Goal: Task Accomplishment & Management: Complete application form

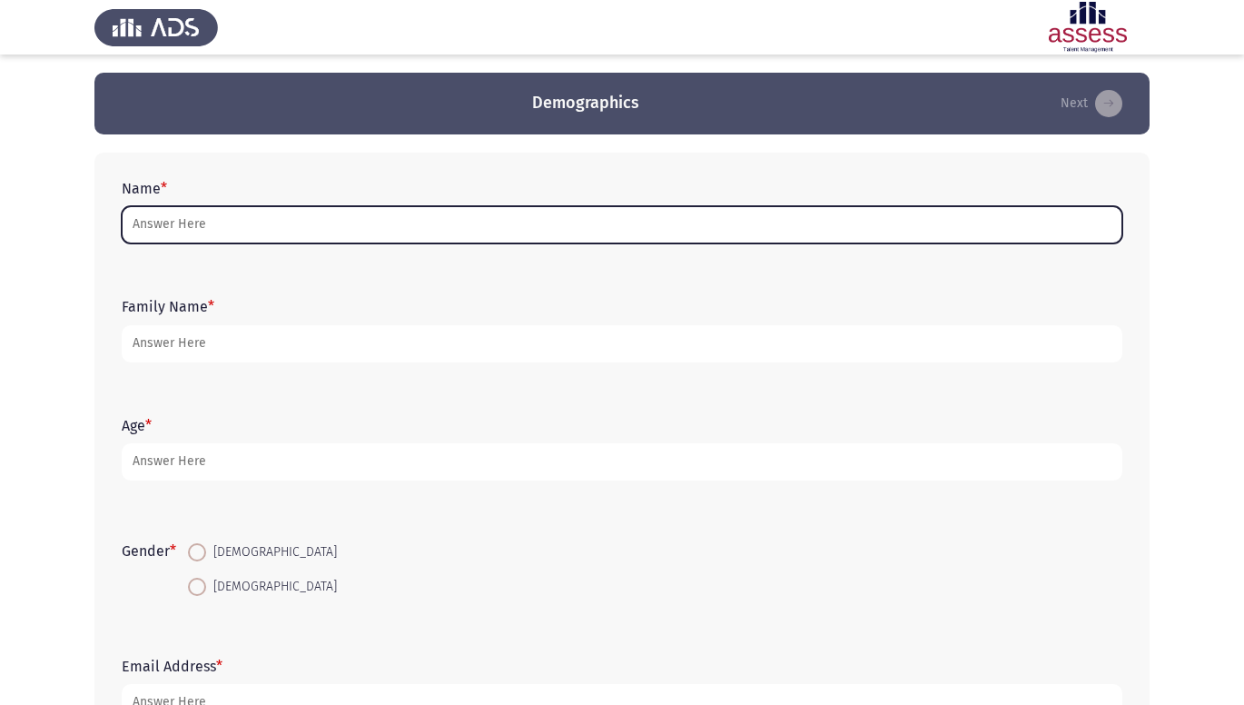
click at [301, 220] on input "Name *" at bounding box center [622, 224] width 1001 height 37
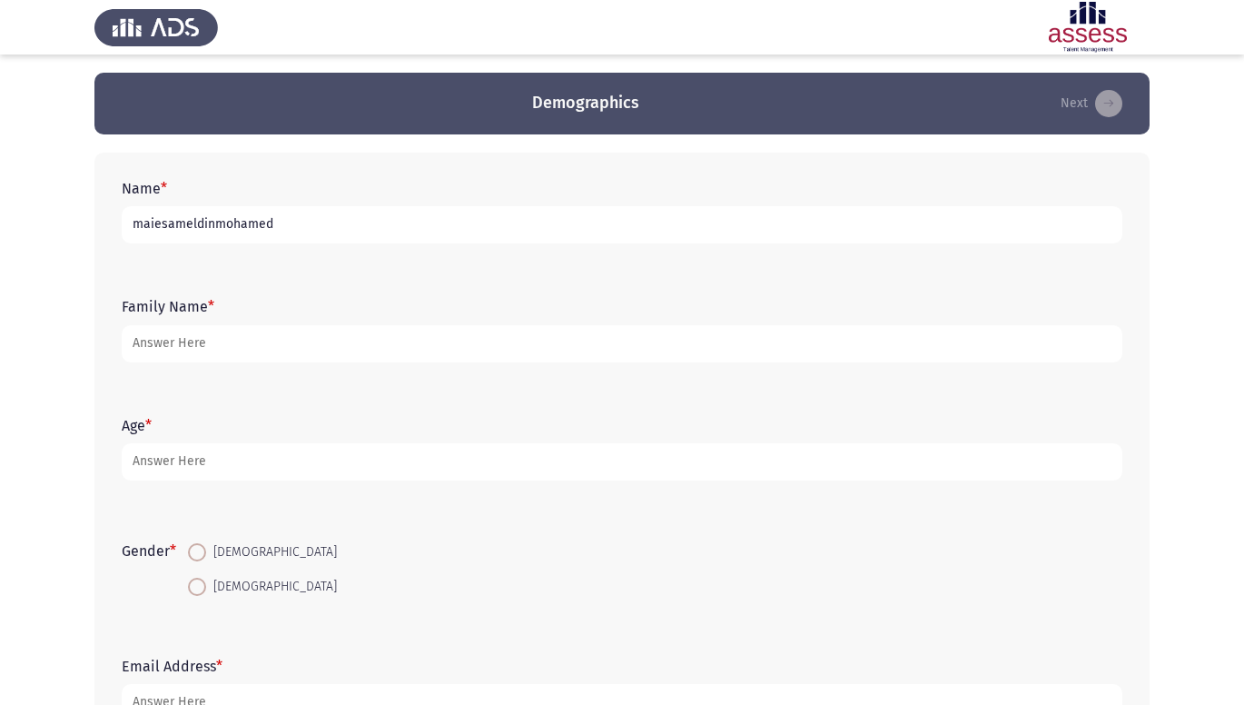
type input "maiesameldinmohamed"
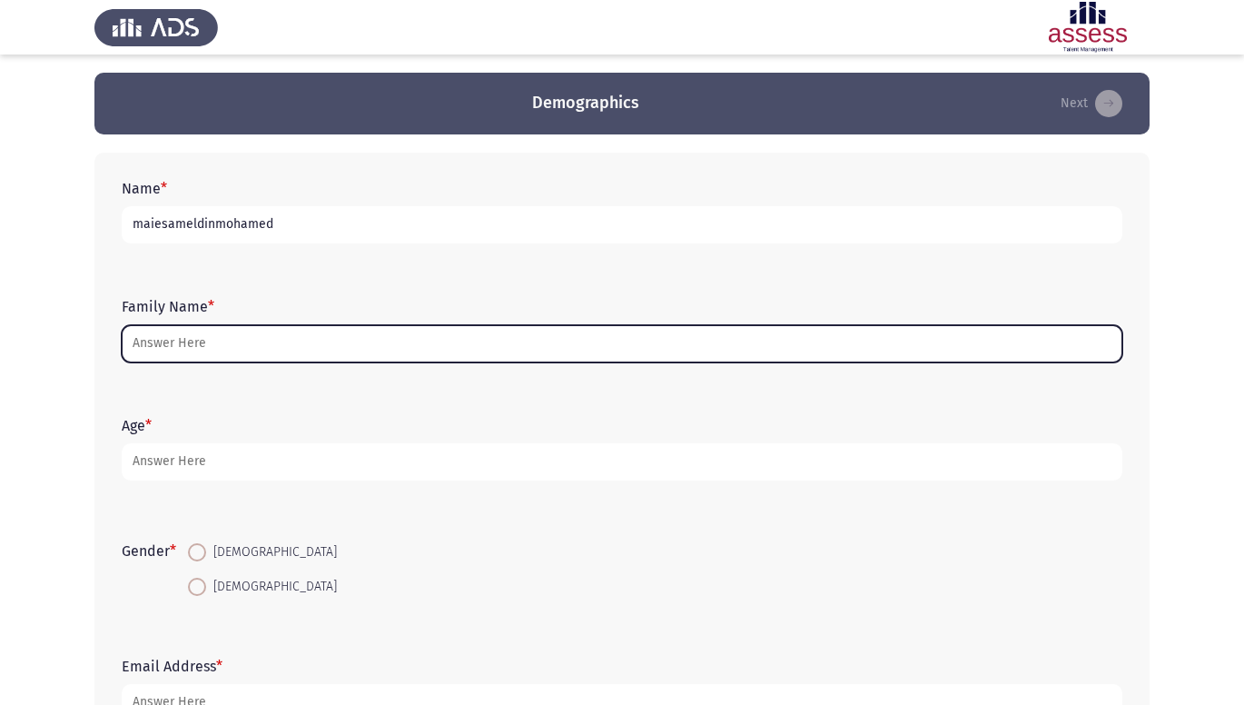
click at [163, 346] on input "Family Name *" at bounding box center [622, 343] width 1001 height 37
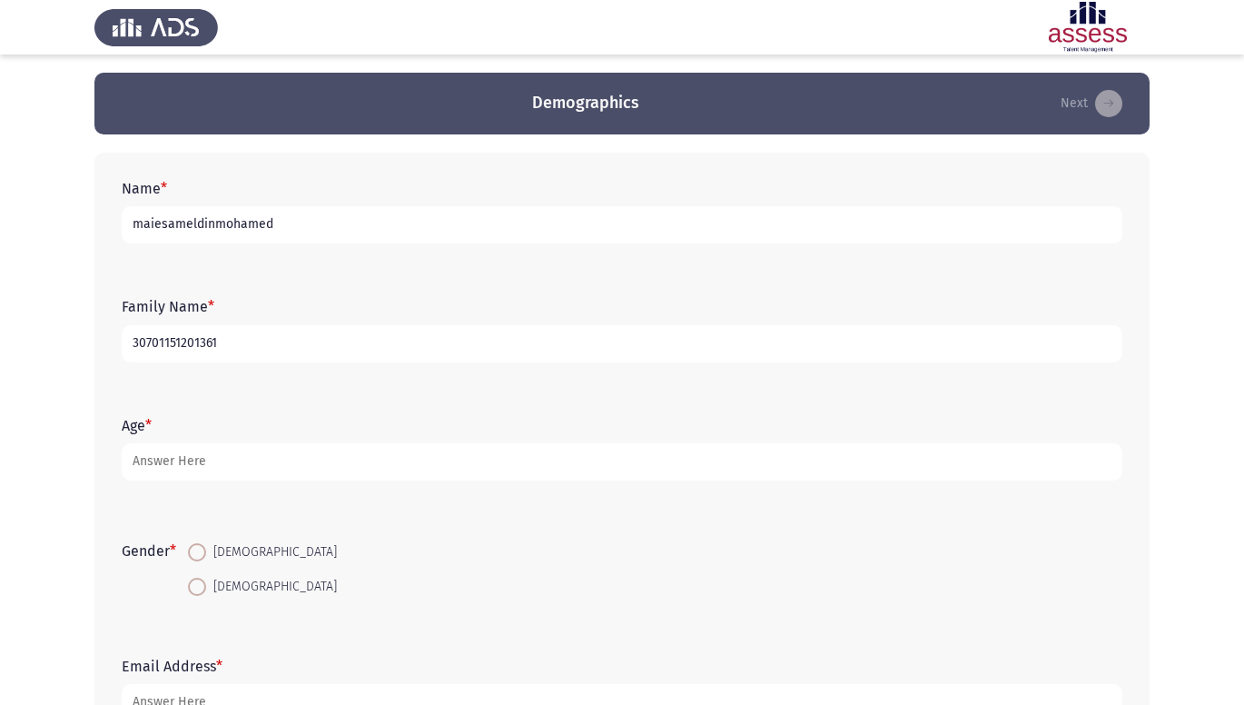
type input "30701151201361"
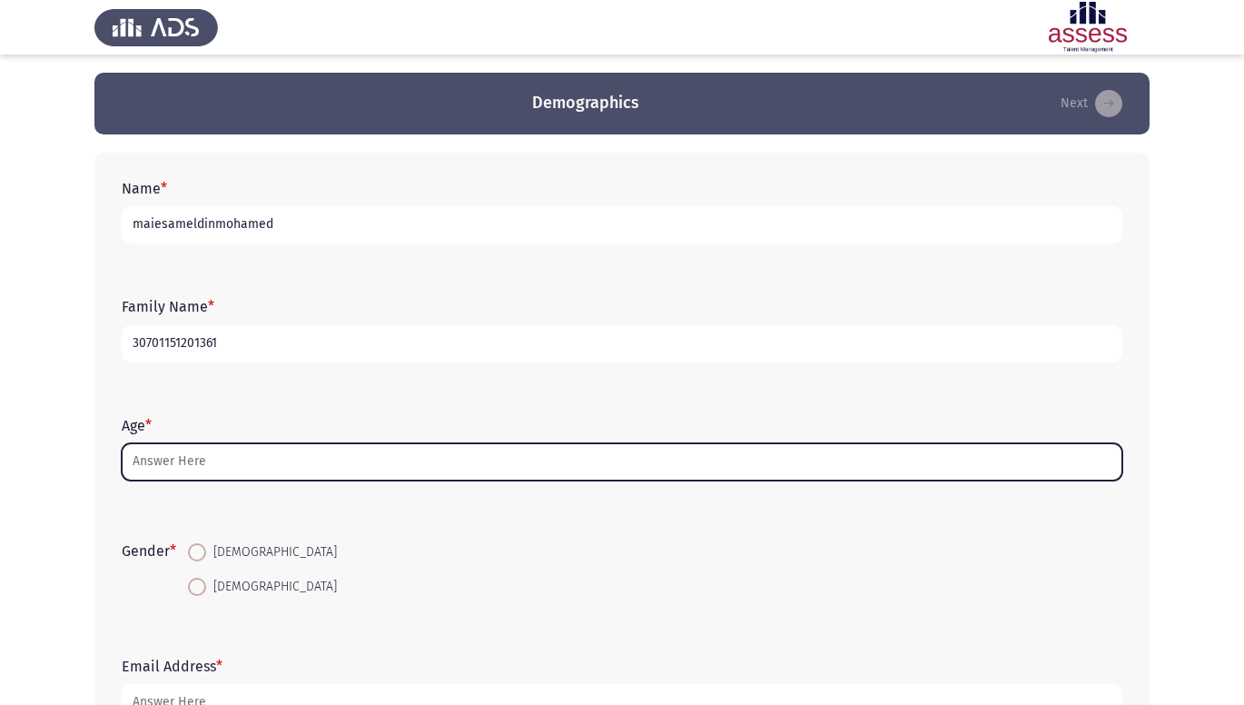
click at [220, 462] on input "Age *" at bounding box center [622, 461] width 1001 height 37
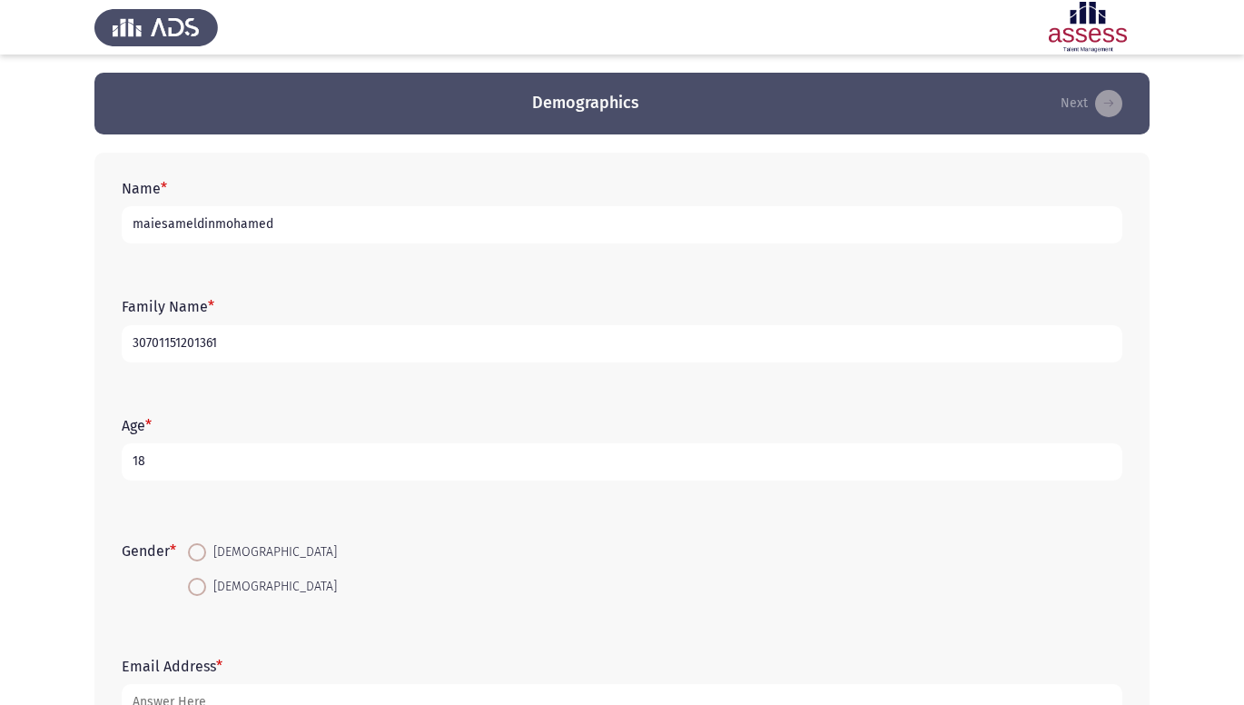
type input "18"
click at [202, 584] on span at bounding box center [197, 587] width 18 height 18
click at [202, 584] on input "[DEMOGRAPHIC_DATA]" at bounding box center [197, 587] width 18 height 18
radio input "true"
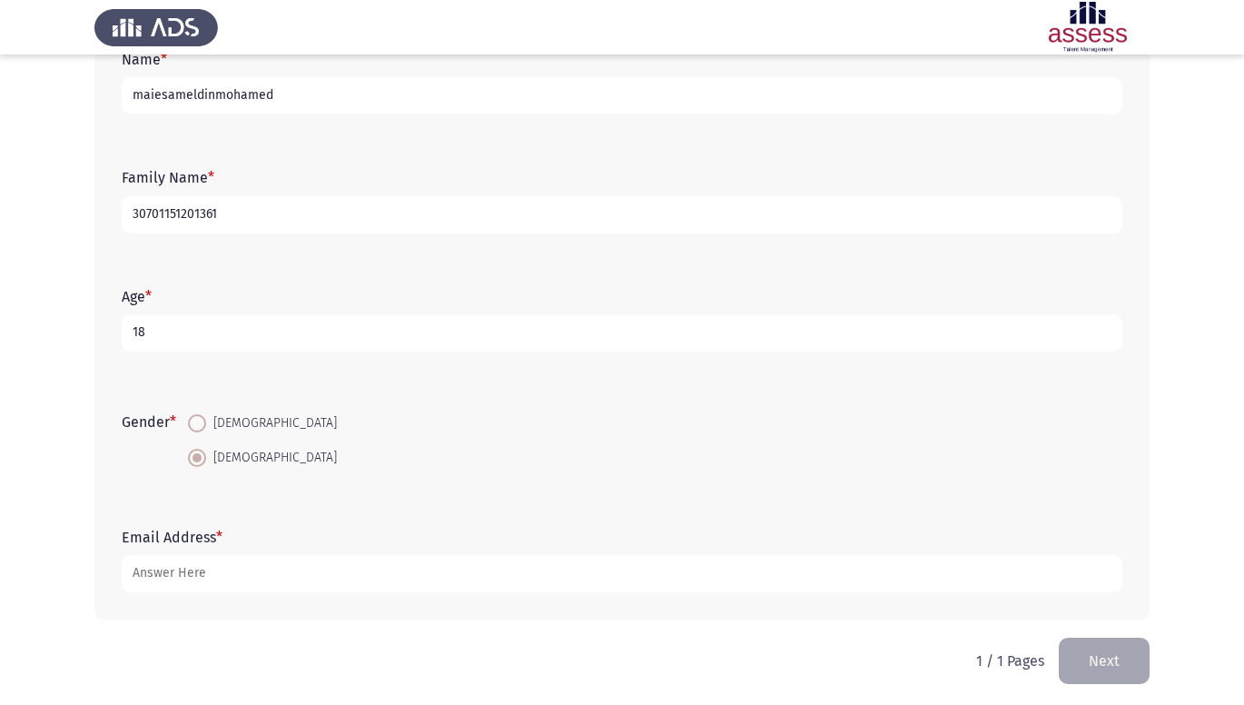
scroll to position [134, 0]
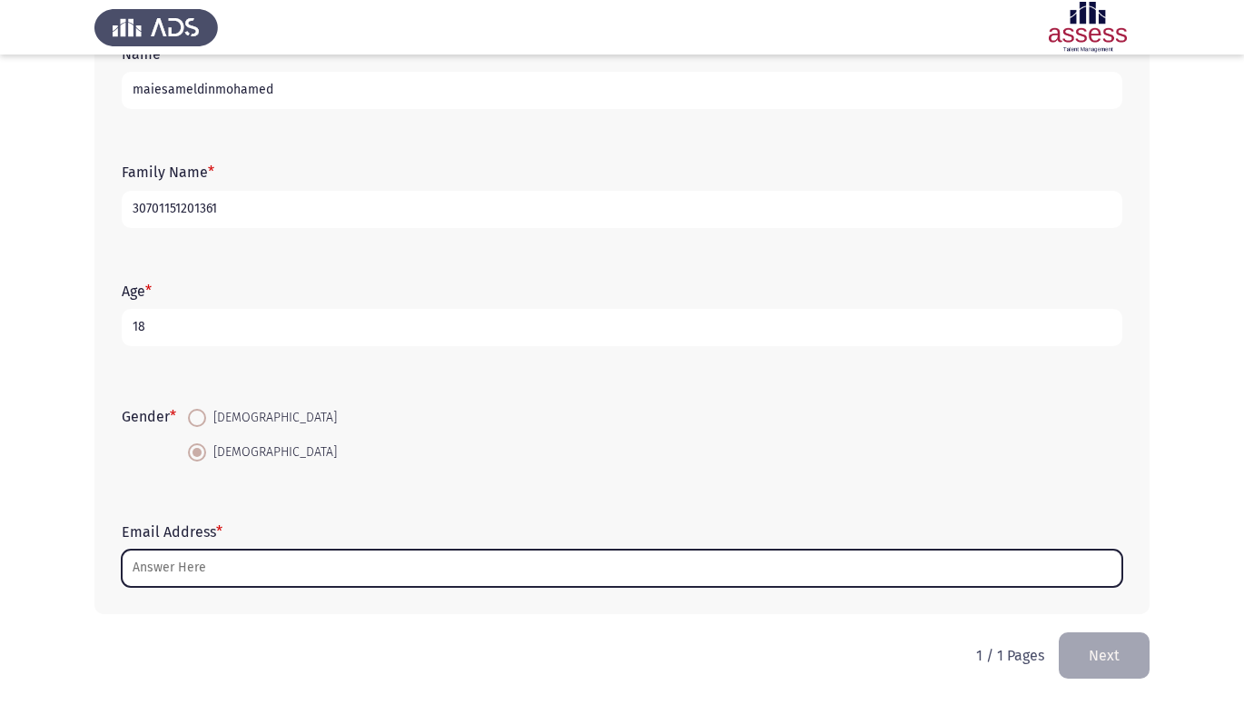
click at [311, 572] on input "Email Address *" at bounding box center [622, 567] width 1001 height 37
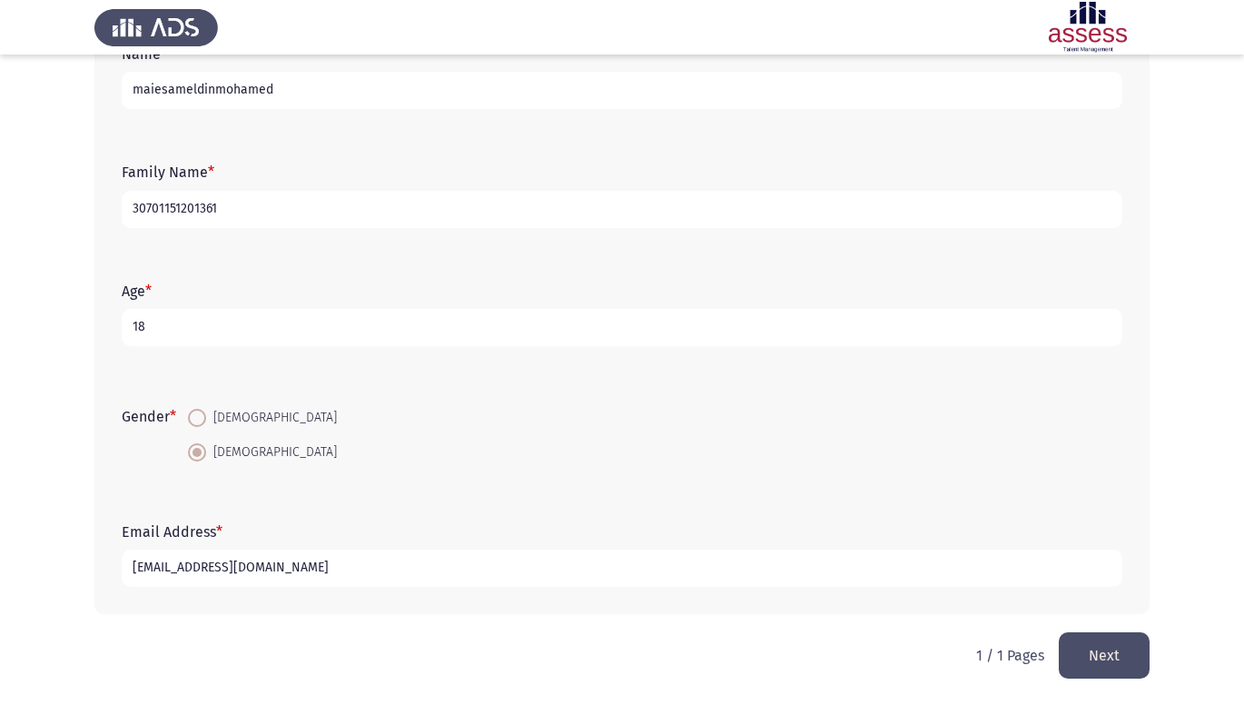
type input "[EMAIL_ADDRESS][DOMAIN_NAME]"
click at [1103, 649] on button "Next" at bounding box center [1104, 655] width 91 height 46
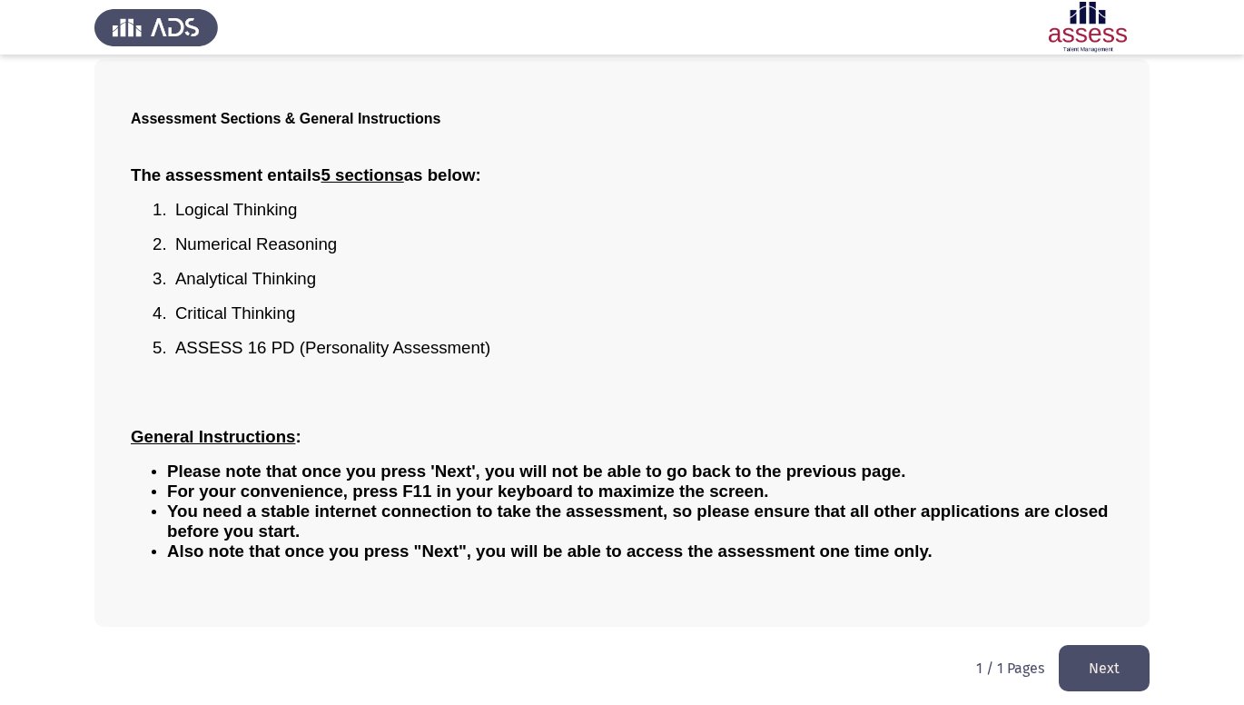
scroll to position [98, 0]
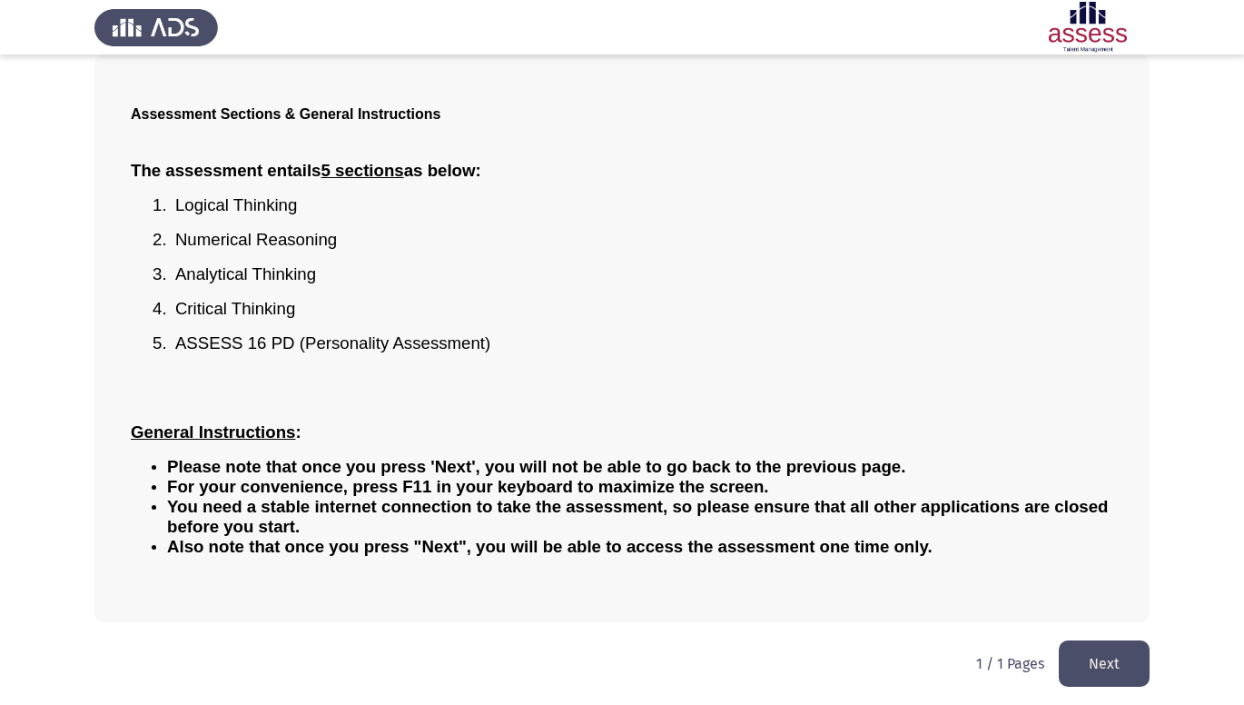
click at [1088, 649] on button "Next" at bounding box center [1104, 663] width 91 height 46
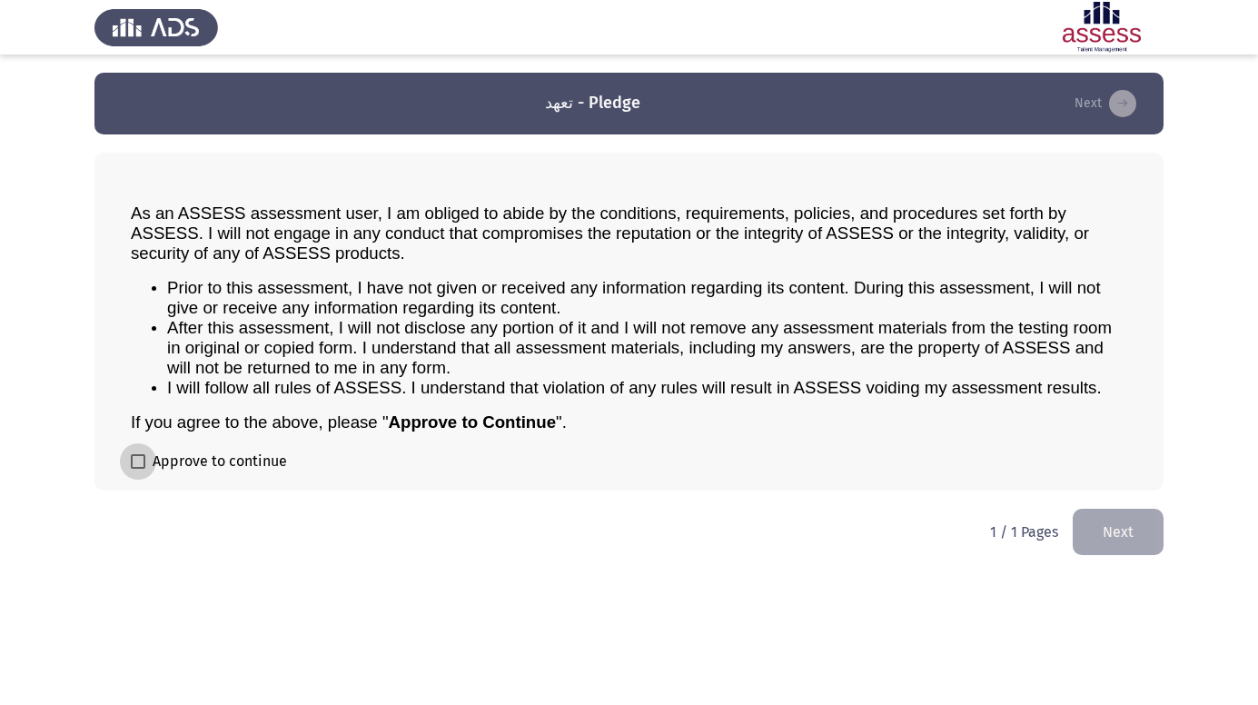
click at [144, 463] on span at bounding box center [138, 461] width 15 height 15
click at [138, 469] on input "Approve to continue" at bounding box center [137, 469] width 1 height 1
checkbox input "true"
click at [1101, 529] on button "Next" at bounding box center [1117, 532] width 91 height 46
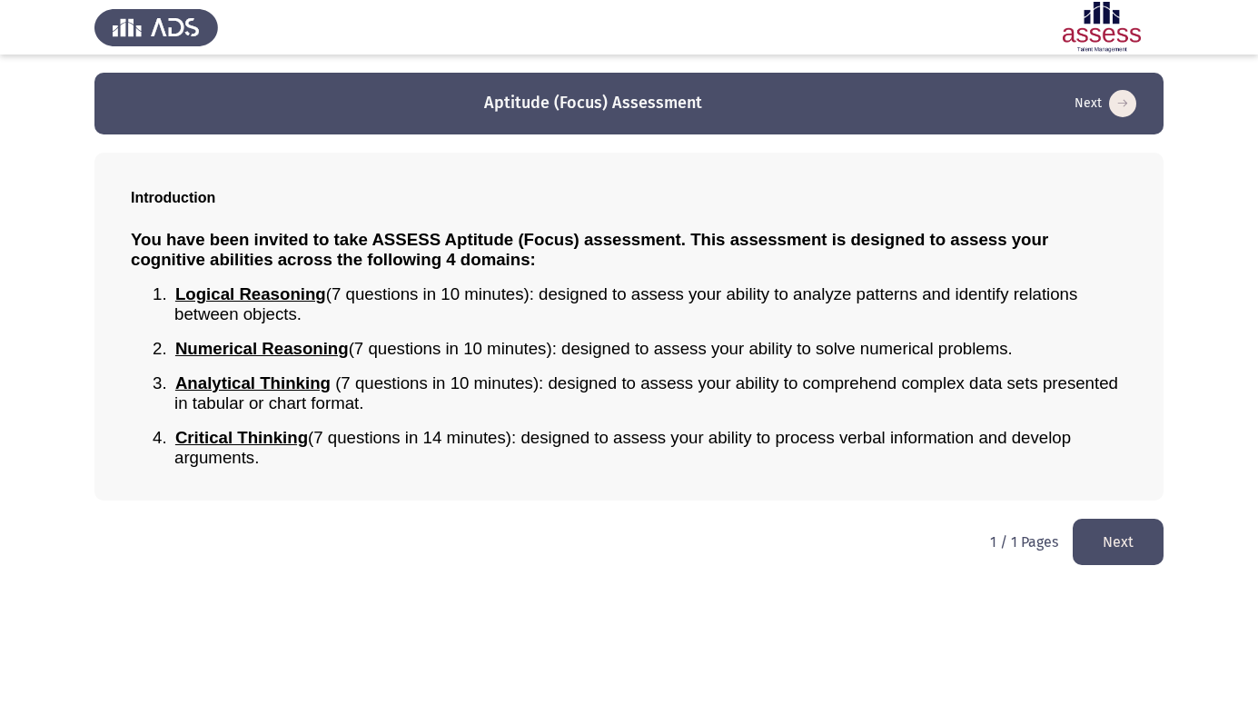
click at [1095, 539] on button "Next" at bounding box center [1117, 542] width 91 height 46
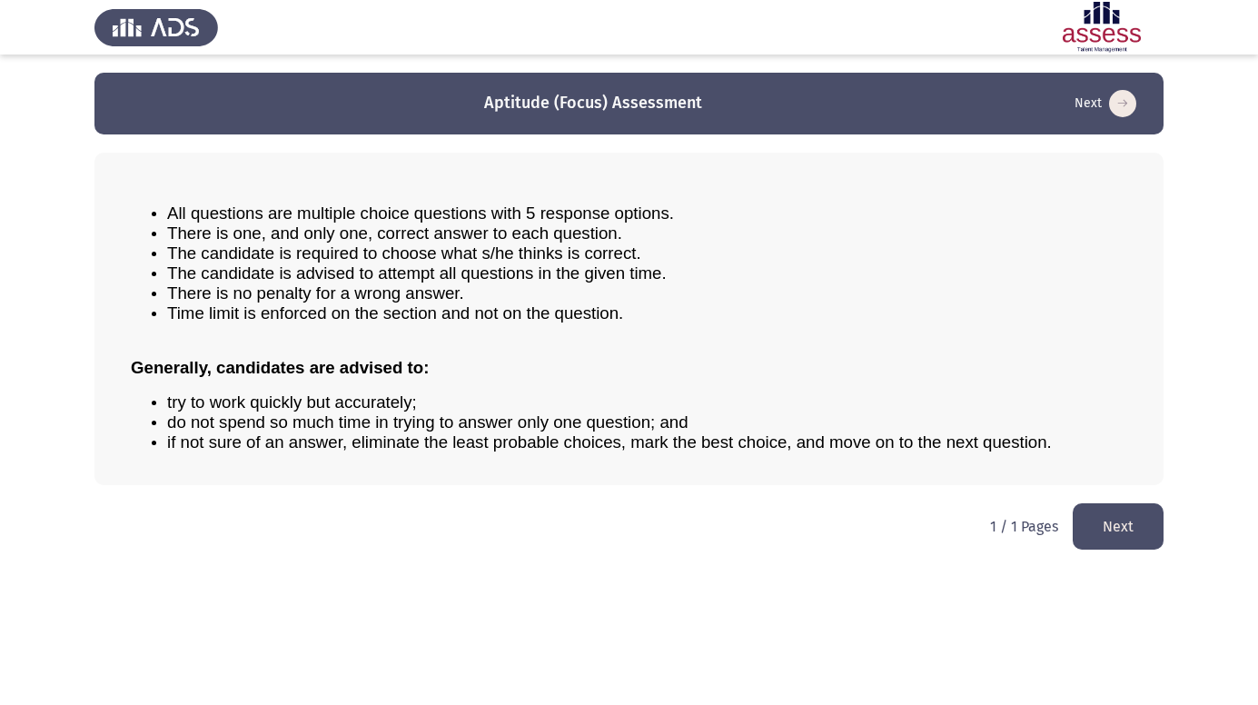
click at [1116, 539] on button "Next" at bounding box center [1117, 526] width 91 height 46
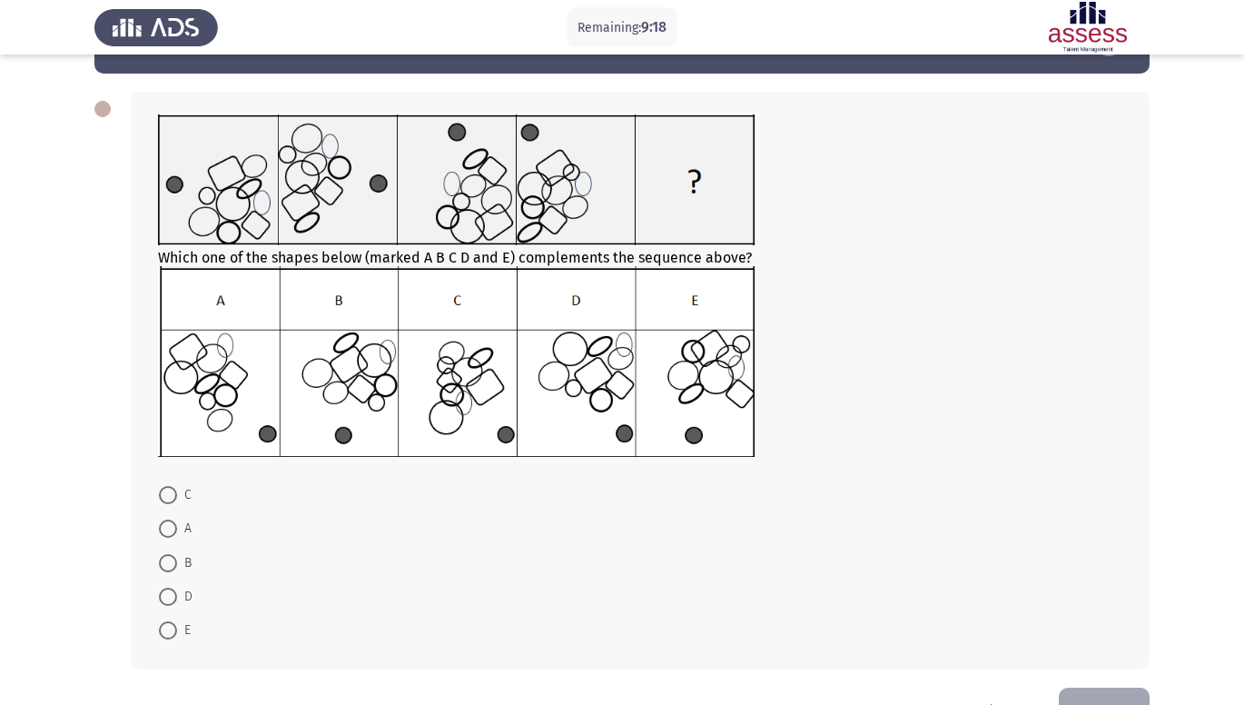
scroll to position [73, 0]
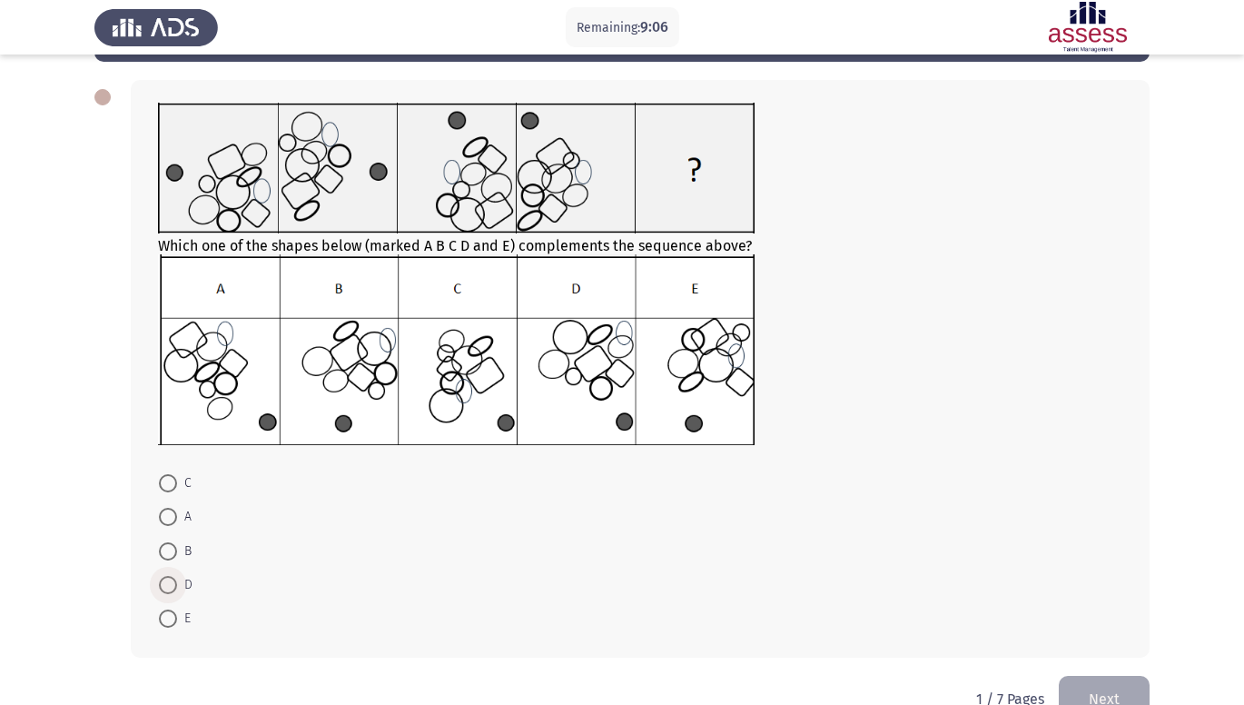
click at [164, 584] on span at bounding box center [168, 585] width 18 height 18
click at [164, 584] on input "D" at bounding box center [168, 585] width 18 height 18
radio input "true"
click at [1090, 699] on button "Next" at bounding box center [1104, 698] width 91 height 46
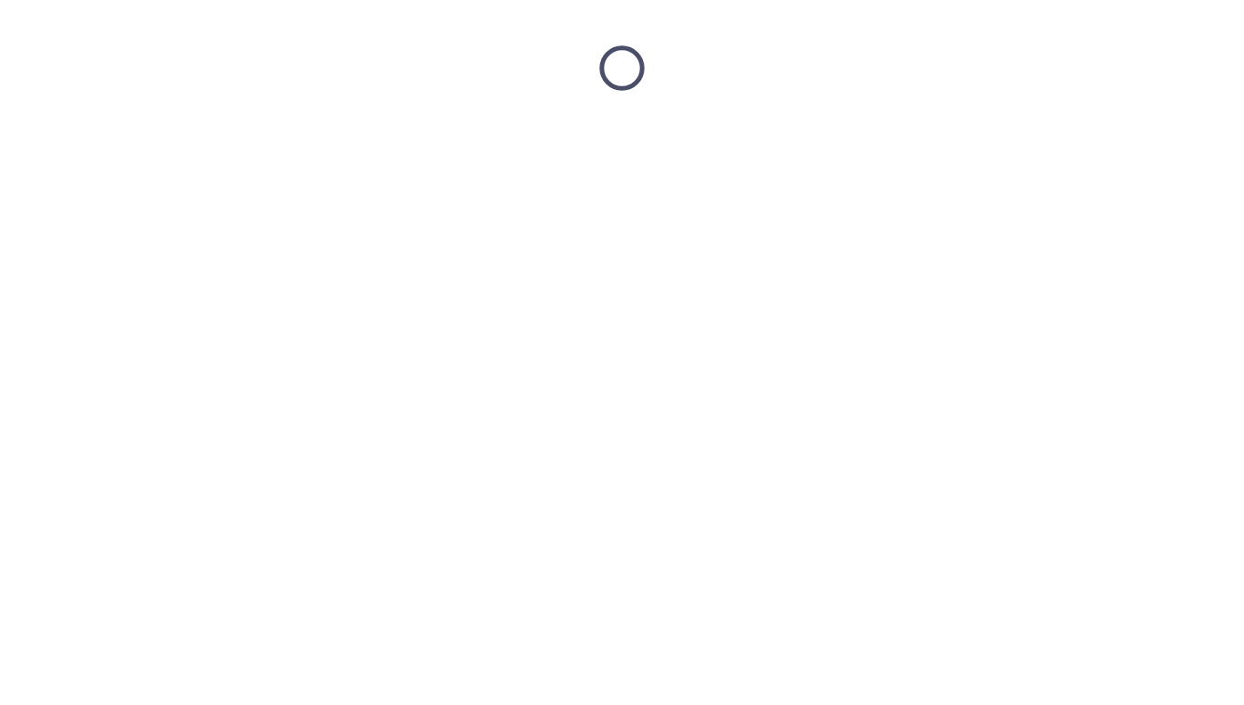
scroll to position [0, 0]
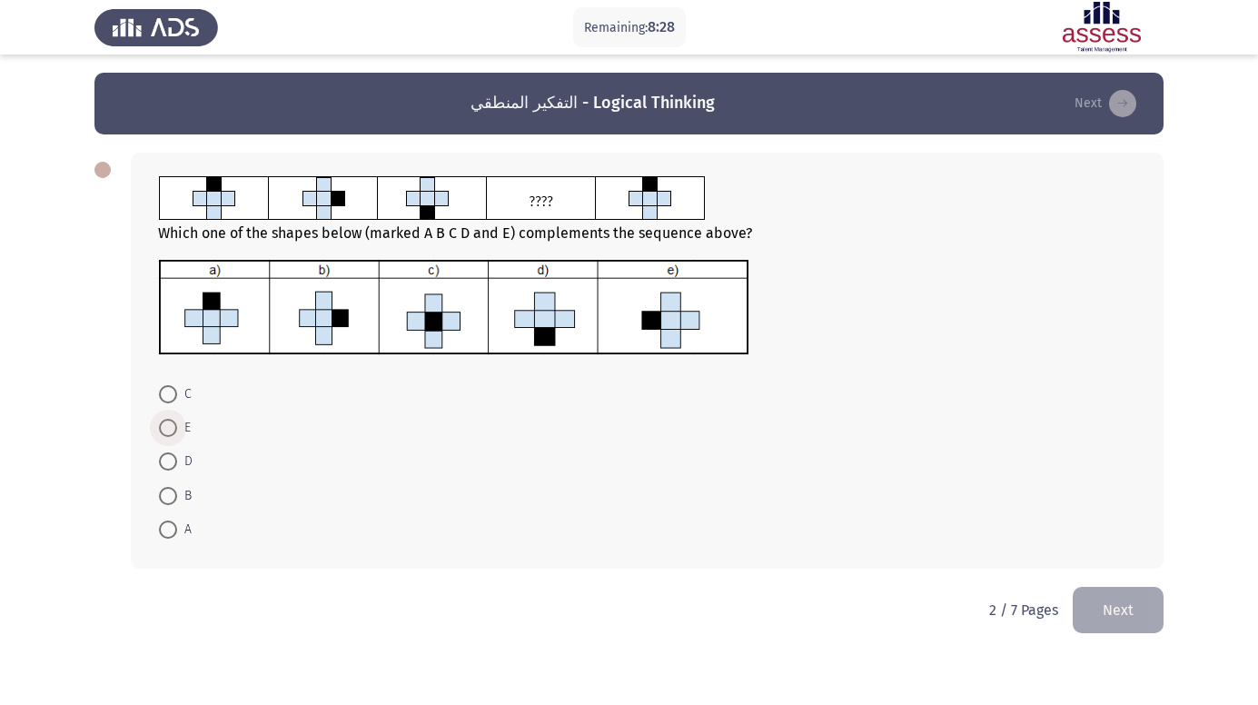
click at [161, 424] on span at bounding box center [168, 428] width 18 height 18
click at [161, 424] on input "E" at bounding box center [168, 428] width 18 height 18
radio input "true"
click at [168, 392] on span at bounding box center [168, 394] width 18 height 18
click at [168, 392] on input "C" at bounding box center [168, 394] width 18 height 18
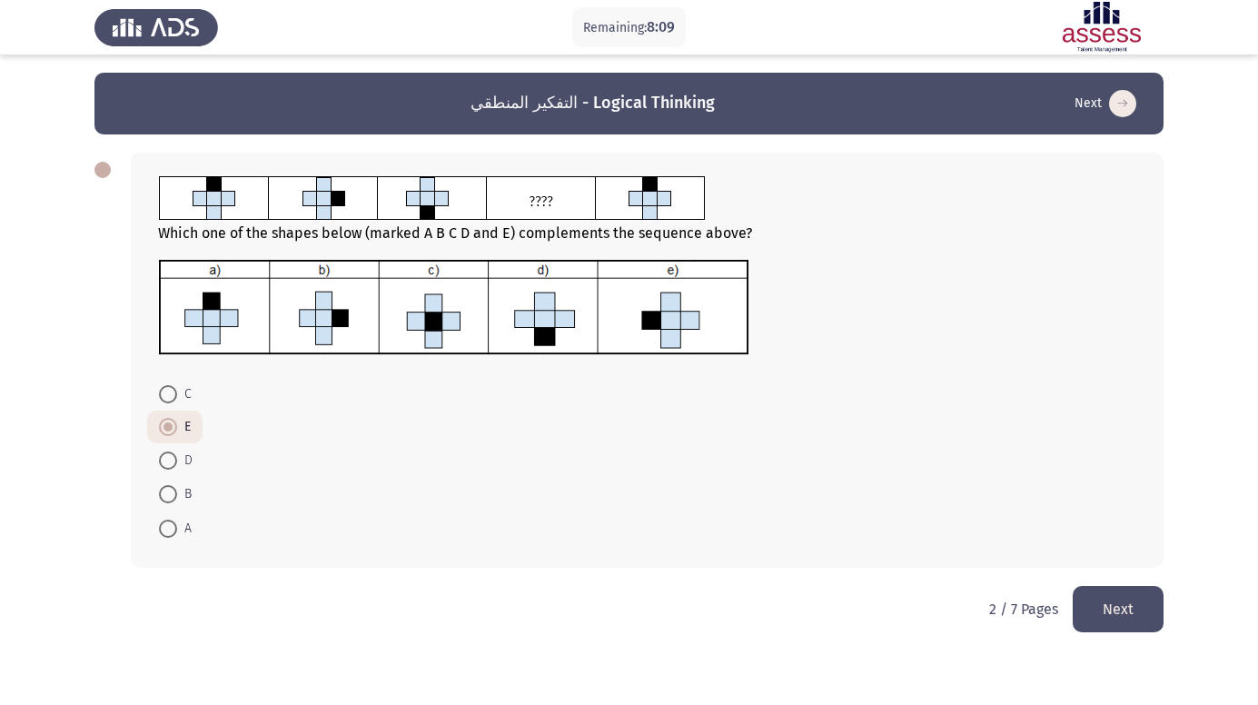
radio input "true"
click at [1111, 611] on button "Next" at bounding box center [1117, 609] width 91 height 46
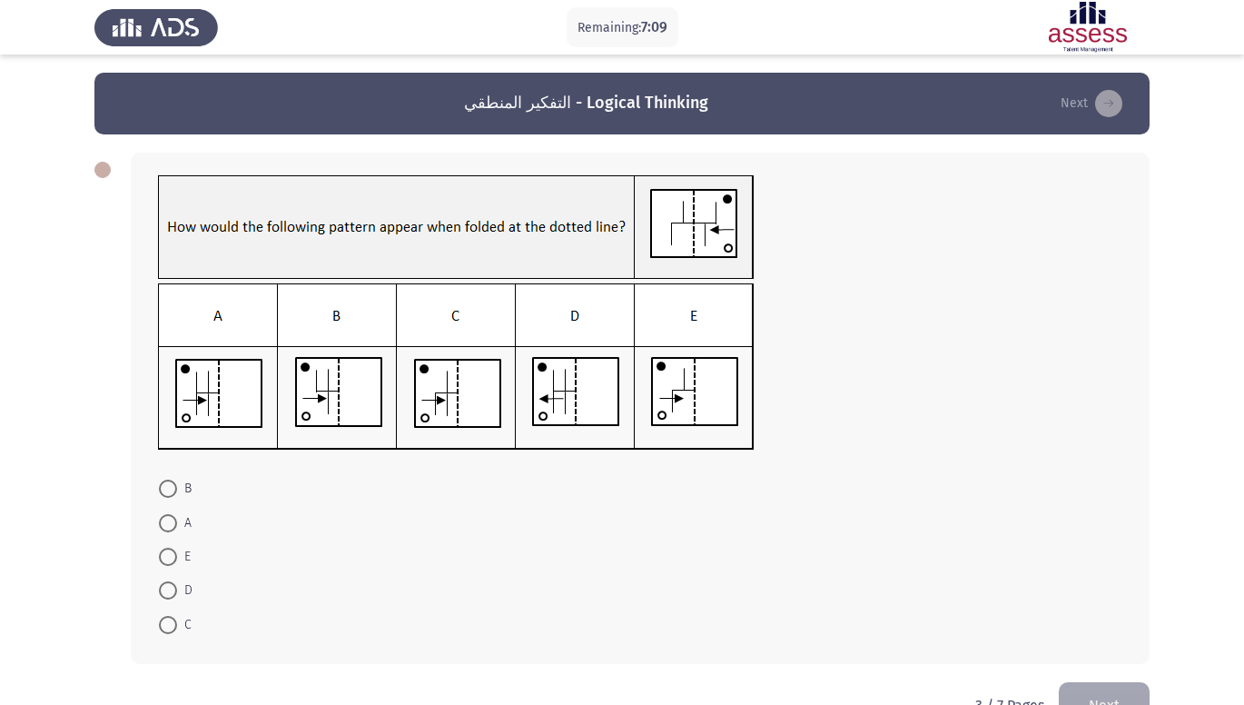
click at [168, 621] on span at bounding box center [168, 625] width 18 height 18
click at [168, 621] on input "C" at bounding box center [168, 625] width 18 height 18
radio input "true"
click at [1098, 691] on button "Next" at bounding box center [1104, 703] width 91 height 46
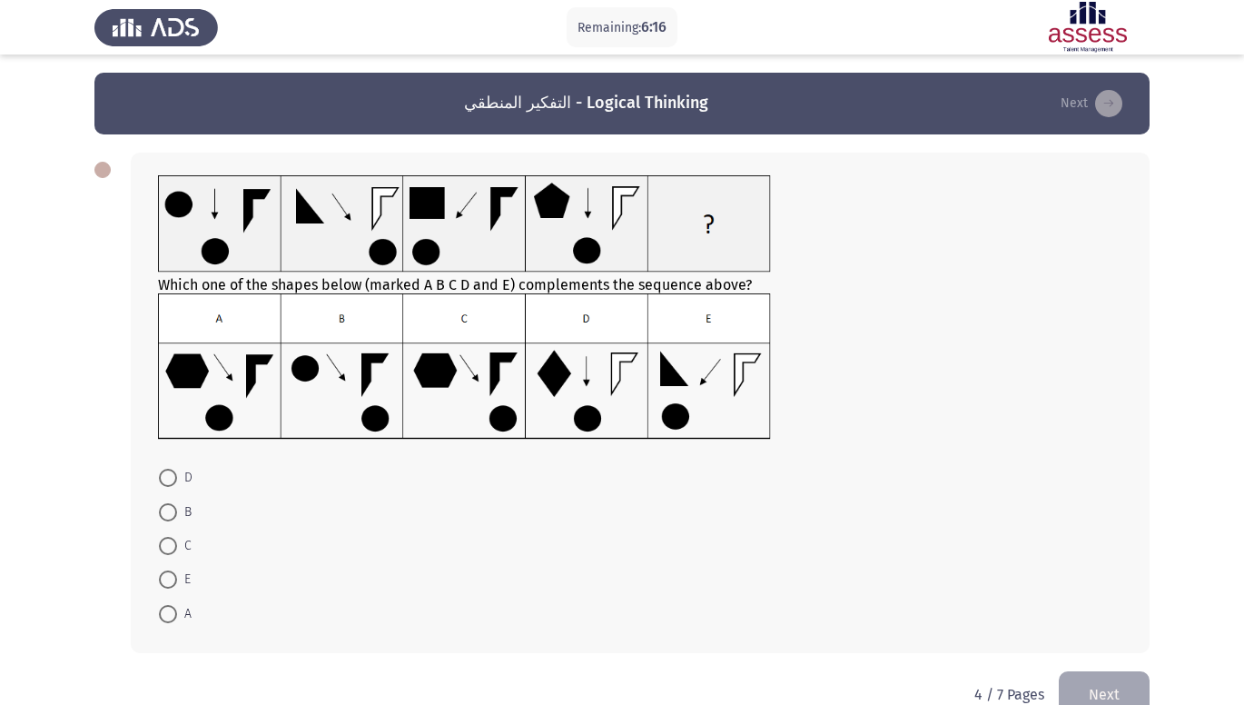
click at [163, 583] on span at bounding box center [168, 579] width 18 height 18
click at [163, 583] on input "E" at bounding box center [168, 579] width 18 height 18
radio input "true"
click at [1136, 687] on button "Next" at bounding box center [1104, 692] width 91 height 46
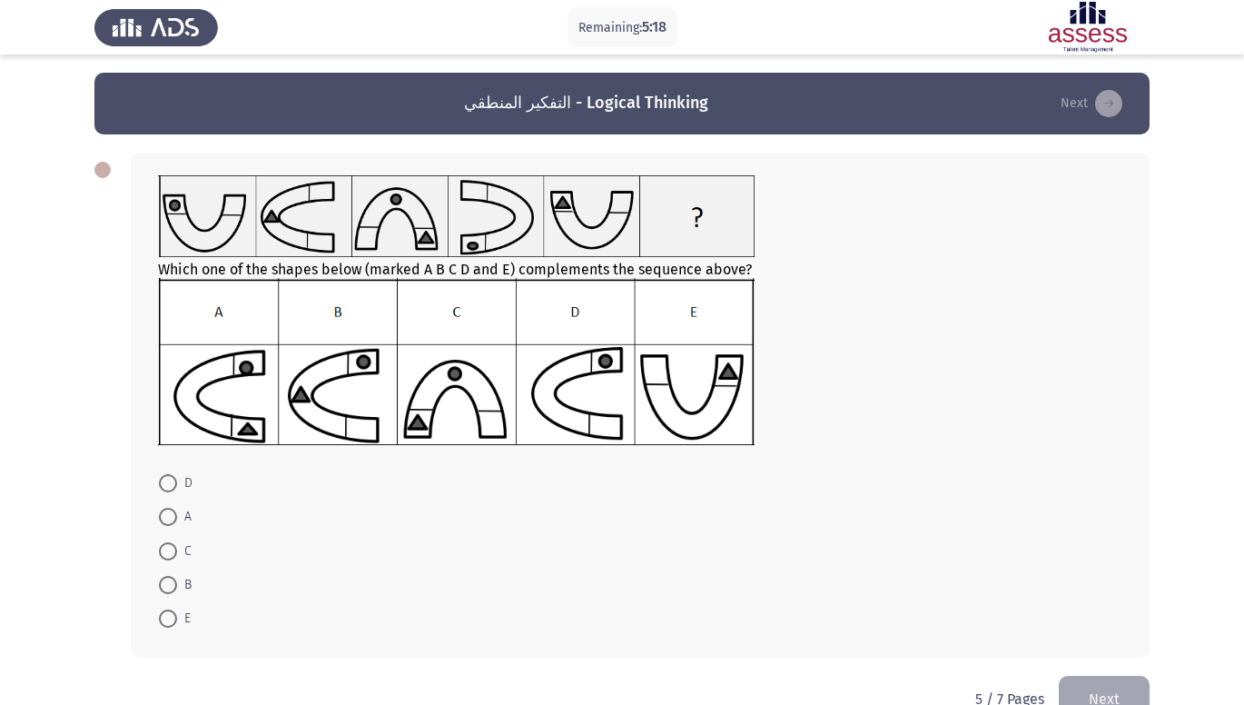
click at [174, 548] on span at bounding box center [168, 551] width 18 height 18
click at [174, 548] on input "C" at bounding box center [168, 551] width 18 height 18
radio input "true"
click at [1110, 682] on button "Next" at bounding box center [1104, 698] width 91 height 46
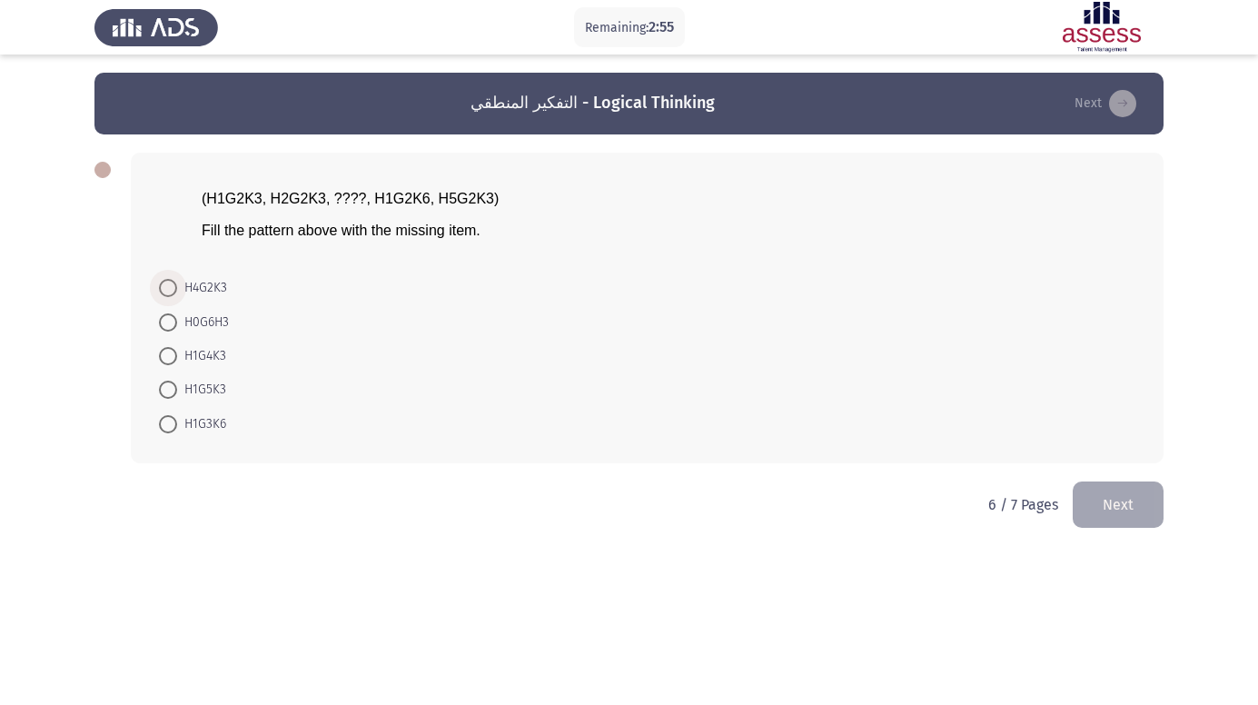
click at [164, 282] on span at bounding box center [168, 288] width 18 height 18
click at [164, 282] on input "H4G2K3" at bounding box center [168, 288] width 18 height 18
radio input "true"
click at [1102, 487] on button "Next" at bounding box center [1117, 502] width 91 height 46
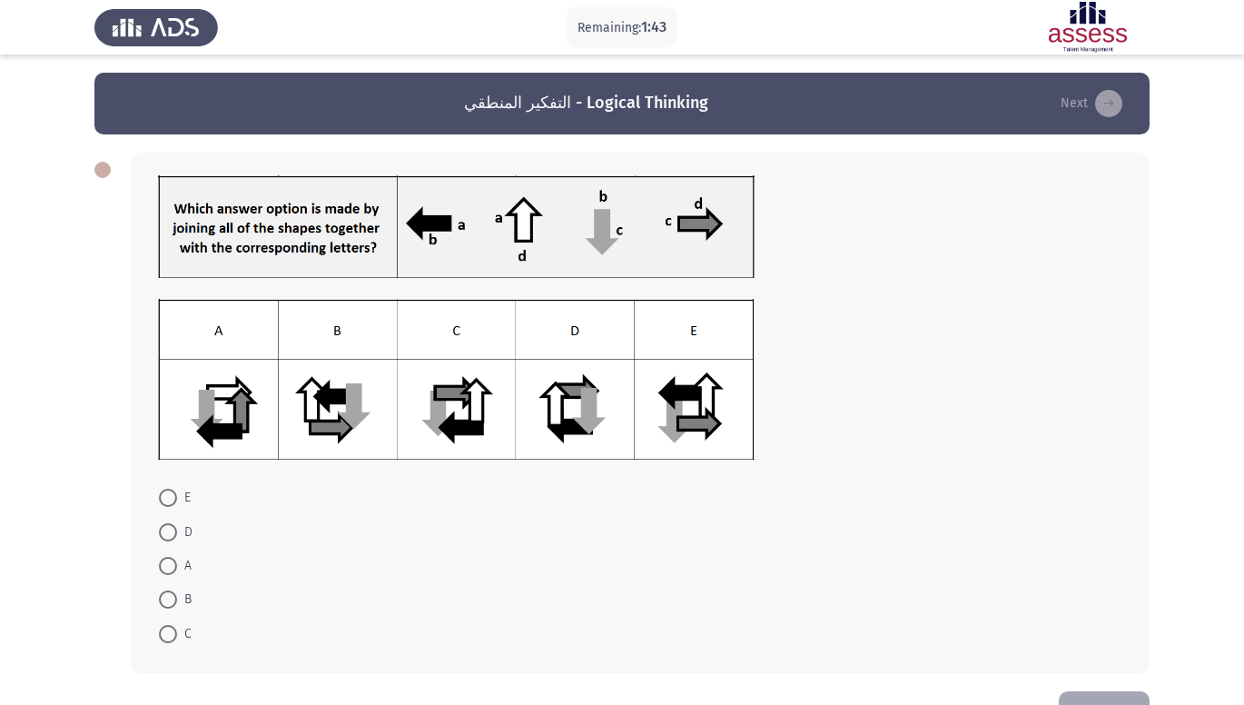
click at [164, 560] on span at bounding box center [168, 566] width 18 height 18
click at [164, 560] on input "A" at bounding box center [168, 566] width 18 height 18
radio input "true"
click at [162, 596] on span at bounding box center [168, 598] width 18 height 18
click at [162, 596] on input "B" at bounding box center [168, 598] width 18 height 18
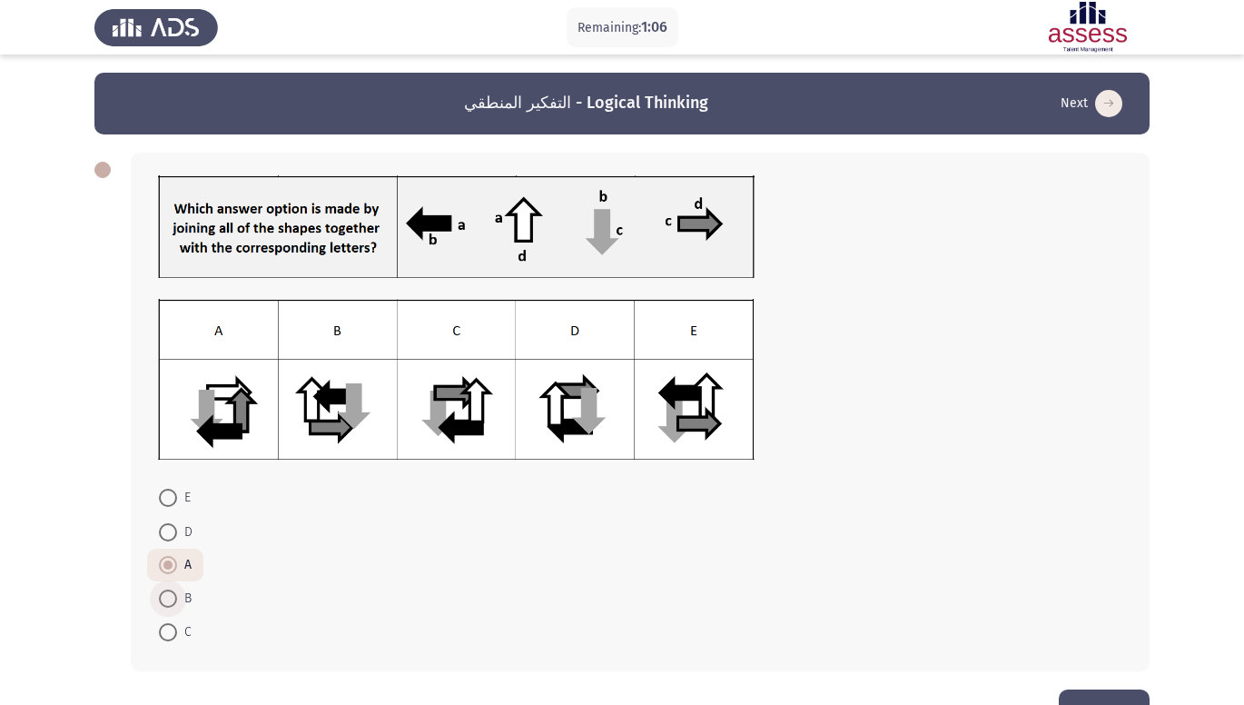
radio input "true"
click at [1122, 694] on button "Next" at bounding box center [1104, 712] width 91 height 46
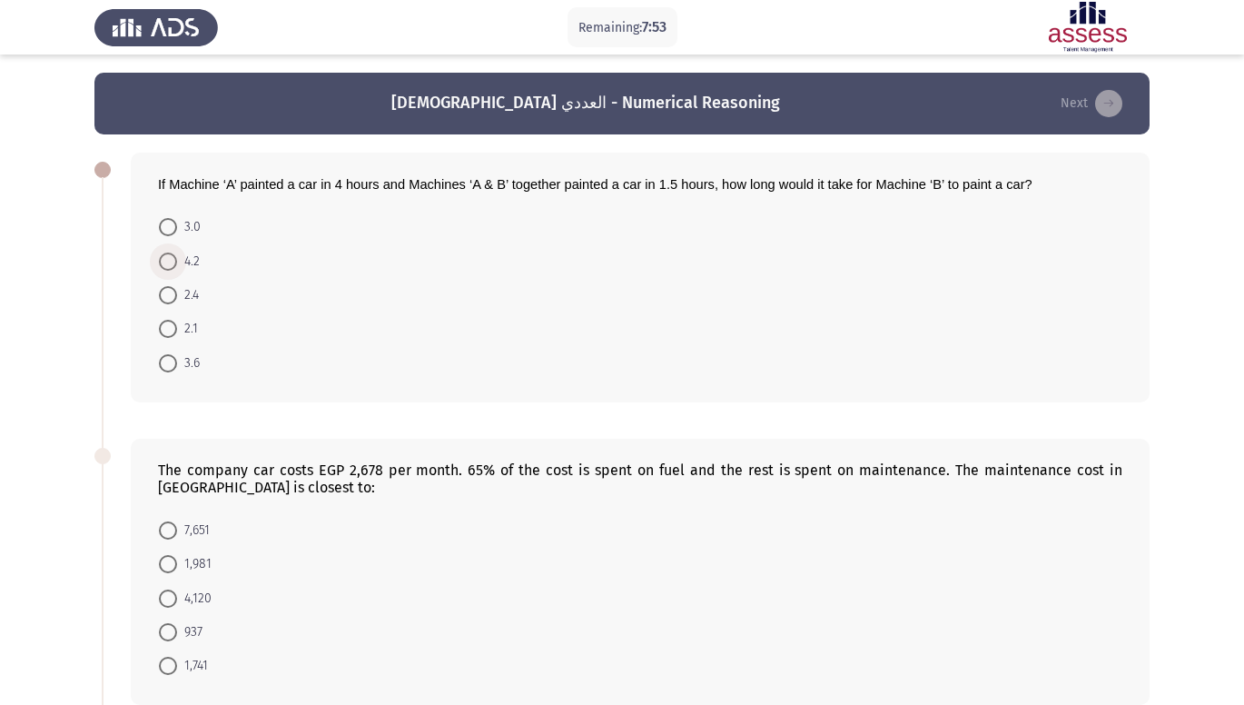
click at [162, 260] on span at bounding box center [168, 261] width 18 height 18
click at [162, 260] on input "4.2" at bounding box center [168, 261] width 18 height 18
radio input "true"
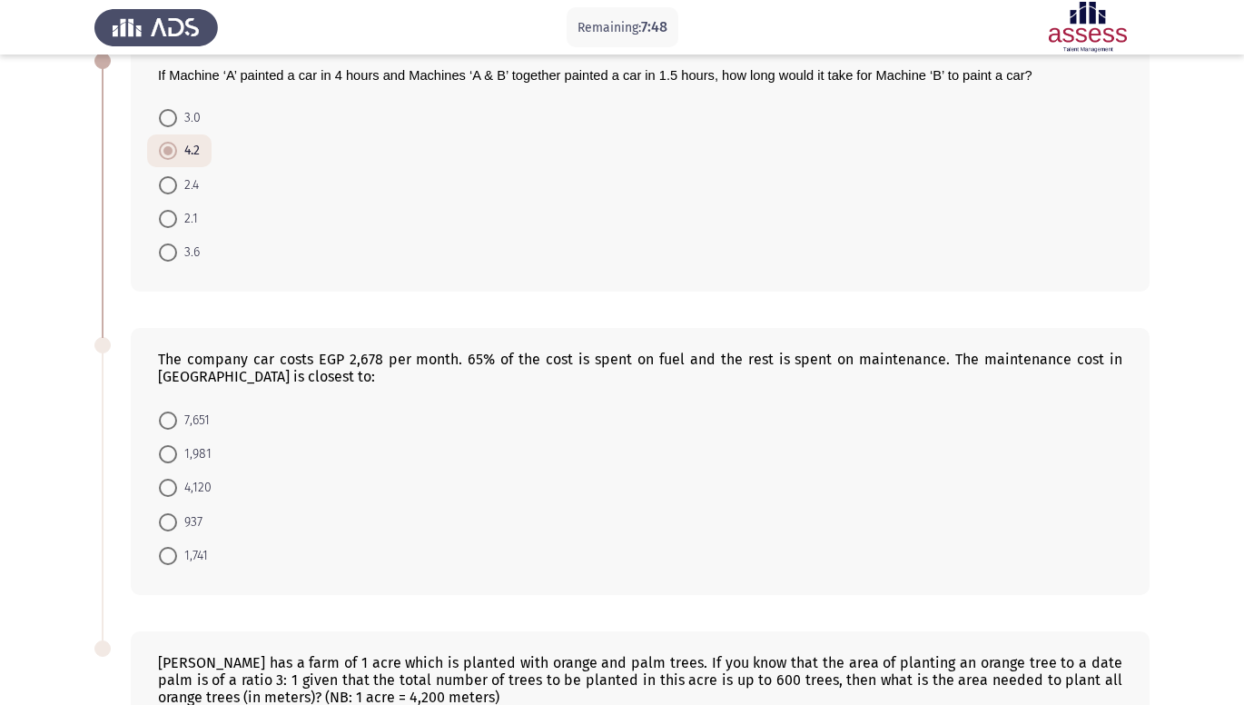
scroll to position [145, 0]
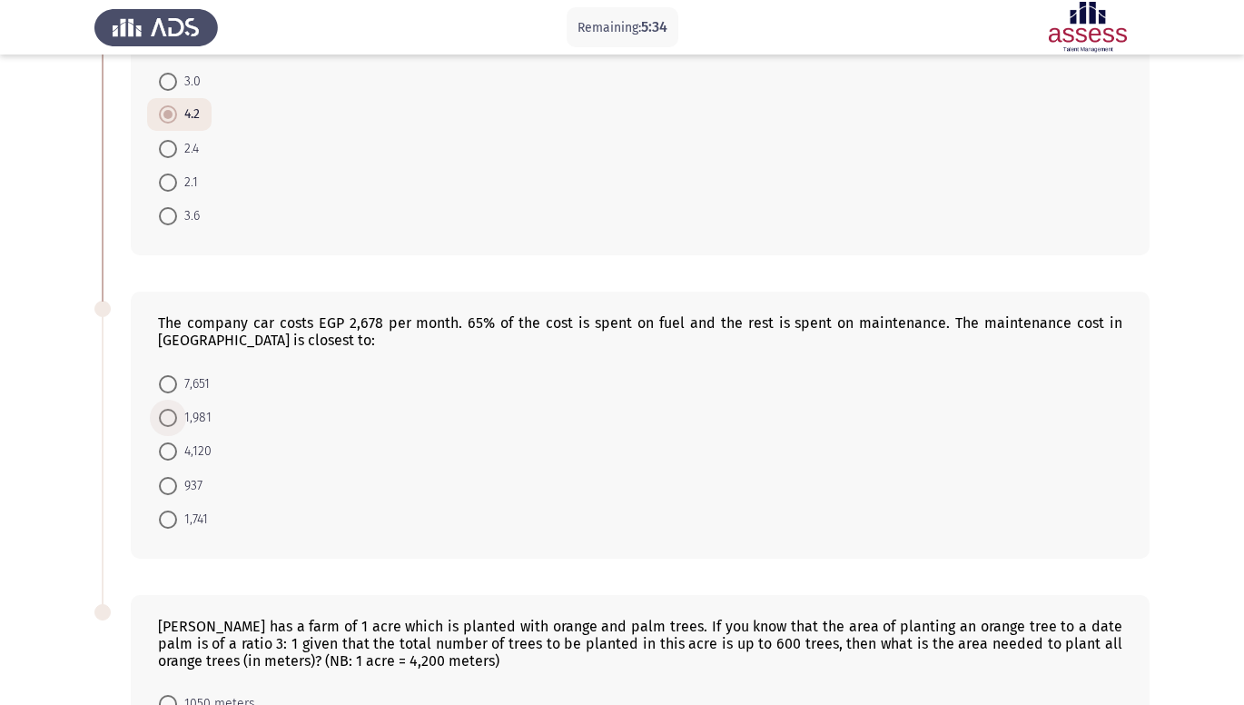
click at [171, 420] on span at bounding box center [168, 418] width 18 height 18
click at [171, 420] on input "1,981" at bounding box center [168, 418] width 18 height 18
radio input "true"
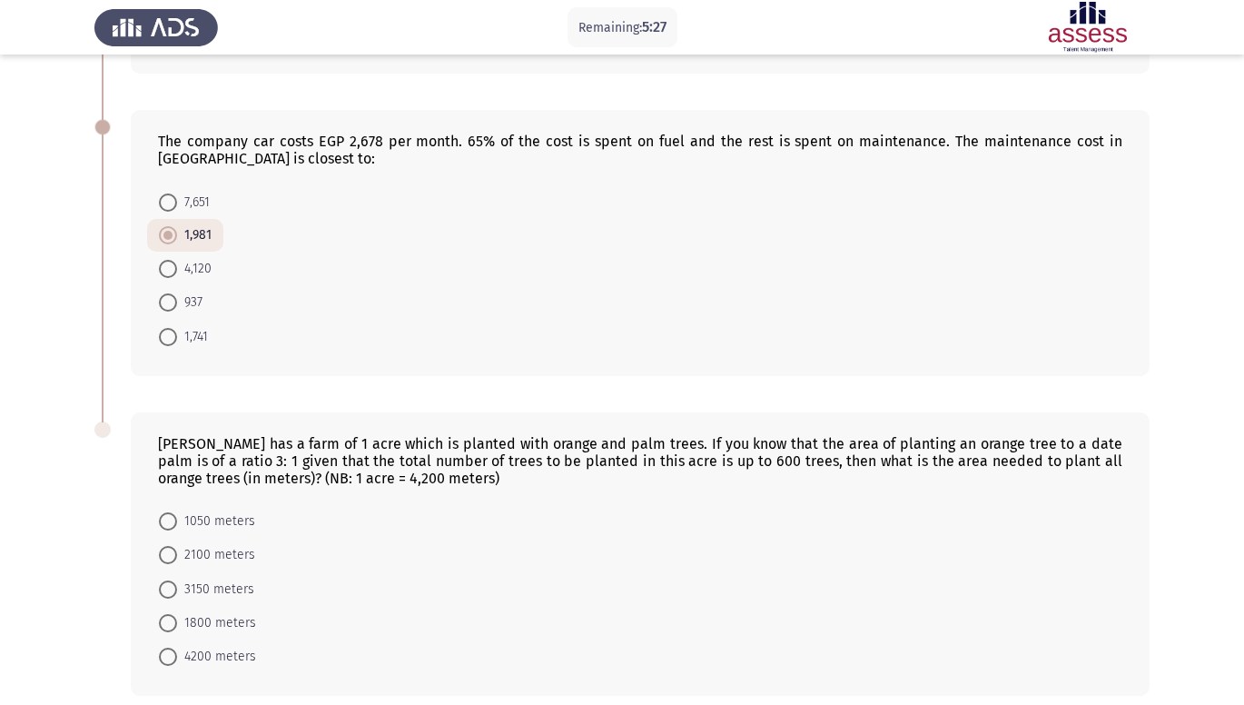
scroll to position [409, 0]
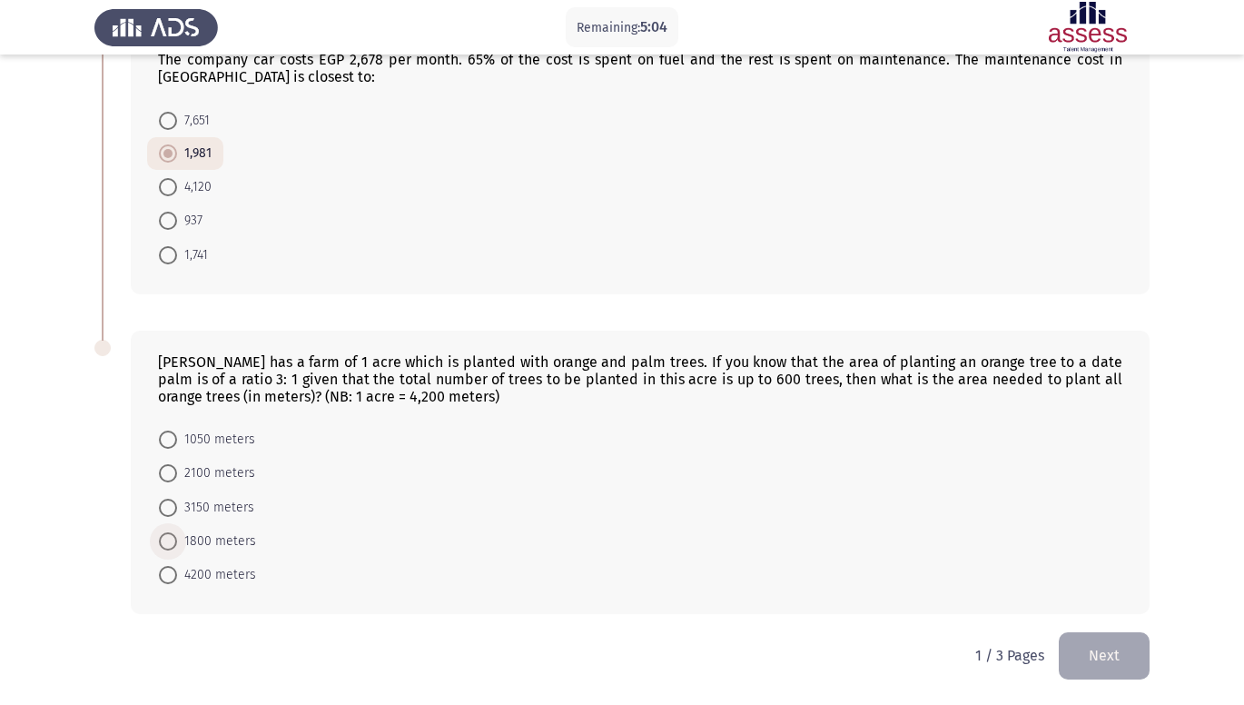
click at [163, 535] on span at bounding box center [168, 541] width 18 height 18
click at [163, 535] on input "1800 meters" at bounding box center [168, 541] width 18 height 18
radio input "true"
click at [1098, 651] on button "Next" at bounding box center [1104, 655] width 91 height 46
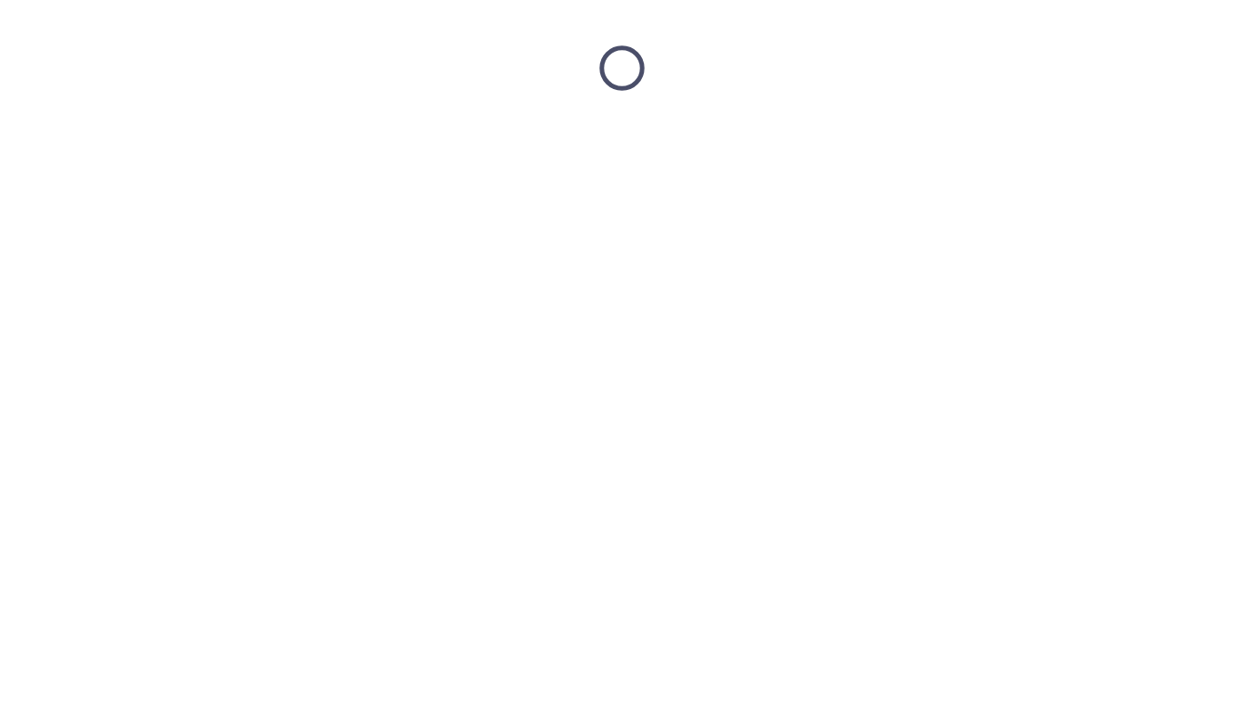
scroll to position [0, 0]
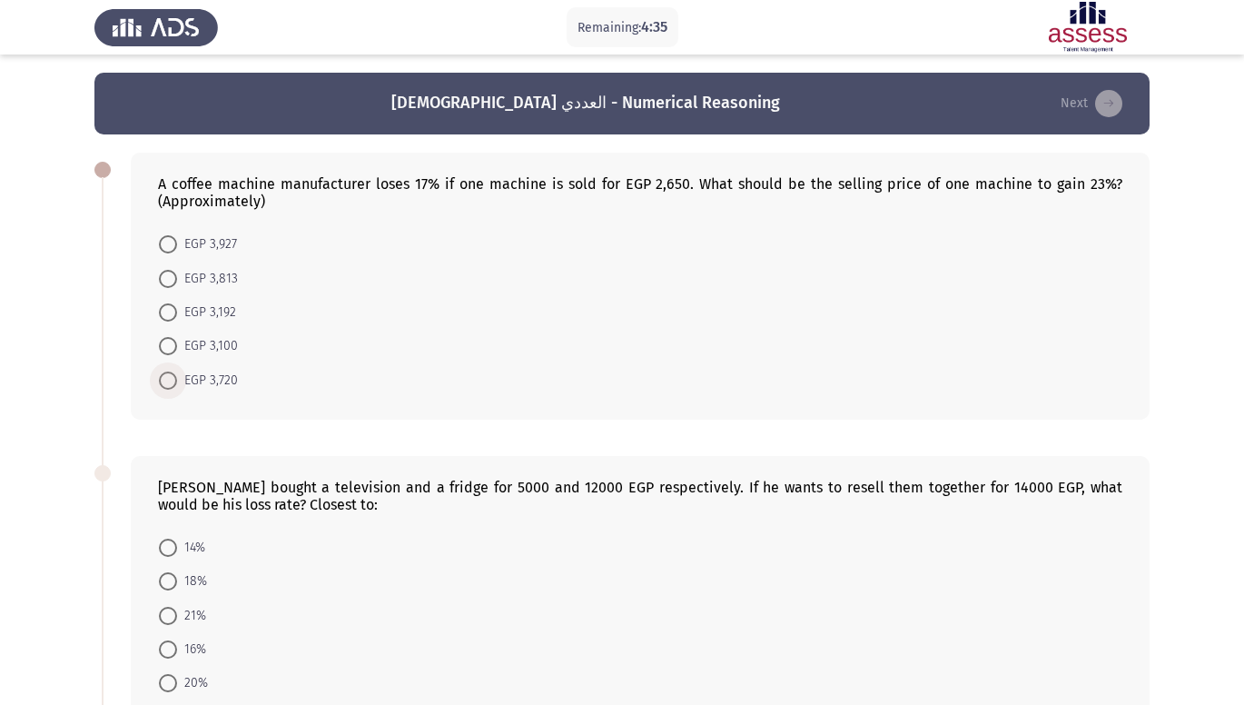
click at [165, 382] on span at bounding box center [168, 380] width 18 height 18
click at [165, 382] on input "EGP 3,720" at bounding box center [168, 380] width 18 height 18
radio input "true"
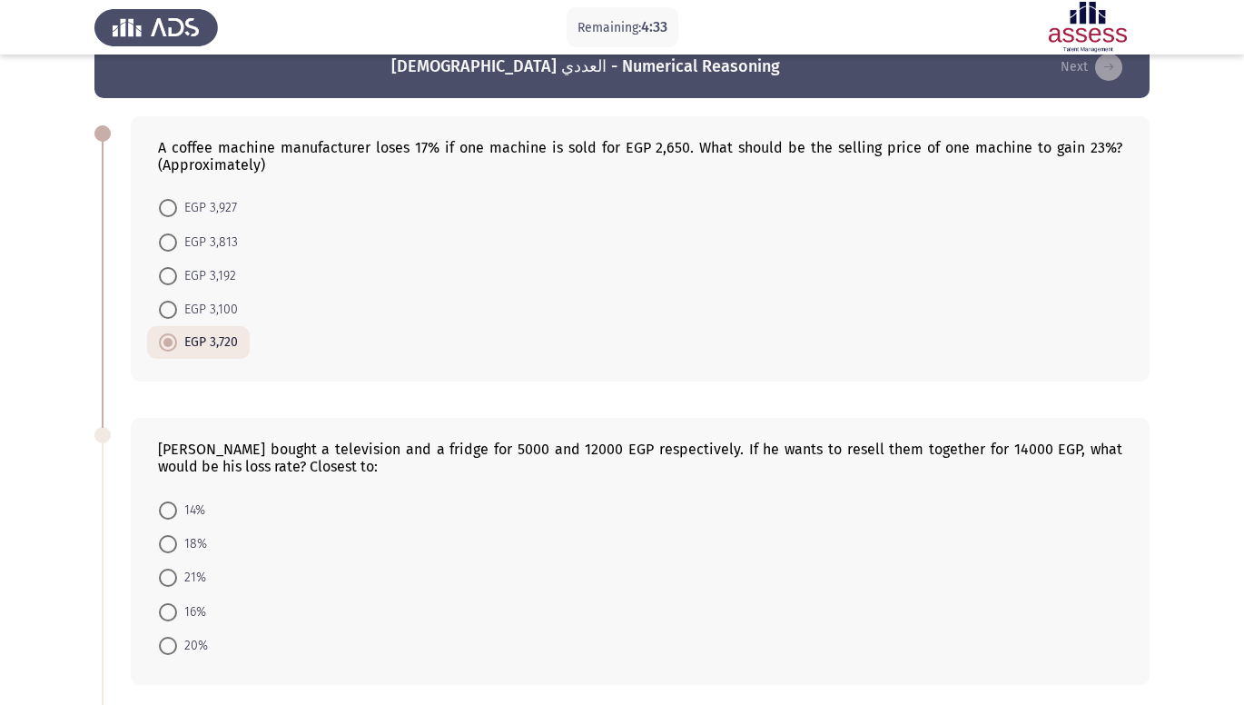
scroll to position [73, 0]
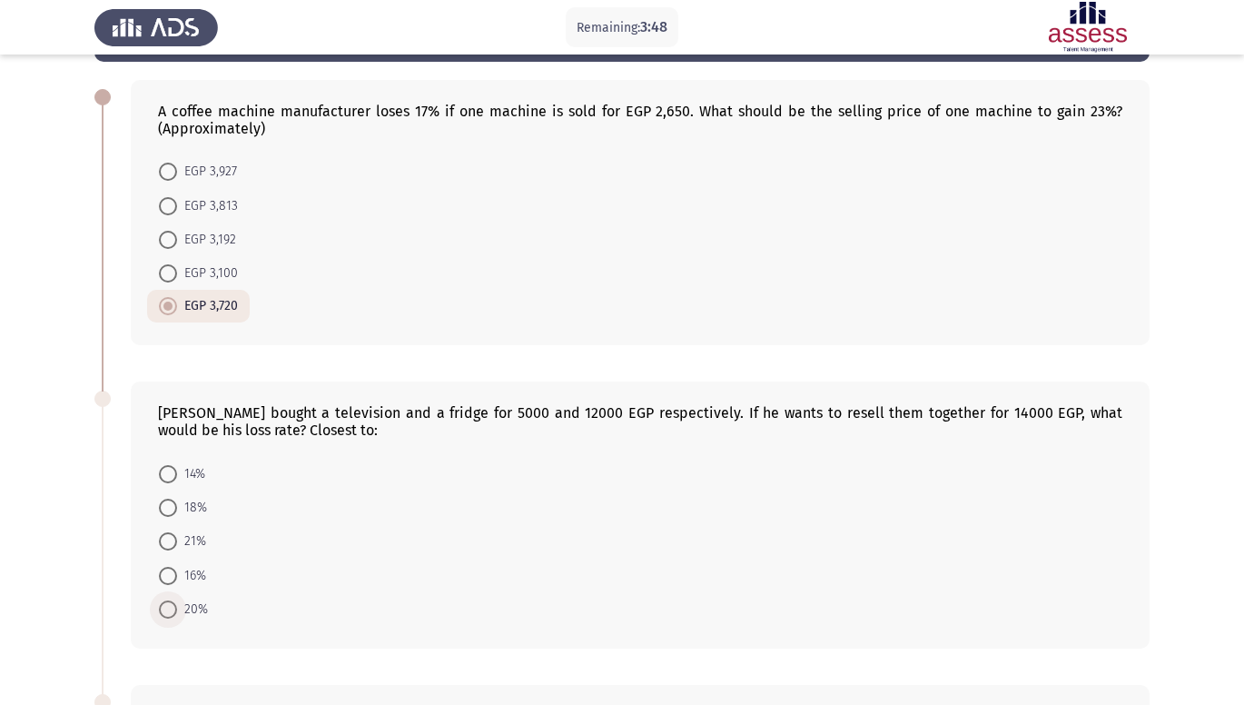
click at [167, 611] on span at bounding box center [168, 609] width 18 height 18
click at [167, 611] on input "20%" at bounding box center [168, 609] width 18 height 18
radio input "true"
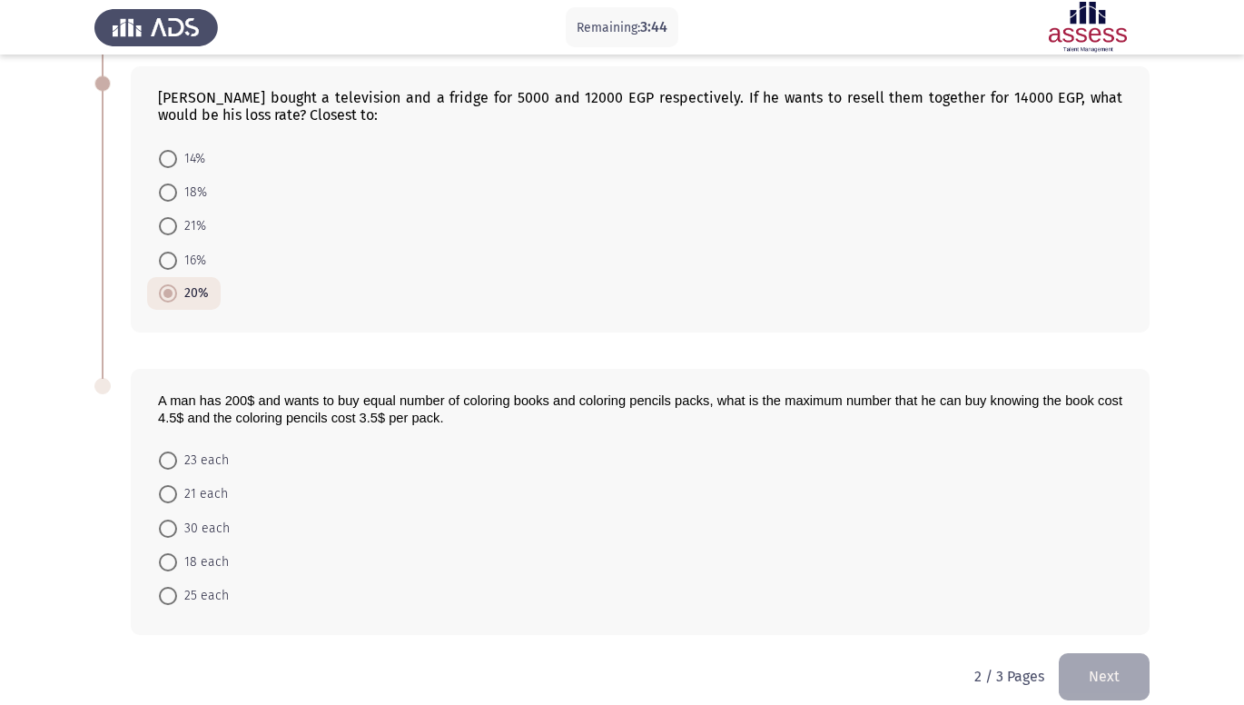
scroll to position [409, 0]
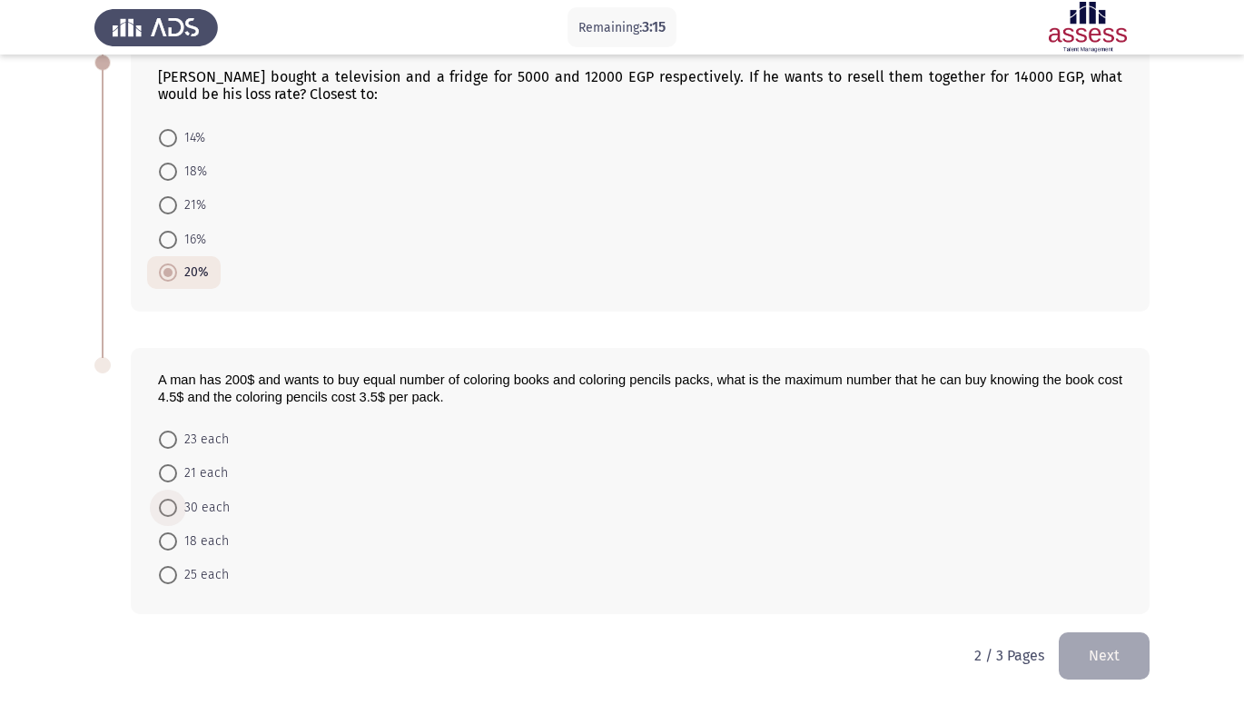
click at [166, 509] on span at bounding box center [168, 508] width 18 height 18
click at [166, 509] on input "30 each" at bounding box center [168, 508] width 18 height 18
radio input "true"
click at [1087, 665] on button "Next" at bounding box center [1104, 655] width 91 height 46
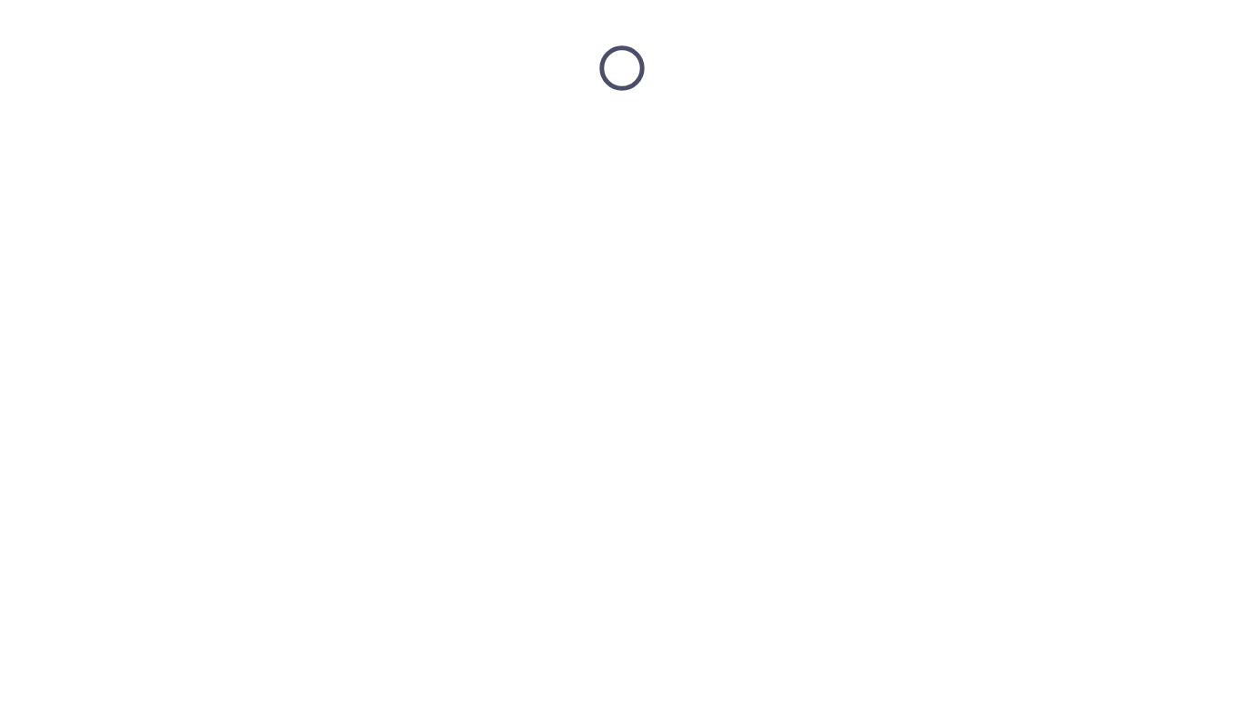
scroll to position [0, 0]
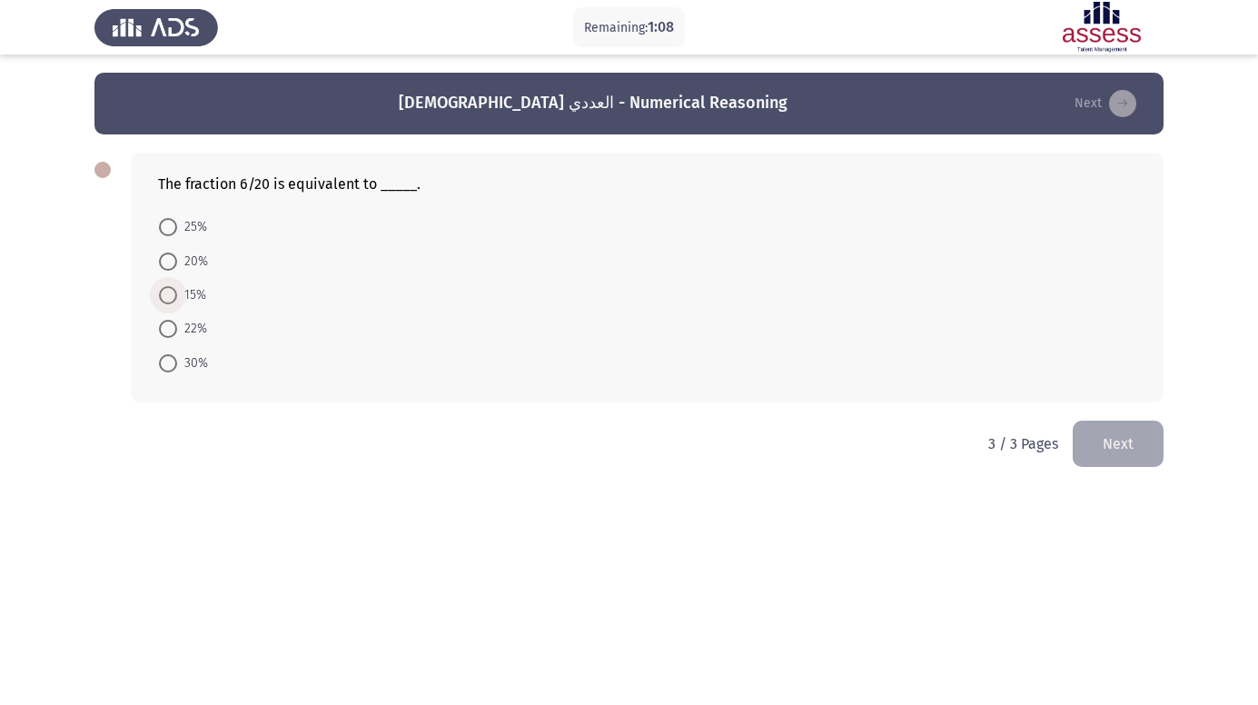
click at [168, 301] on span at bounding box center [168, 295] width 18 height 18
click at [168, 301] on input "15%" at bounding box center [168, 295] width 18 height 18
radio input "true"
click at [1106, 451] on button "Next" at bounding box center [1117, 442] width 91 height 46
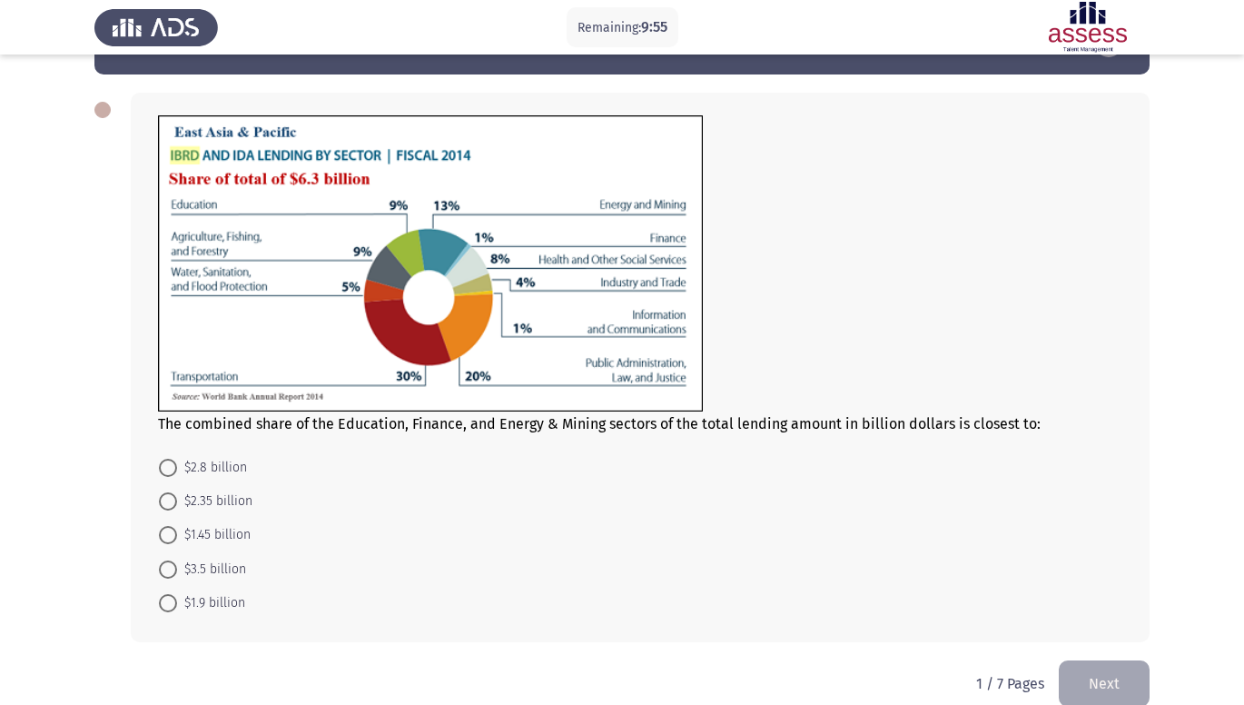
scroll to position [73, 0]
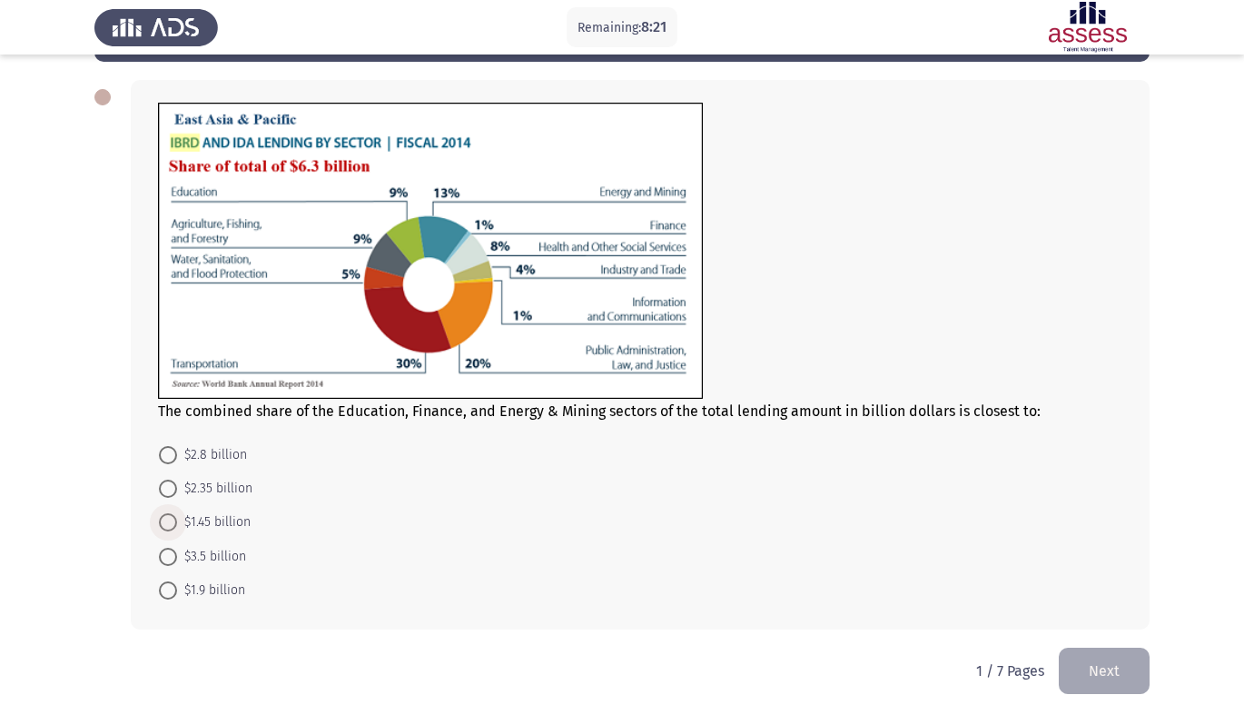
click at [165, 519] on span at bounding box center [168, 522] width 18 height 18
click at [165, 519] on input "$1.45 billion" at bounding box center [168, 522] width 18 height 18
radio input "true"
click at [1109, 668] on button "Next" at bounding box center [1104, 670] width 91 height 46
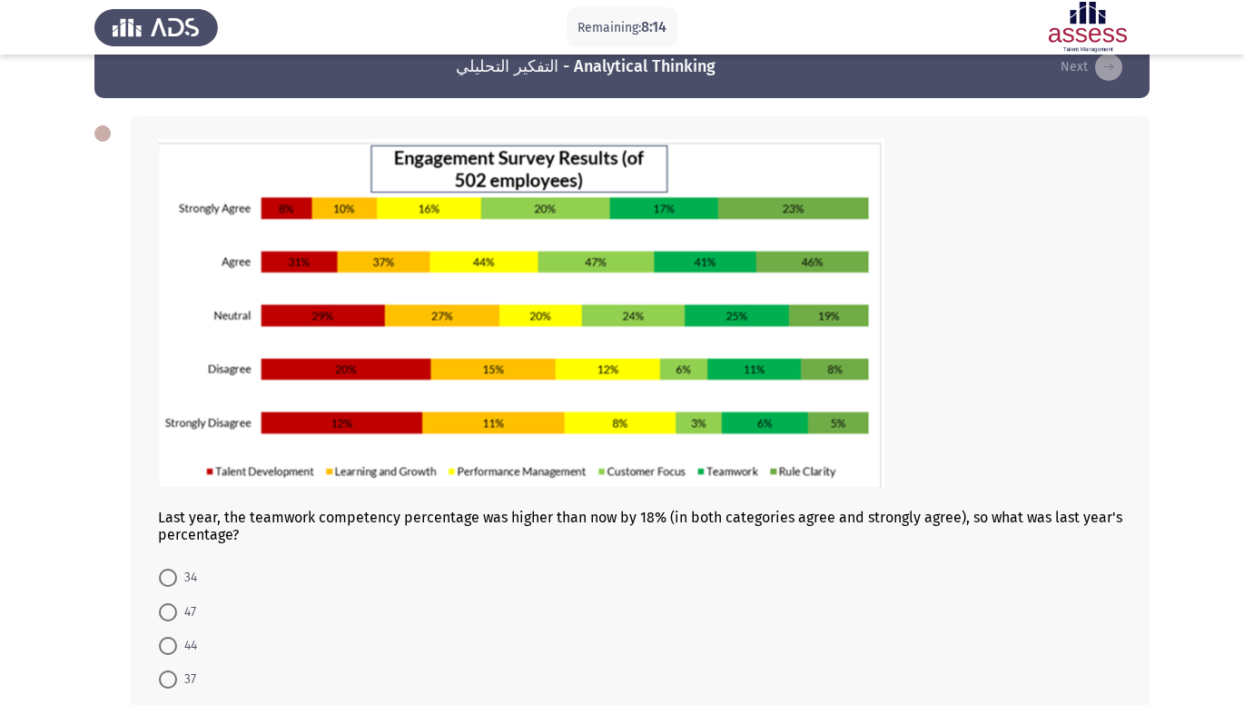
scroll to position [97, 0]
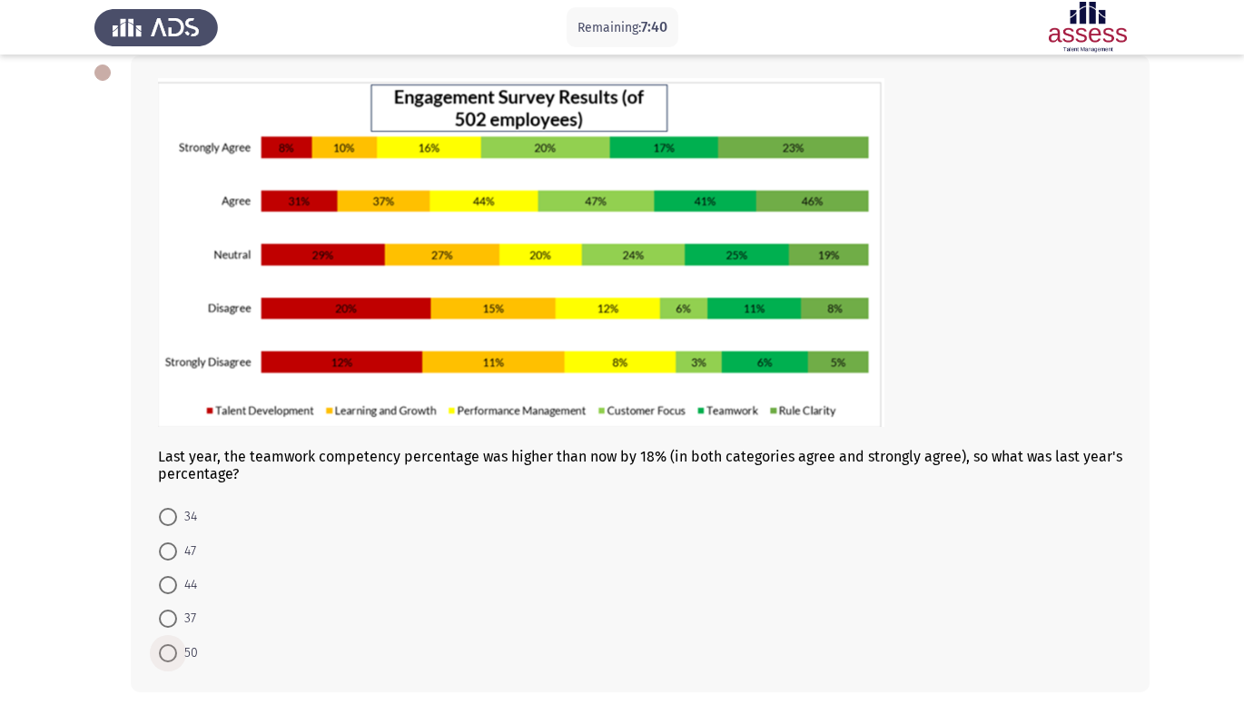
click at [171, 651] on span at bounding box center [168, 653] width 18 height 18
click at [171, 651] on input "50" at bounding box center [168, 653] width 18 height 18
radio input "true"
click at [169, 626] on span at bounding box center [168, 618] width 18 height 18
click at [169, 626] on input "37" at bounding box center [168, 618] width 18 height 18
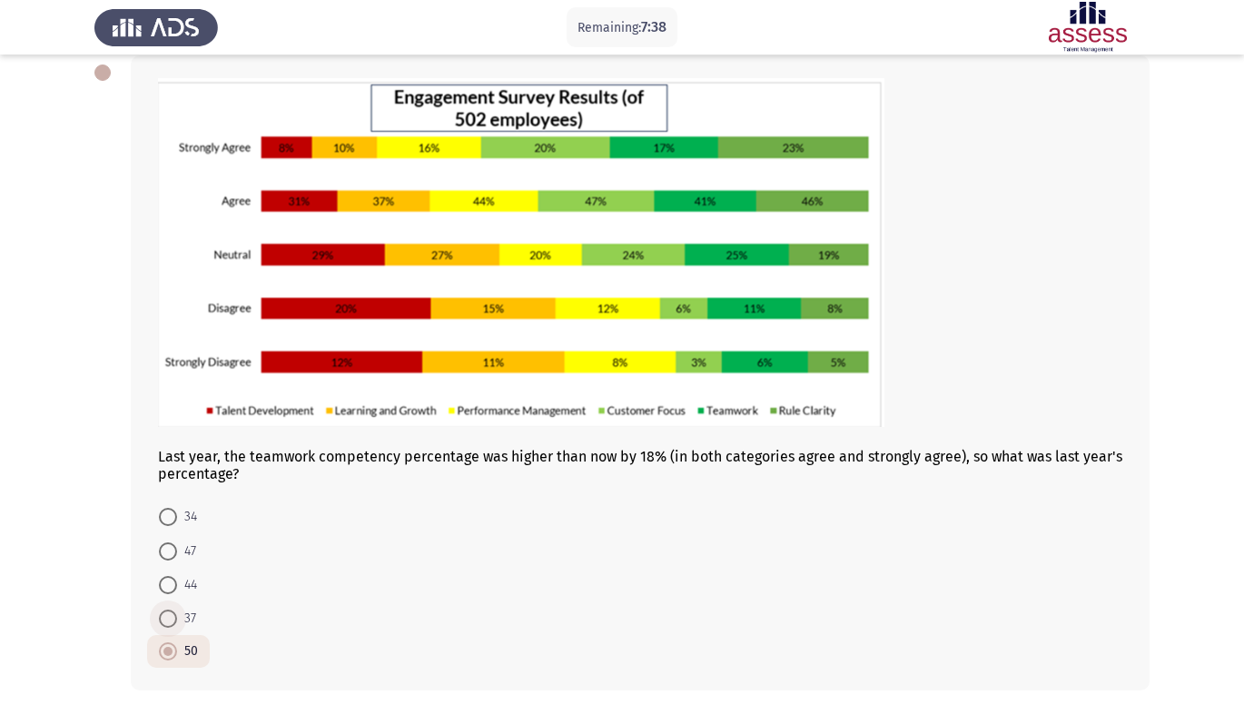
radio input "true"
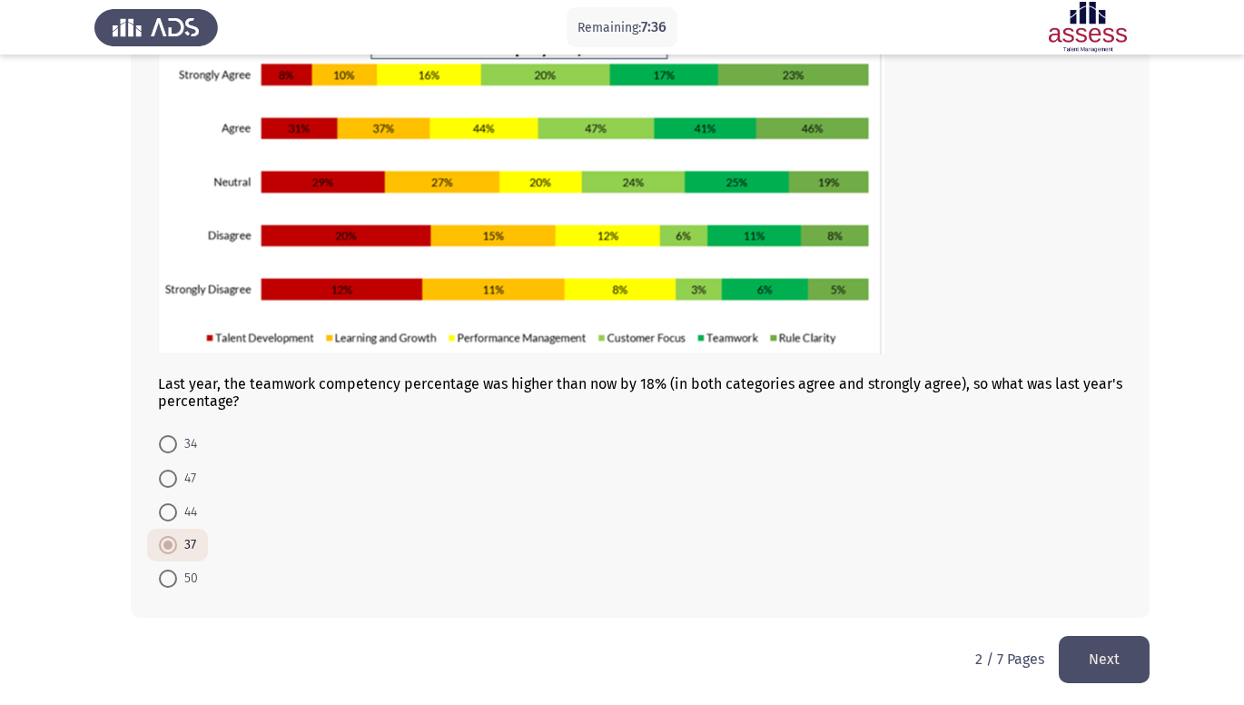
scroll to position [173, 0]
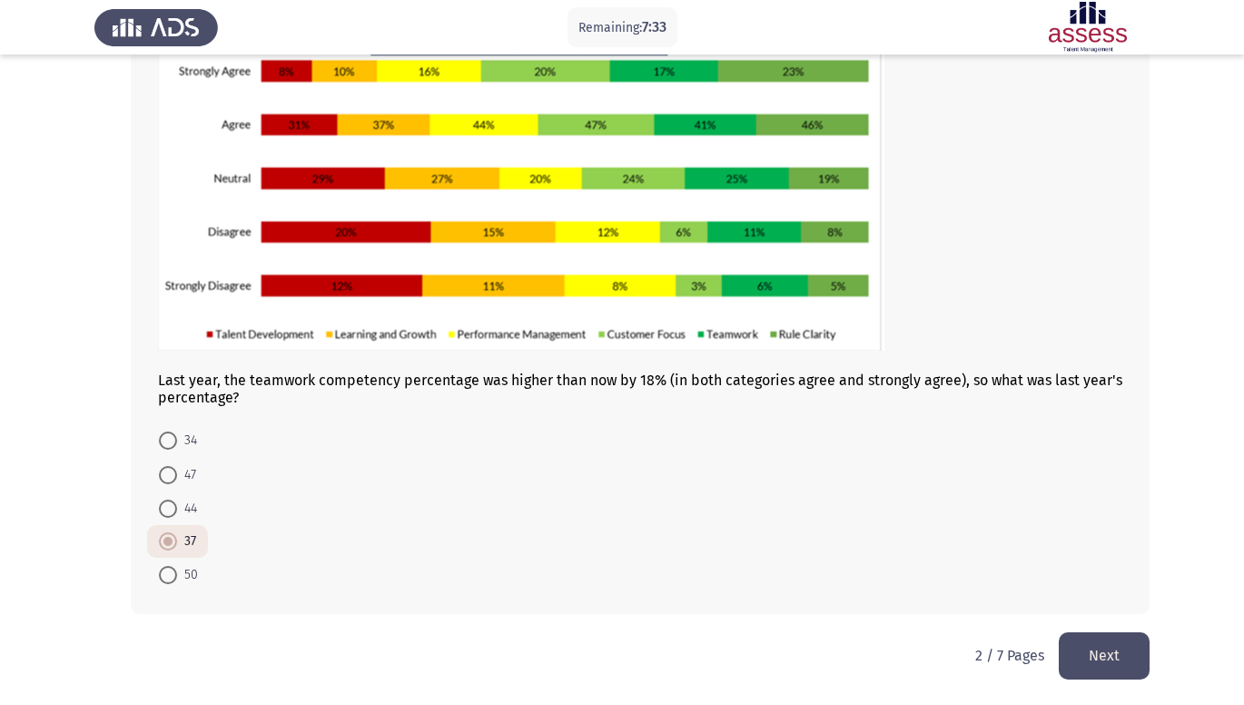
click at [1093, 637] on button "Next" at bounding box center [1104, 655] width 91 height 46
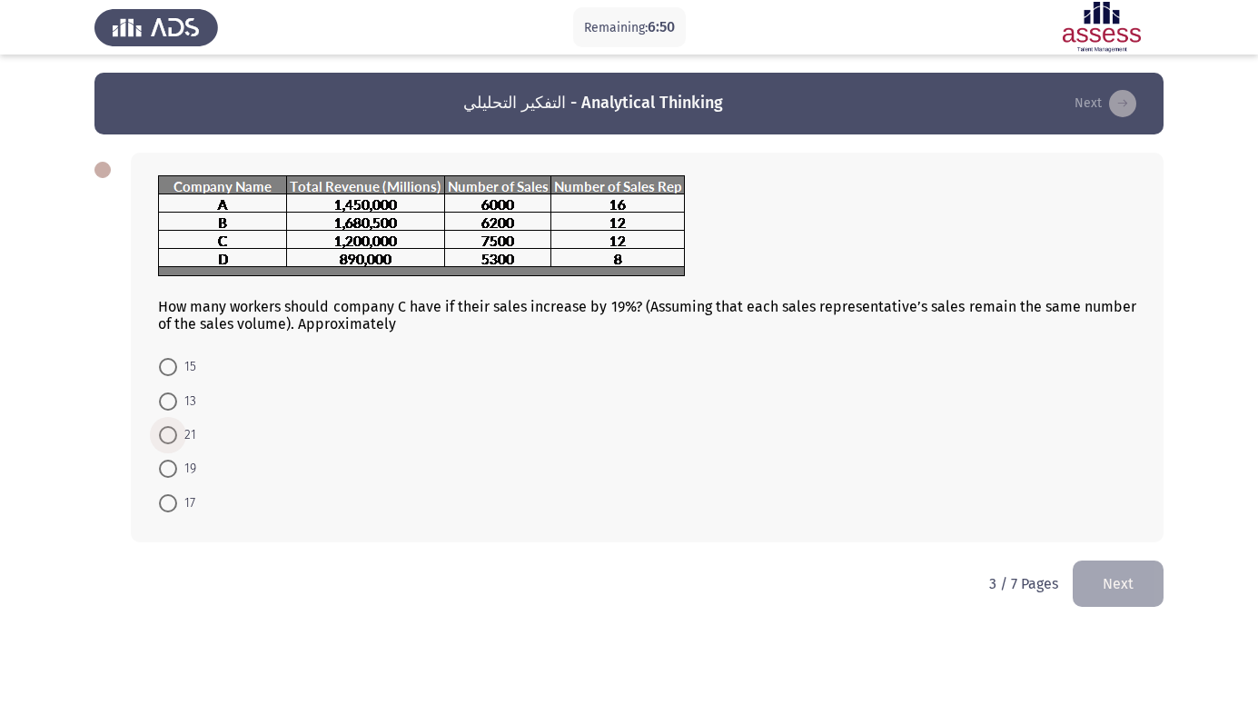
click at [164, 430] on span at bounding box center [168, 435] width 18 height 18
click at [164, 430] on input "21" at bounding box center [168, 435] width 18 height 18
radio input "true"
click at [1114, 591] on button "Next" at bounding box center [1117, 581] width 91 height 46
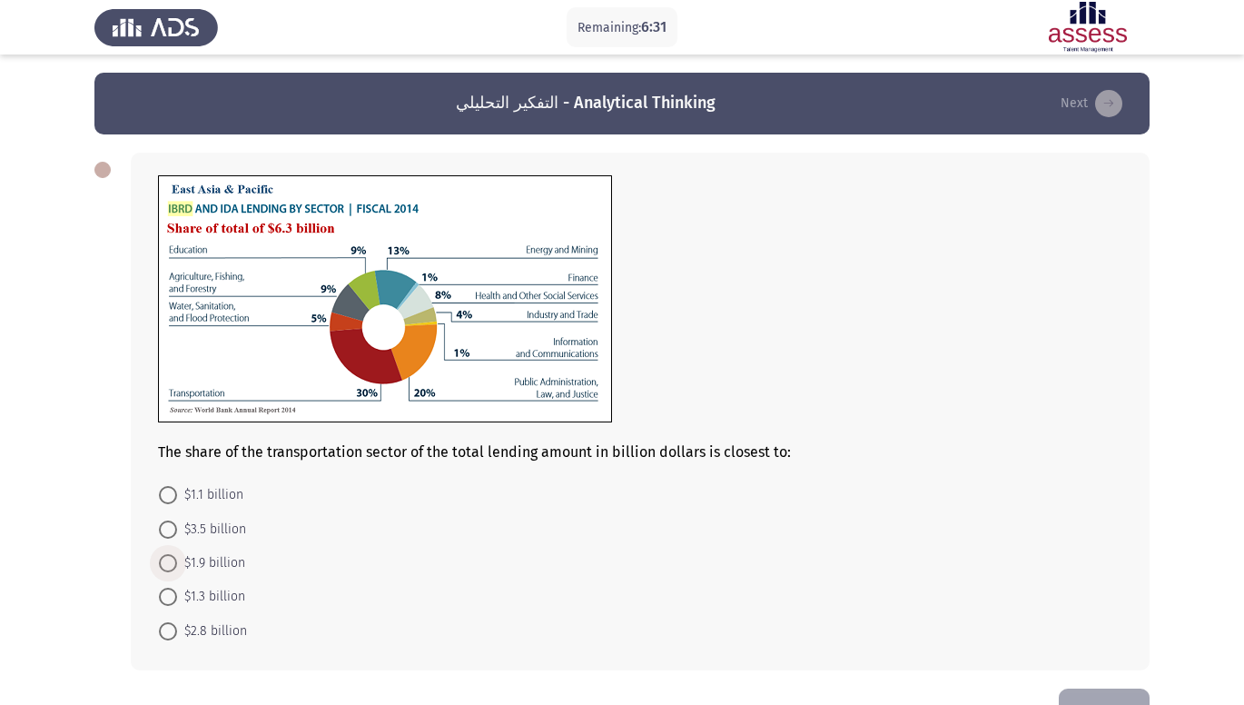
click at [183, 563] on span "$1.9 billion" at bounding box center [211, 563] width 68 height 22
click at [177, 563] on input "$1.9 billion" at bounding box center [168, 563] width 18 height 18
radio input "true"
click at [1079, 694] on button "Next" at bounding box center [1104, 710] width 91 height 46
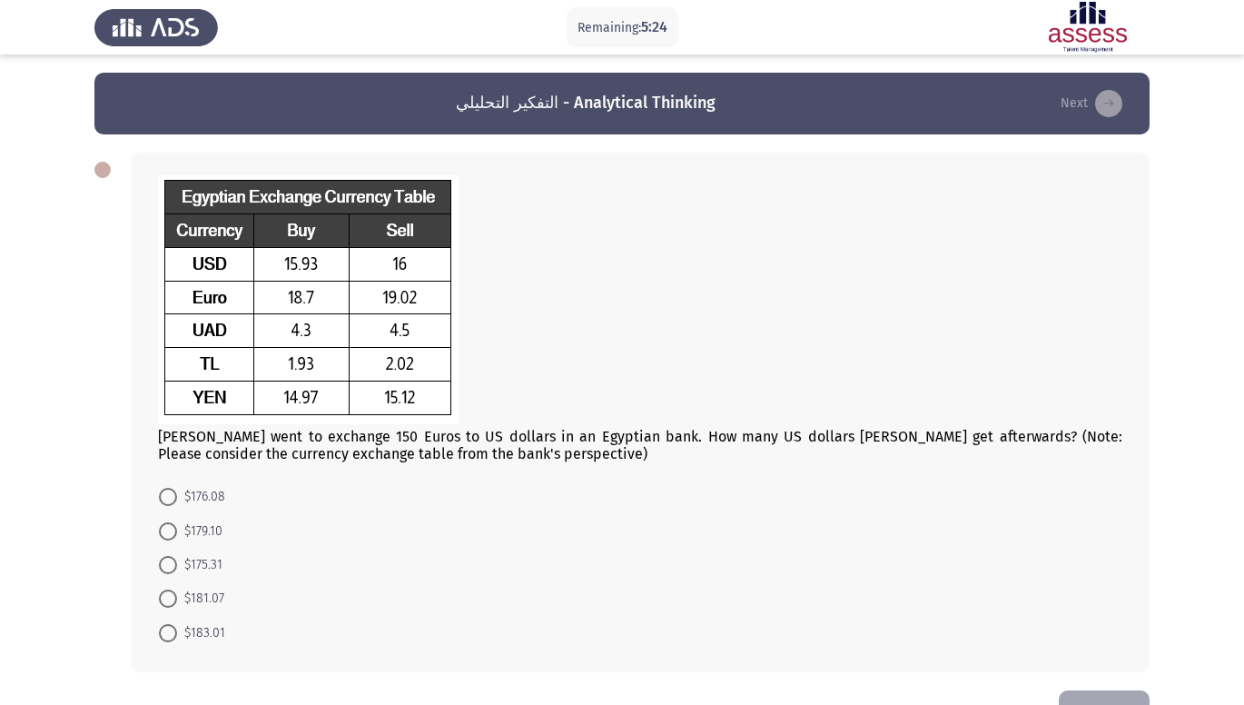
click at [168, 565] on span at bounding box center [168, 565] width 0 height 0
click at [167, 565] on input "$175.31" at bounding box center [168, 565] width 18 height 18
radio input "true"
click at [1088, 704] on button "Next" at bounding box center [1104, 711] width 91 height 46
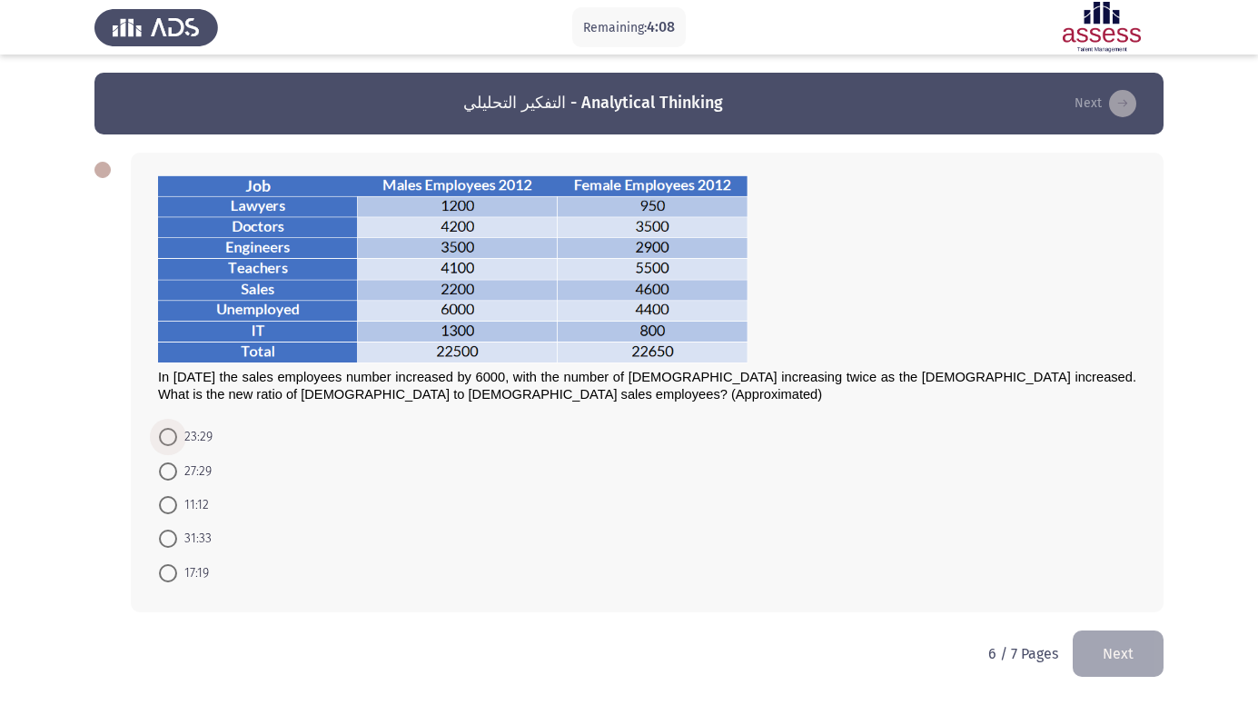
click at [163, 437] on span at bounding box center [168, 437] width 18 height 18
click at [163, 437] on input "23:29" at bounding box center [168, 437] width 18 height 18
radio input "true"
click at [167, 509] on span at bounding box center [168, 504] width 18 height 18
click at [167, 509] on input "11:12" at bounding box center [168, 504] width 18 height 18
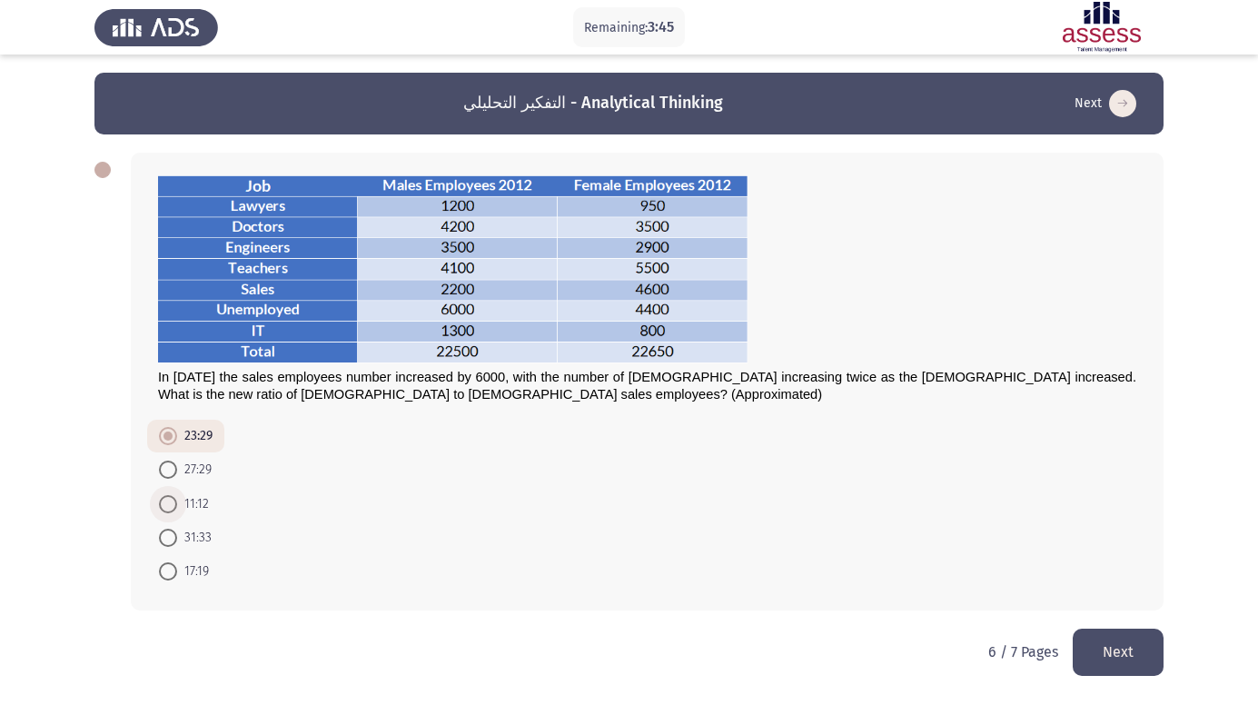
radio input "true"
click at [1095, 652] on button "Next" at bounding box center [1117, 651] width 91 height 46
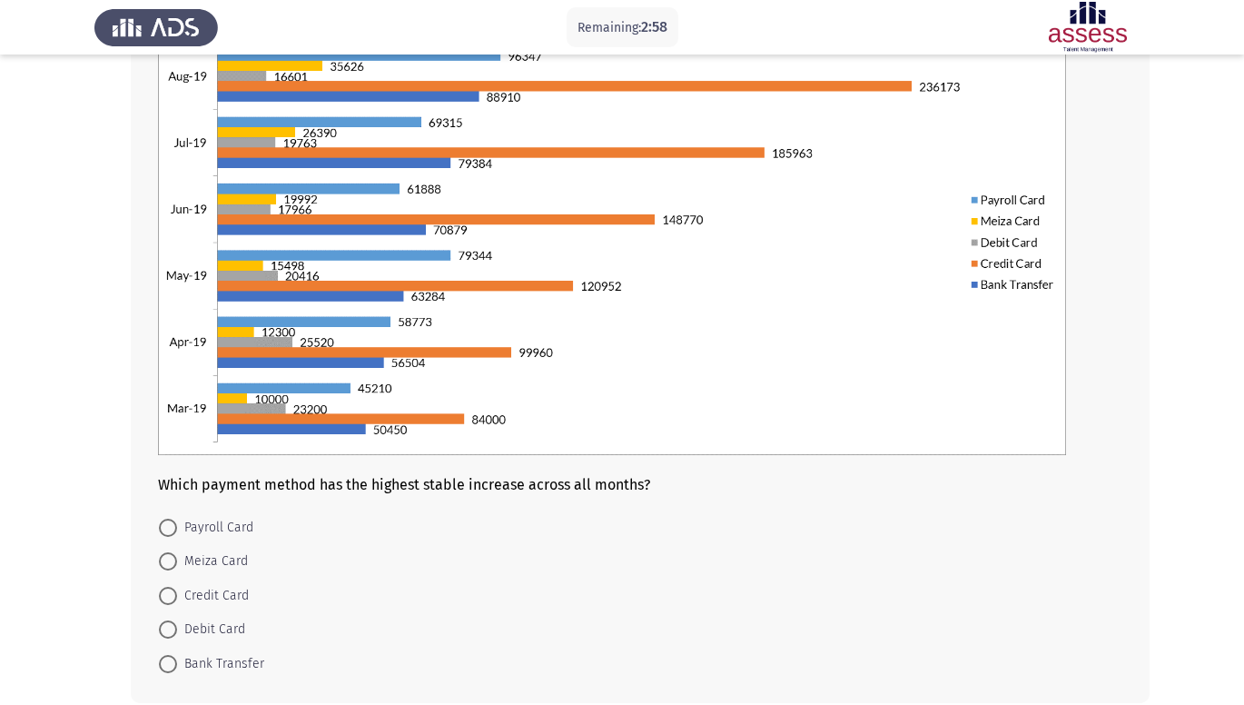
scroll to position [218, 0]
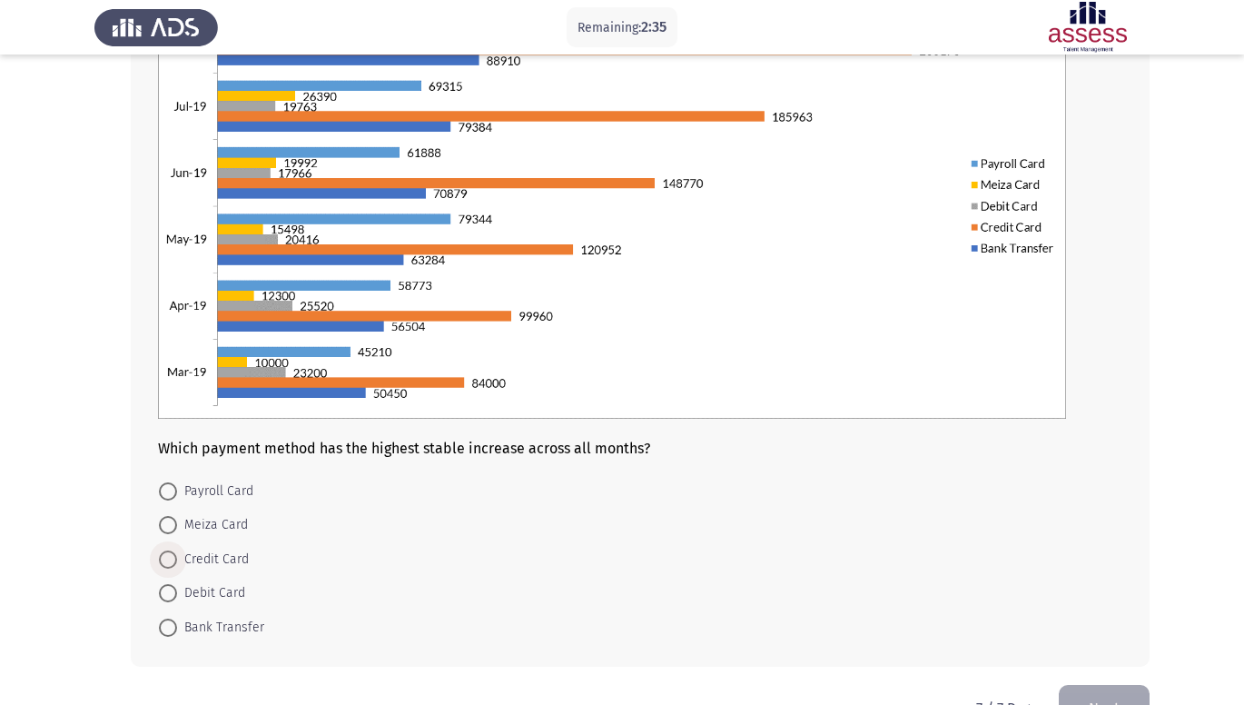
click at [176, 562] on span at bounding box center [168, 559] width 18 height 18
click at [176, 562] on input "Credit Card" at bounding box center [168, 559] width 18 height 18
radio input "true"
drag, startPoint x: 168, startPoint y: 612, endPoint x: 167, endPoint y: 603, distance: 9.1
click at [167, 474] on mat-radio-group "Payroll Card Meiza Card Credit Card Debit Card Bank Transfer" at bounding box center [634, 474] width 975 height 0
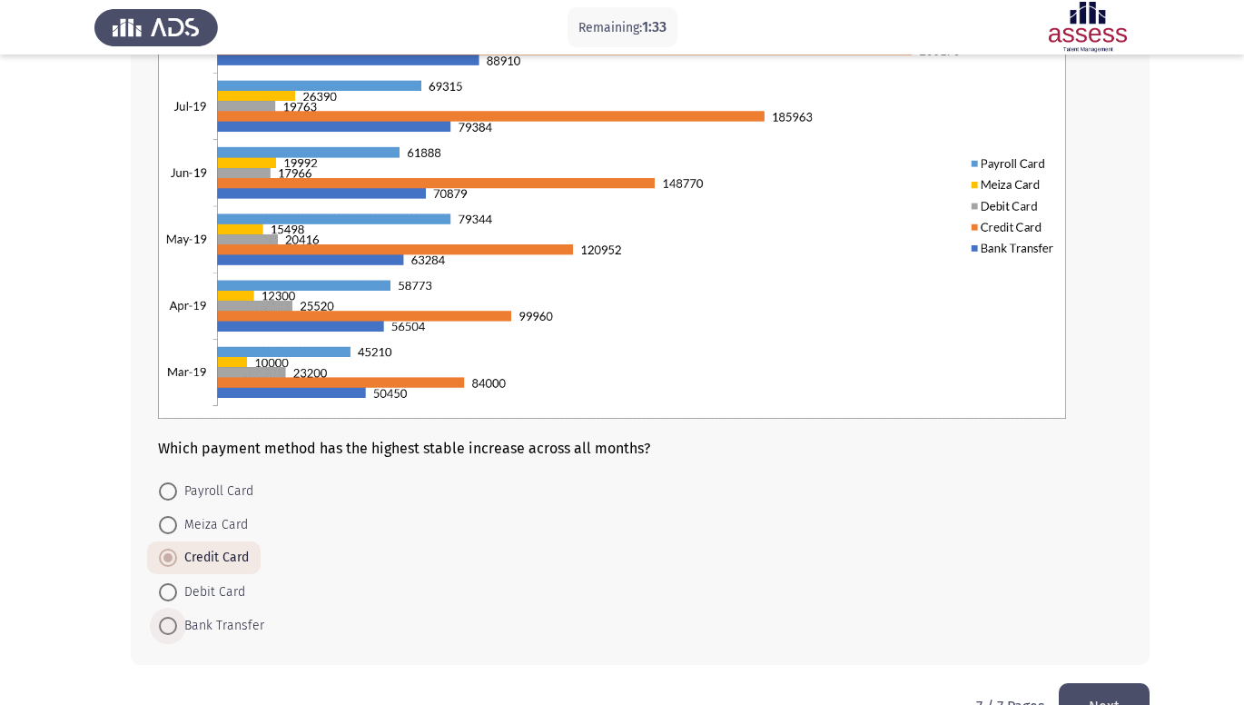
click at [173, 624] on span at bounding box center [168, 626] width 18 height 18
click at [173, 624] on input "Bank Transfer" at bounding box center [168, 626] width 18 height 18
radio input "true"
click at [1117, 697] on button "Next" at bounding box center [1104, 706] width 91 height 46
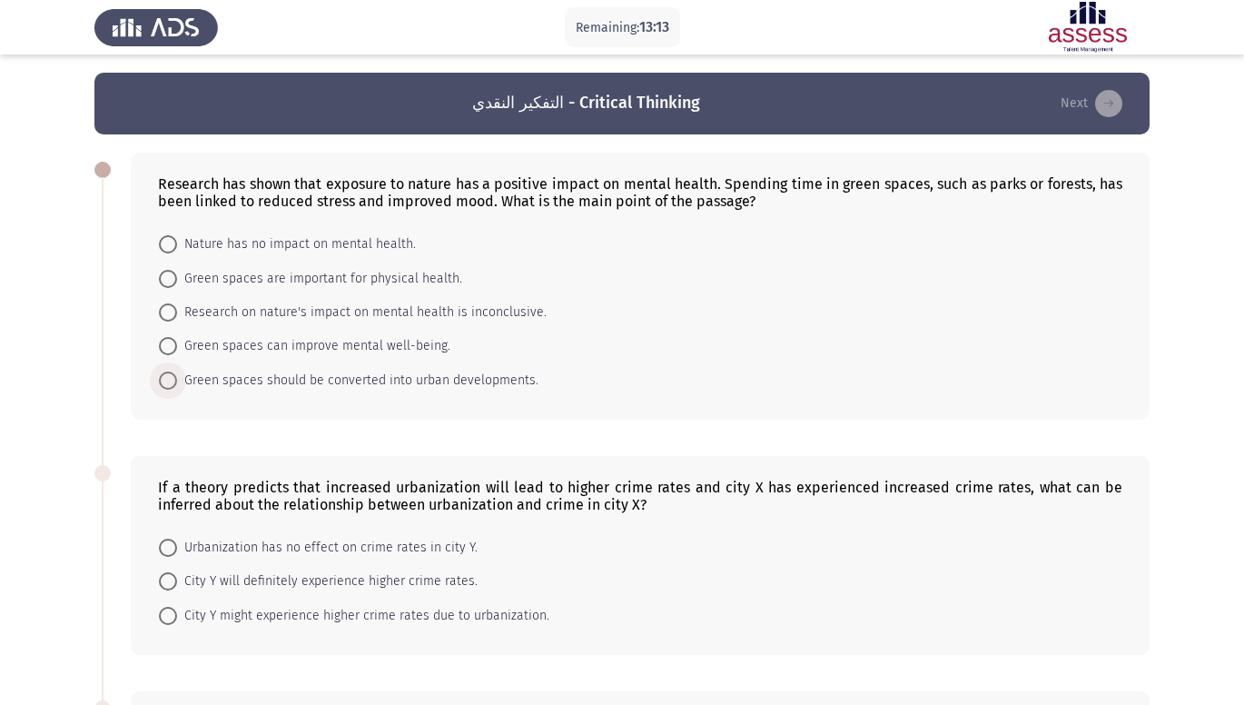
click at [291, 371] on span "Green spaces should be converted into urban developments." at bounding box center [357, 381] width 361 height 22
click at [177, 371] on input "Green spaces should be converted into urban developments." at bounding box center [168, 380] width 18 height 18
radio input "true"
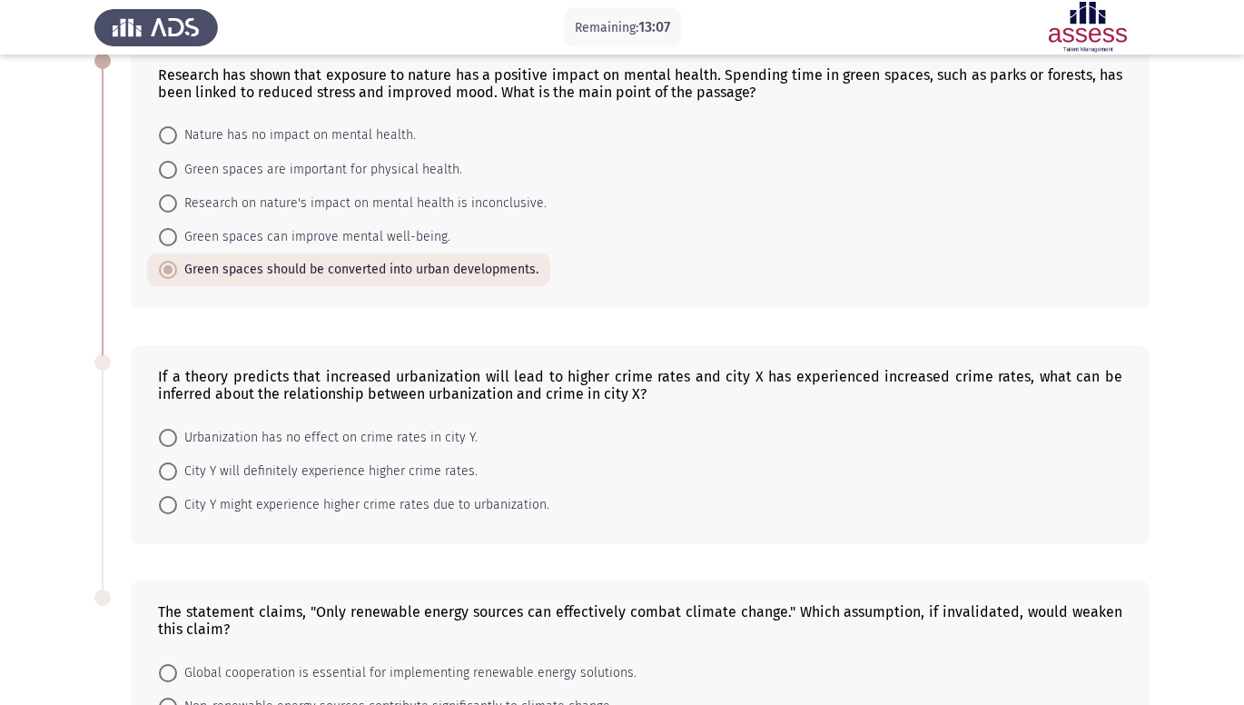
scroll to position [145, 0]
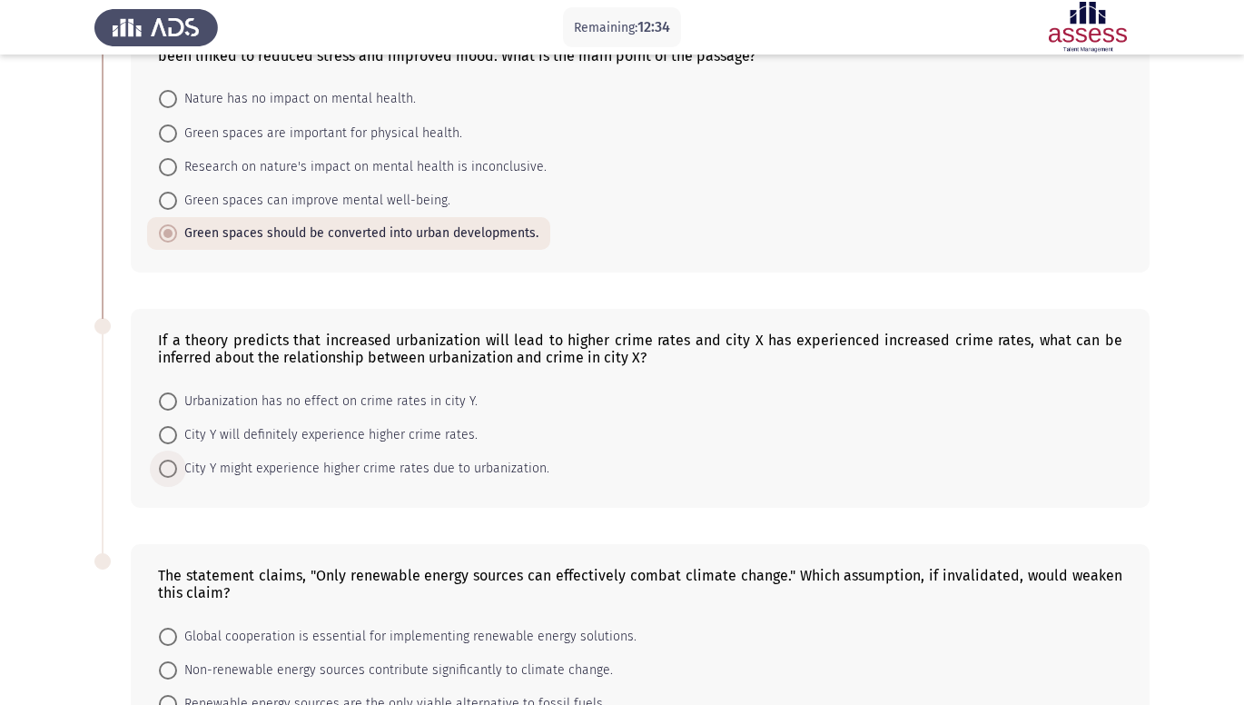
click at [473, 469] on span "City Y might experience higher crime rates due to urbanization." at bounding box center [363, 469] width 372 height 22
click at [177, 469] on input "City Y might experience higher crime rates due to urbanization." at bounding box center [168, 469] width 18 height 18
radio input "true"
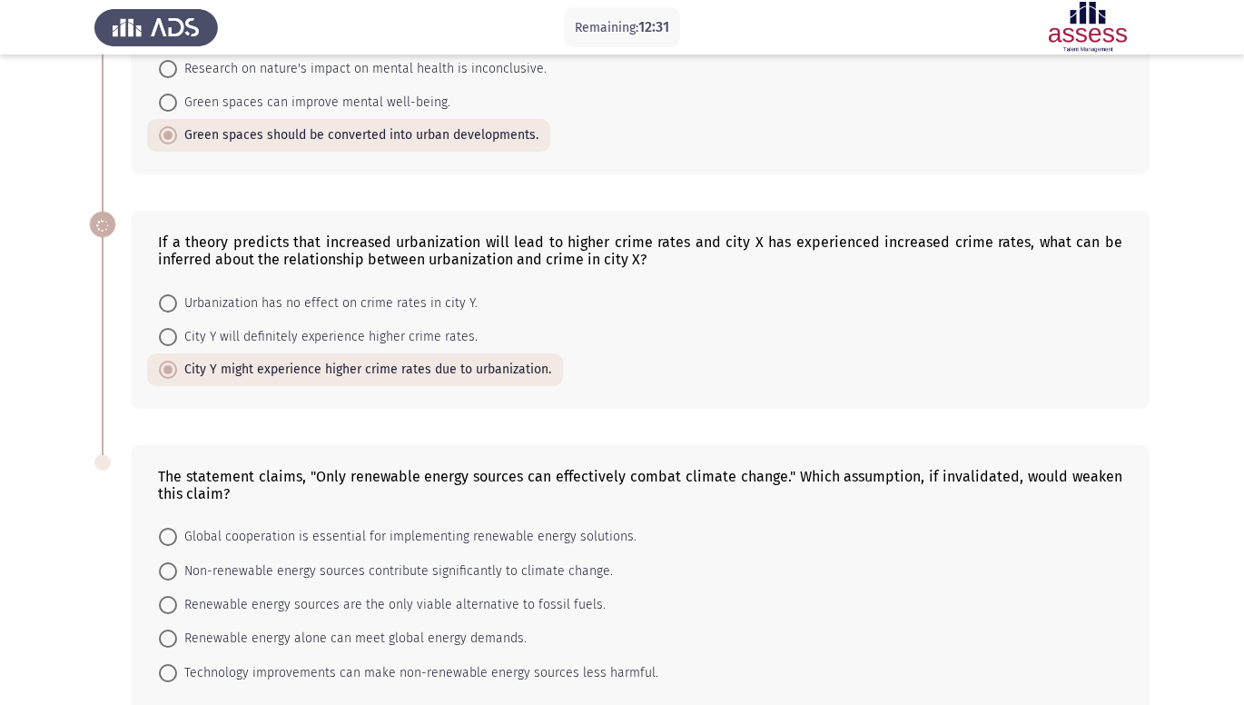
scroll to position [254, 0]
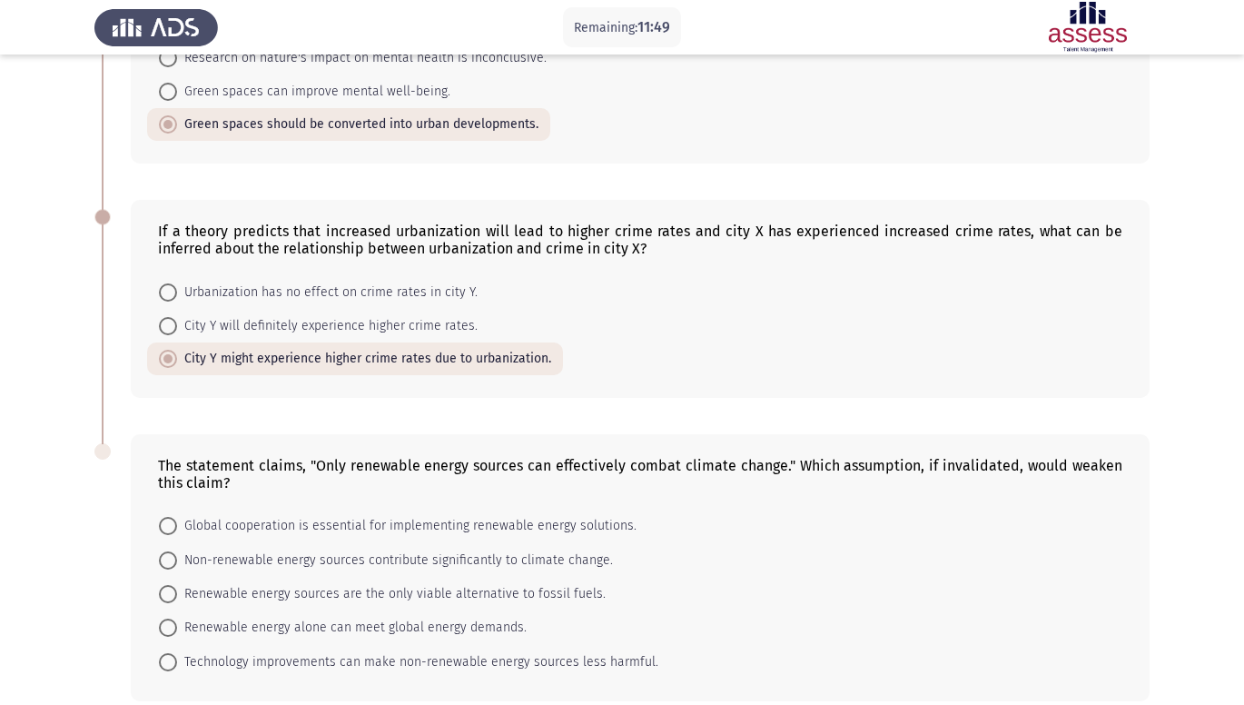
click at [165, 670] on span at bounding box center [168, 662] width 18 height 18
click at [165, 670] on input "Technology improvements can make non-renewable energy sources less harmful." at bounding box center [168, 662] width 18 height 18
radio input "true"
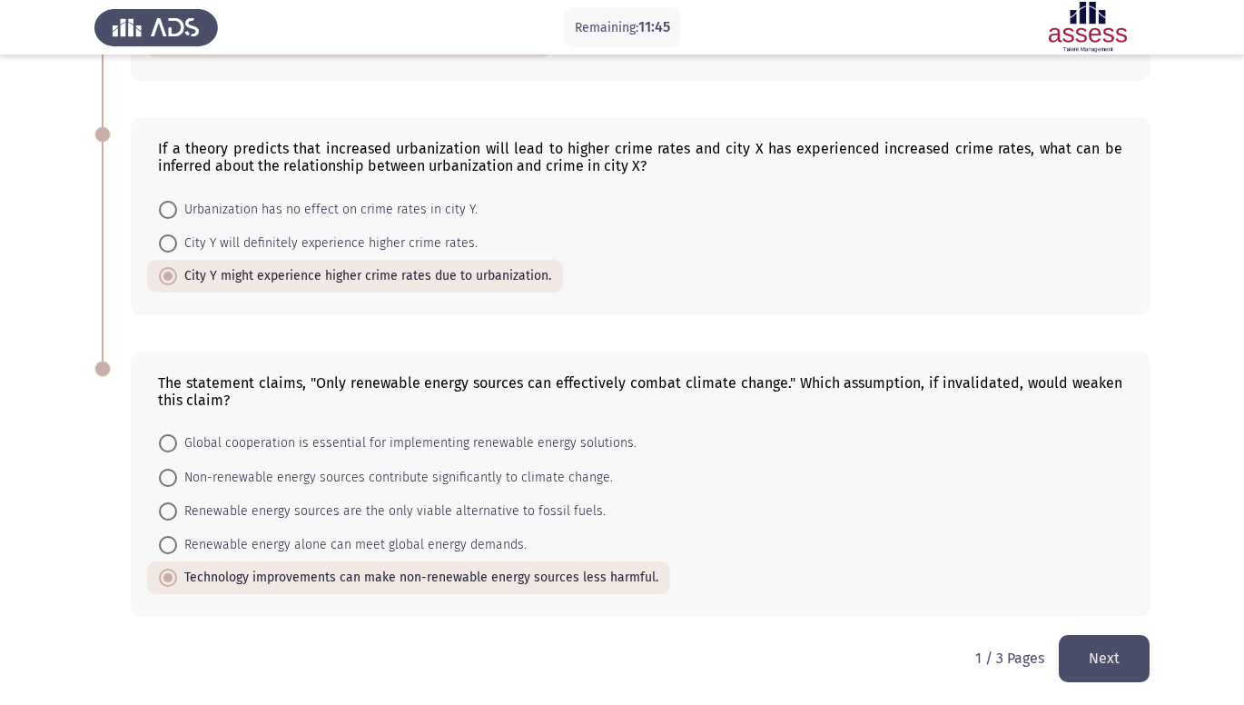
scroll to position [340, 0]
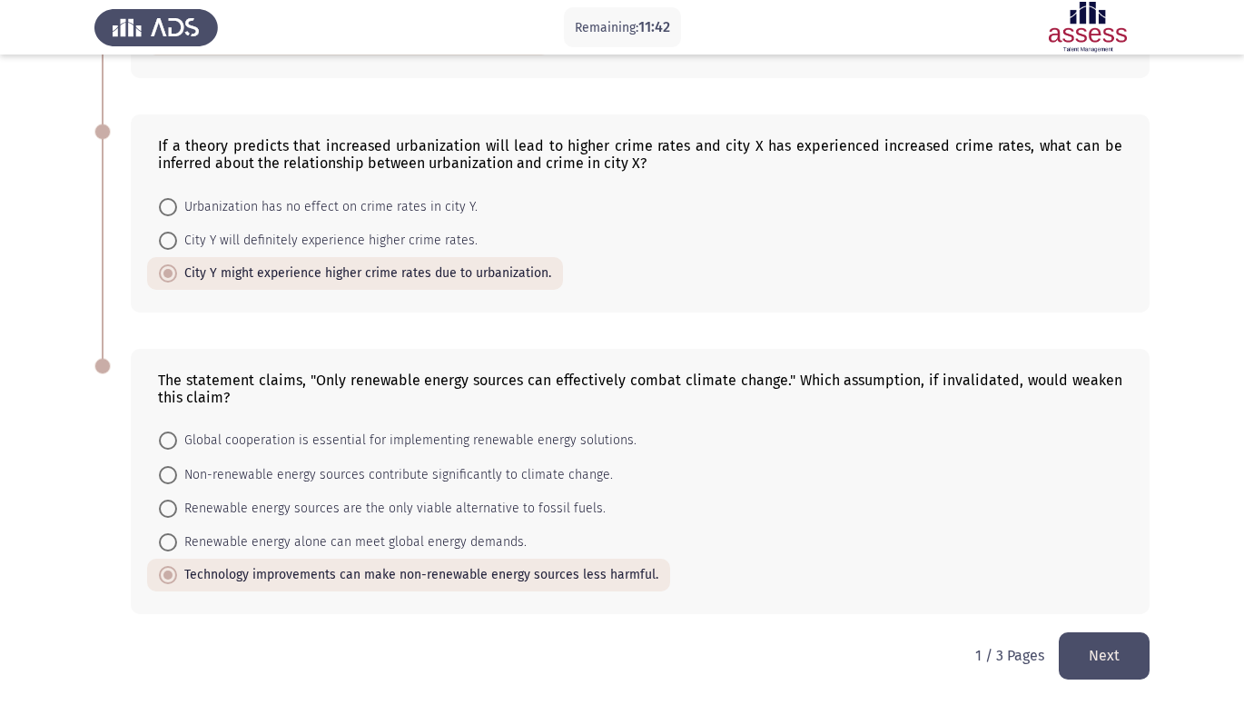
click at [1085, 643] on button "Next" at bounding box center [1104, 655] width 91 height 46
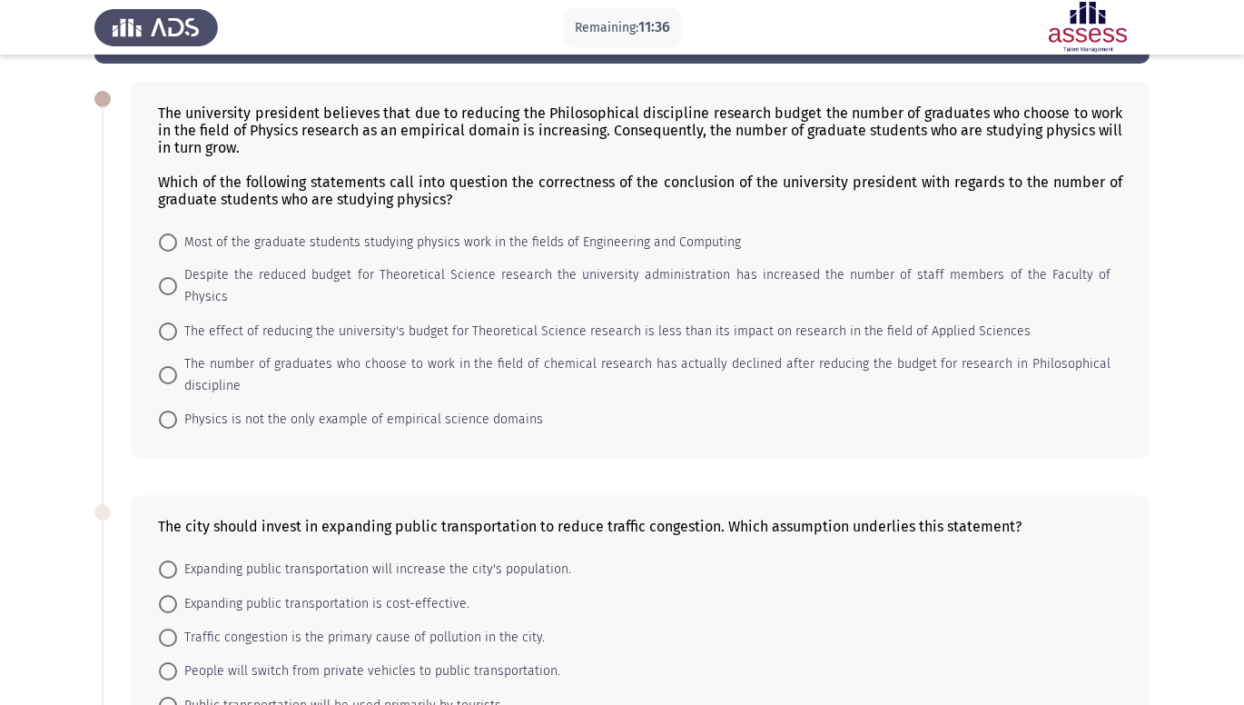
scroll to position [73, 0]
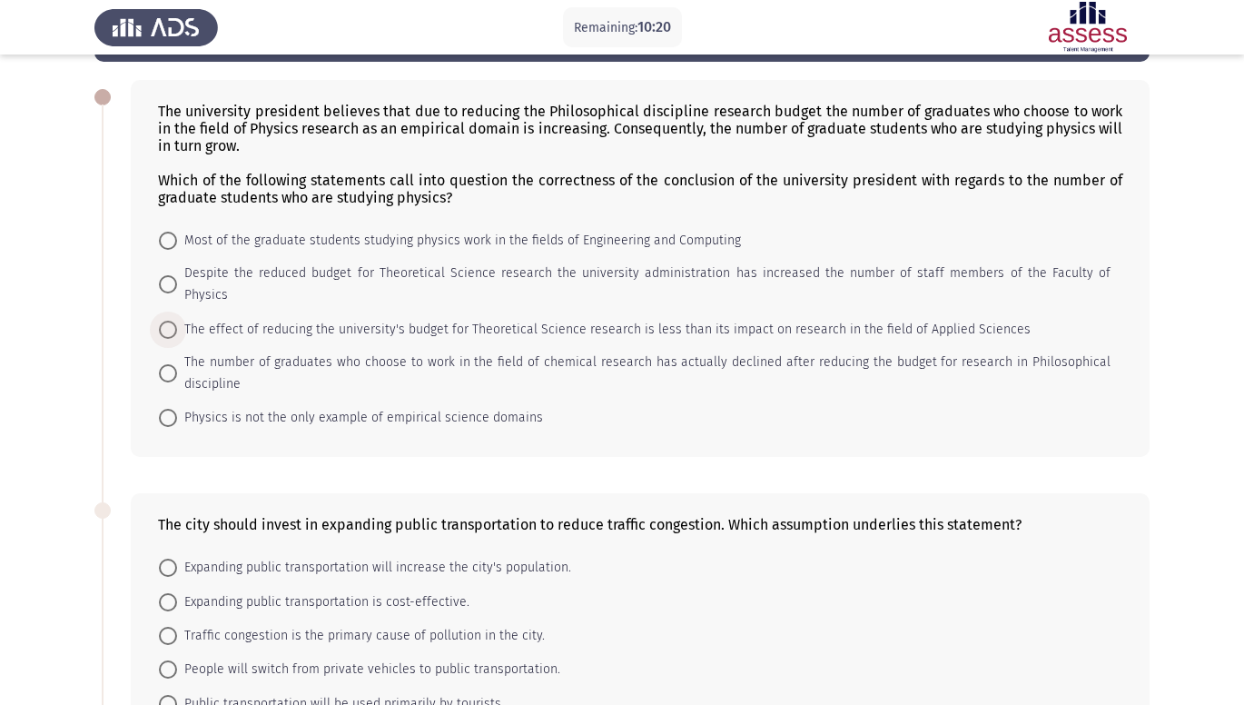
click at [168, 321] on span at bounding box center [168, 330] width 18 height 18
click at [168, 321] on input "The effect of reducing the university's budget for Theoretical Science research…" at bounding box center [168, 330] width 18 height 18
radio input "true"
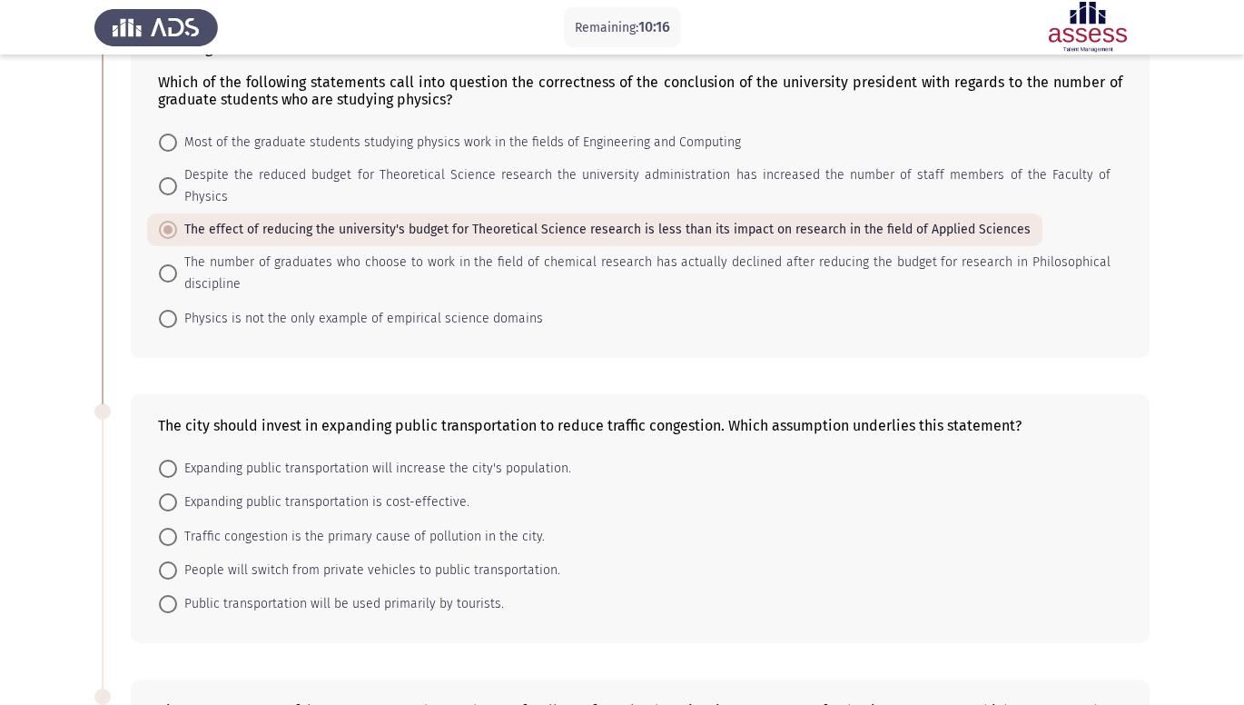
scroll to position [182, 0]
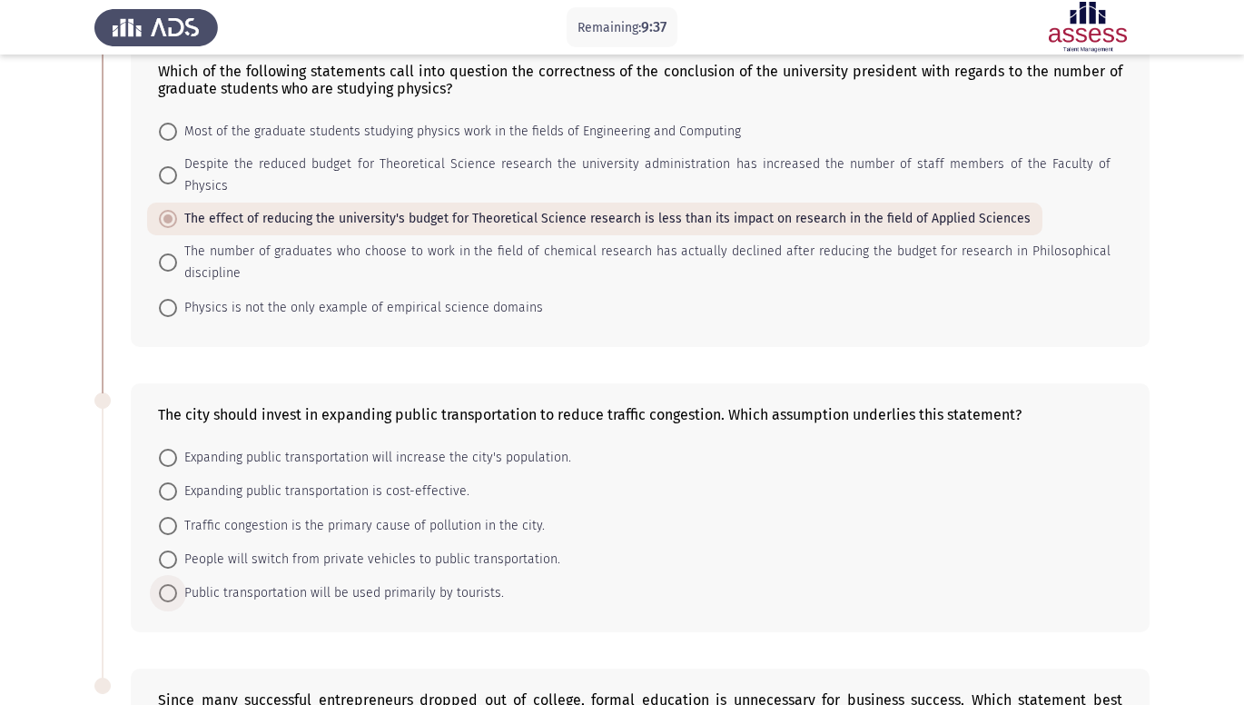
click at [294, 582] on span "Public transportation will be used primarily by tourists." at bounding box center [340, 593] width 327 height 22
click at [177, 584] on input "Public transportation will be used primarily by tourists." at bounding box center [168, 593] width 18 height 18
radio input "true"
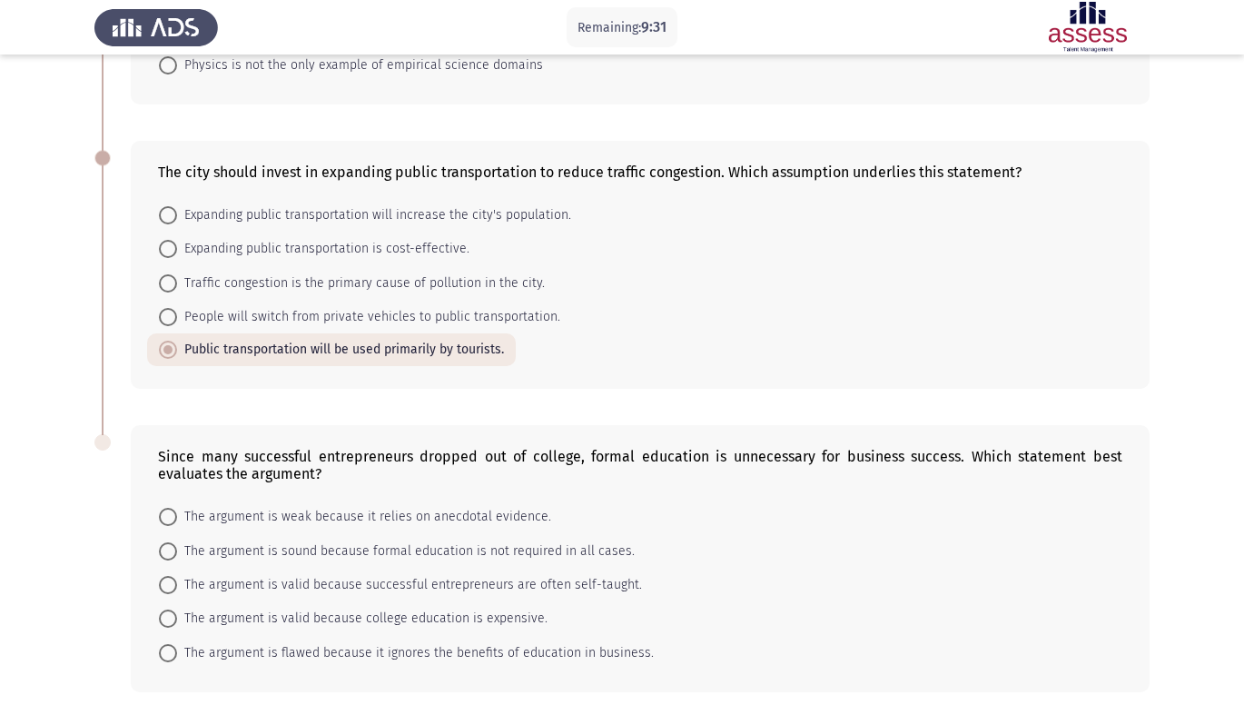
scroll to position [481, 0]
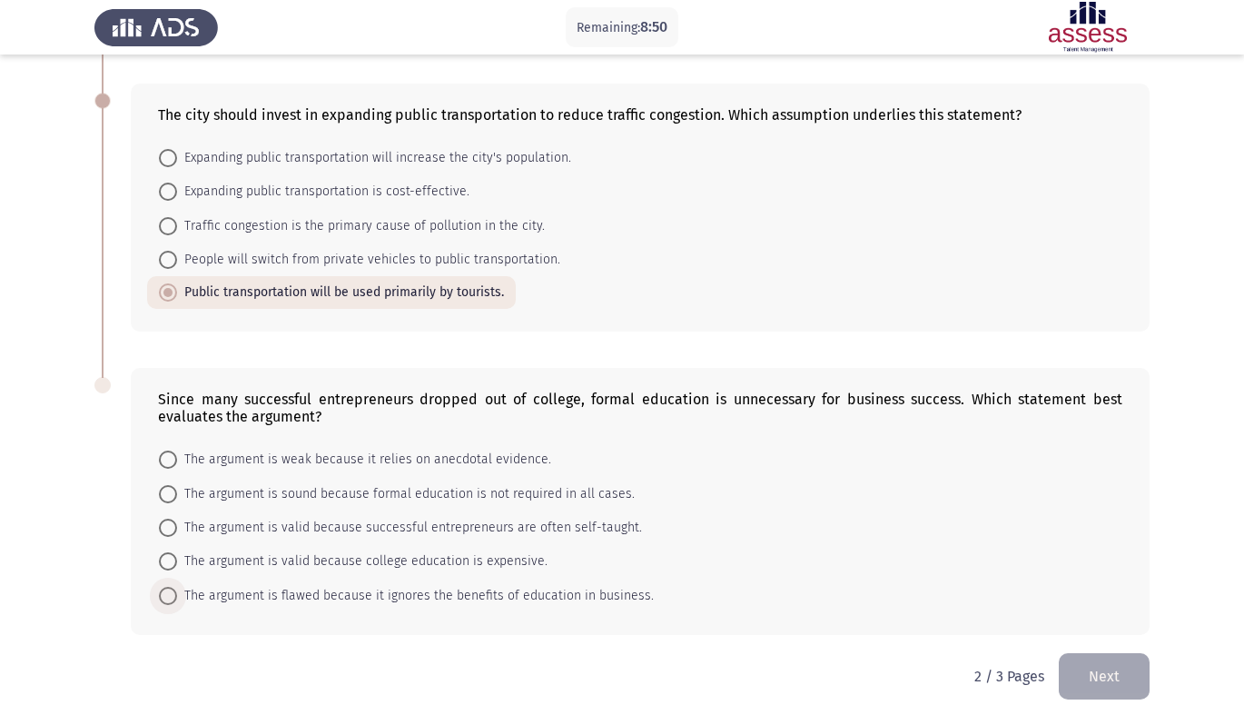
click at [486, 585] on span "The argument is flawed because it ignores the benefits of education in business." at bounding box center [415, 596] width 477 height 22
click at [177, 587] on input "The argument is flawed because it ignores the benefits of education in business." at bounding box center [168, 596] width 18 height 18
radio input "true"
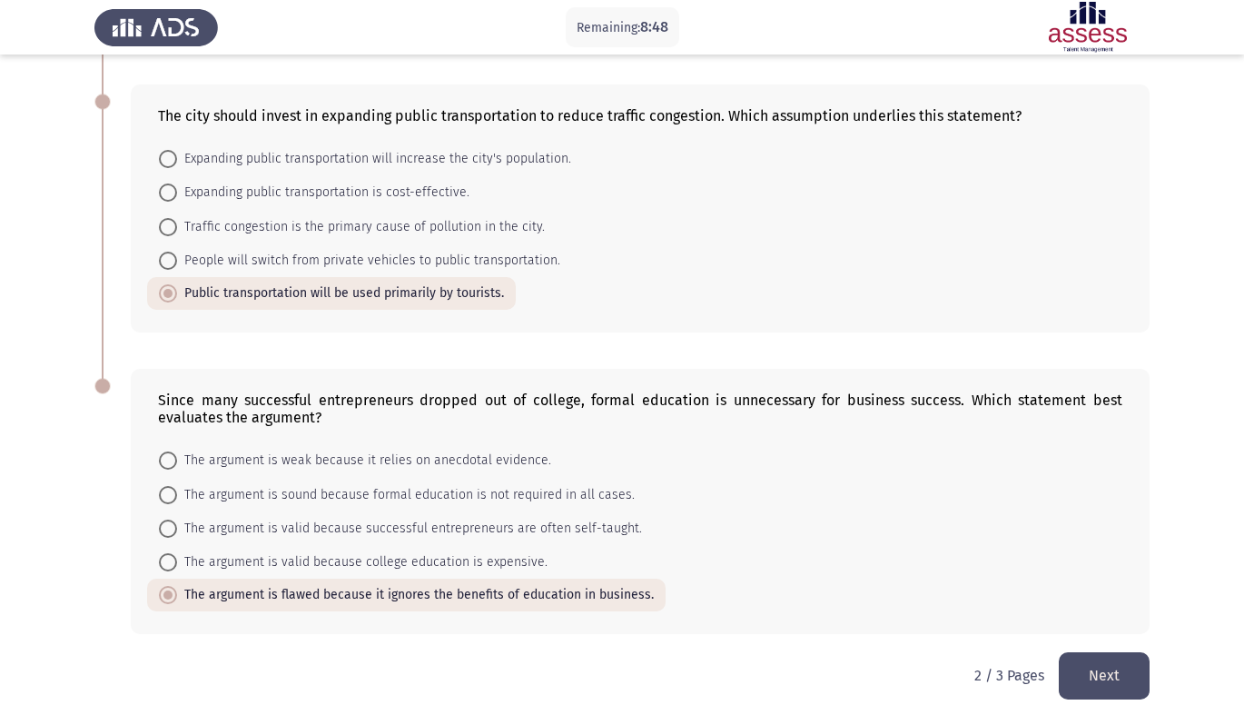
click at [1071, 660] on button "Next" at bounding box center [1104, 675] width 91 height 46
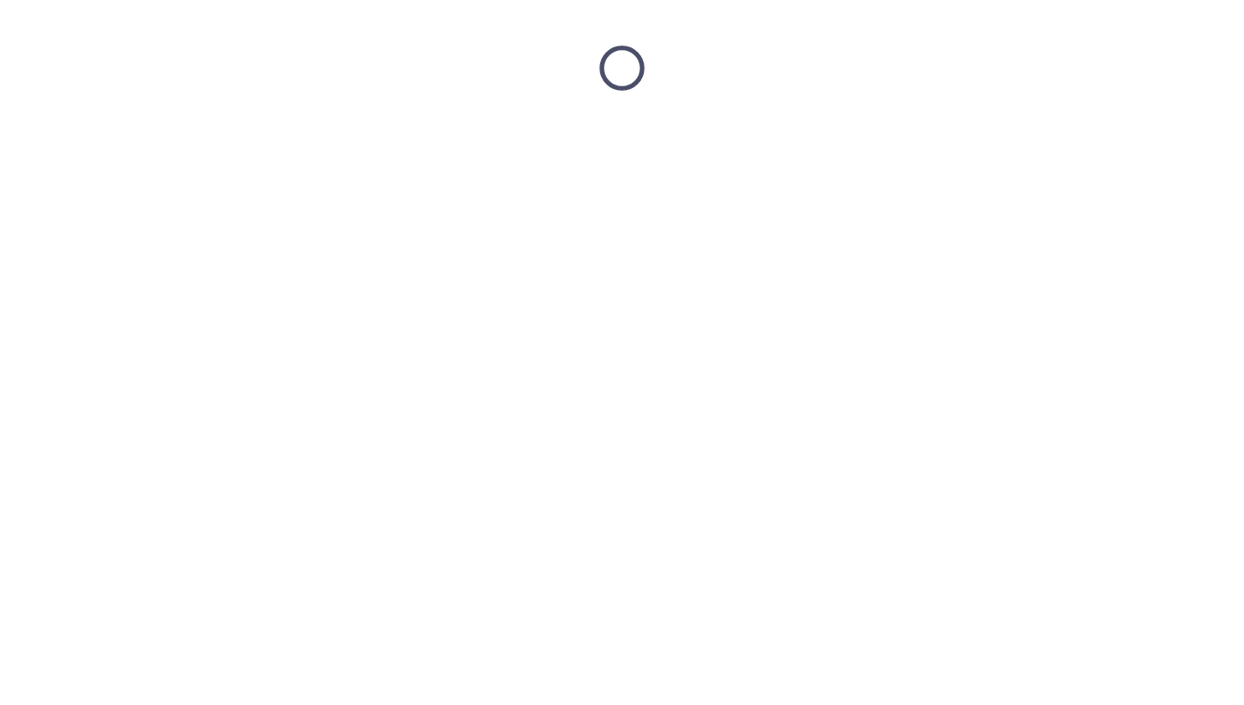
scroll to position [0, 0]
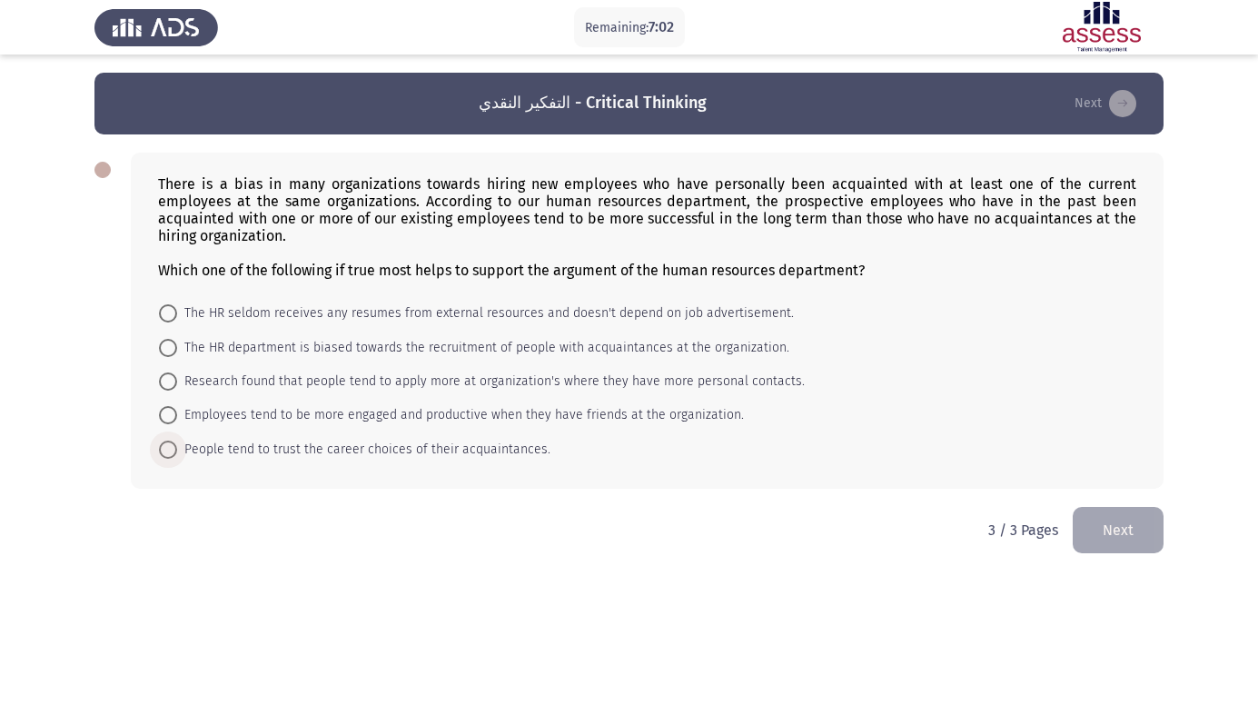
click at [423, 456] on span "People tend to trust the career choices of their acquaintances." at bounding box center [363, 450] width 373 height 22
click at [177, 456] on input "People tend to trust the career choices of their acquaintances." at bounding box center [168, 449] width 18 height 18
radio input "true"
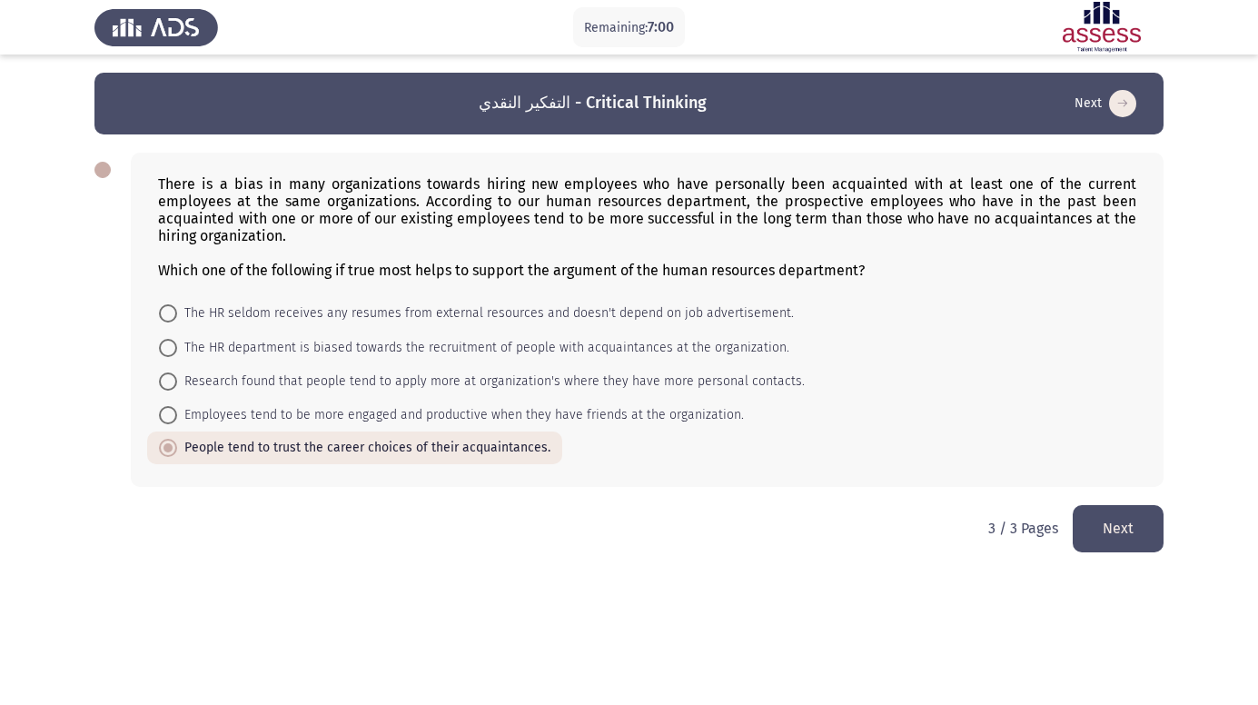
click at [1128, 519] on button "Next" at bounding box center [1117, 528] width 91 height 46
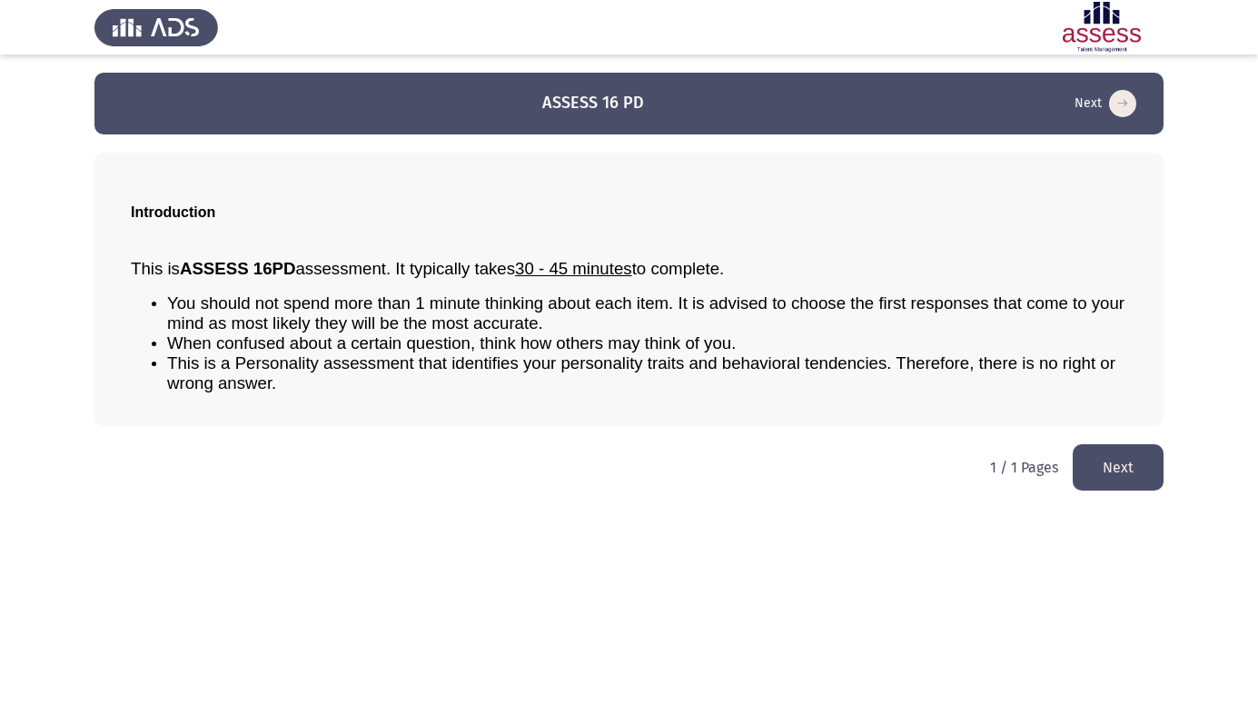
click at [1102, 472] on button "Next" at bounding box center [1117, 467] width 91 height 46
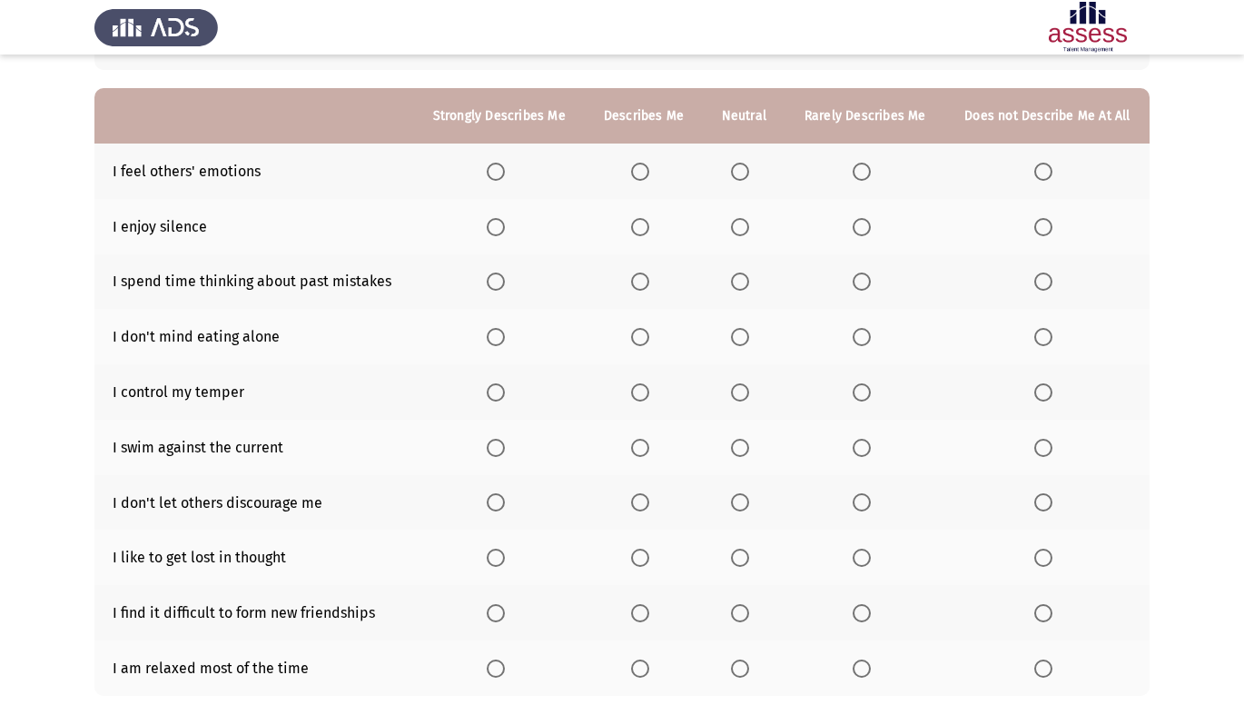
scroll to position [97, 0]
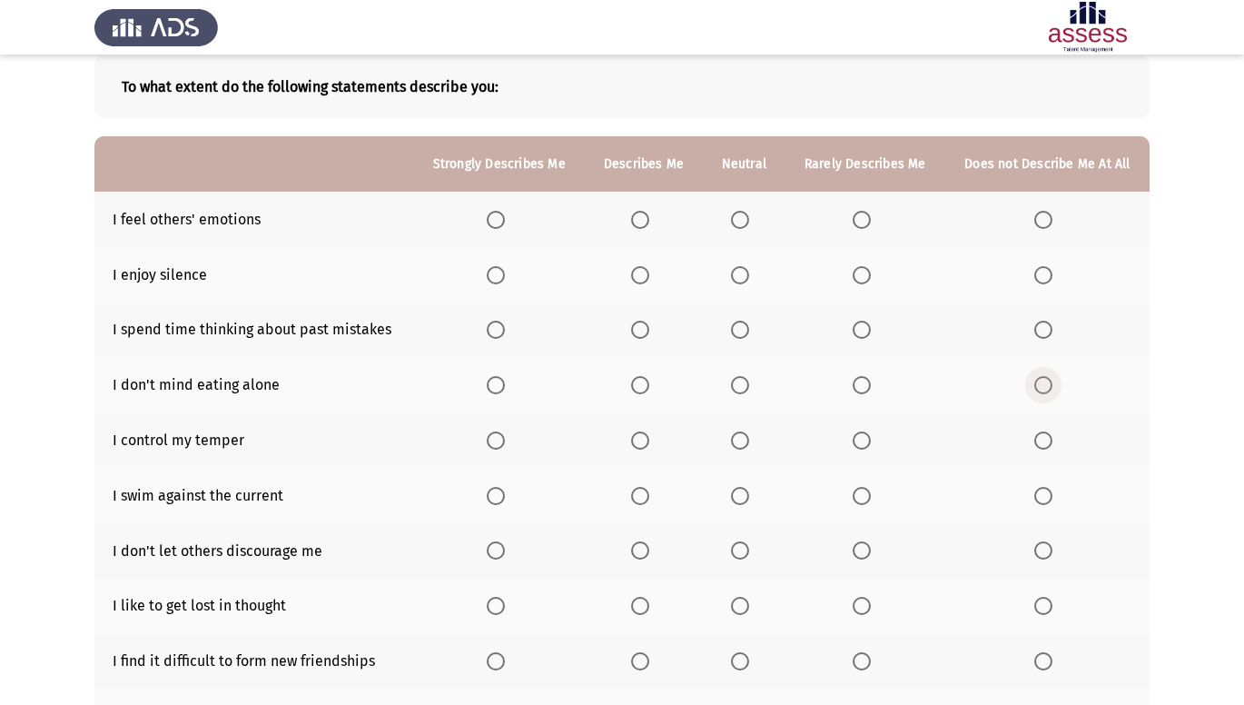
click at [1034, 382] on span "Select an option" at bounding box center [1043, 385] width 18 height 18
click at [1034, 382] on input "Select an option" at bounding box center [1043, 385] width 18 height 18
click at [1040, 655] on span "Select an option" at bounding box center [1043, 661] width 18 height 18
click at [1040, 655] on input "Select an option" at bounding box center [1043, 661] width 18 height 18
click at [491, 605] on span "Select an option" at bounding box center [496, 606] width 18 height 18
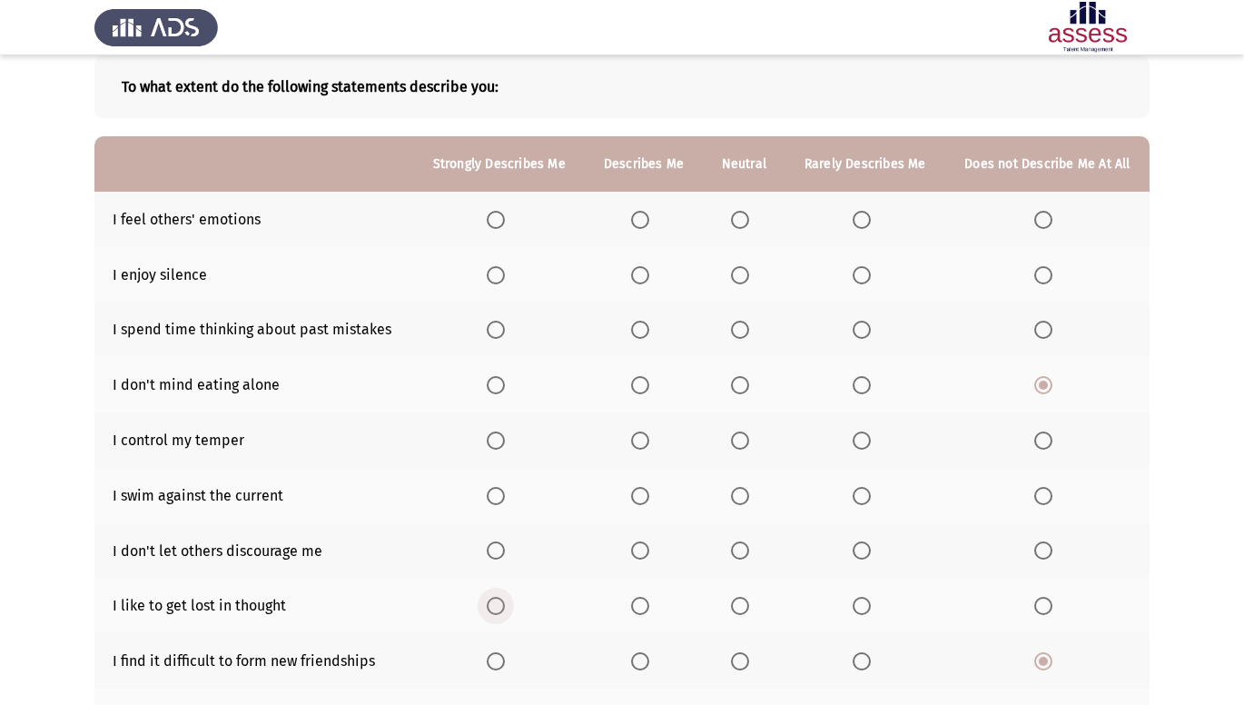
click at [491, 605] on input "Select an option" at bounding box center [496, 606] width 18 height 18
click at [748, 550] on span "Select an option" at bounding box center [740, 550] width 18 height 18
click at [748, 550] on input "Select an option" at bounding box center [740, 550] width 18 height 18
click at [498, 445] on span "Select an option" at bounding box center [496, 440] width 18 height 18
click at [498, 445] on input "Select an option" at bounding box center [496, 440] width 18 height 18
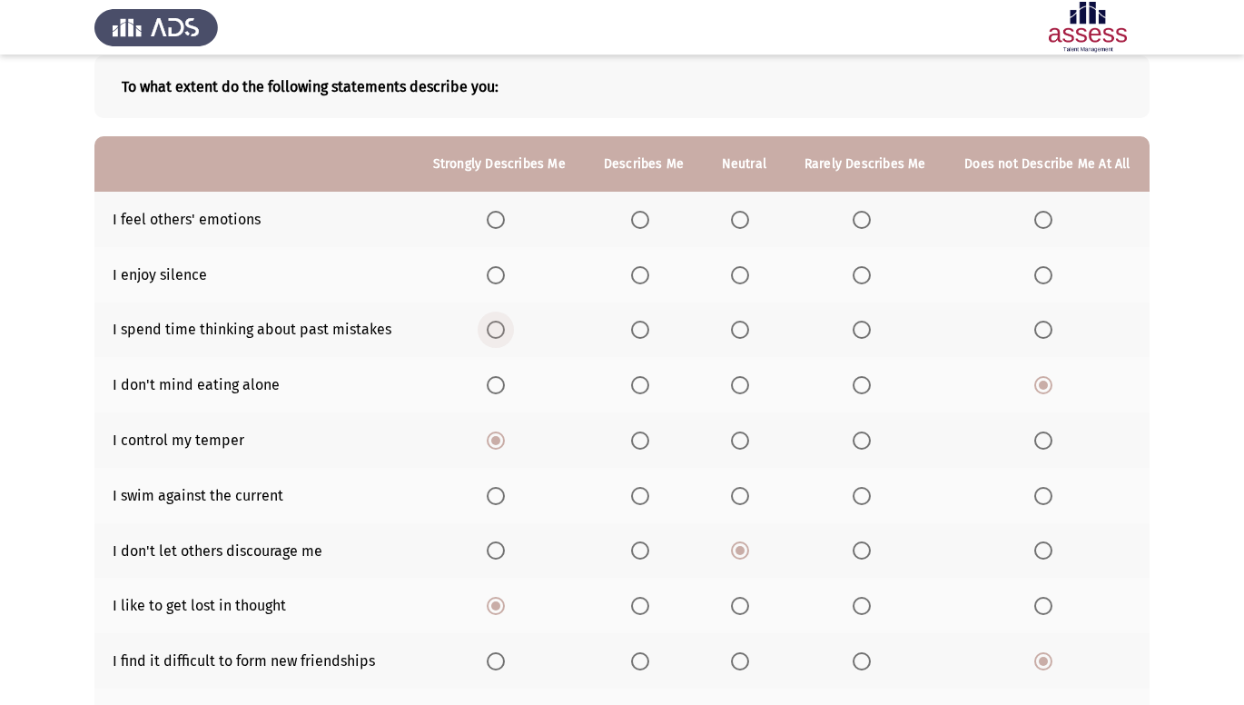
click at [505, 331] on span "Select an option" at bounding box center [496, 330] width 18 height 18
click at [505, 331] on input "Select an option" at bounding box center [496, 330] width 18 height 18
click at [633, 272] on span "Select an option" at bounding box center [640, 275] width 18 height 18
click at [633, 272] on input "Select an option" at bounding box center [640, 275] width 18 height 18
click at [502, 224] on span "Select an option" at bounding box center [496, 220] width 18 height 18
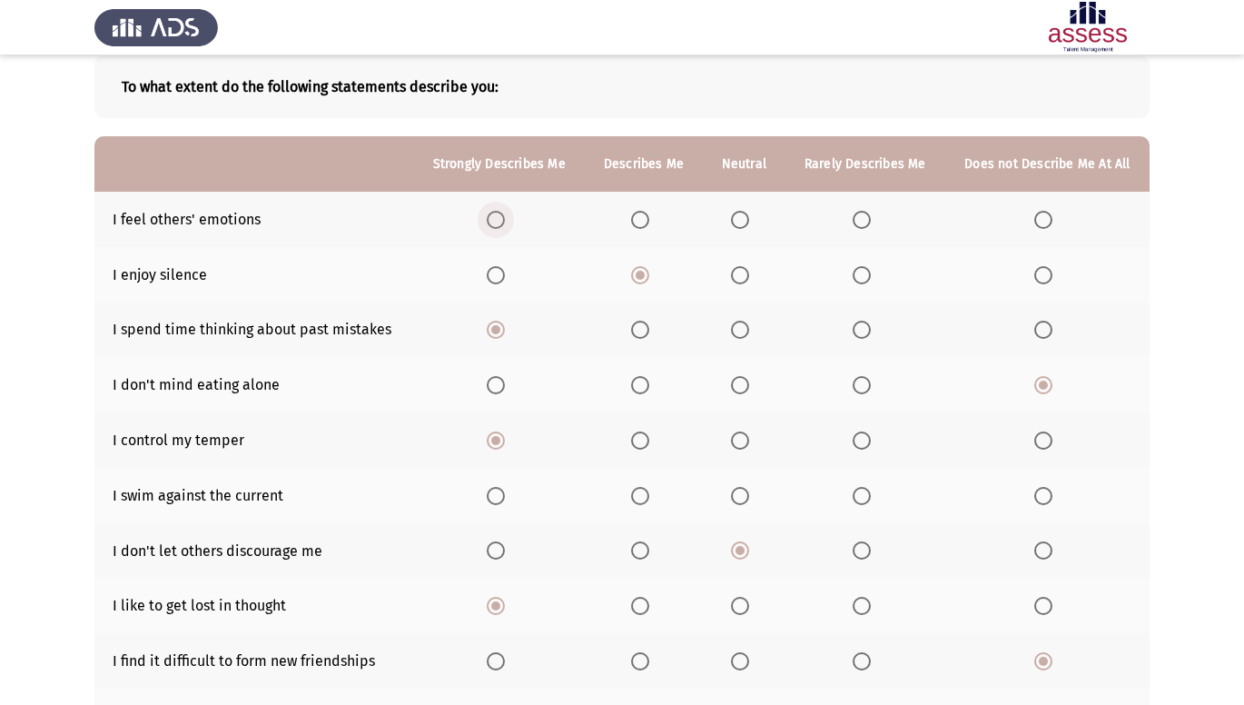
click at [502, 224] on input "Select an option" at bounding box center [496, 220] width 18 height 18
click at [1034, 493] on span "Select an option" at bounding box center [1043, 496] width 18 height 18
click at [1034, 493] on input "Select an option" at bounding box center [1043, 496] width 18 height 18
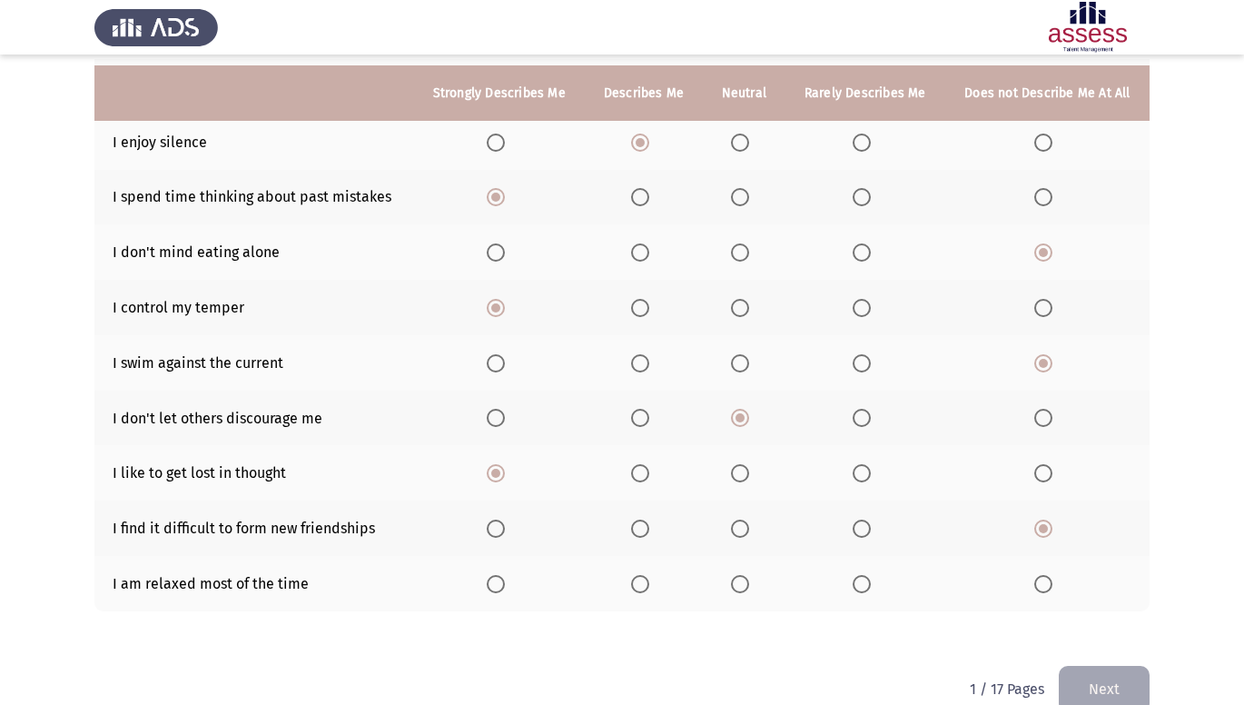
scroll to position [242, 0]
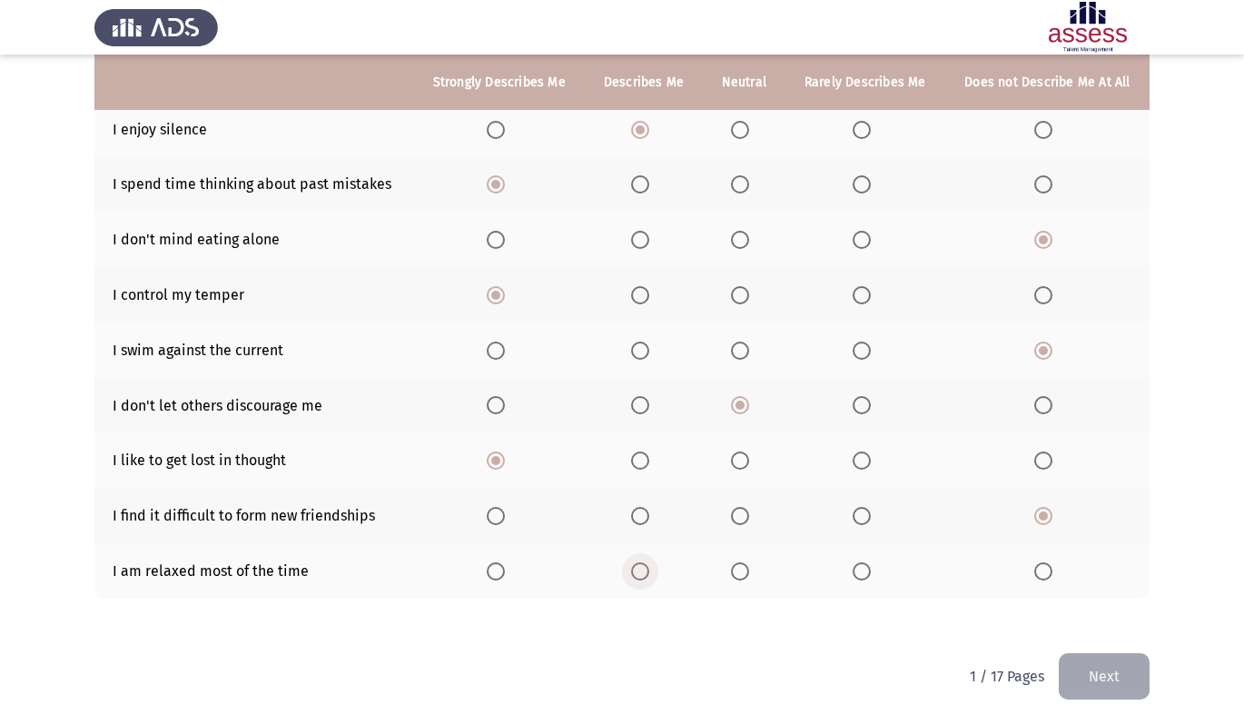
click at [641, 575] on span "Select an option" at bounding box center [640, 571] width 18 height 18
click at [641, 575] on input "Select an option" at bounding box center [640, 571] width 18 height 18
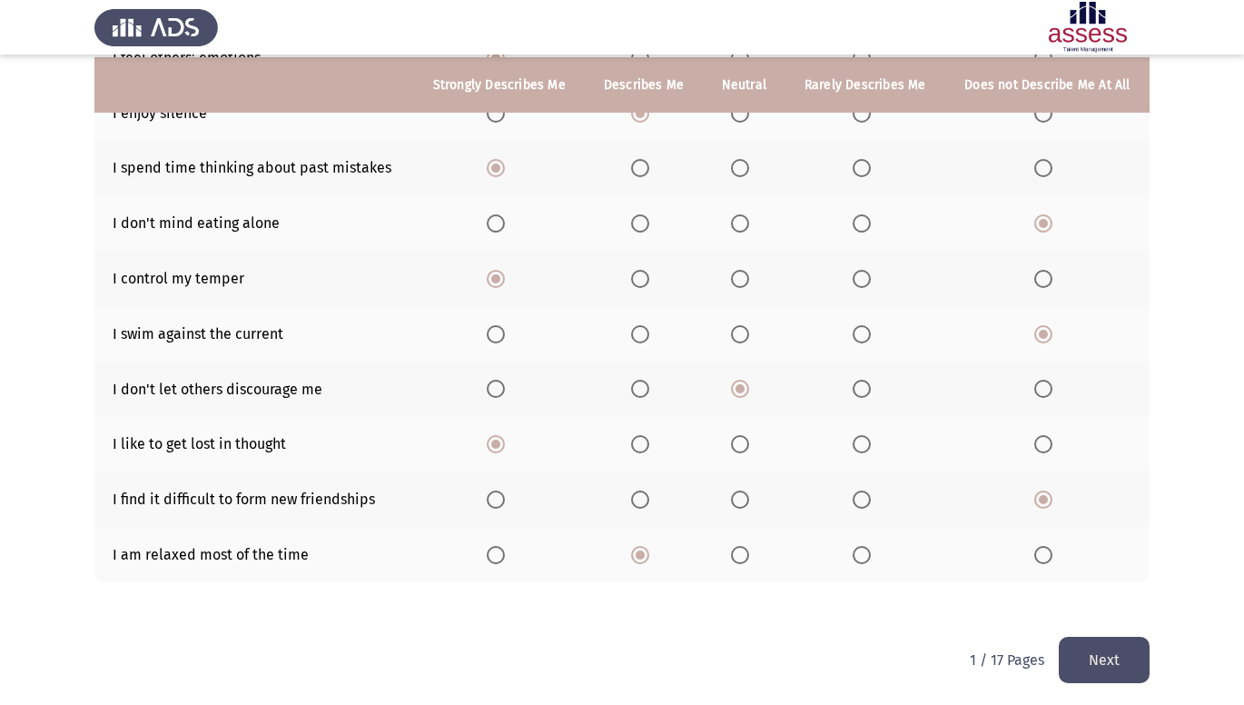
scroll to position [263, 0]
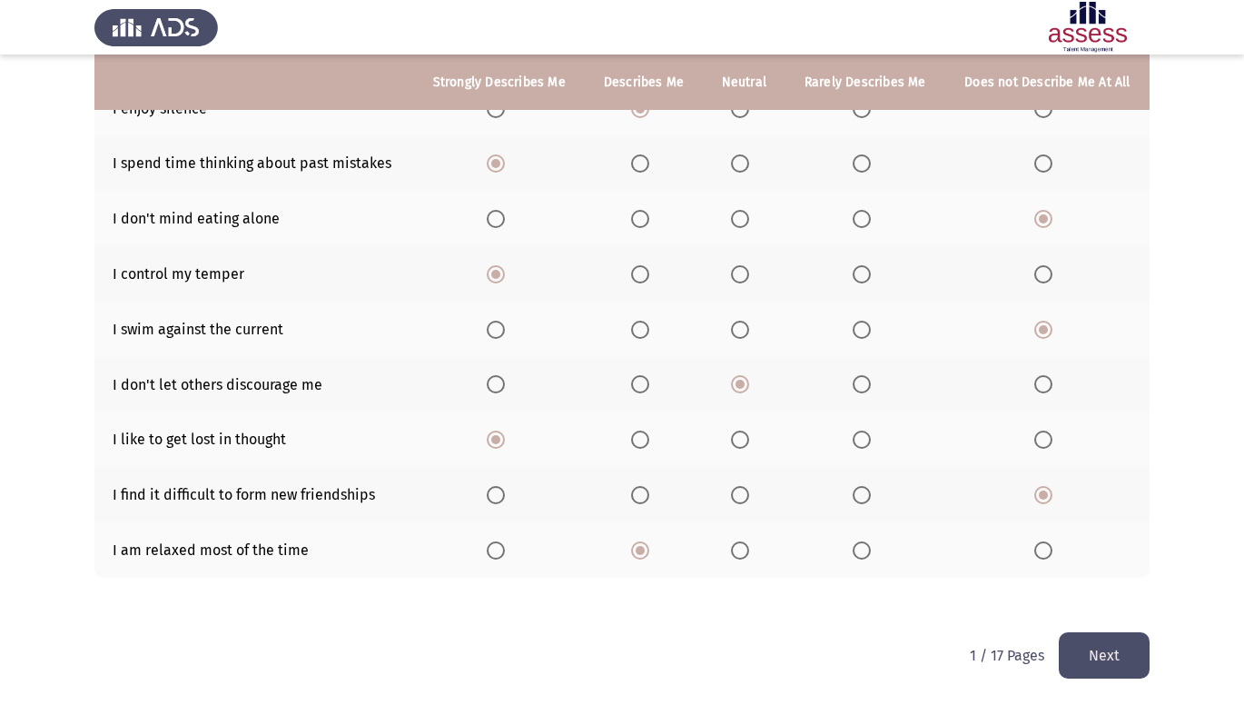
click at [1092, 657] on button "Next" at bounding box center [1104, 655] width 91 height 46
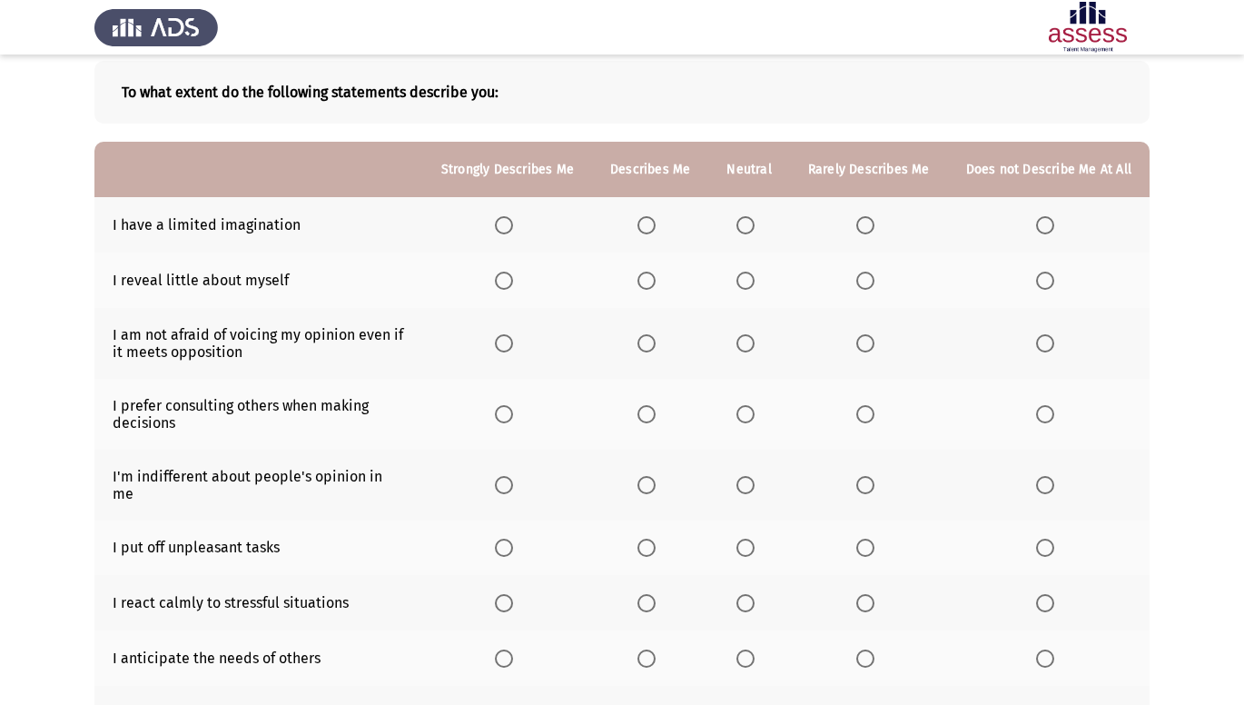
scroll to position [109, 0]
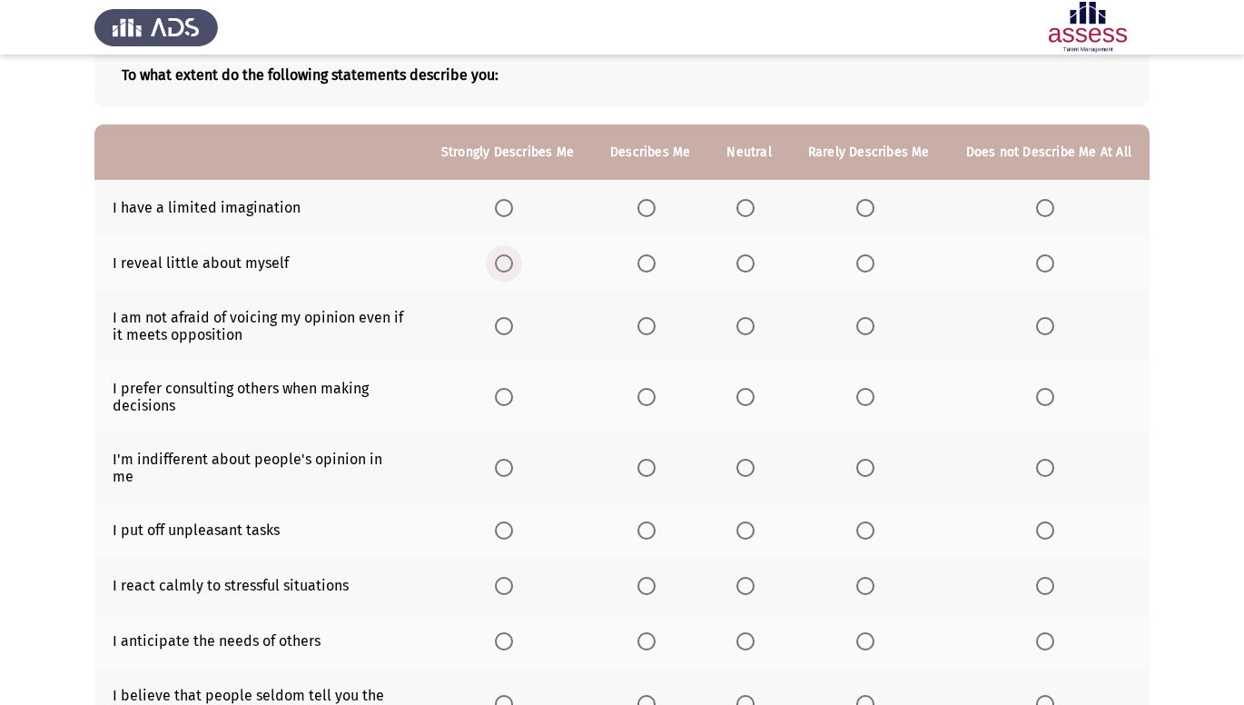
click at [507, 268] on span "Select an option" at bounding box center [504, 263] width 18 height 18
click at [507, 268] on input "Select an option" at bounding box center [504, 263] width 18 height 18
click at [1044, 327] on span "Select an option" at bounding box center [1045, 326] width 18 height 18
click at [1044, 327] on input "Select an option" at bounding box center [1045, 326] width 18 height 18
click at [513, 402] on span "Select an option" at bounding box center [504, 397] width 18 height 18
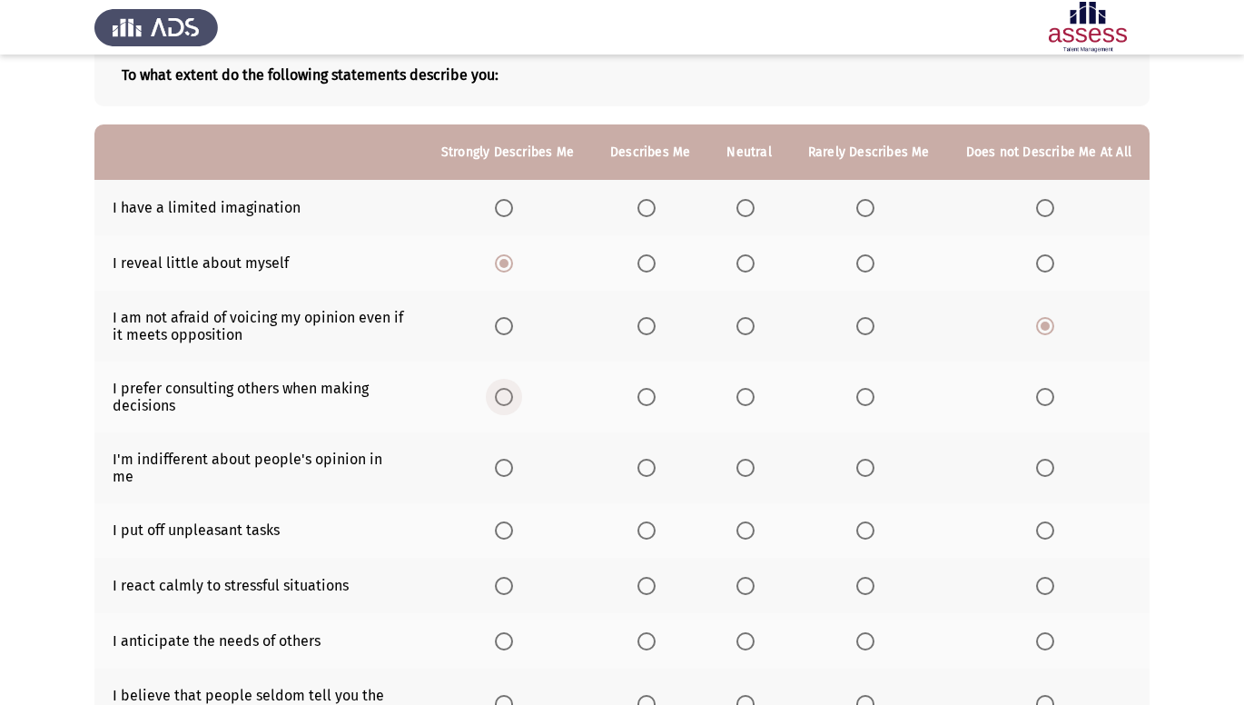
click at [513, 402] on input "Select an option" at bounding box center [504, 397] width 18 height 18
click at [747, 397] on span "Select an option" at bounding box center [745, 397] width 18 height 18
click at [747, 397] on input "Select an option" at bounding box center [745, 397] width 18 height 18
click at [647, 461] on span "Select an option" at bounding box center [646, 468] width 18 height 18
click at [647, 461] on input "Select an option" at bounding box center [646, 468] width 18 height 18
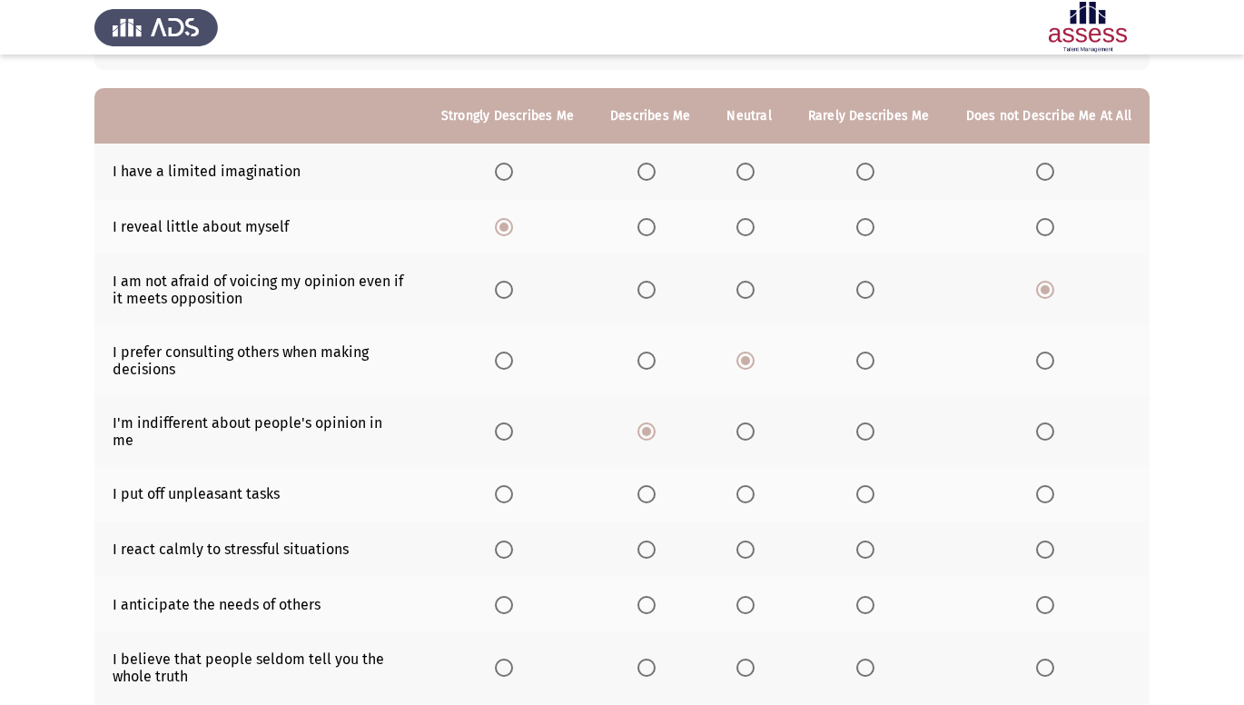
scroll to position [182, 0]
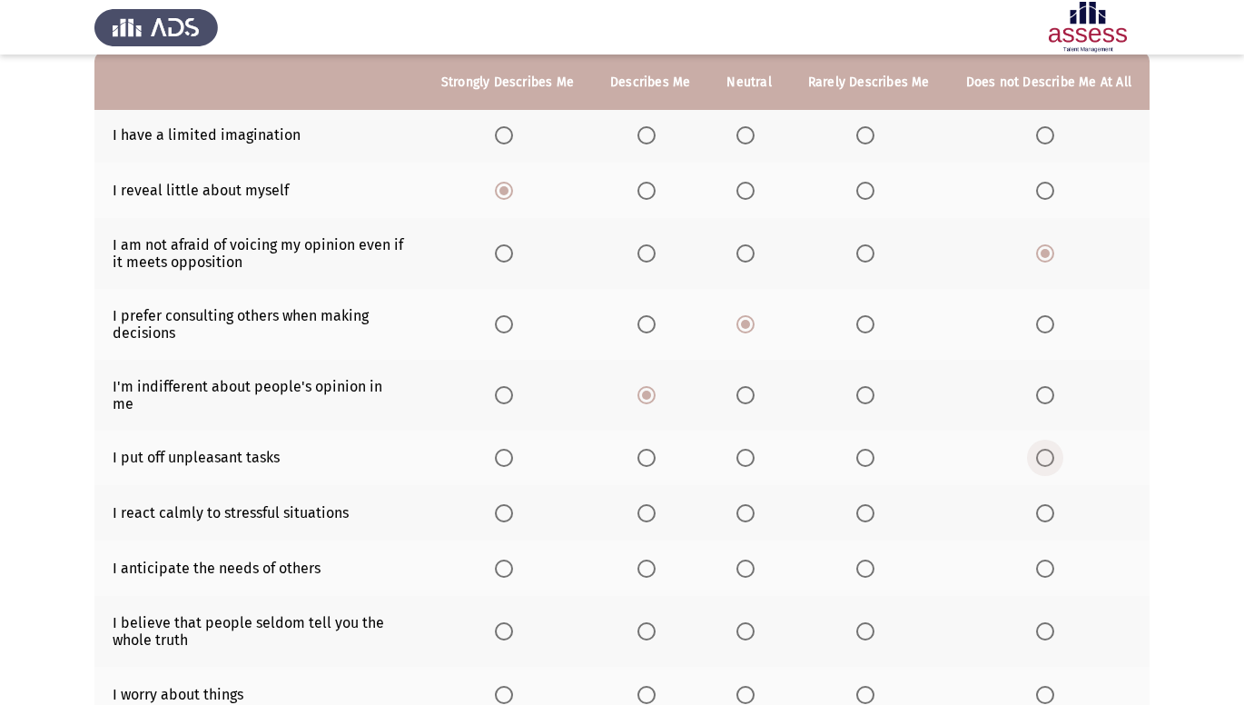
click at [1047, 449] on span "Select an option" at bounding box center [1045, 458] width 18 height 18
click at [1047, 449] on input "Select an option" at bounding box center [1045, 458] width 18 height 18
click at [870, 504] on span "Select an option" at bounding box center [865, 513] width 18 height 18
click at [870, 504] on input "Select an option" at bounding box center [865, 513] width 18 height 18
click at [513, 559] on span "Select an option" at bounding box center [504, 568] width 18 height 18
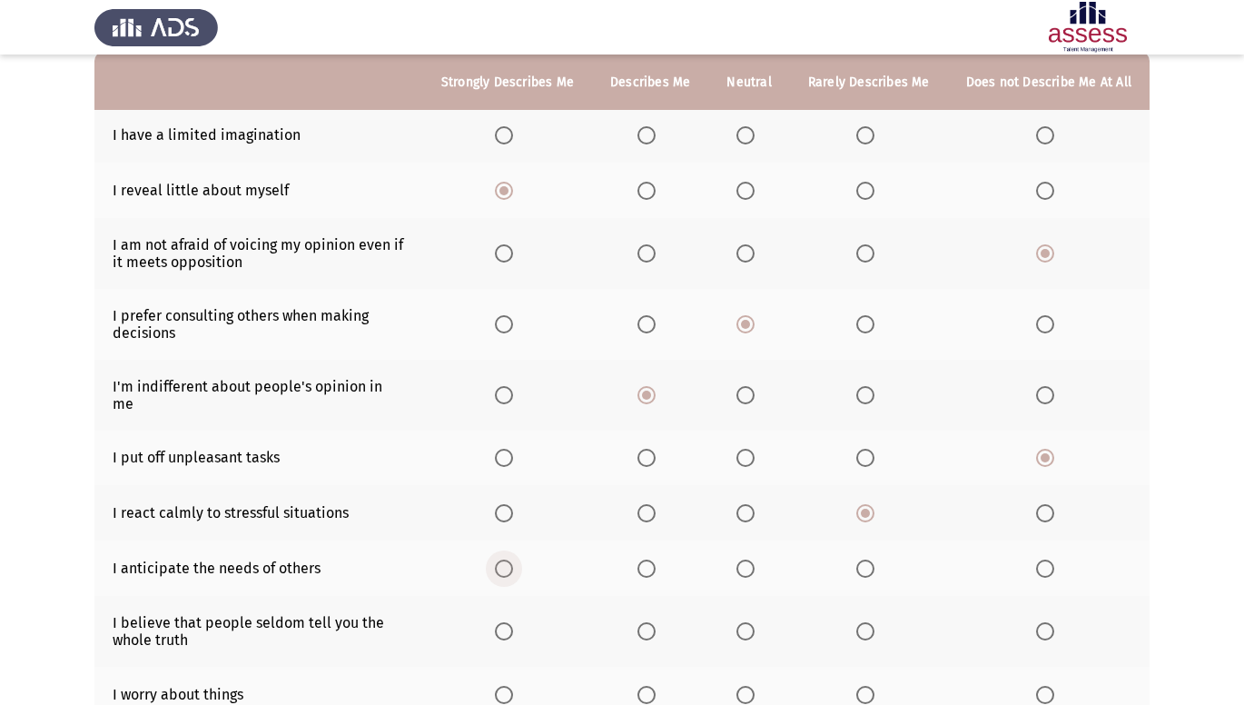
click at [513, 559] on input "Select an option" at bounding box center [504, 568] width 18 height 18
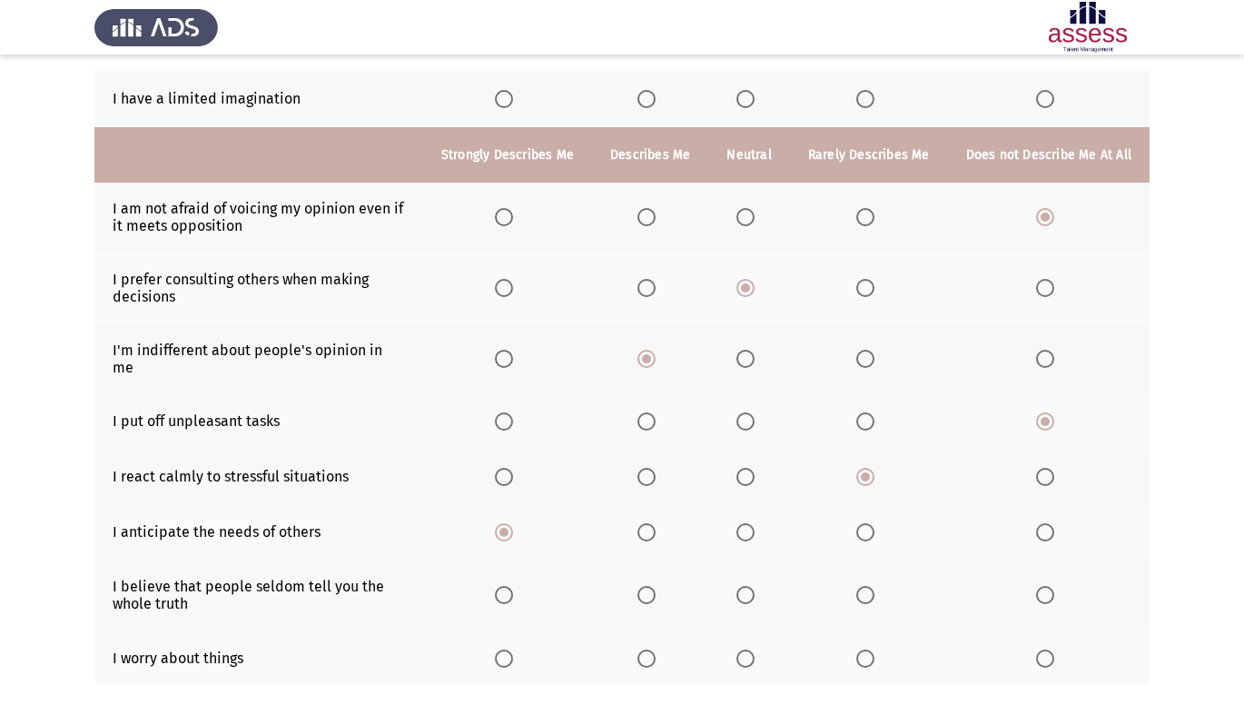
scroll to position [310, 0]
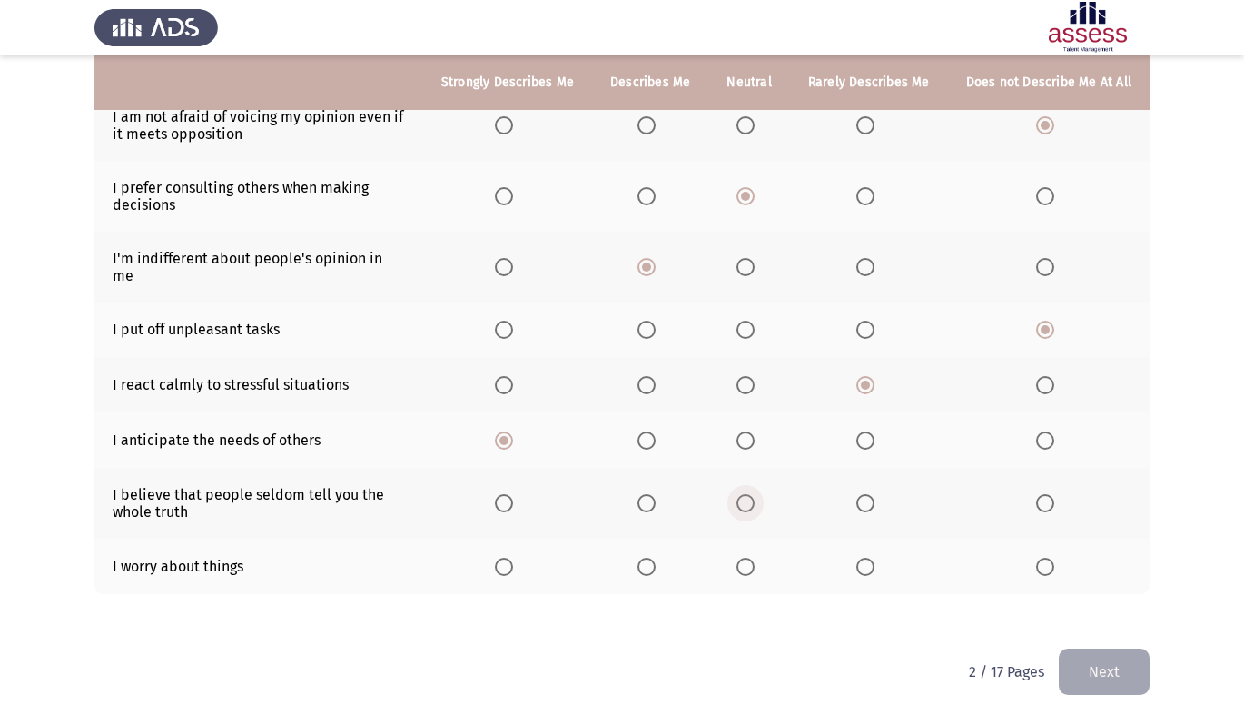
click at [753, 494] on span "Select an option" at bounding box center [745, 503] width 18 height 18
click at [753, 494] on input "Select an option" at bounding box center [745, 503] width 18 height 18
click at [513, 558] on span "Select an option" at bounding box center [504, 567] width 18 height 18
click at [513, 558] on input "Select an option" at bounding box center [504, 567] width 18 height 18
click at [1083, 663] on button "Next" at bounding box center [1104, 671] width 91 height 46
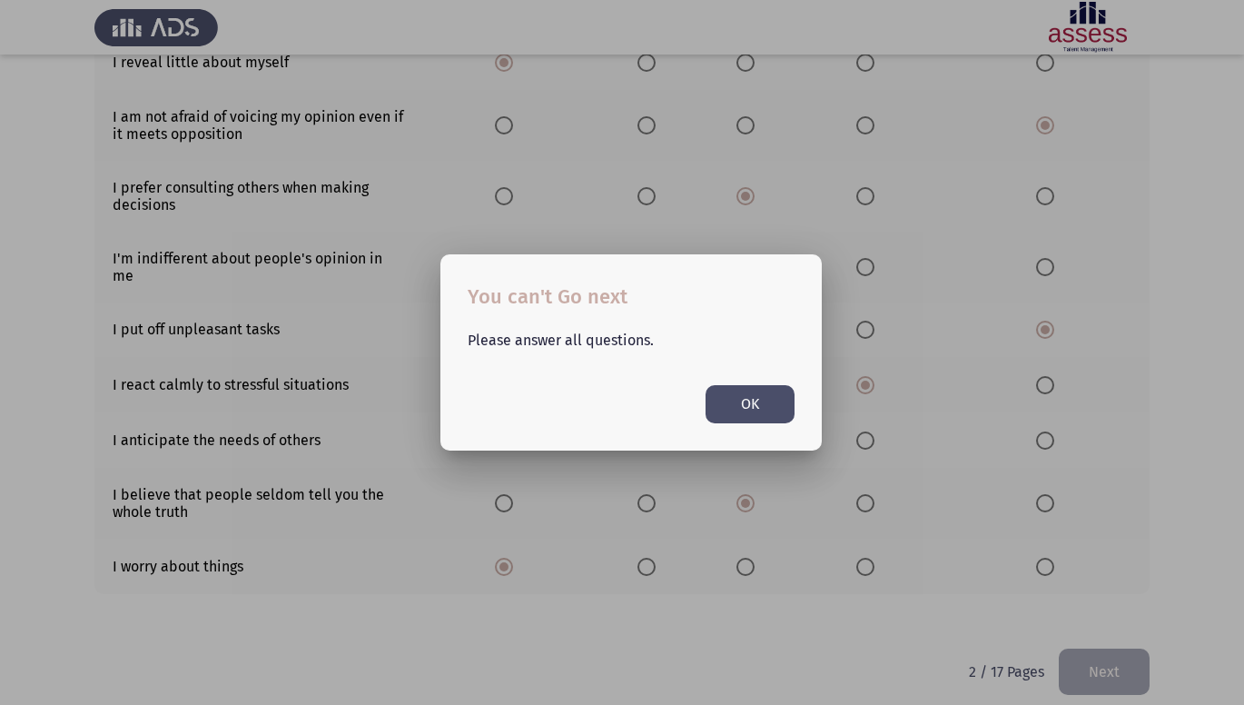
scroll to position [0, 0]
click at [1107, 440] on div at bounding box center [622, 352] width 1244 height 705
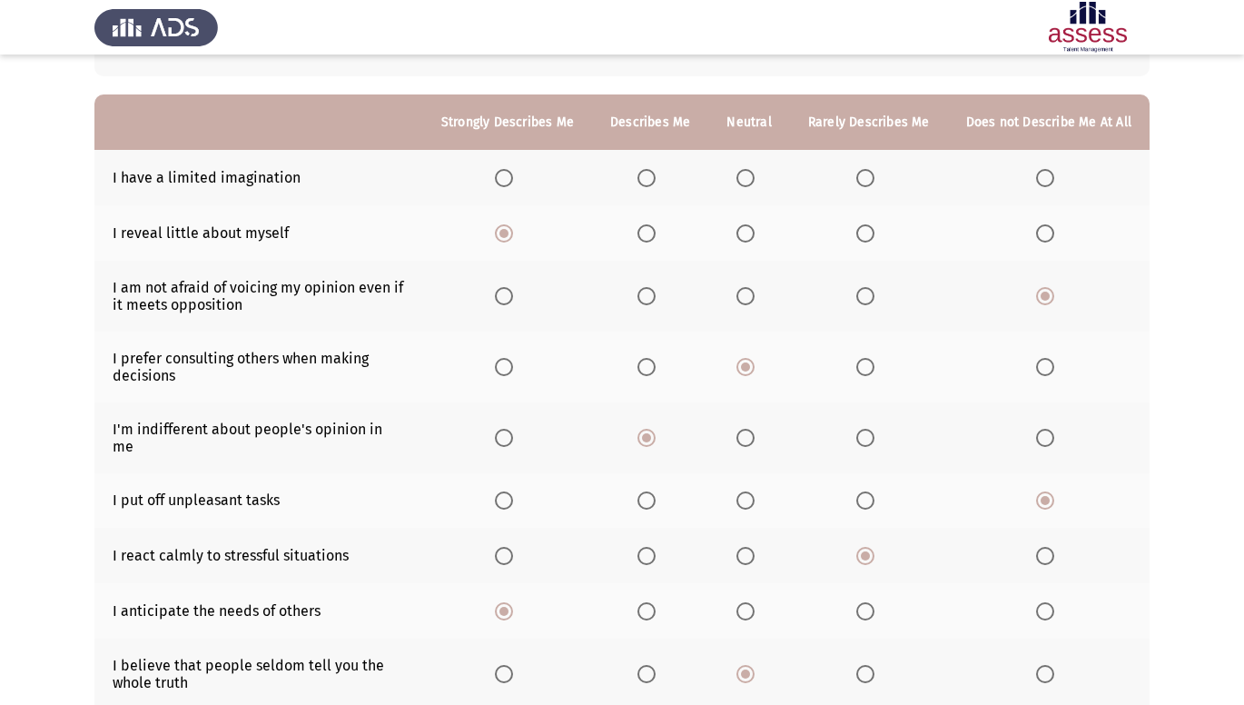
scroll to position [128, 0]
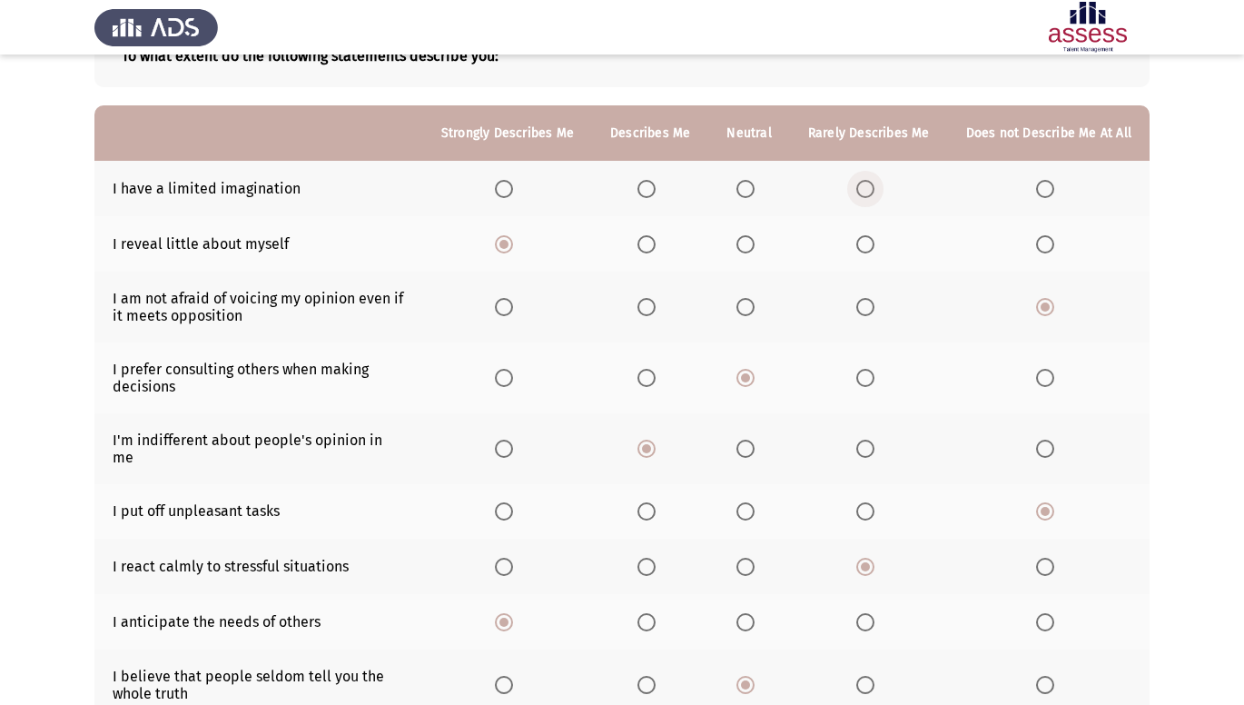
click at [874, 191] on span "Select an option" at bounding box center [865, 189] width 18 height 18
click at [874, 191] on input "Select an option" at bounding box center [865, 189] width 18 height 18
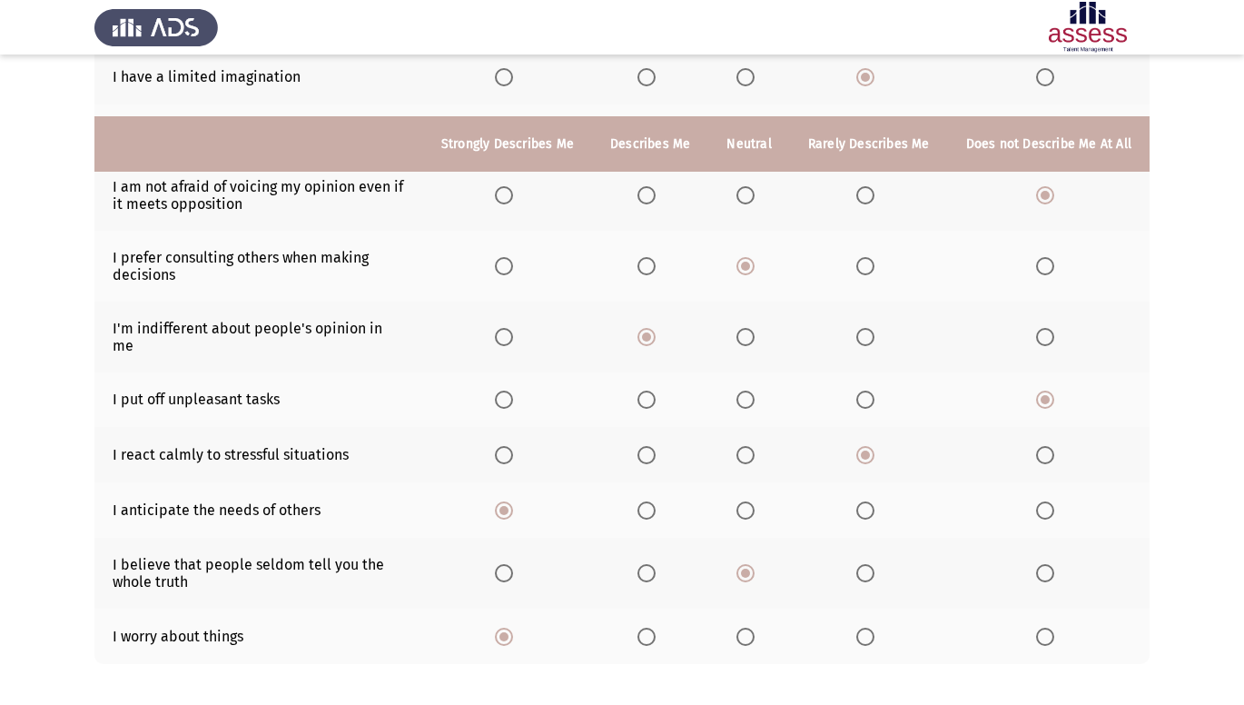
scroll to position [310, 0]
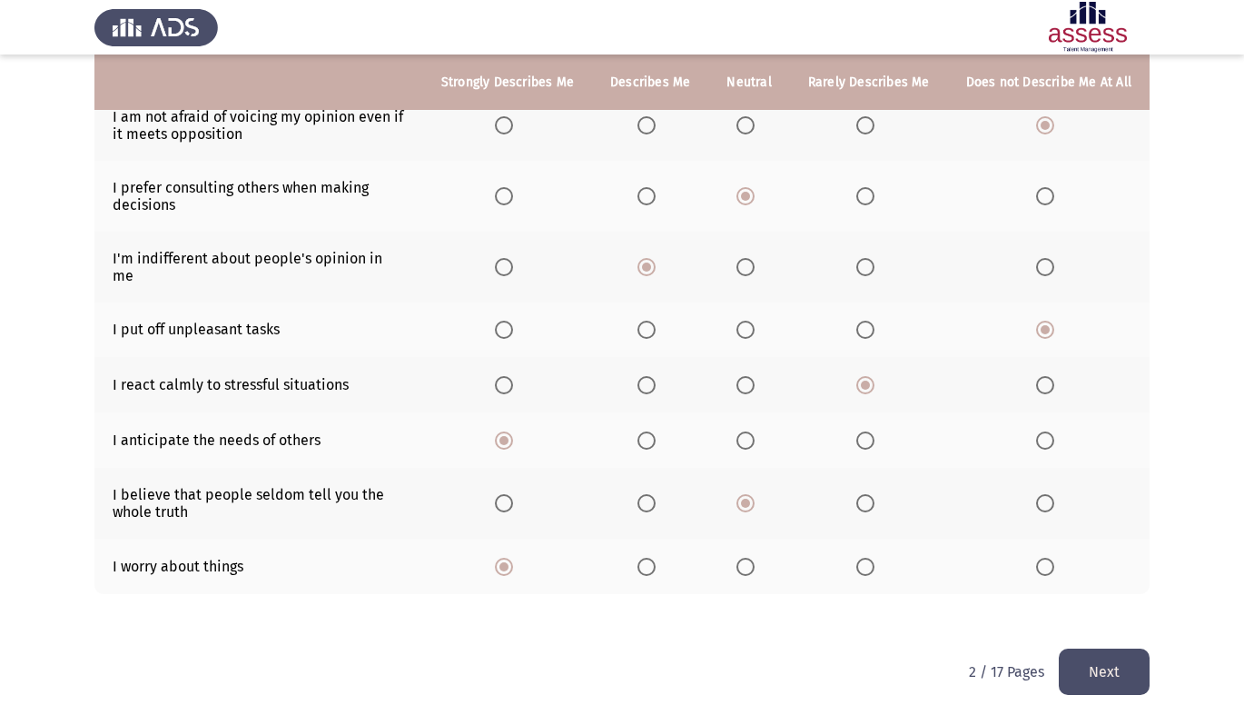
click at [1094, 648] on button "Next" at bounding box center [1104, 671] width 91 height 46
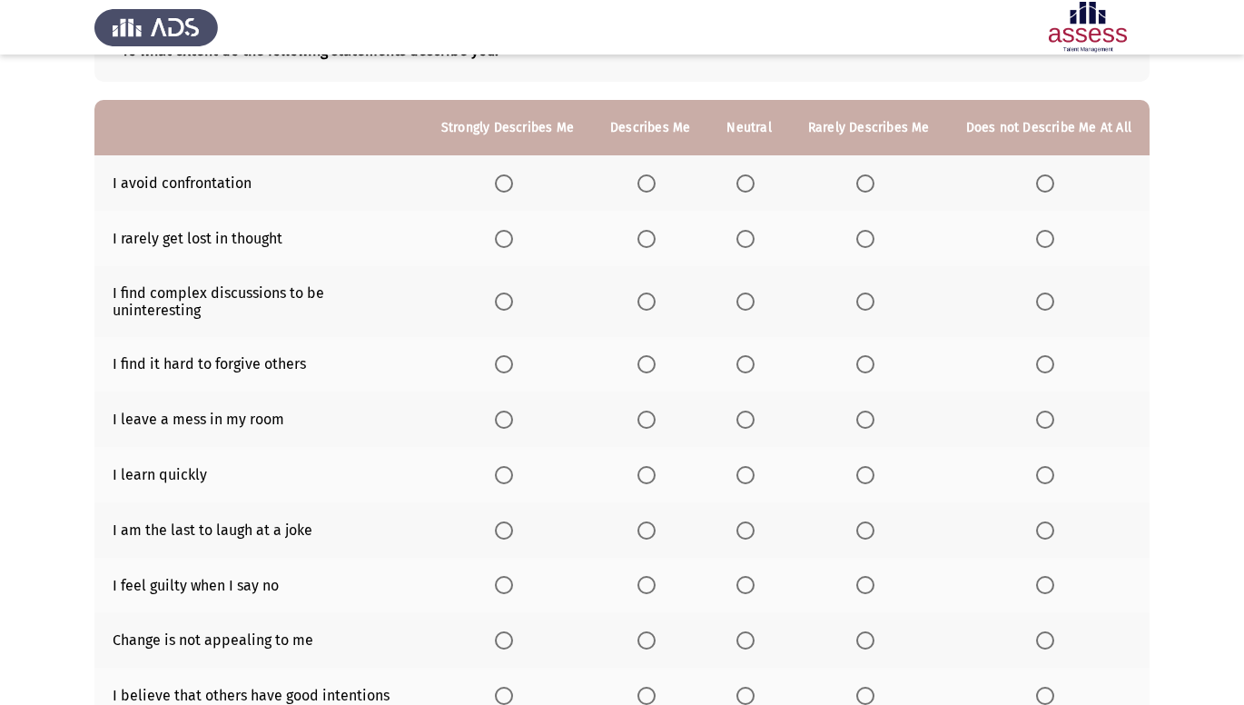
scroll to position [170, 0]
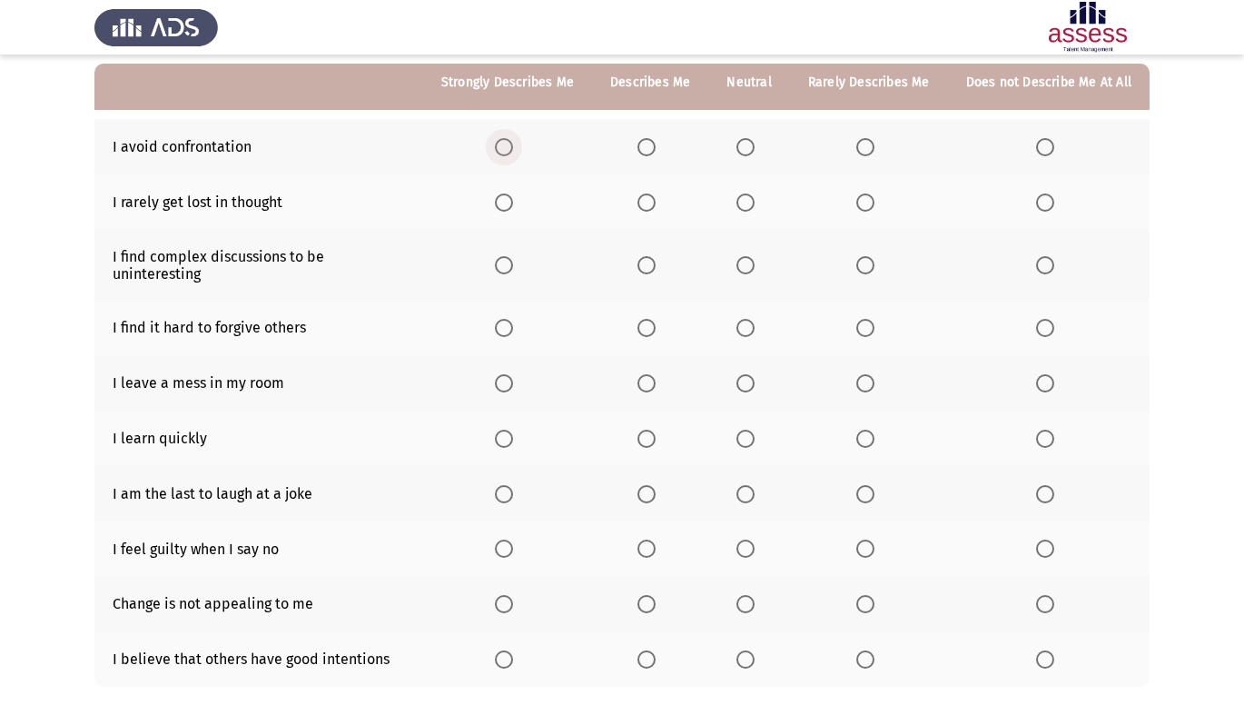
click at [508, 153] on span "Select an option" at bounding box center [504, 147] width 18 height 18
click at [508, 153] on input "Select an option" at bounding box center [504, 147] width 18 height 18
click at [513, 198] on span "Select an option" at bounding box center [504, 202] width 18 height 18
click at [513, 198] on input "Select an option" at bounding box center [504, 202] width 18 height 18
click at [1048, 270] on span "Select an option" at bounding box center [1045, 265] width 18 height 18
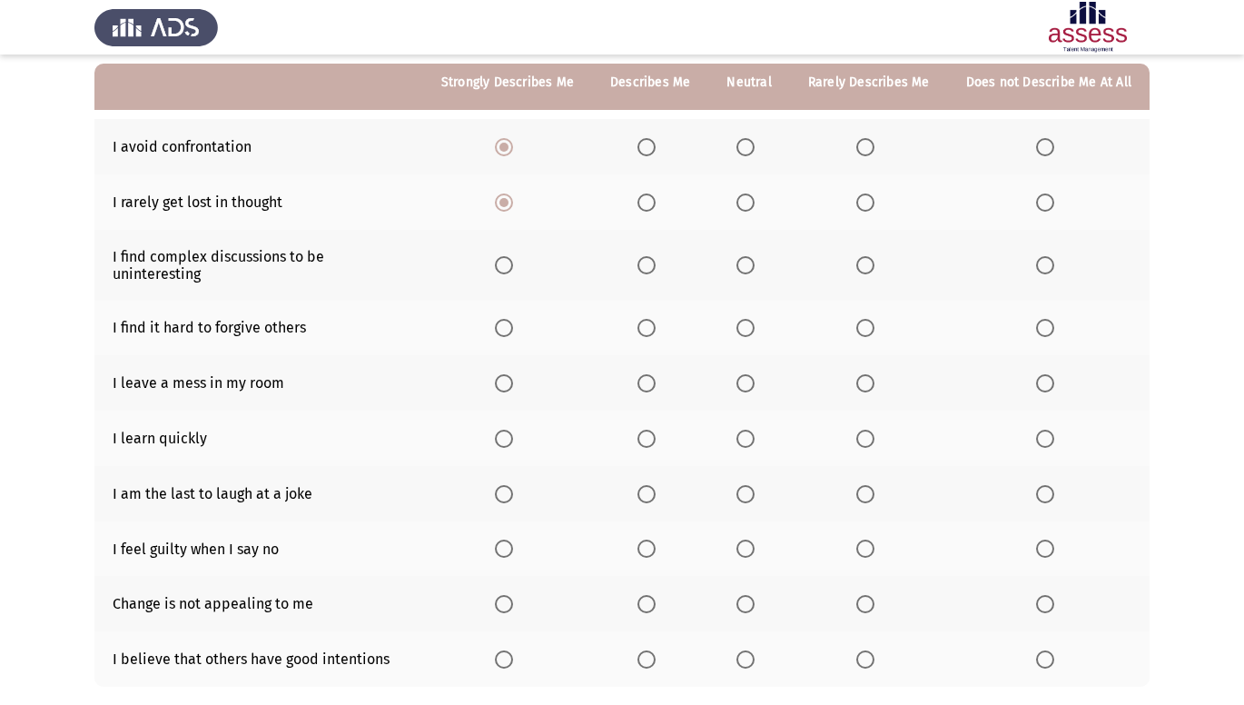
click at [1048, 270] on input "Select an option" at bounding box center [1045, 265] width 18 height 18
click at [509, 326] on span "Select an option" at bounding box center [504, 328] width 18 height 18
click at [509, 326] on input "Select an option" at bounding box center [504, 328] width 18 height 18
click at [513, 390] on span "Select an option" at bounding box center [504, 383] width 18 height 18
click at [513, 390] on input "Select an option" at bounding box center [504, 383] width 18 height 18
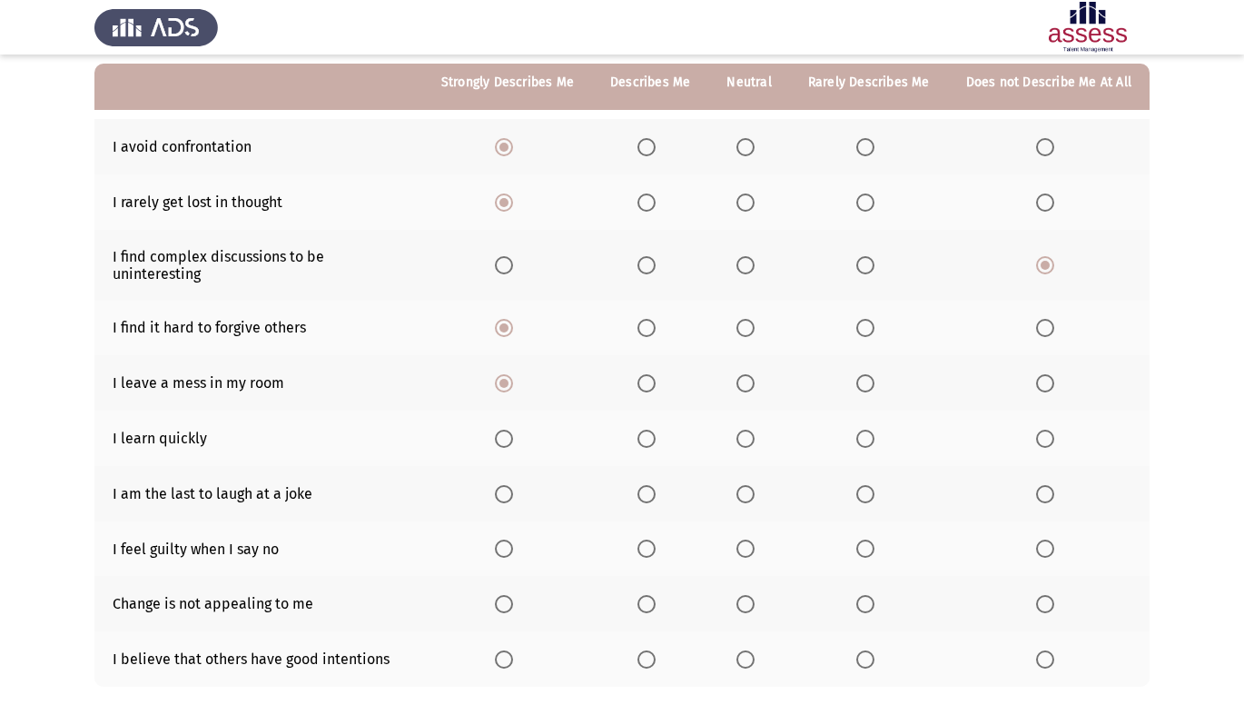
click at [1045, 439] on span "Select an option" at bounding box center [1045, 439] width 18 height 18
click at [1045, 439] on input "Select an option" at bounding box center [1045, 439] width 18 height 18
click at [513, 494] on span "Select an option" at bounding box center [504, 494] width 18 height 18
click at [513, 494] on input "Select an option" at bounding box center [504, 494] width 18 height 18
click at [510, 553] on span "Select an option" at bounding box center [504, 548] width 18 height 18
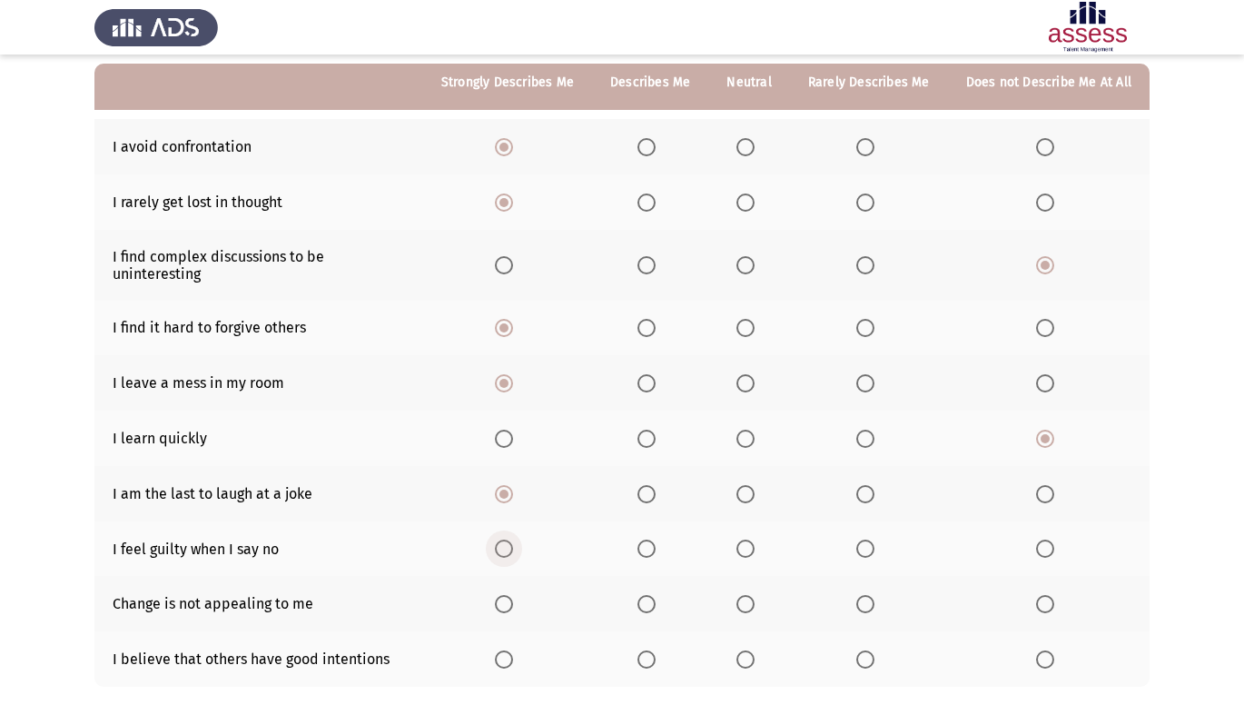
click at [510, 553] on input "Select an option" at bounding box center [504, 548] width 18 height 18
click at [1047, 606] on span "Select an option" at bounding box center [1045, 604] width 18 height 18
click at [1047, 606] on input "Select an option" at bounding box center [1045, 604] width 18 height 18
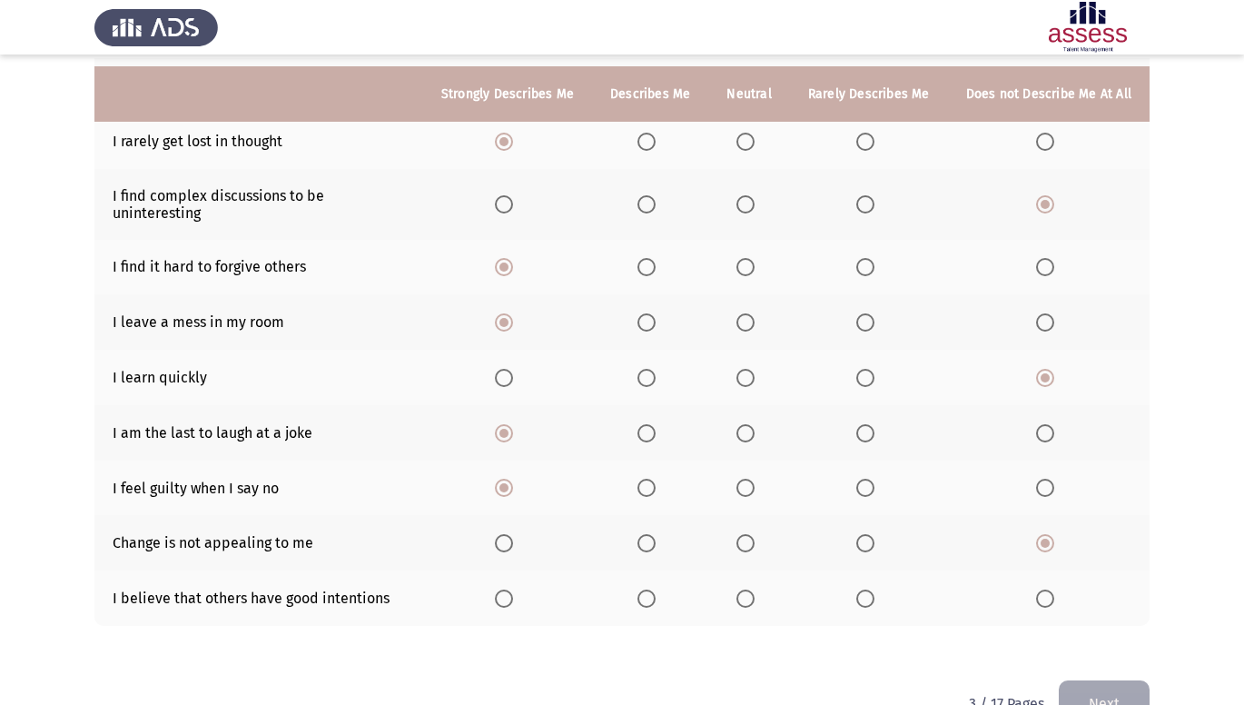
scroll to position [242, 0]
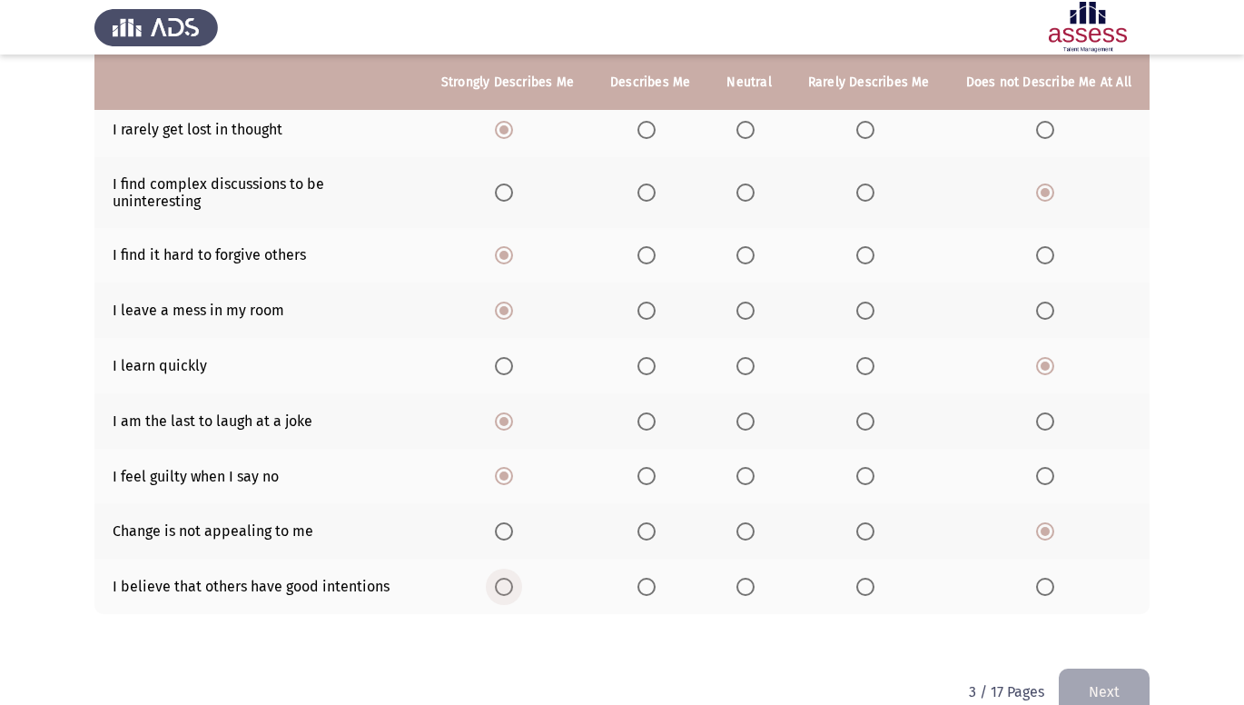
click at [513, 580] on span "Select an option" at bounding box center [504, 587] width 18 height 18
click at [513, 580] on input "Select an option" at bounding box center [504, 587] width 18 height 18
click at [1089, 690] on button "Next" at bounding box center [1104, 691] width 91 height 46
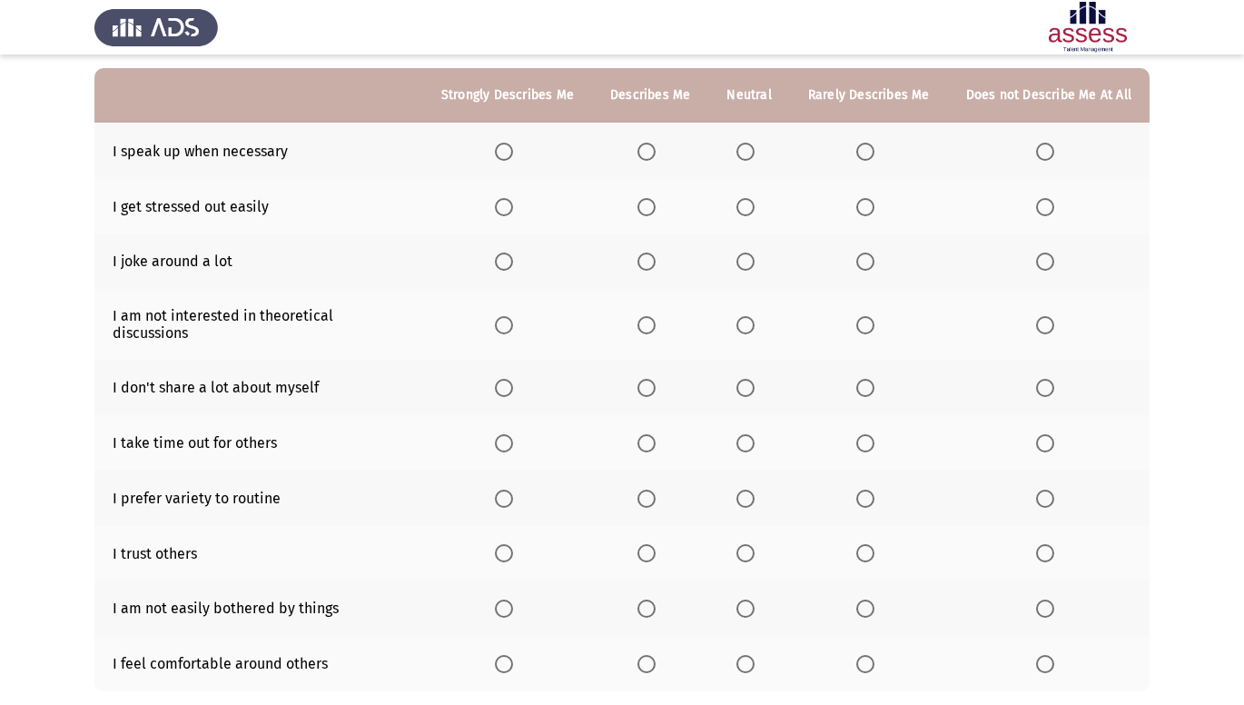
scroll to position [182, 0]
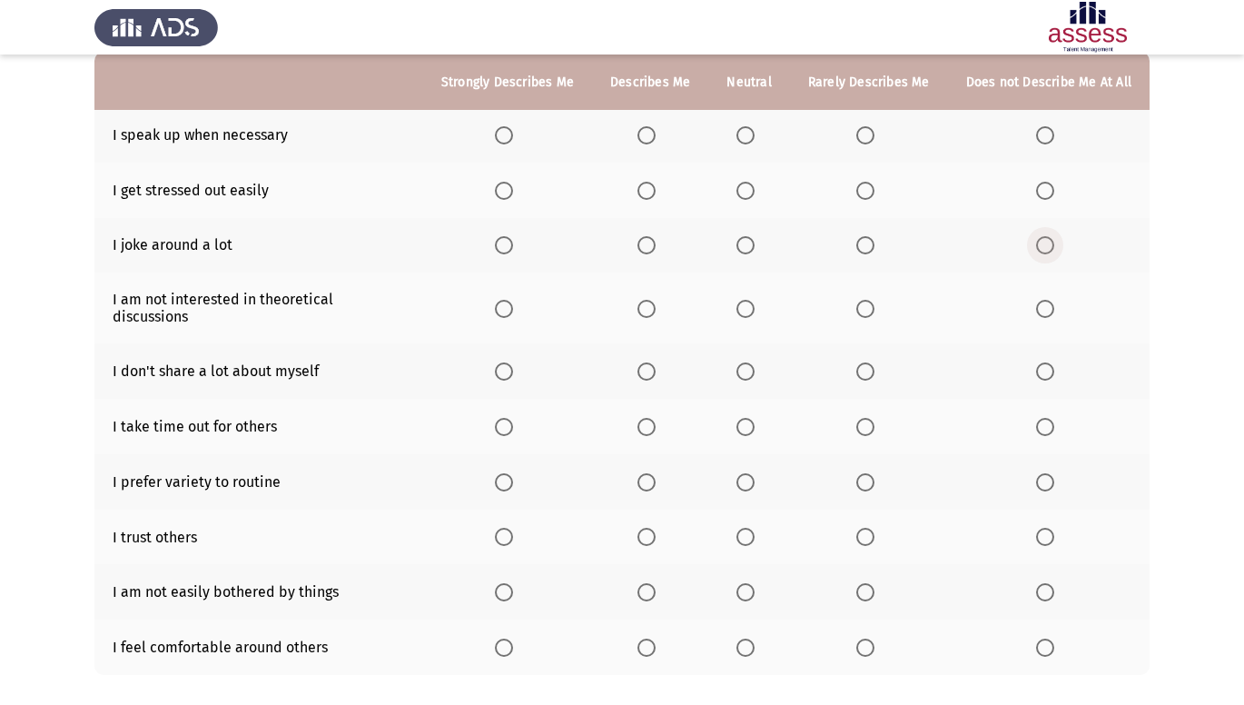
drag, startPoint x: 1039, startPoint y: 239, endPoint x: 989, endPoint y: 238, distance: 50.0
click at [1028, 233] on th at bounding box center [1049, 245] width 202 height 55
click at [1033, 248] on th at bounding box center [1049, 245] width 202 height 55
click at [1048, 243] on span "Select an option" at bounding box center [1045, 245] width 18 height 18
click at [1048, 243] on input "Select an option" at bounding box center [1045, 245] width 18 height 18
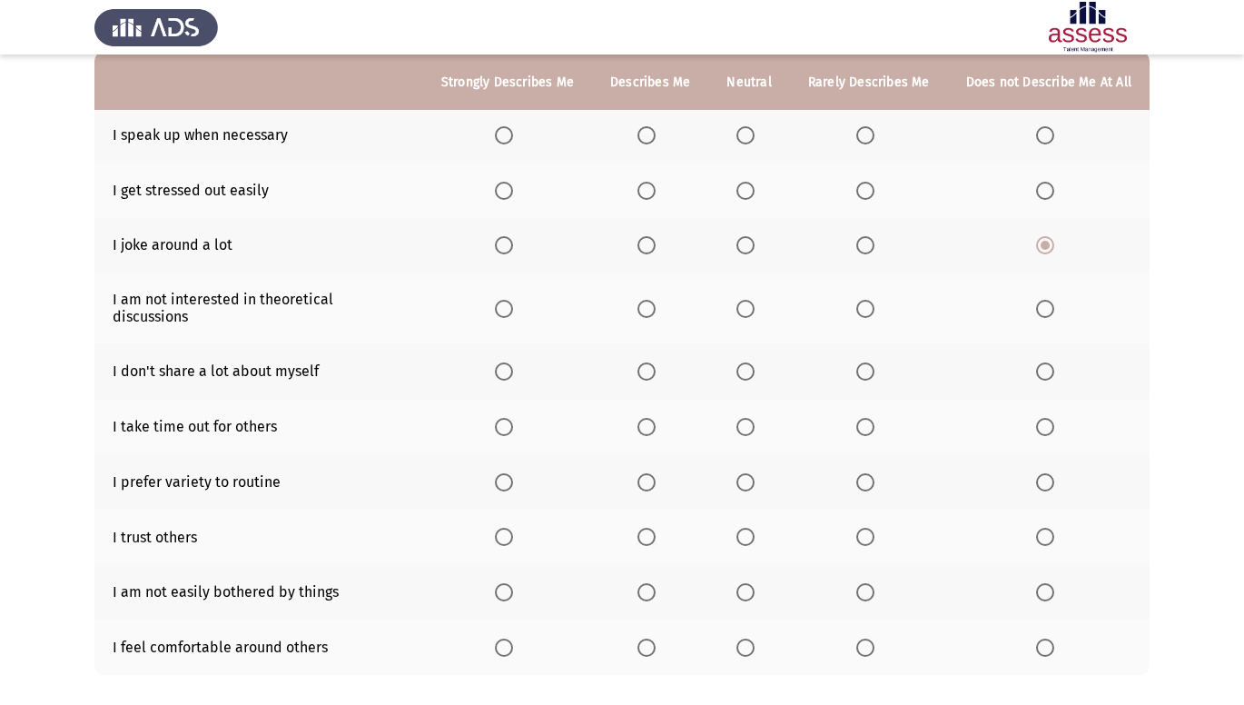
click at [504, 300] on span "Select an option" at bounding box center [504, 309] width 18 height 18
click at [504, 300] on input "Select an option" at bounding box center [504, 309] width 18 height 18
click at [1052, 362] on span "Select an option" at bounding box center [1045, 371] width 18 height 18
click at [1052, 362] on input "Select an option" at bounding box center [1045, 371] width 18 height 18
click at [512, 418] on span "Select an option" at bounding box center [504, 427] width 18 height 18
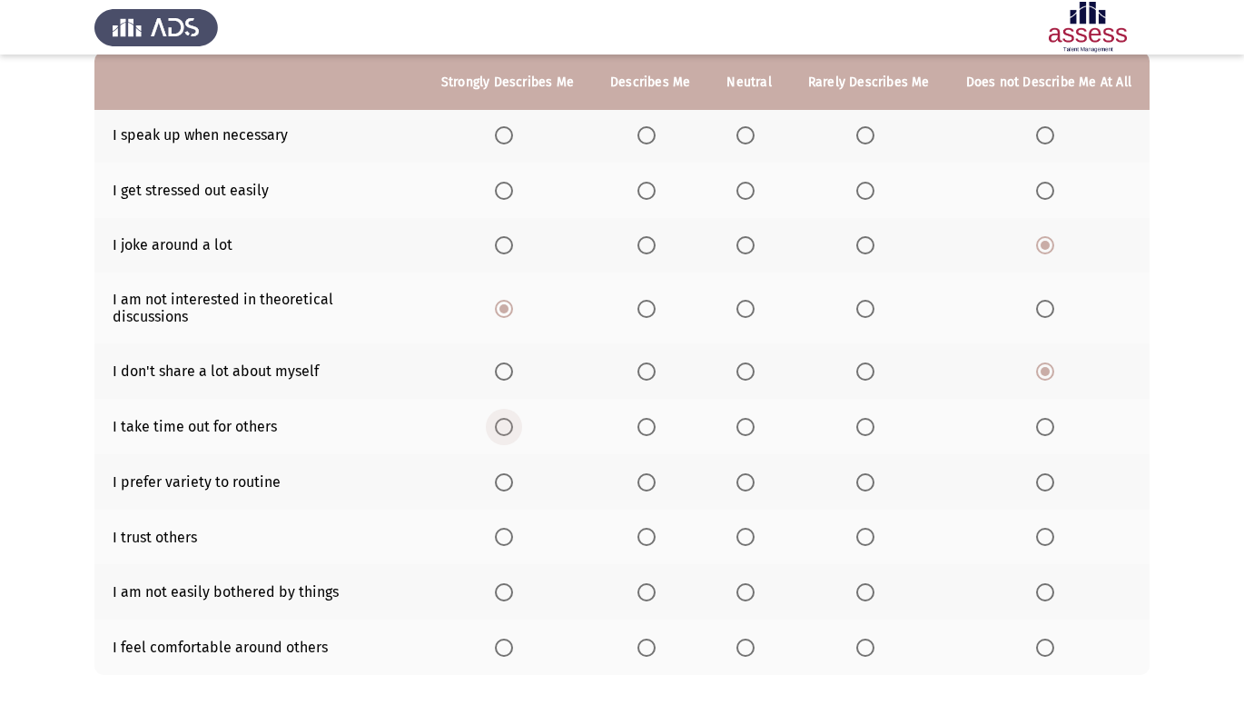
click at [512, 418] on input "Select an option" at bounding box center [504, 427] width 18 height 18
click at [512, 473] on span "Select an option" at bounding box center [504, 482] width 18 height 18
click at [512, 473] on input "Select an option" at bounding box center [504, 482] width 18 height 18
click at [504, 528] on span "Select an option" at bounding box center [504, 537] width 18 height 18
click at [504, 528] on input "Select an option" at bounding box center [504, 537] width 18 height 18
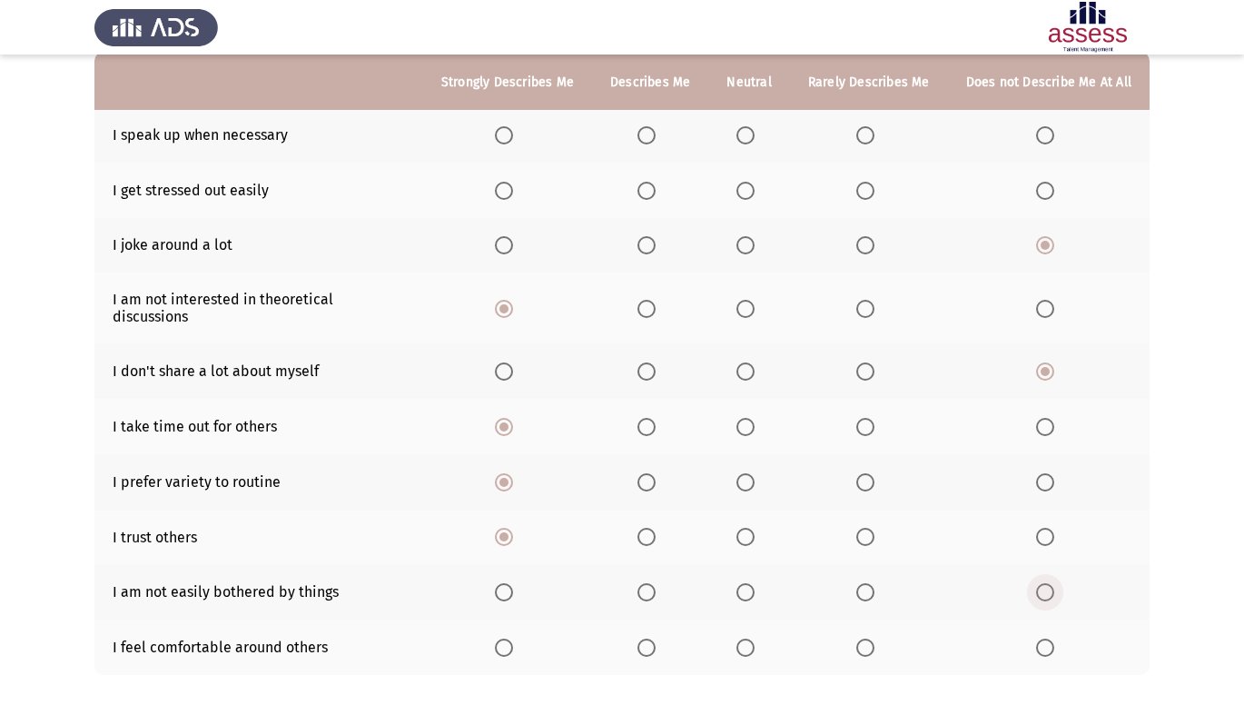
click at [1053, 583] on span "Select an option" at bounding box center [1045, 592] width 18 height 18
click at [1053, 583] on input "Select an option" at bounding box center [1045, 592] width 18 height 18
click at [510, 638] on span "Select an option" at bounding box center [504, 647] width 18 height 18
click at [510, 638] on input "Select an option" at bounding box center [504, 647] width 18 height 18
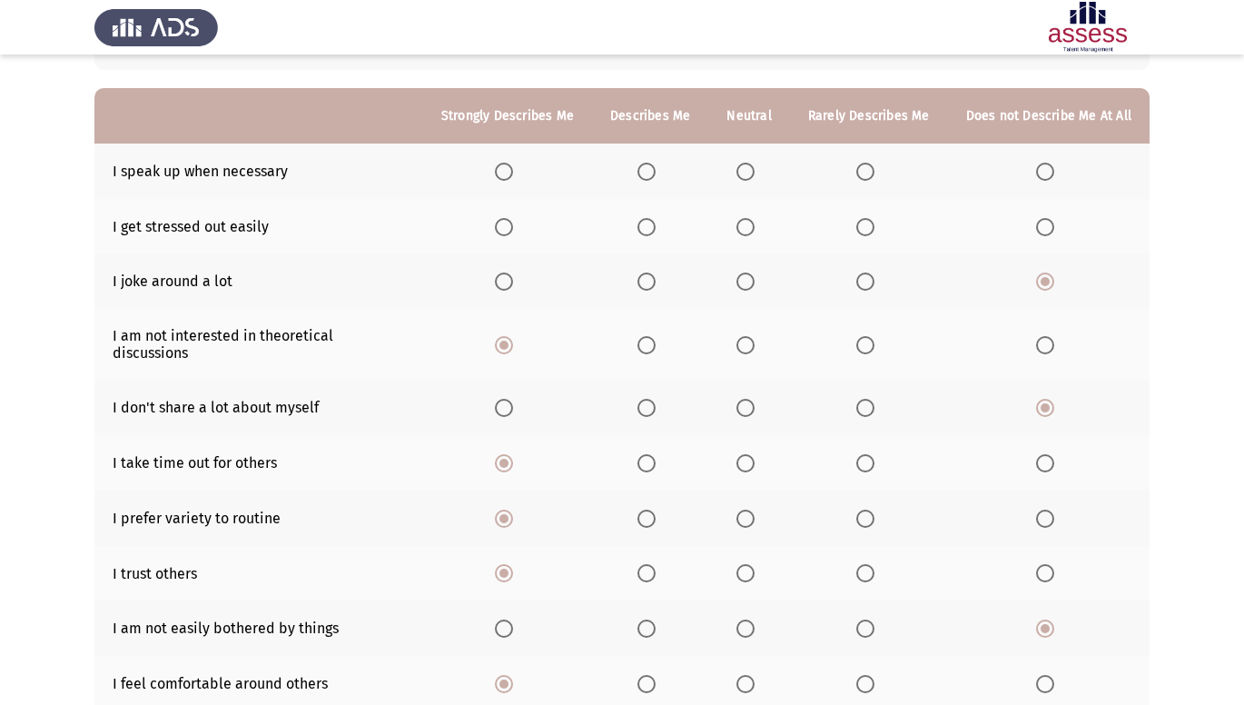
scroll to position [109, 0]
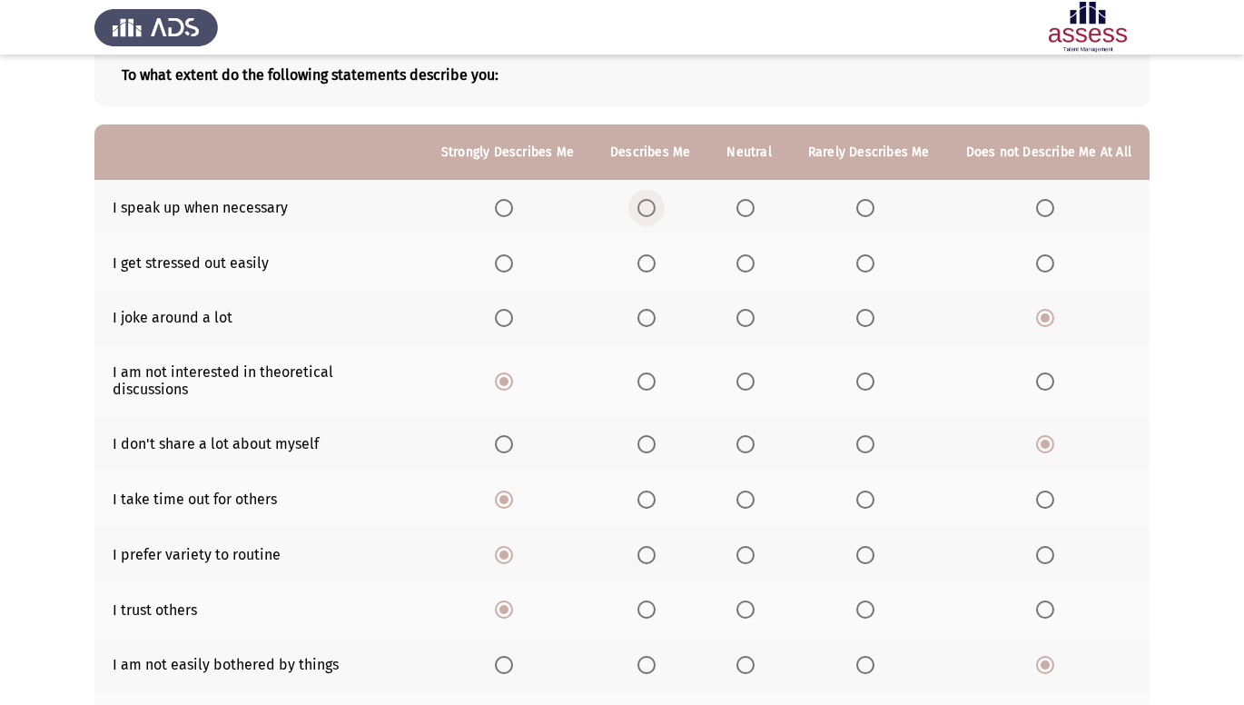
click at [655, 205] on span "Select an option" at bounding box center [646, 208] width 18 height 18
click at [655, 205] on input "Select an option" at bounding box center [646, 208] width 18 height 18
click at [865, 255] on span "Select an option" at bounding box center [865, 263] width 18 height 18
click at [865, 255] on input "Select an option" at bounding box center [865, 263] width 18 height 18
click at [873, 490] on span "Select an option" at bounding box center [865, 499] width 18 height 18
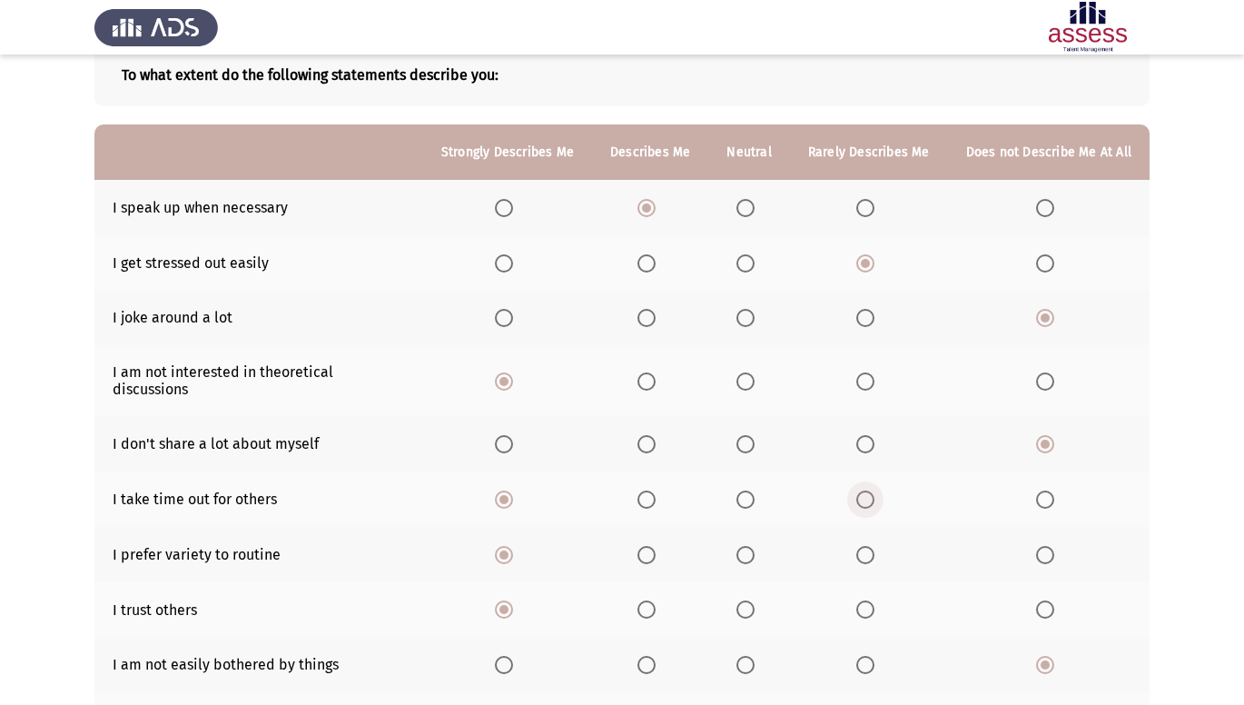
click at [873, 490] on input "Select an option" at bounding box center [865, 499] width 18 height 18
drag, startPoint x: 877, startPoint y: 537, endPoint x: 868, endPoint y: 521, distance: 17.9
click at [873, 527] on th at bounding box center [869, 554] width 158 height 55
click at [865, 546] on span "Select an option" at bounding box center [865, 555] width 18 height 18
click at [865, 546] on input "Select an option" at bounding box center [865, 555] width 18 height 18
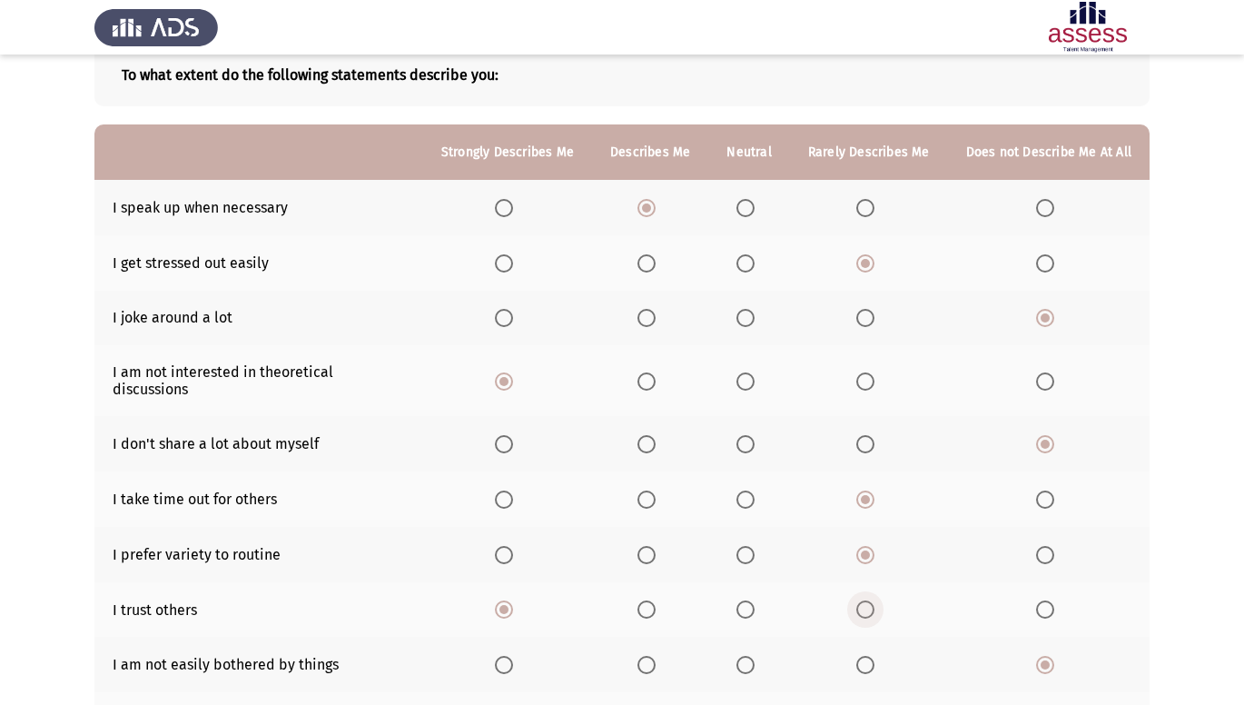
click at [864, 600] on span "Select an option" at bounding box center [865, 609] width 18 height 18
click at [864, 600] on input "Select an option" at bounding box center [865, 609] width 18 height 18
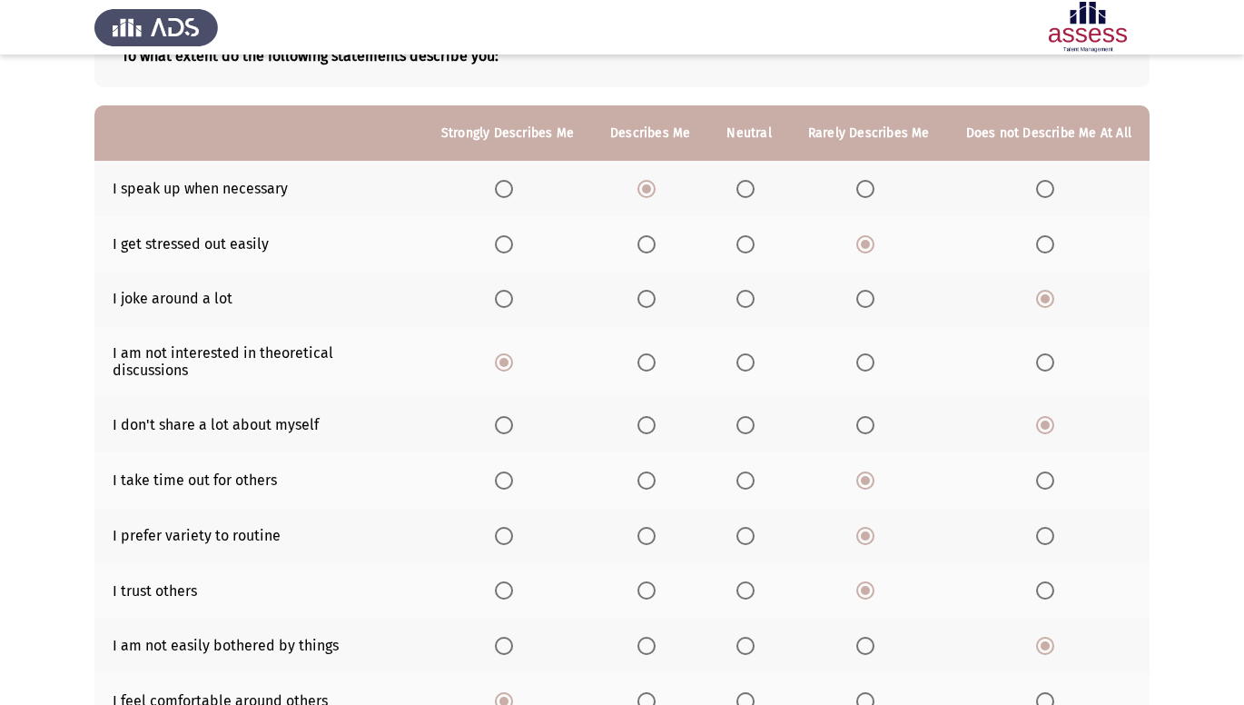
scroll to position [145, 0]
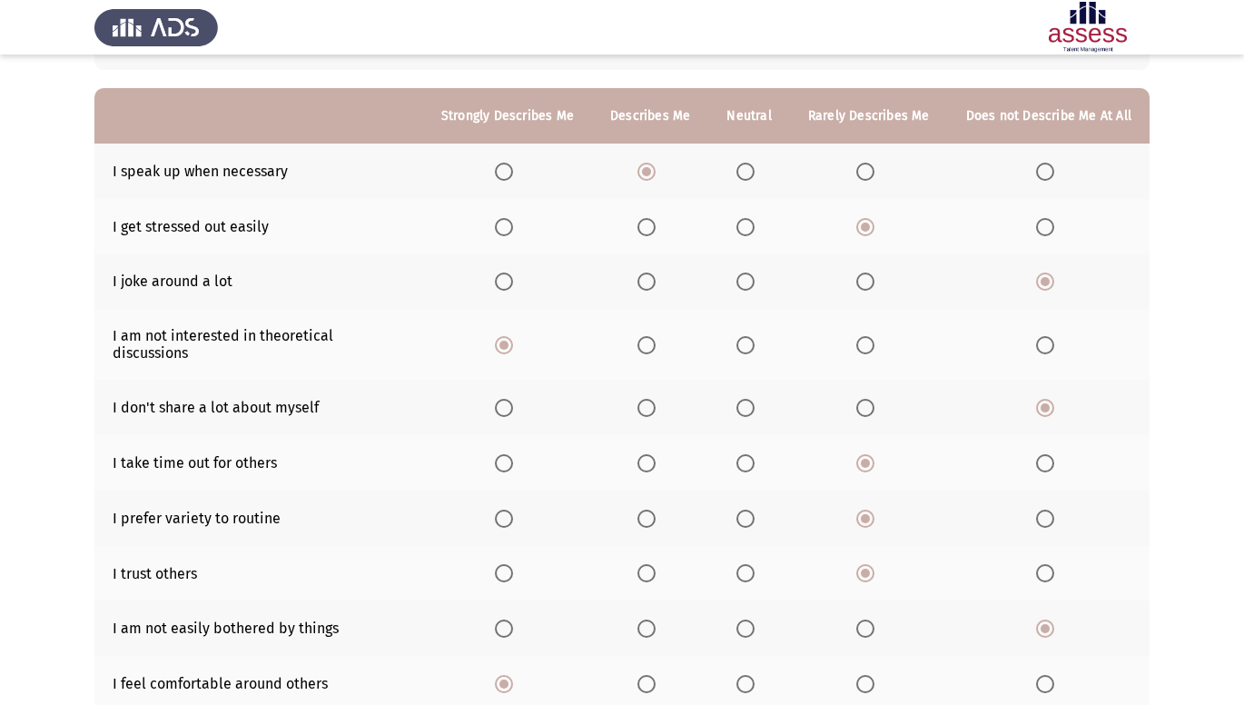
click at [1240, 686] on app-assessment-container "ASSESS 16 PD Next To what extent do the following statements describe you: Stro…" at bounding box center [622, 346] width 1244 height 838
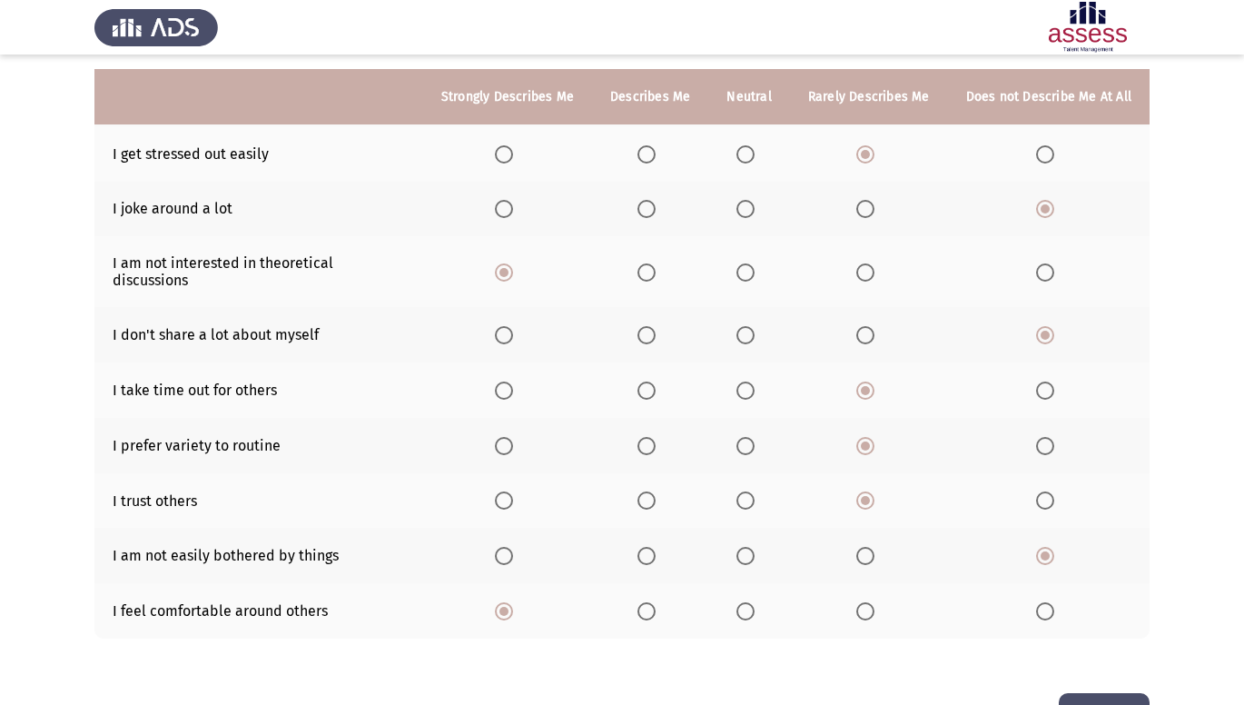
scroll to position [254, 0]
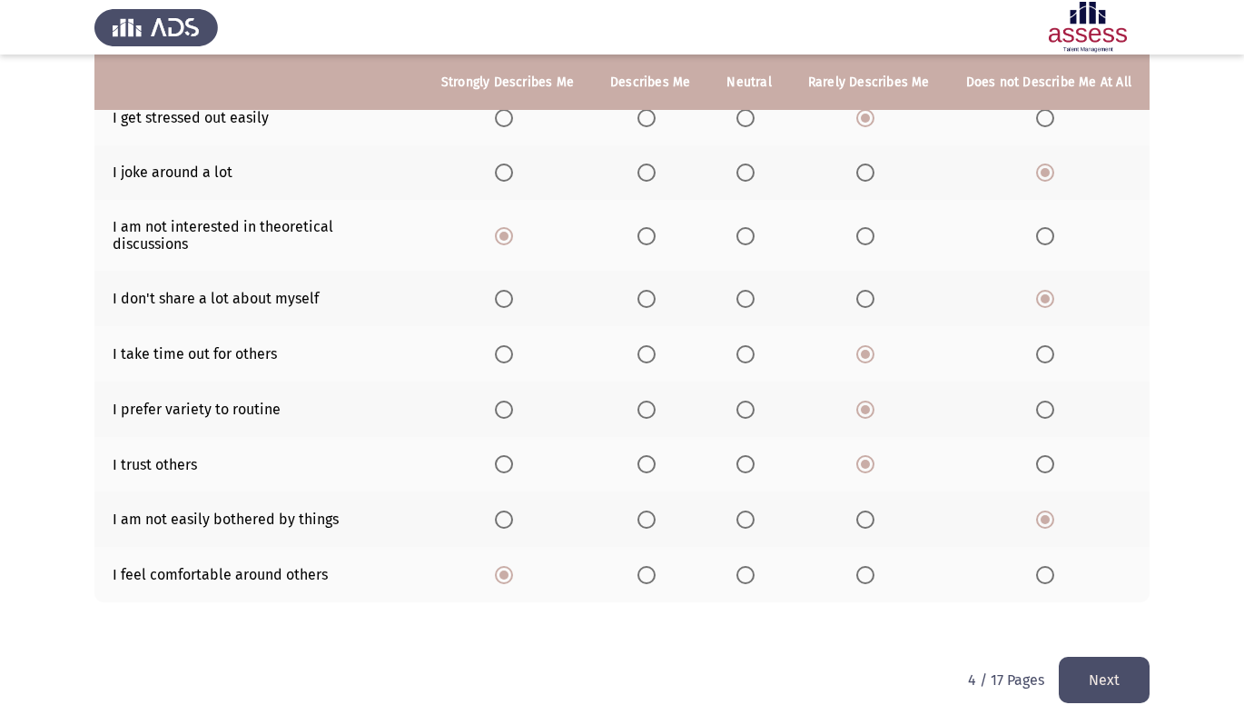
click at [1087, 658] on button "Next" at bounding box center [1104, 680] width 91 height 46
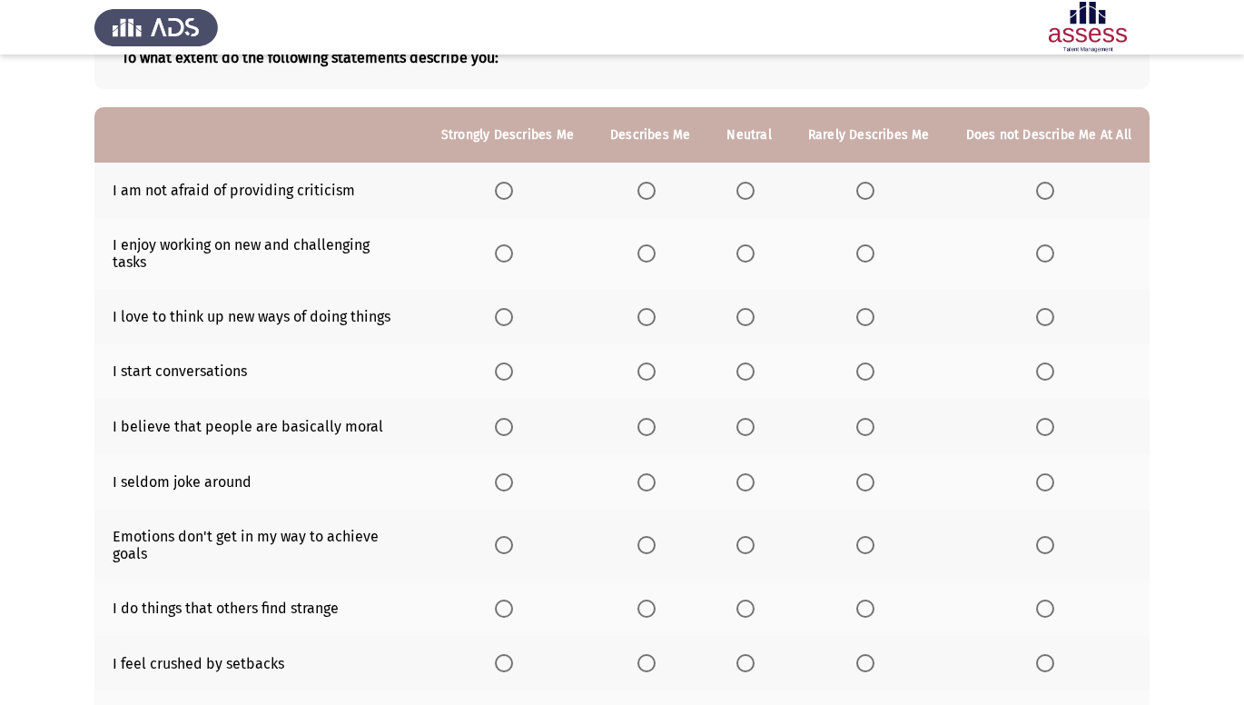
scroll to position [109, 0]
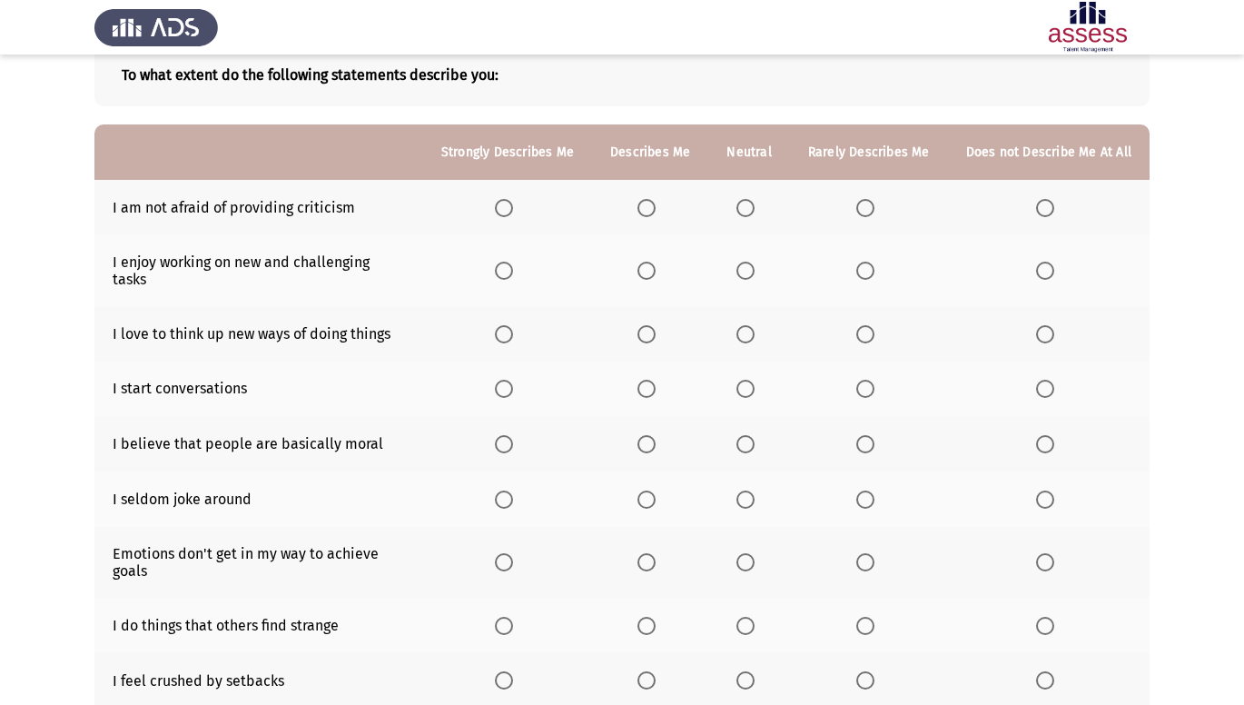
click at [1041, 204] on span "Select an option" at bounding box center [1045, 208] width 18 height 18
click at [1041, 204] on input "Select an option" at bounding box center [1045, 208] width 18 height 18
click at [860, 262] on span "Select an option" at bounding box center [865, 271] width 18 height 18
click at [860, 262] on input "Select an option" at bounding box center [865, 271] width 18 height 18
click at [872, 325] on span "Select an option" at bounding box center [865, 334] width 18 height 18
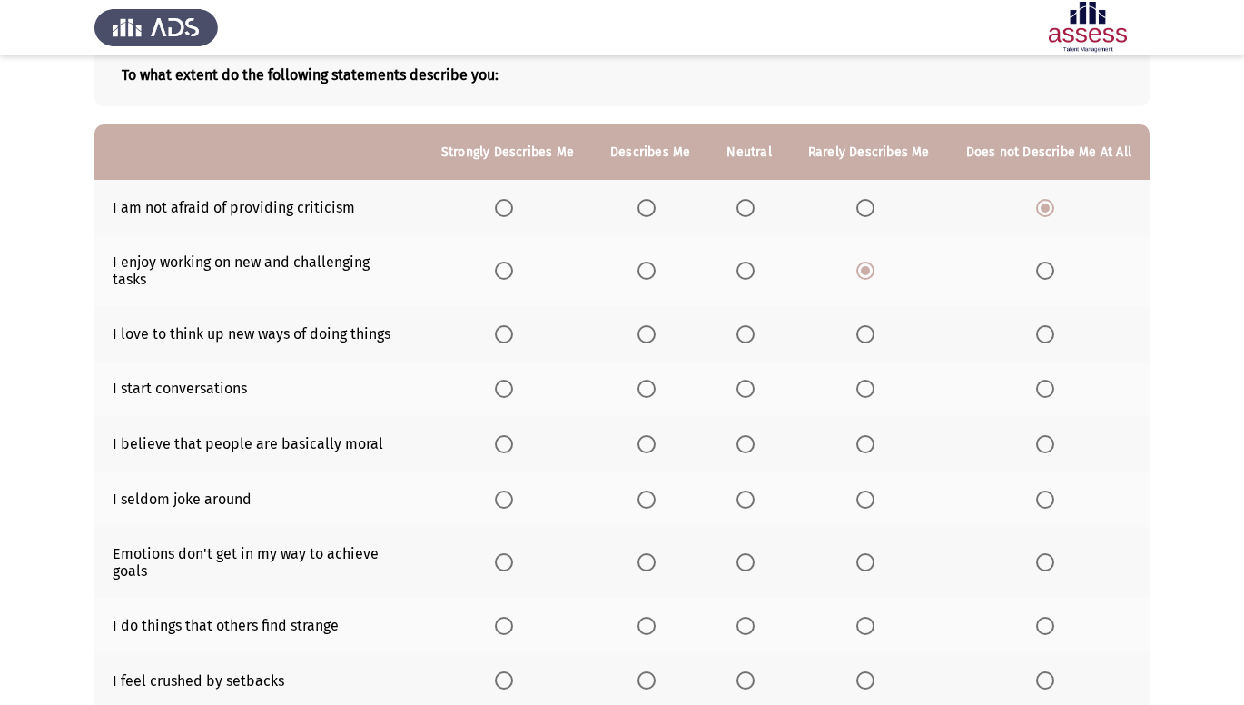
click at [872, 325] on input "Select an option" at bounding box center [865, 334] width 18 height 18
click at [1053, 380] on span "Select an option" at bounding box center [1045, 389] width 18 height 18
click at [1053, 380] on input "Select an option" at bounding box center [1045, 389] width 18 height 18
click at [882, 435] on label "Select an option" at bounding box center [868, 444] width 25 height 18
click at [875, 435] on input "Select an option" at bounding box center [865, 444] width 18 height 18
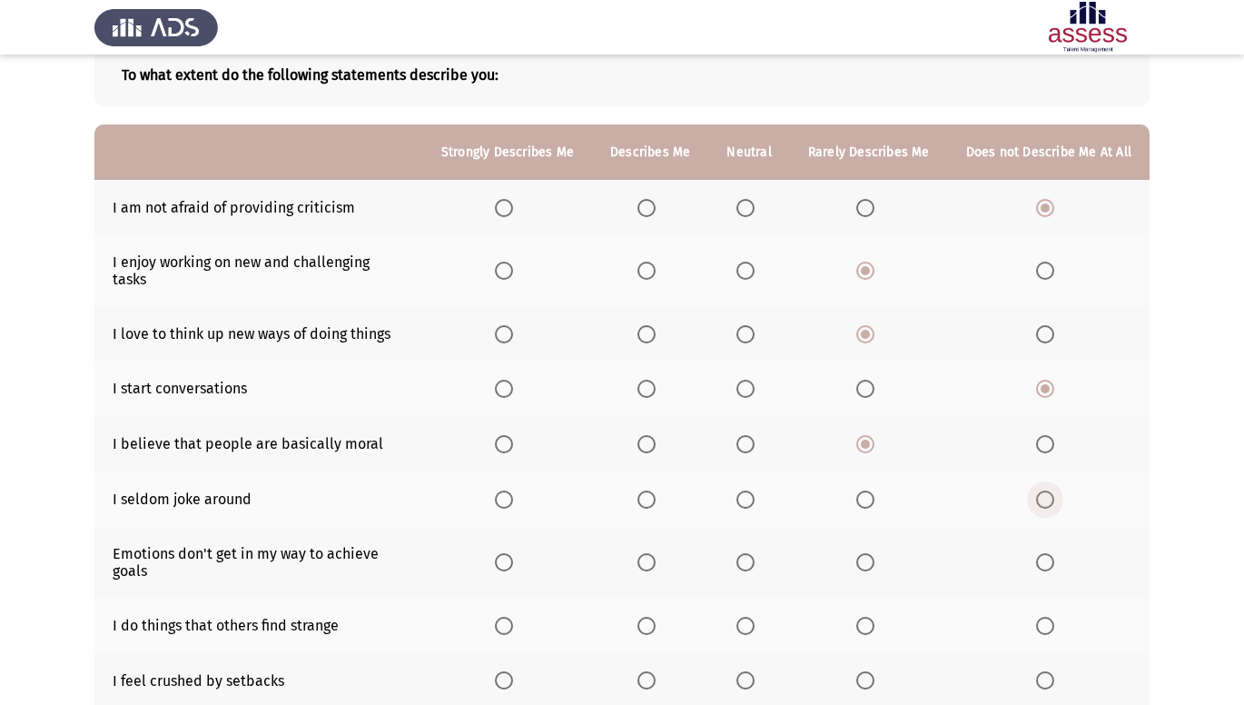
click at [1044, 490] on span "Select an option" at bounding box center [1045, 499] width 18 height 18
click at [1044, 490] on input "Select an option" at bounding box center [1045, 499] width 18 height 18
click at [656, 555] on span "Select an option" at bounding box center [646, 562] width 18 height 18
click at [656, 555] on input "Select an option" at bounding box center [646, 562] width 18 height 18
click at [1049, 617] on span "Select an option" at bounding box center [1045, 626] width 18 height 18
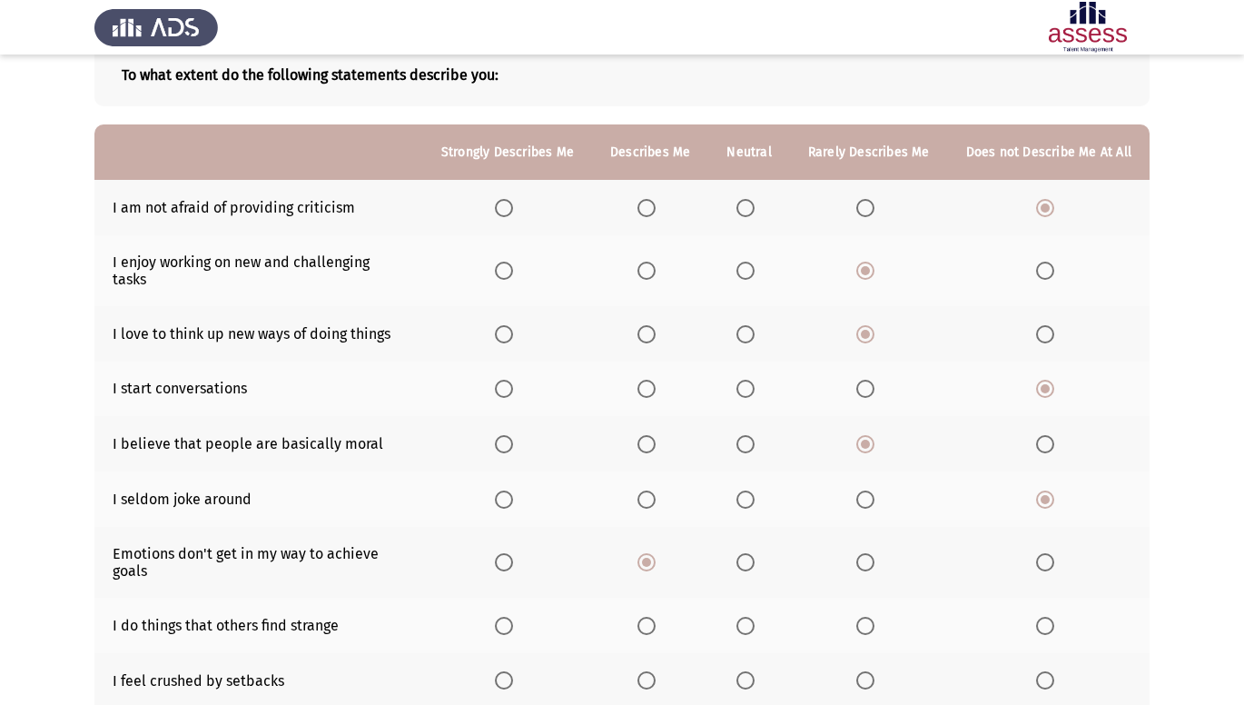
click at [1049, 617] on input "Select an option" at bounding box center [1045, 626] width 18 height 18
click at [865, 617] on span "Select an option" at bounding box center [865, 626] width 18 height 18
click at [865, 617] on input "Select an option" at bounding box center [865, 626] width 18 height 18
click at [1045, 680] on span "Select an option" at bounding box center [1045, 680] width 0 height 0
click at [1046, 671] on input "Select an option" at bounding box center [1045, 680] width 18 height 18
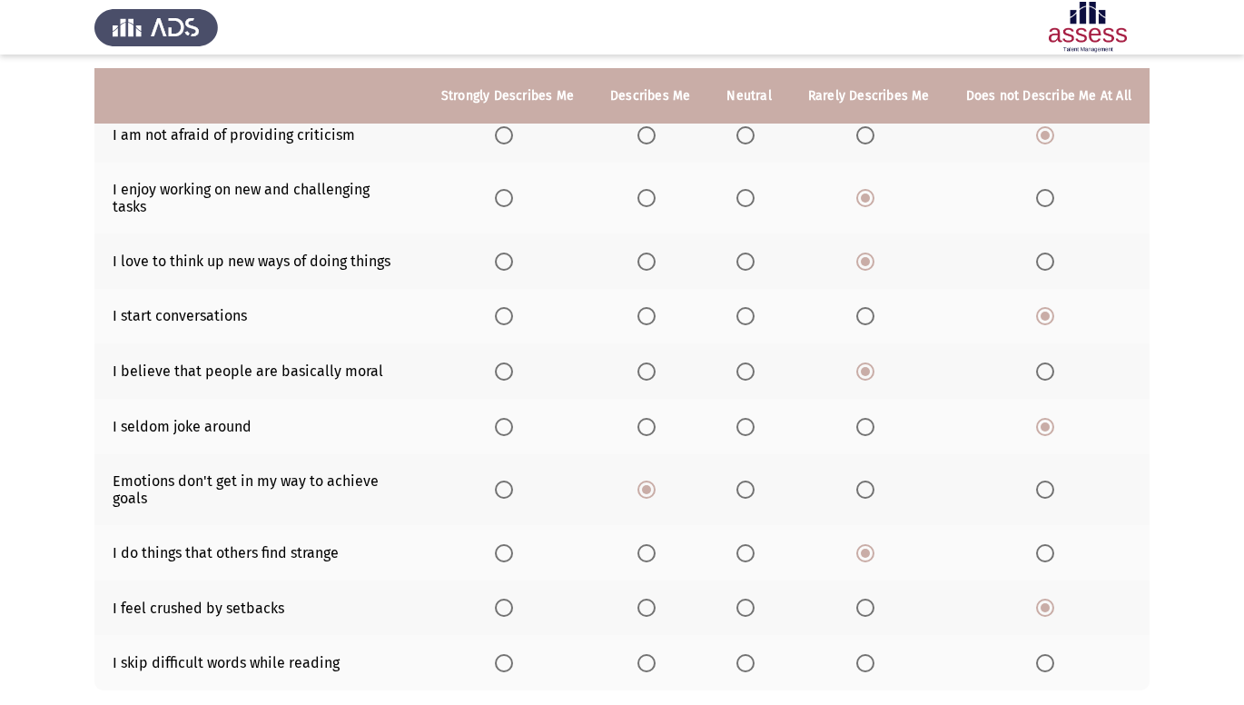
scroll to position [218, 0]
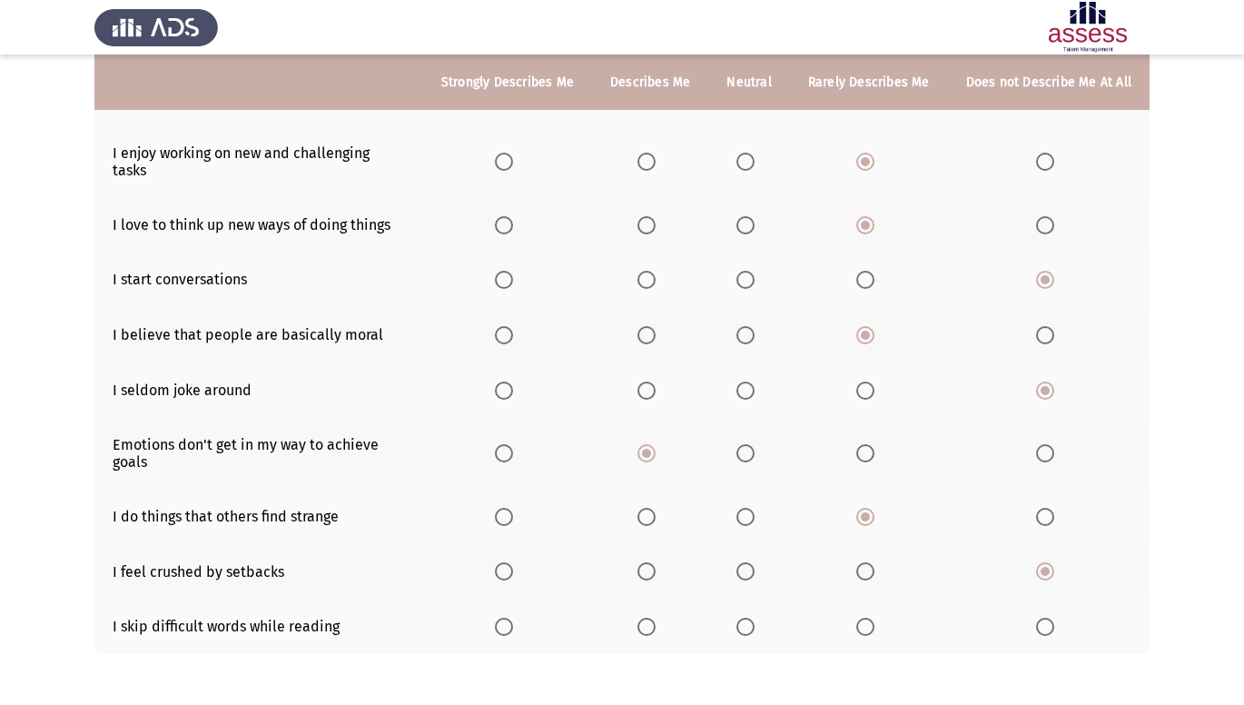
click at [510, 618] on span "Select an option" at bounding box center [504, 627] width 18 height 18
click at [510, 618] on input "Select an option" at bounding box center [504, 627] width 18 height 18
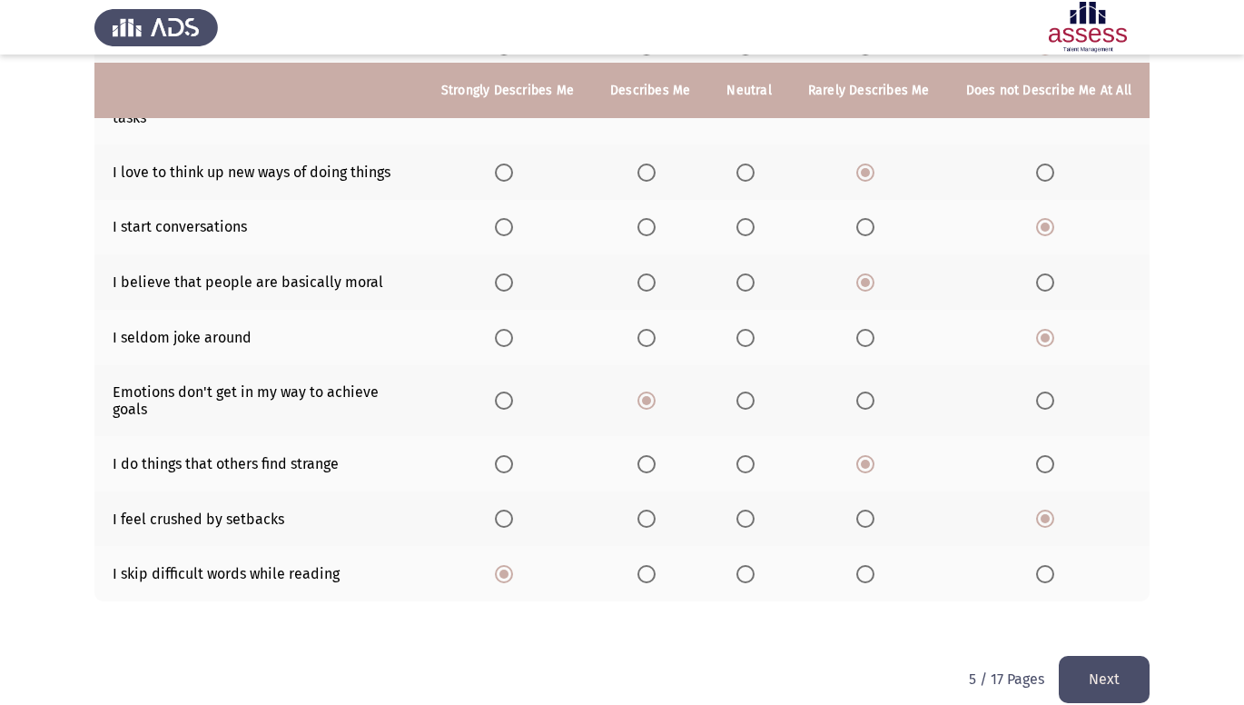
scroll to position [279, 0]
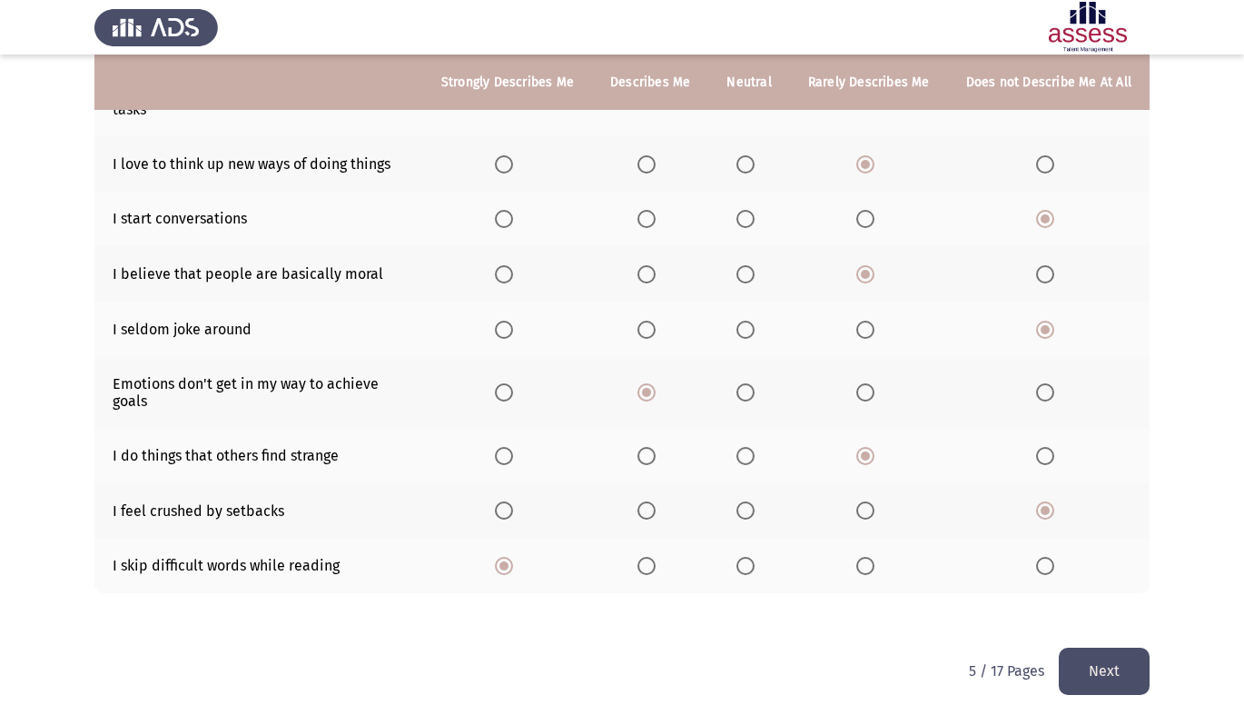
click at [1079, 657] on button "Next" at bounding box center [1104, 670] width 91 height 46
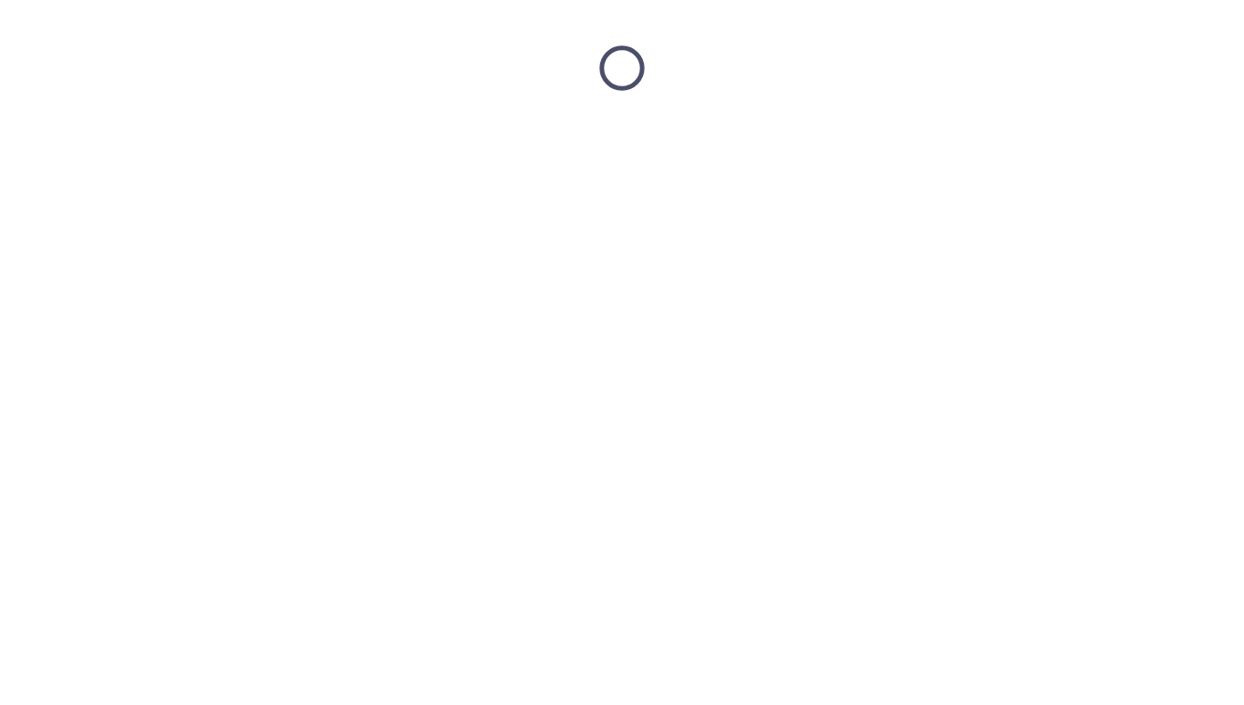
scroll to position [0, 0]
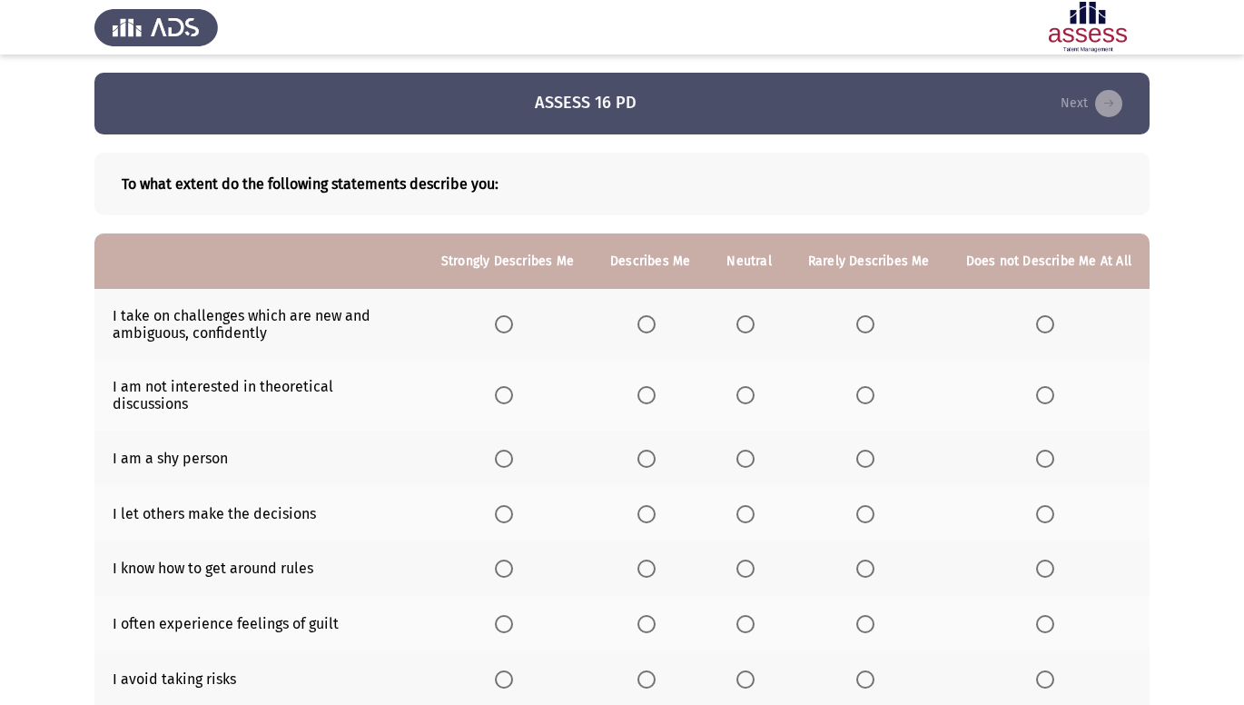
click at [1243, 694] on app-assessment-container "ASSESS 16 PD Next To what extent do the following statements describe you: Stro…" at bounding box center [622, 507] width 1244 height 869
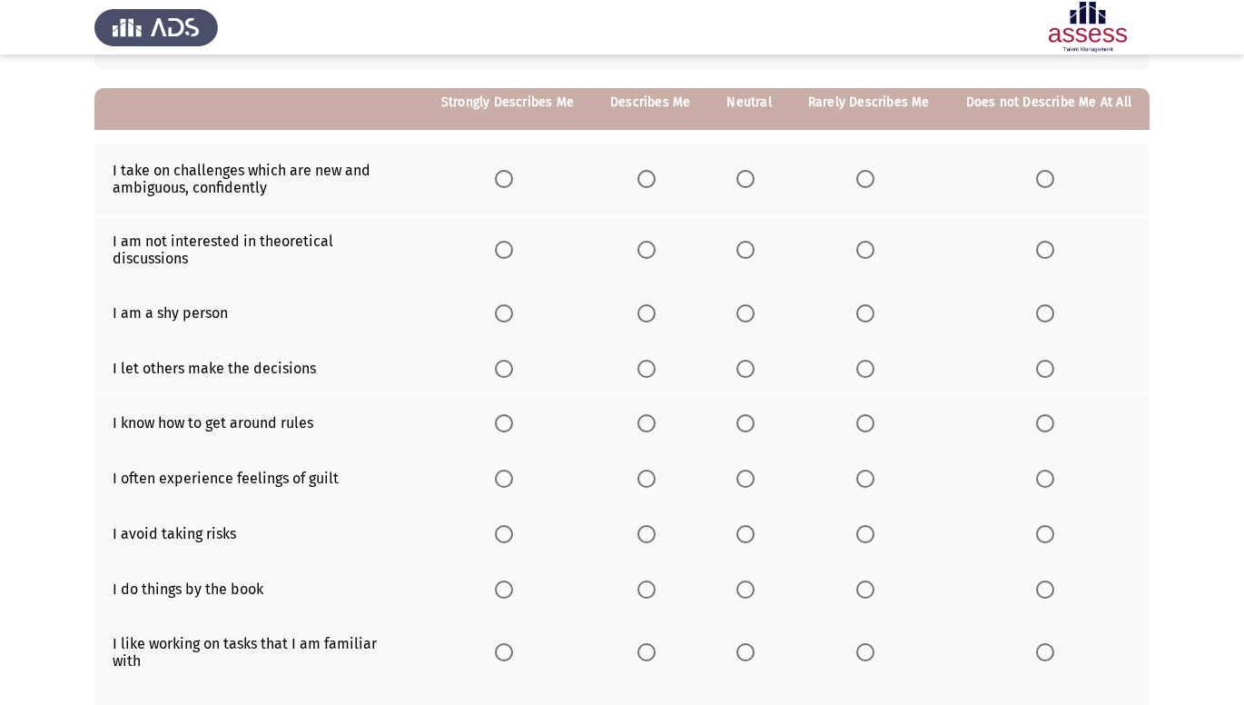
scroll to position [182, 0]
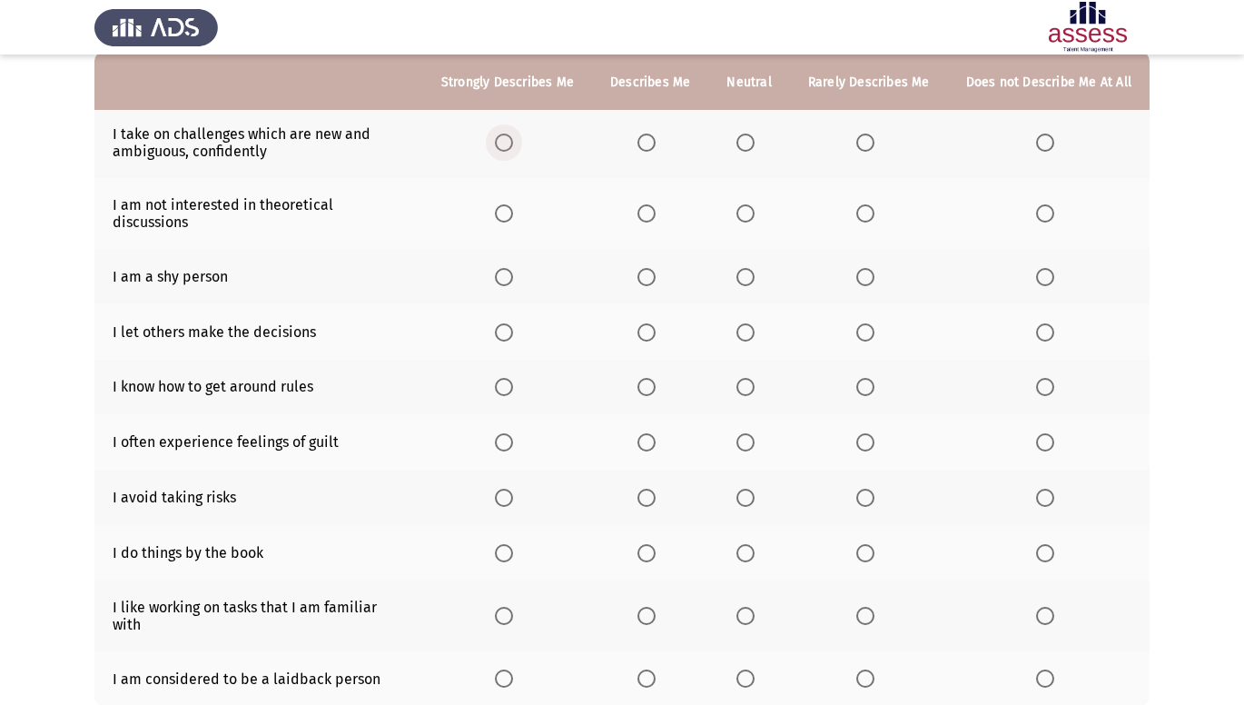
click at [507, 148] on span "Select an option" at bounding box center [504, 142] width 18 height 18
click at [507, 148] on input "Select an option" at bounding box center [504, 142] width 18 height 18
click at [1043, 204] on span "Select an option" at bounding box center [1045, 213] width 18 height 18
click at [1043, 204] on input "Select an option" at bounding box center [1045, 213] width 18 height 18
click at [862, 250] on th at bounding box center [869, 276] width 158 height 55
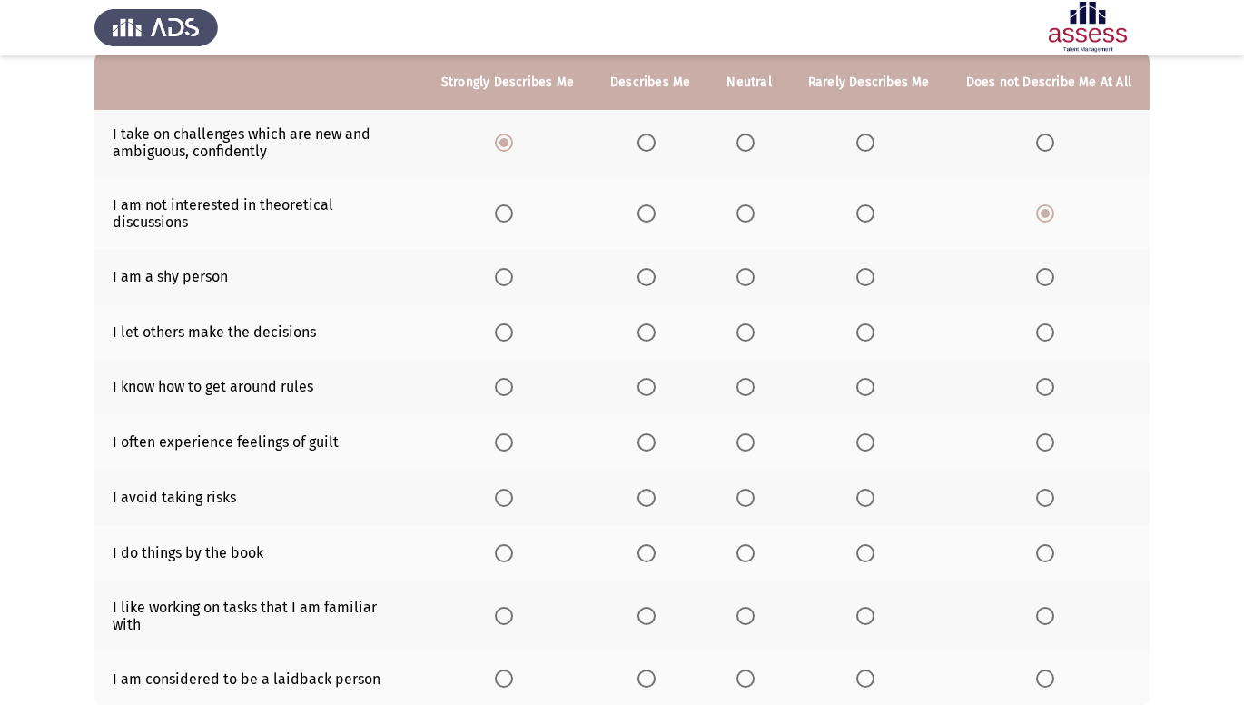
click at [864, 268] on span "Select an option" at bounding box center [865, 277] width 18 height 18
click at [864, 268] on input "Select an option" at bounding box center [865, 277] width 18 height 18
click at [1050, 323] on span "Select an option" at bounding box center [1045, 332] width 18 height 18
click at [1050, 323] on input "Select an option" at bounding box center [1045, 332] width 18 height 18
click at [865, 387] on span "Select an option" at bounding box center [865, 387] width 0 height 0
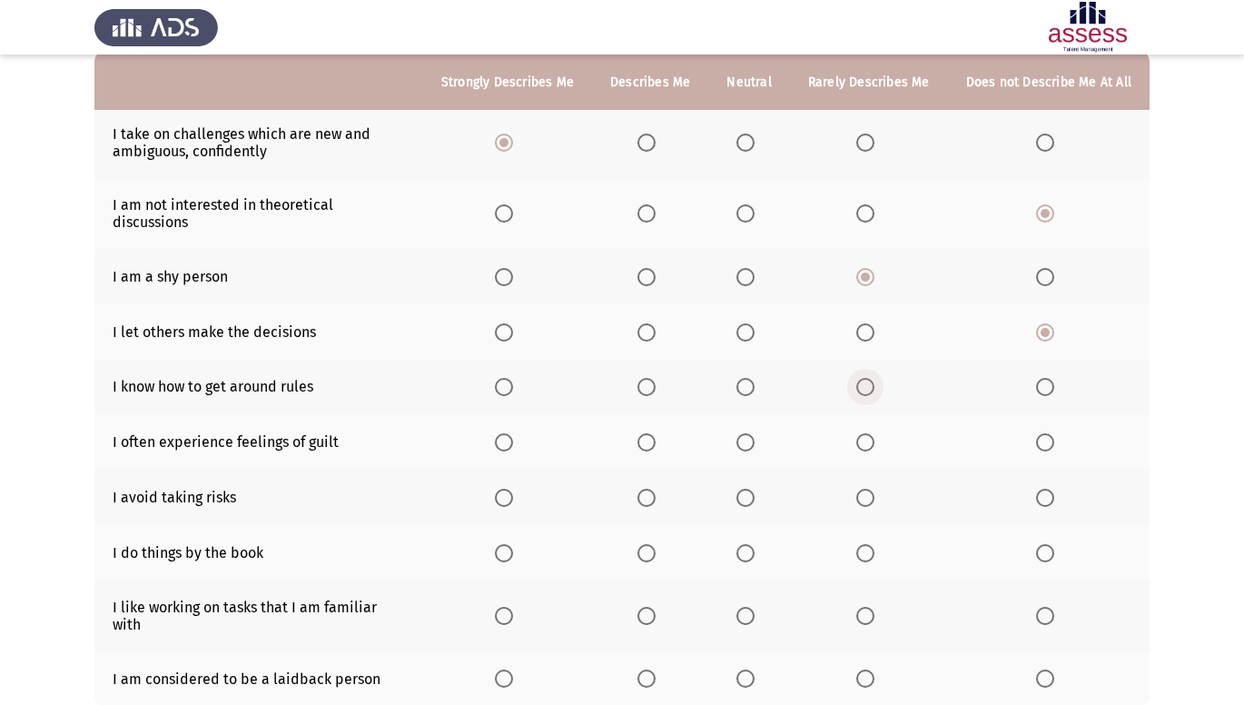
click at [868, 378] on input "Select an option" at bounding box center [865, 387] width 18 height 18
click at [1043, 433] on span "Select an option" at bounding box center [1045, 442] width 18 height 18
click at [1043, 433] on input "Select an option" at bounding box center [1045, 442] width 18 height 18
click at [870, 489] on span "Select an option" at bounding box center [865, 498] width 18 height 18
click at [870, 489] on input "Select an option" at bounding box center [865, 498] width 18 height 18
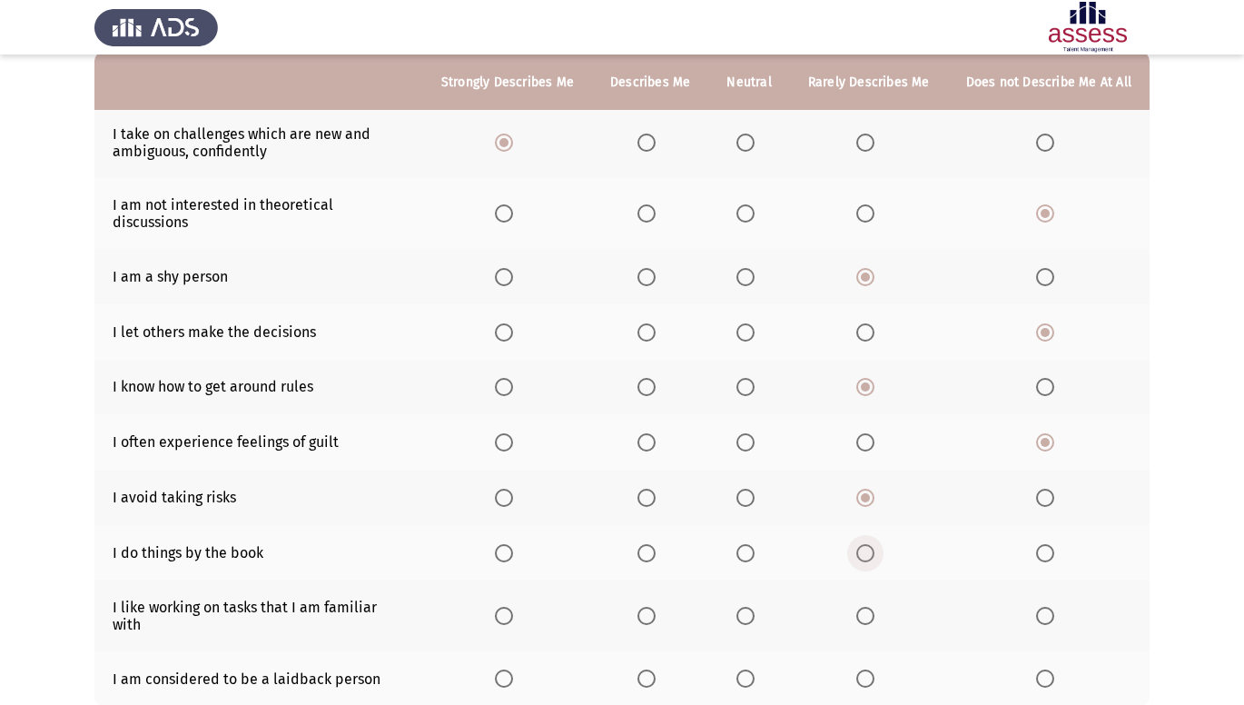
drag, startPoint x: 868, startPoint y: 540, endPoint x: 852, endPoint y: 519, distance: 26.5
click at [862, 543] on mat-radio-button "Select an option" at bounding box center [868, 552] width 25 height 19
click at [863, 544] on span "Select an option" at bounding box center [865, 553] width 18 height 18
click at [863, 544] on input "Select an option" at bounding box center [865, 553] width 18 height 18
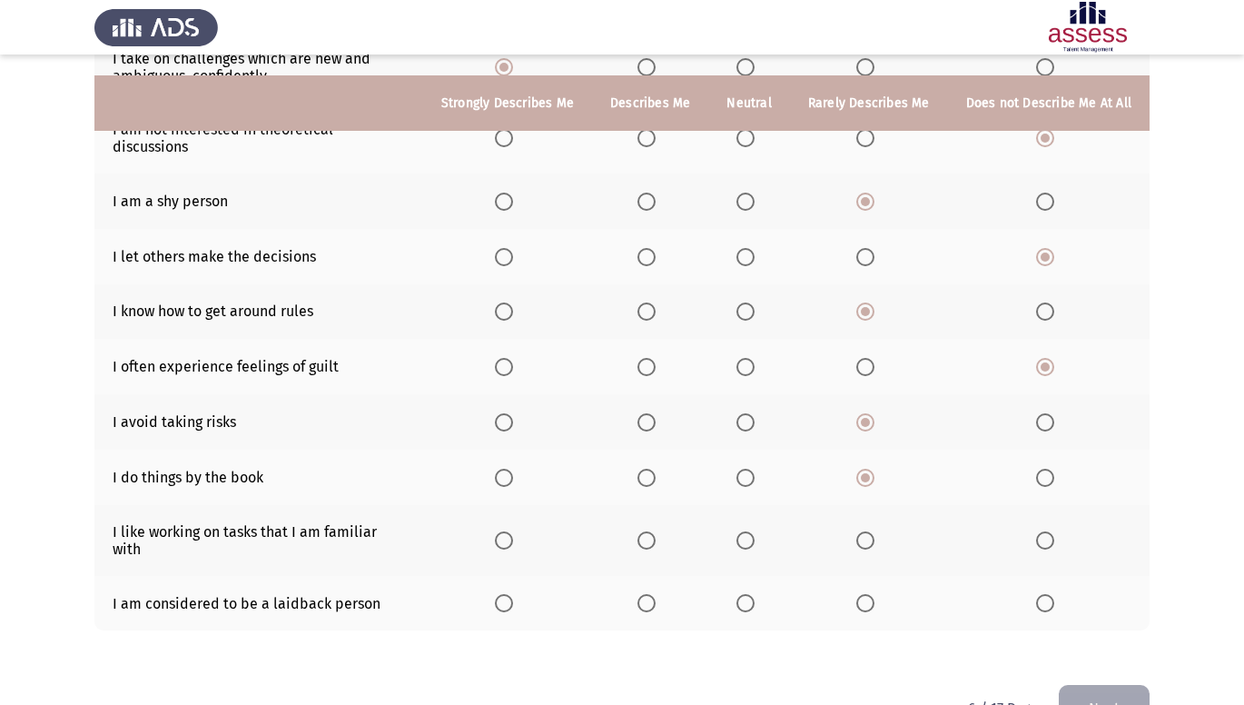
scroll to position [279, 0]
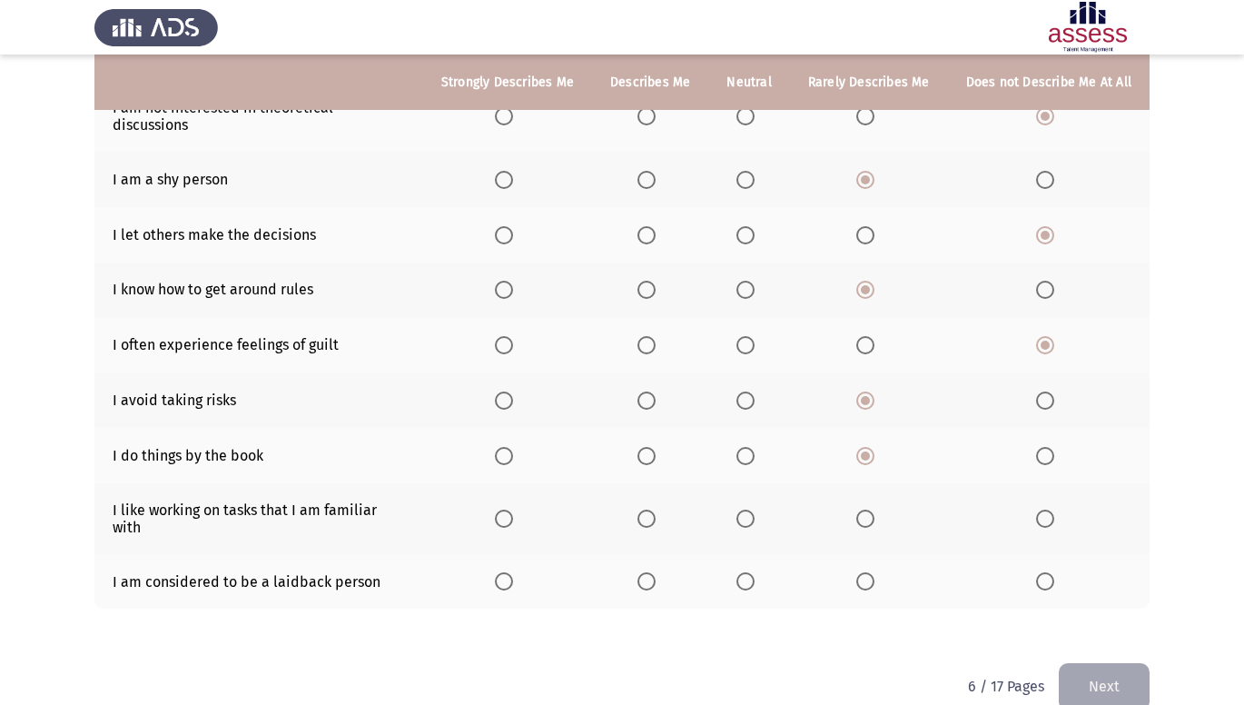
click at [1050, 509] on span "Select an option" at bounding box center [1045, 518] width 18 height 18
click at [1050, 509] on input "Select an option" at bounding box center [1045, 518] width 18 height 18
click at [864, 572] on span "Select an option" at bounding box center [865, 581] width 18 height 18
click at [864, 572] on input "Select an option" at bounding box center [865, 581] width 18 height 18
click at [1085, 667] on button "Next" at bounding box center [1104, 686] width 91 height 46
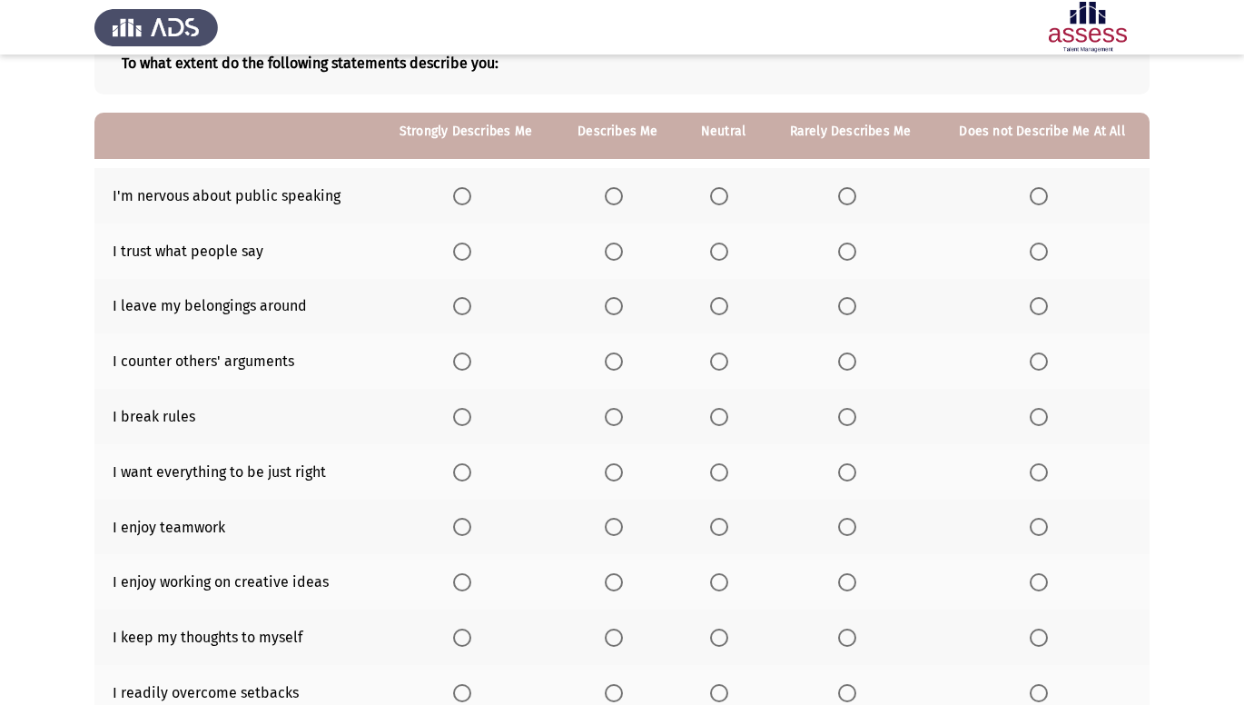
scroll to position [170, 0]
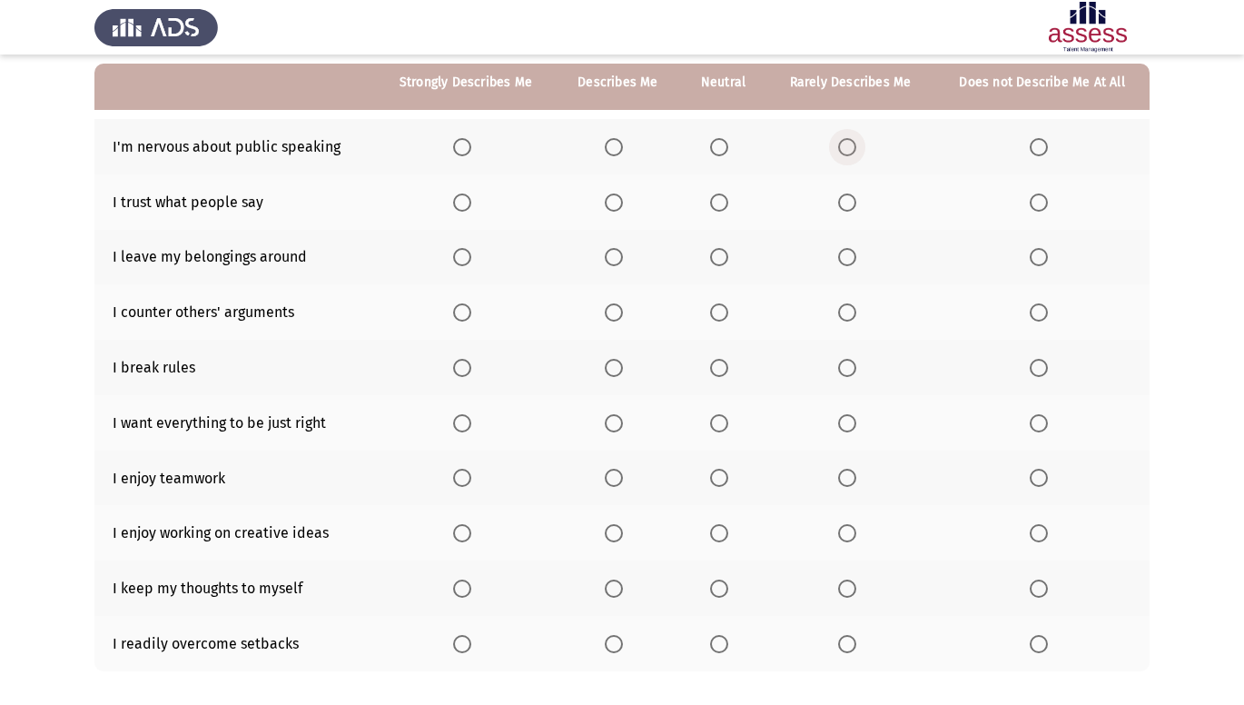
click at [843, 147] on span "Select an option" at bounding box center [847, 147] width 18 height 18
click at [843, 147] on input "Select an option" at bounding box center [847, 147] width 18 height 18
click at [1042, 198] on span "Select an option" at bounding box center [1039, 202] width 18 height 18
click at [1042, 198] on input "Select an option" at bounding box center [1039, 202] width 18 height 18
click at [853, 205] on span "Select an option" at bounding box center [847, 202] width 18 height 18
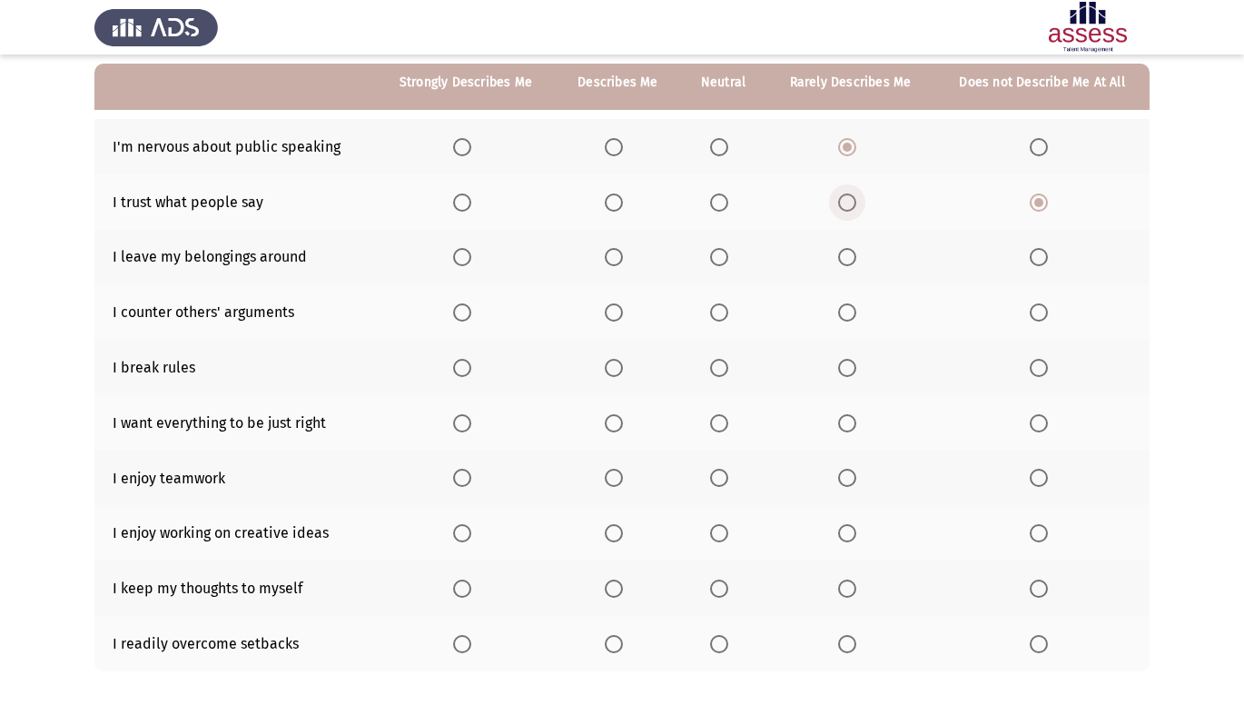
click at [853, 205] on input "Select an option" at bounding box center [847, 202] width 18 height 18
click at [848, 252] on span "Select an option" at bounding box center [847, 257] width 18 height 18
click at [848, 252] on input "Select an option" at bounding box center [847, 257] width 18 height 18
click at [623, 310] on span "Select an option" at bounding box center [614, 312] width 18 height 18
click at [623, 310] on input "Select an option" at bounding box center [614, 312] width 18 height 18
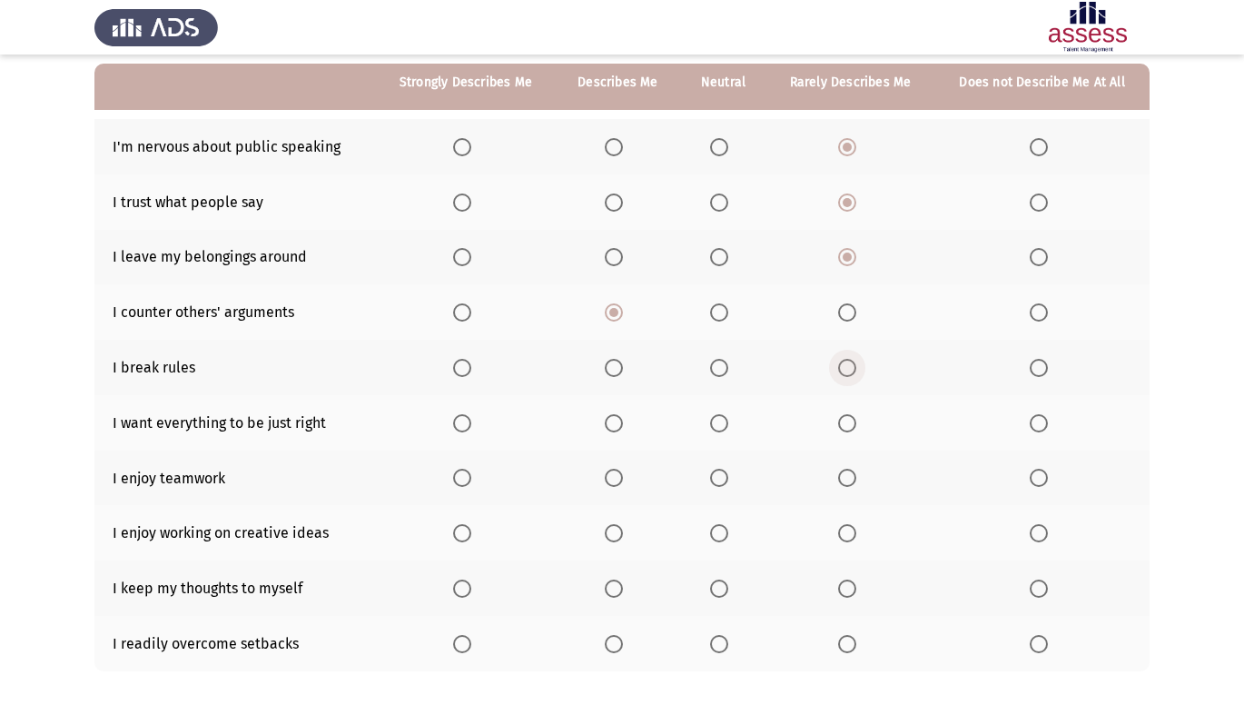
click at [841, 372] on span "Select an option" at bounding box center [847, 368] width 18 height 18
click at [841, 372] on input "Select an option" at bounding box center [847, 368] width 18 height 18
click at [847, 415] on span "Select an option" at bounding box center [847, 423] width 18 height 18
click at [847, 415] on input "Select an option" at bounding box center [847, 423] width 18 height 18
click at [836, 478] on th at bounding box center [850, 477] width 168 height 55
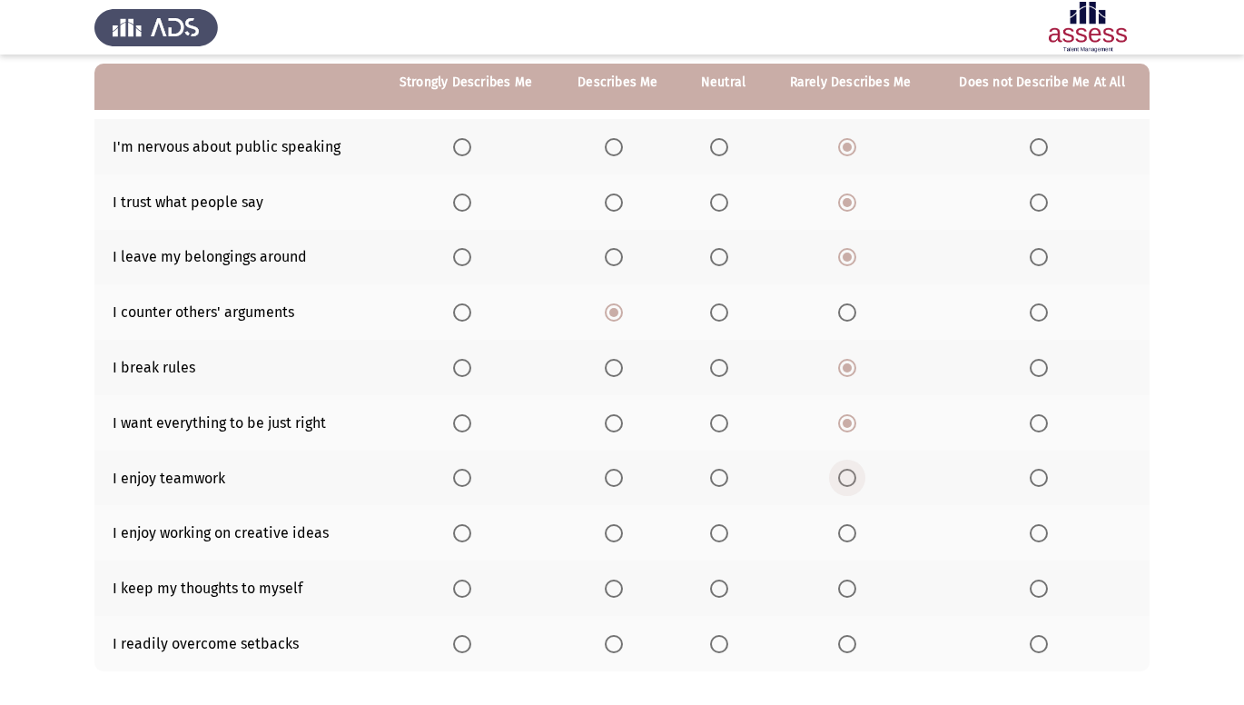
click at [846, 480] on span "Select an option" at bounding box center [847, 478] width 18 height 18
click at [846, 480] on input "Select an option" at bounding box center [847, 478] width 18 height 18
click at [849, 534] on span "Select an option" at bounding box center [847, 533] width 18 height 18
click at [849, 534] on input "Select an option" at bounding box center [847, 533] width 18 height 18
click at [848, 587] on span "Select an option" at bounding box center [847, 588] width 18 height 18
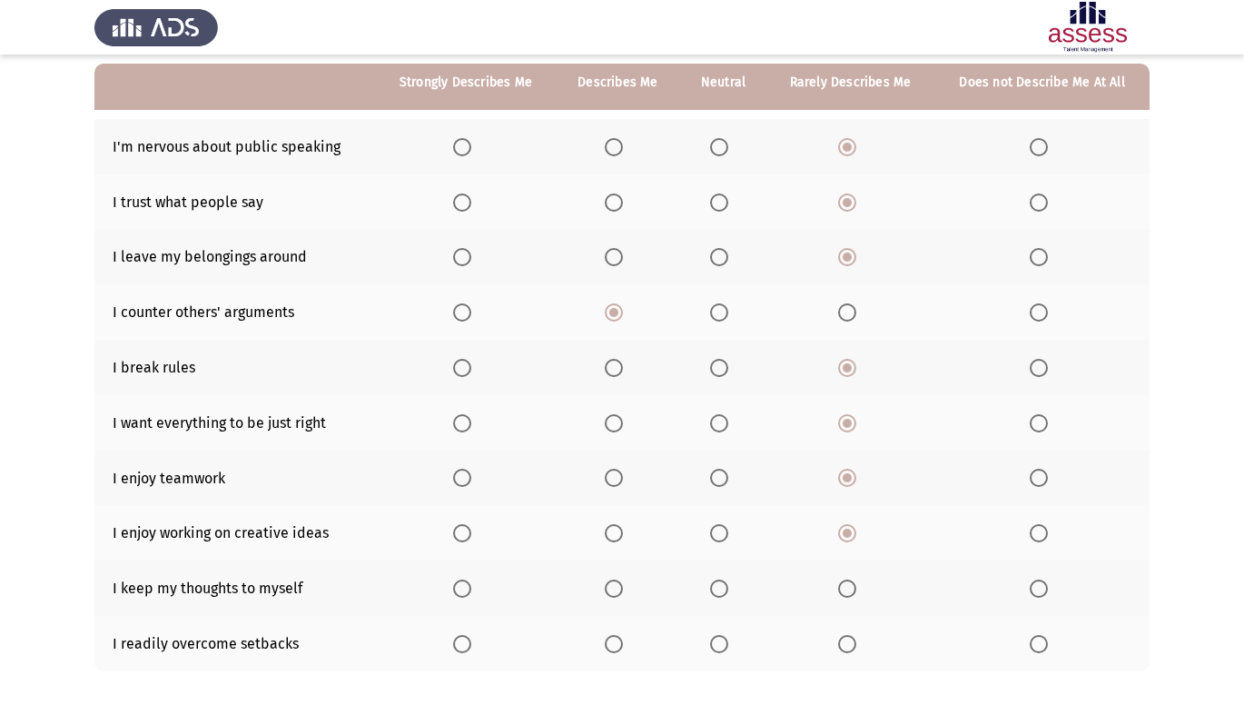
click at [848, 587] on input "Select an option" at bounding box center [847, 588] width 18 height 18
click at [874, 637] on th at bounding box center [850, 643] width 168 height 55
click at [856, 644] on span "Select an option" at bounding box center [847, 644] width 18 height 18
click at [856, 644] on input "Select an option" at bounding box center [847, 644] width 18 height 18
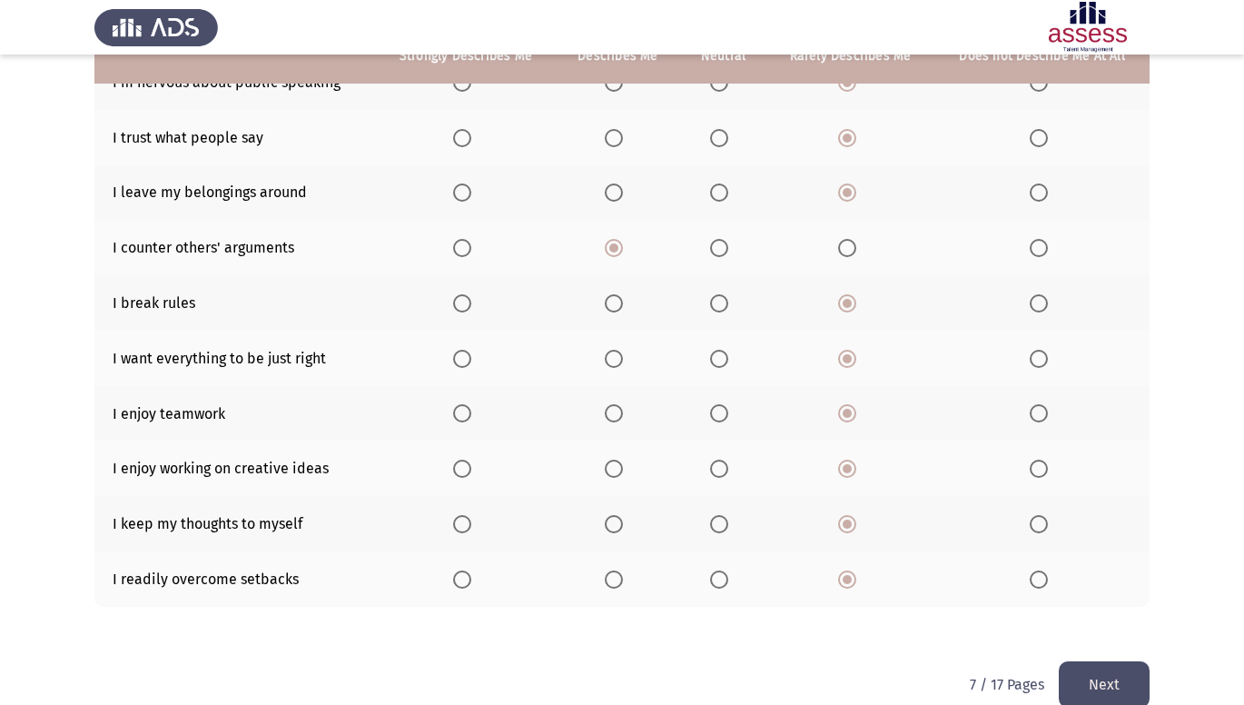
scroll to position [242, 0]
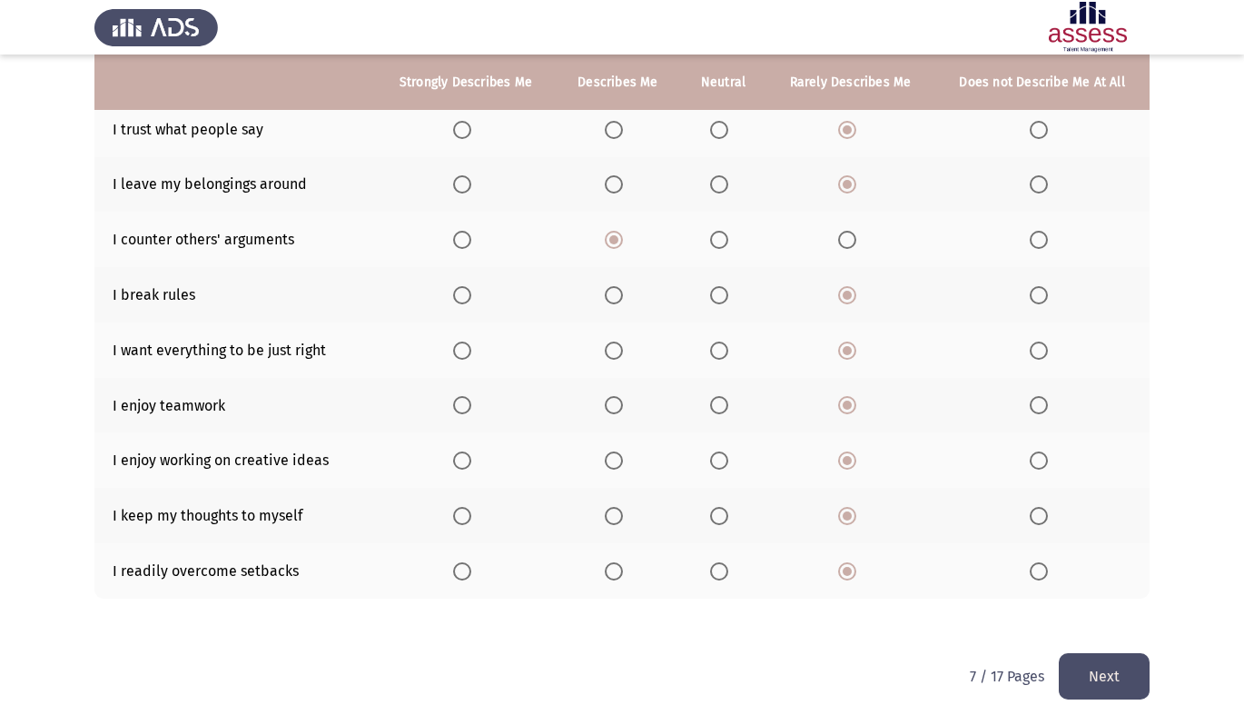
click at [1116, 675] on button "Next" at bounding box center [1104, 676] width 91 height 46
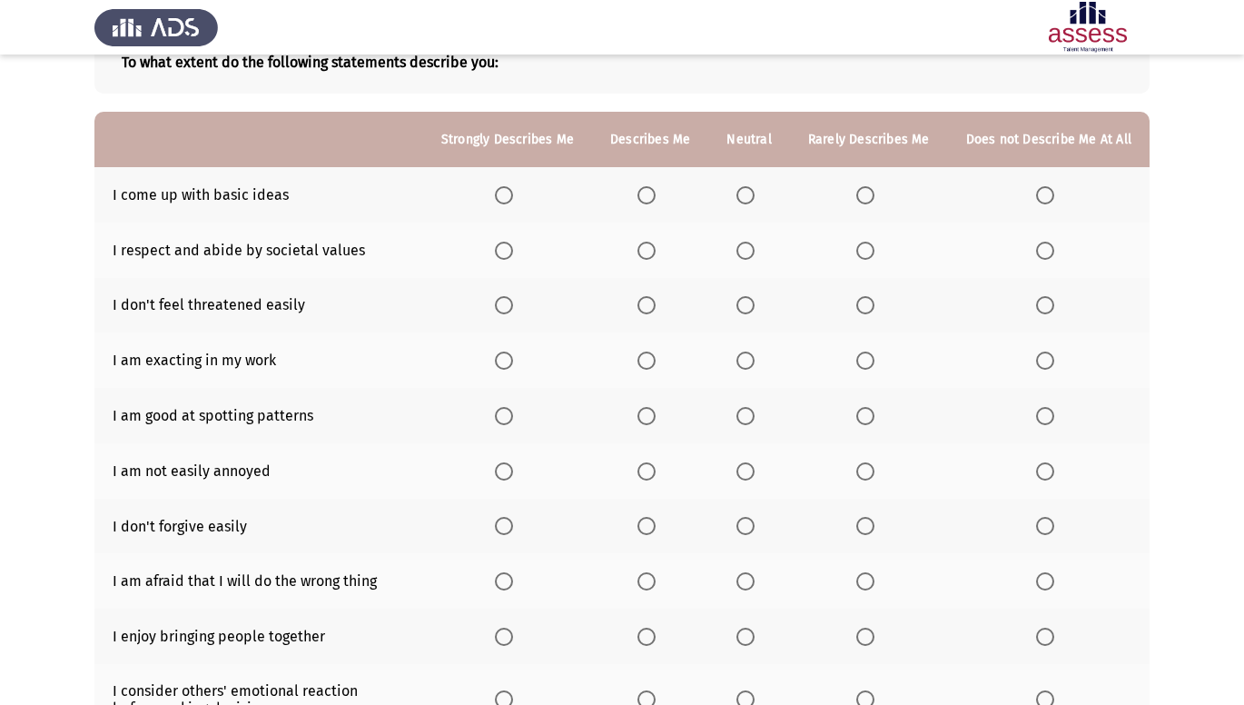
scroll to position [109, 0]
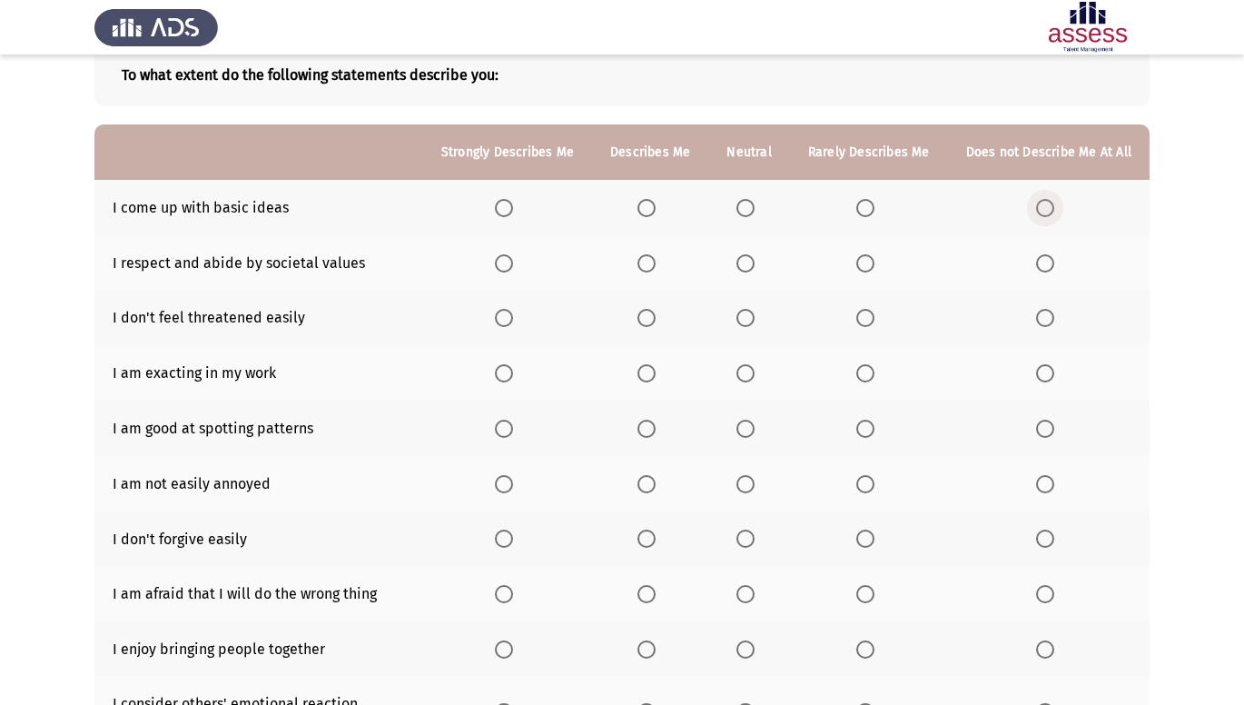
click at [1043, 200] on span "Select an option" at bounding box center [1045, 208] width 18 height 18
click at [1043, 200] on input "Select an option" at bounding box center [1045, 208] width 18 height 18
click at [868, 264] on span "Select an option" at bounding box center [865, 263] width 18 height 18
click at [868, 264] on input "Select an option" at bounding box center [865, 263] width 18 height 18
click at [866, 315] on span "Select an option" at bounding box center [865, 318] width 18 height 18
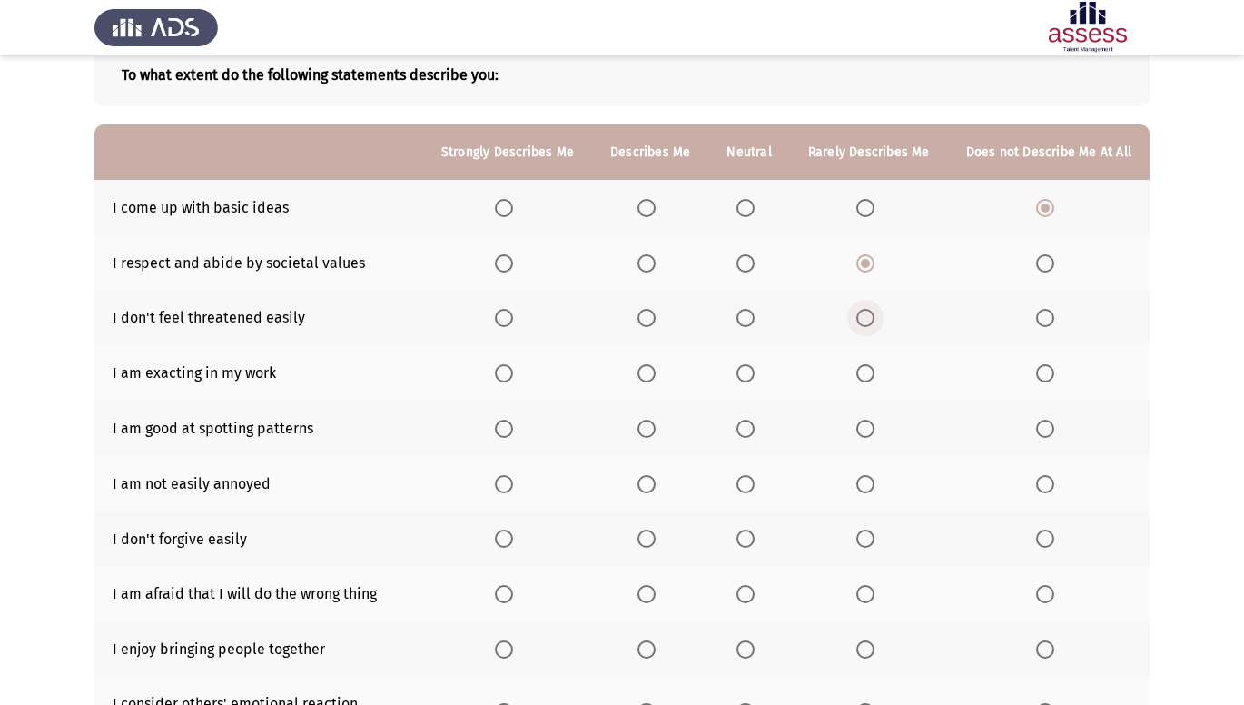
click at [866, 315] on input "Select an option" at bounding box center [865, 318] width 18 height 18
click at [871, 375] on span "Select an option" at bounding box center [865, 373] width 18 height 18
click at [871, 375] on input "Select an option" at bounding box center [865, 373] width 18 height 18
click at [1053, 431] on span "Select an option" at bounding box center [1045, 429] width 18 height 18
click at [1053, 431] on input "Select an option" at bounding box center [1045, 429] width 18 height 18
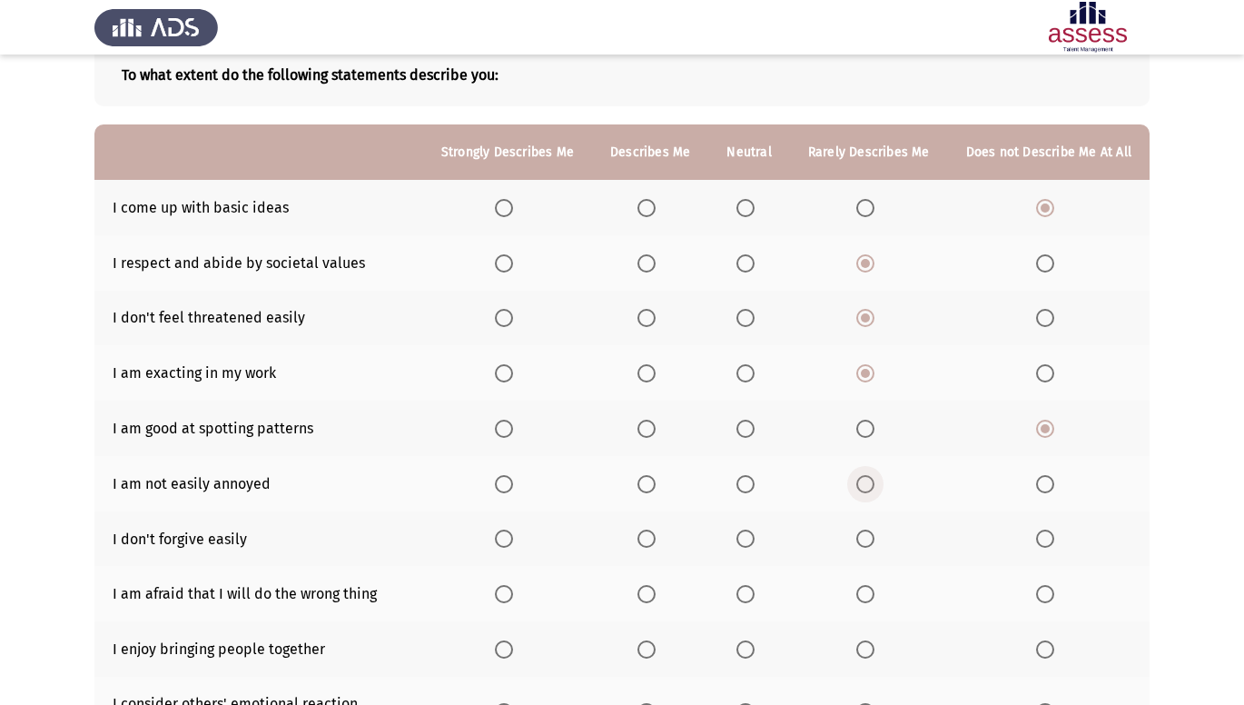
click at [869, 486] on span "Select an option" at bounding box center [865, 484] width 18 height 18
click at [869, 486] on input "Select an option" at bounding box center [865, 484] width 18 height 18
click at [861, 541] on span "Select an option" at bounding box center [865, 538] width 18 height 18
click at [861, 541] on input "Select an option" at bounding box center [865, 538] width 18 height 18
click at [1050, 593] on span "Select an option" at bounding box center [1045, 594] width 18 height 18
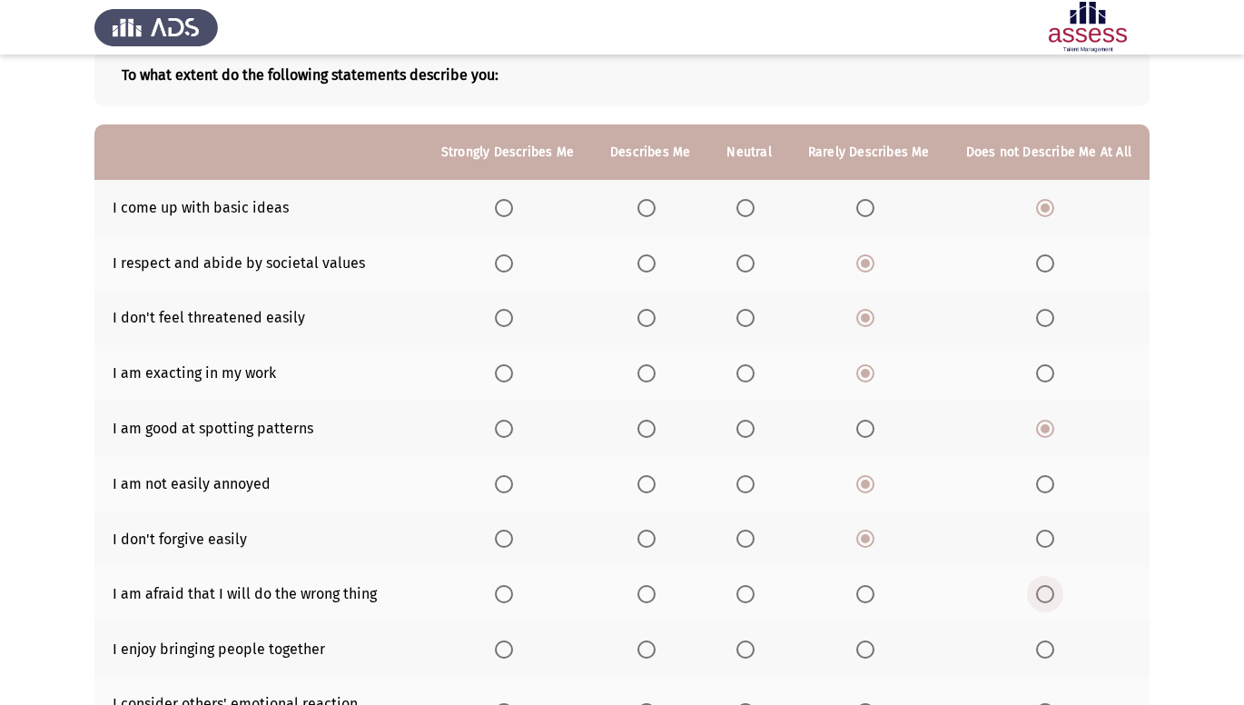
click at [1050, 593] on input "Select an option" at bounding box center [1045, 594] width 18 height 18
click at [865, 654] on span "Select an option" at bounding box center [865, 649] width 18 height 18
click at [865, 654] on input "Select an option" at bounding box center [865, 649] width 18 height 18
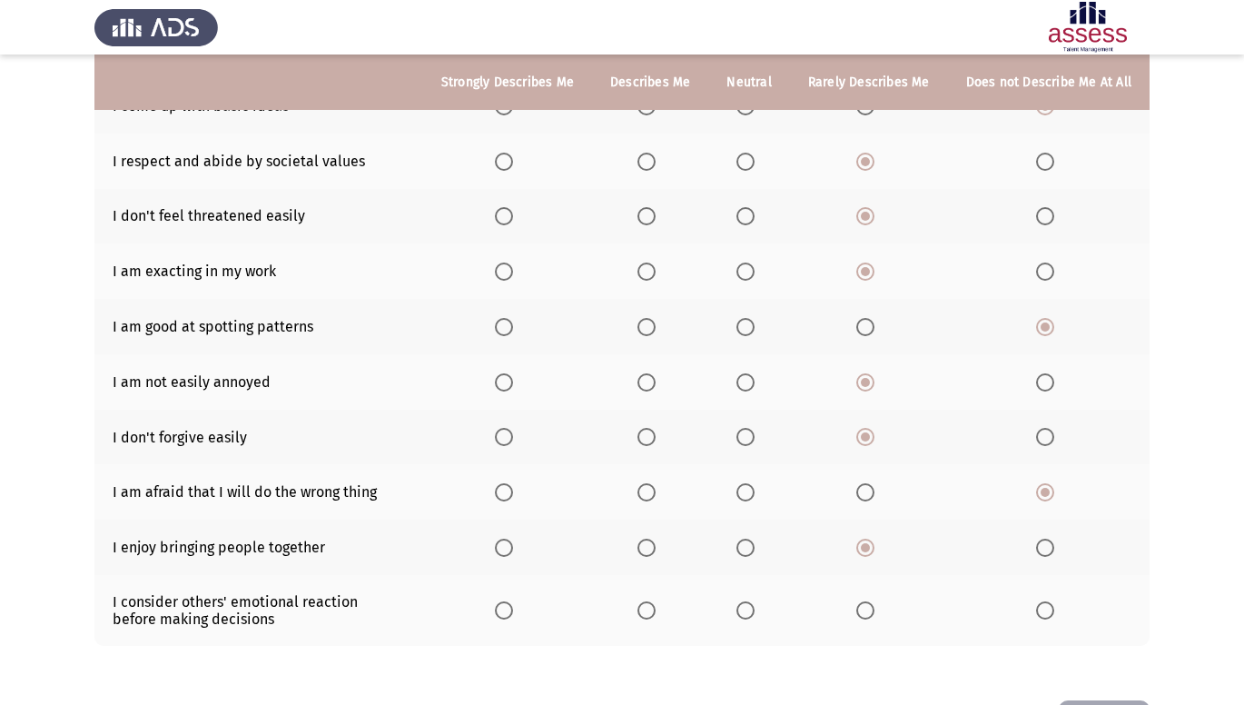
scroll to position [218, 0]
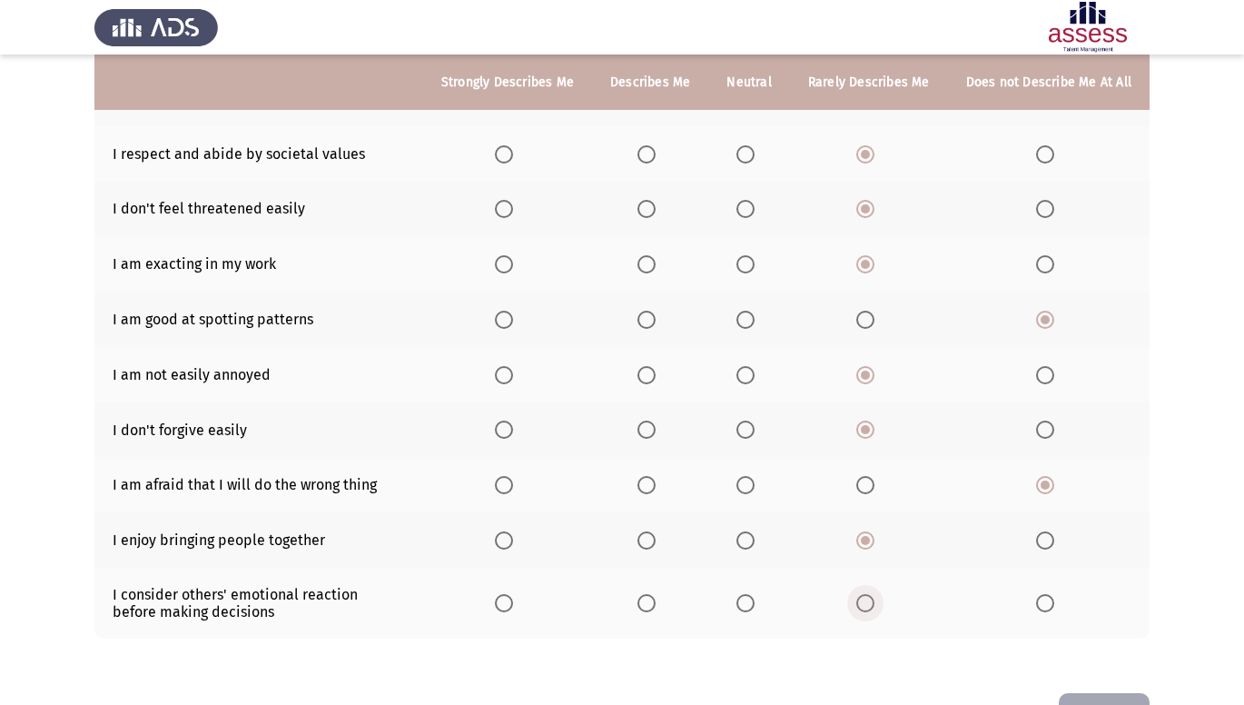
click at [879, 609] on label "Select an option" at bounding box center [868, 603] width 25 height 18
click at [875, 609] on input "Select an option" at bounding box center [865, 603] width 18 height 18
click at [1086, 704] on button "Next" at bounding box center [1104, 716] width 91 height 46
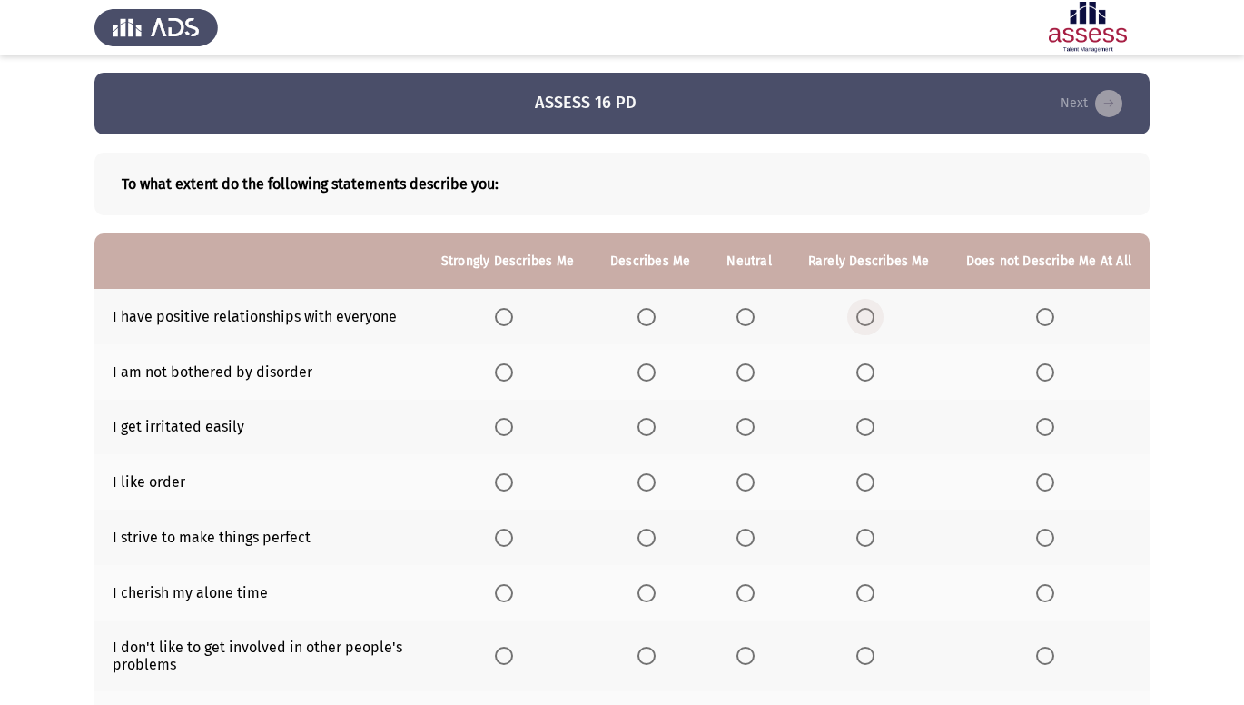
click at [873, 311] on span "Select an option" at bounding box center [865, 317] width 18 height 18
click at [873, 311] on input "Select an option" at bounding box center [865, 317] width 18 height 18
click at [1044, 371] on span "Select an option" at bounding box center [1045, 372] width 18 height 18
click at [1044, 371] on input "Select an option" at bounding box center [1045, 372] width 18 height 18
click at [870, 488] on span "Select an option" at bounding box center [865, 482] width 18 height 18
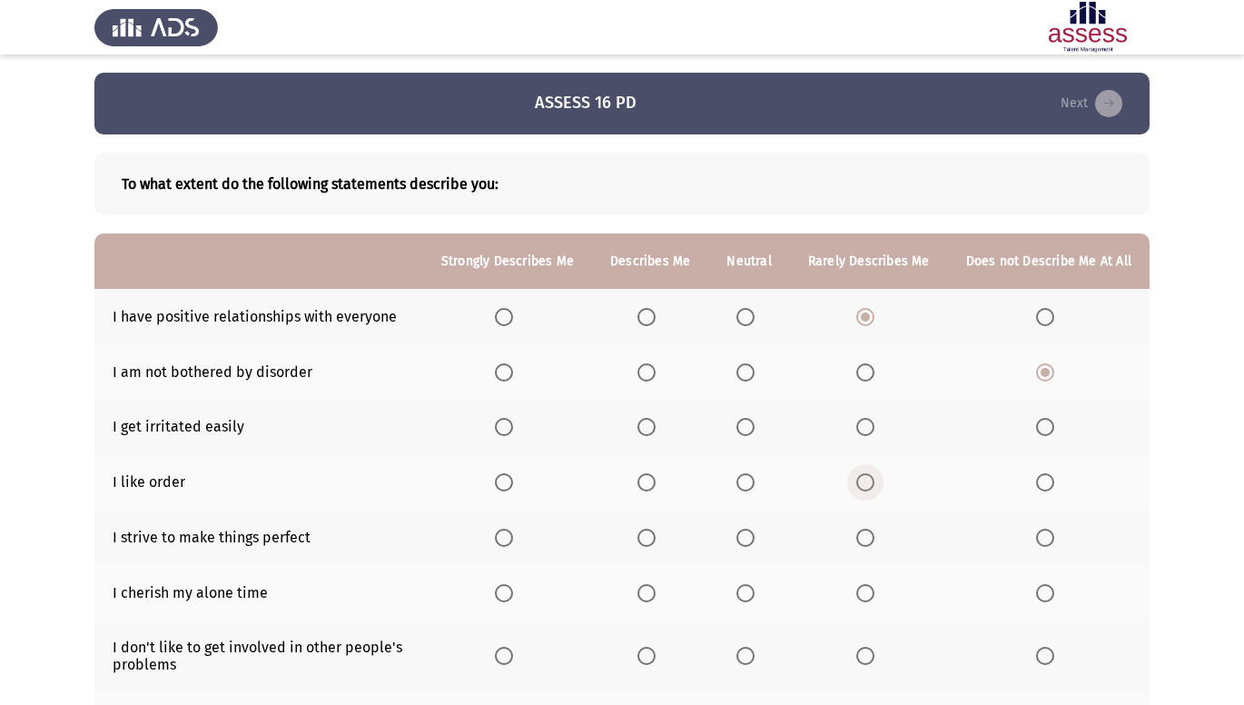
click at [870, 488] on input "Select an option" at bounding box center [865, 482] width 18 height 18
click at [866, 432] on span "Select an option" at bounding box center [865, 427] width 18 height 18
click at [866, 432] on input "Select an option" at bounding box center [865, 427] width 18 height 18
click at [855, 541] on th at bounding box center [869, 536] width 158 height 55
click at [872, 535] on span "Select an option" at bounding box center [865, 538] width 18 height 18
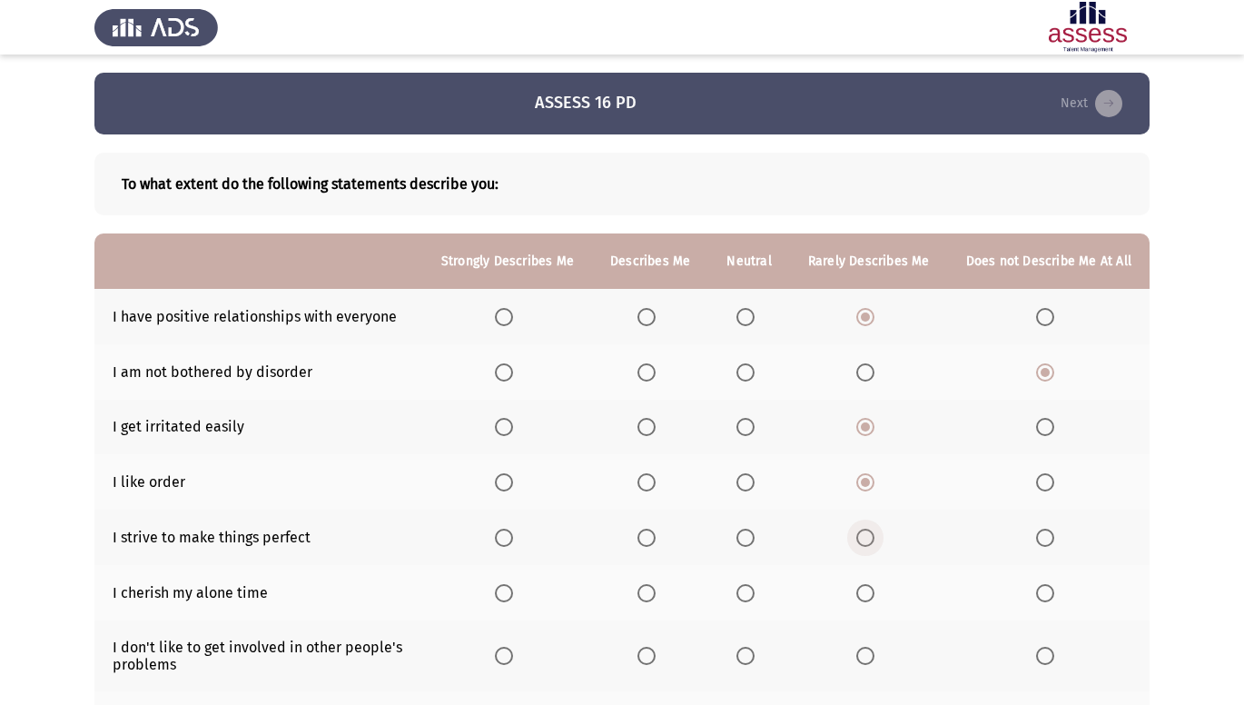
click at [872, 535] on input "Select an option" at bounding box center [865, 538] width 18 height 18
click at [1057, 591] on label "Select an option" at bounding box center [1048, 593] width 25 height 18
click at [1054, 591] on input "Select an option" at bounding box center [1045, 593] width 18 height 18
click at [1059, 654] on label "Select an option" at bounding box center [1048, 656] width 25 height 18
click at [1054, 654] on input "Select an option" at bounding box center [1045, 656] width 18 height 18
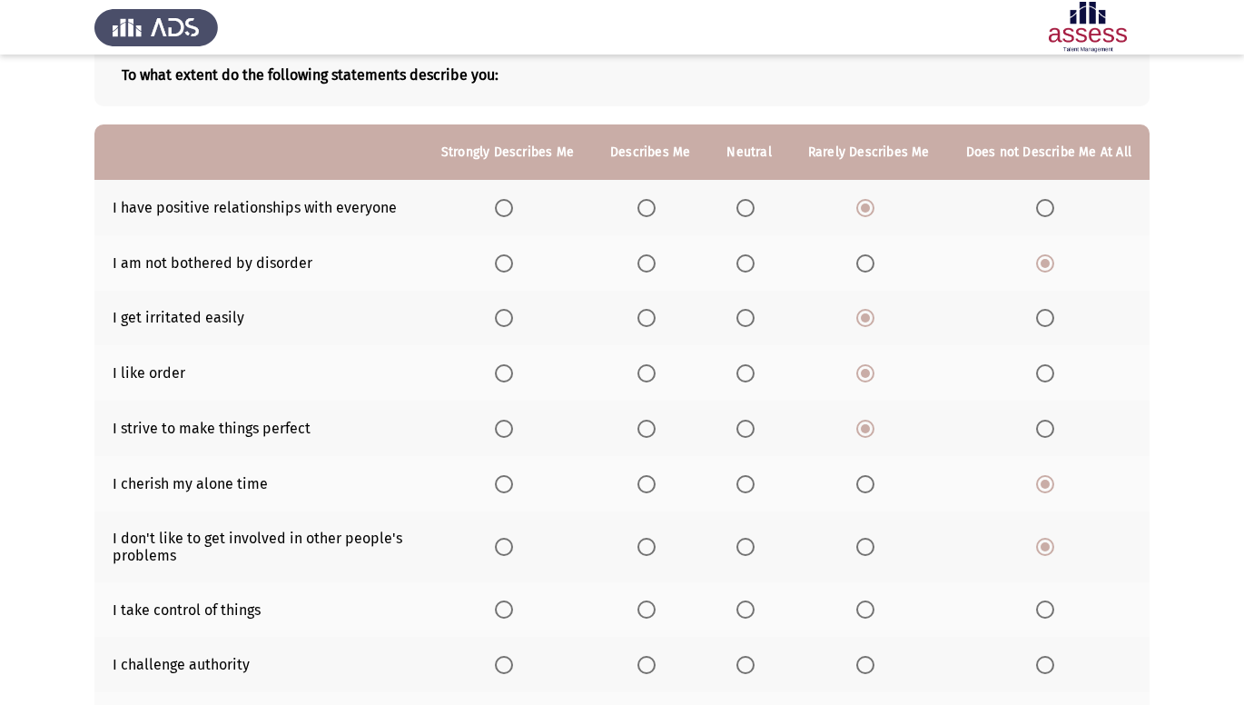
scroll to position [193, 0]
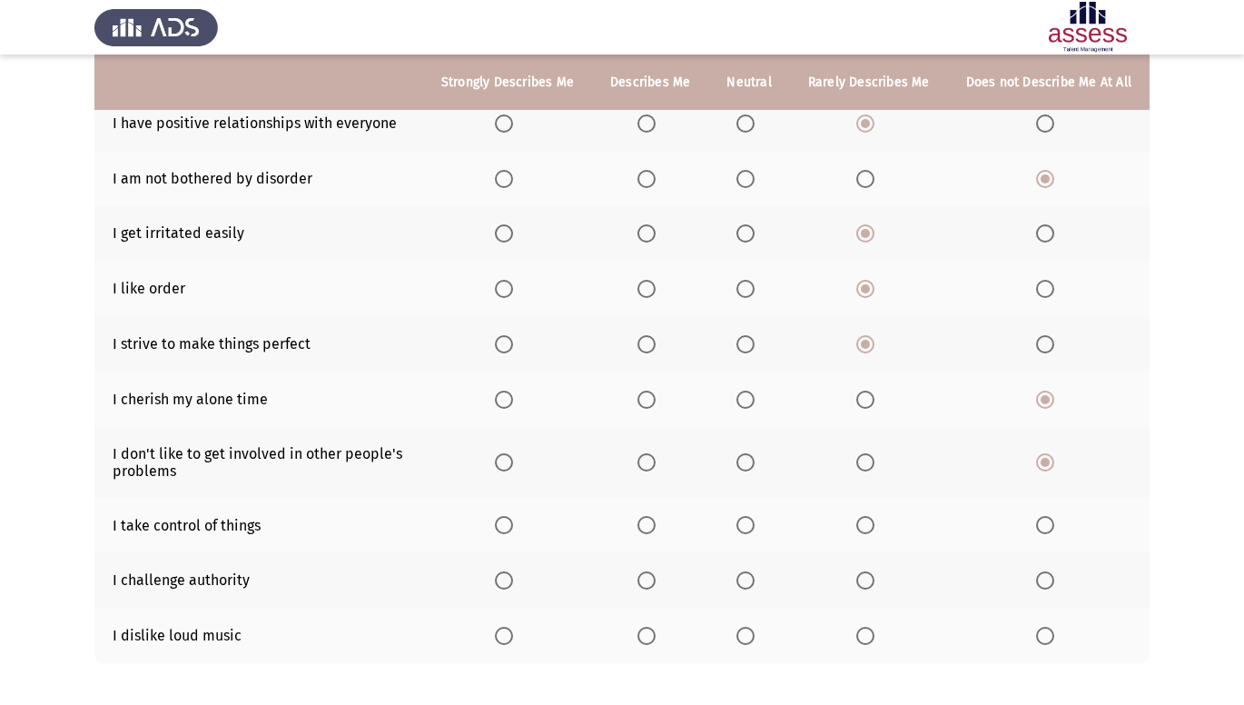
click at [866, 532] on span "Select an option" at bounding box center [865, 525] width 18 height 18
click at [866, 532] on input "Select an option" at bounding box center [865, 525] width 18 height 18
click at [870, 579] on span "Select an option" at bounding box center [865, 580] width 18 height 18
click at [870, 579] on input "Select an option" at bounding box center [865, 580] width 18 height 18
click at [872, 633] on span "Select an option" at bounding box center [865, 636] width 18 height 18
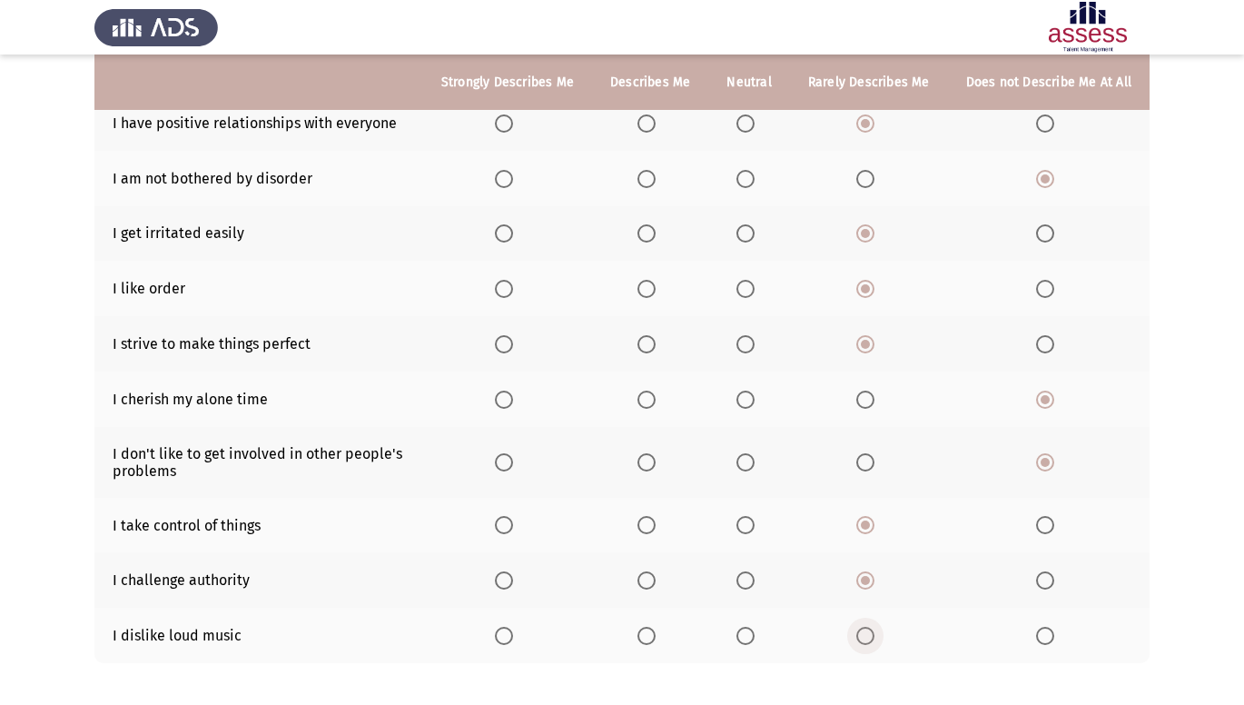
click at [872, 633] on input "Select an option" at bounding box center [865, 636] width 18 height 18
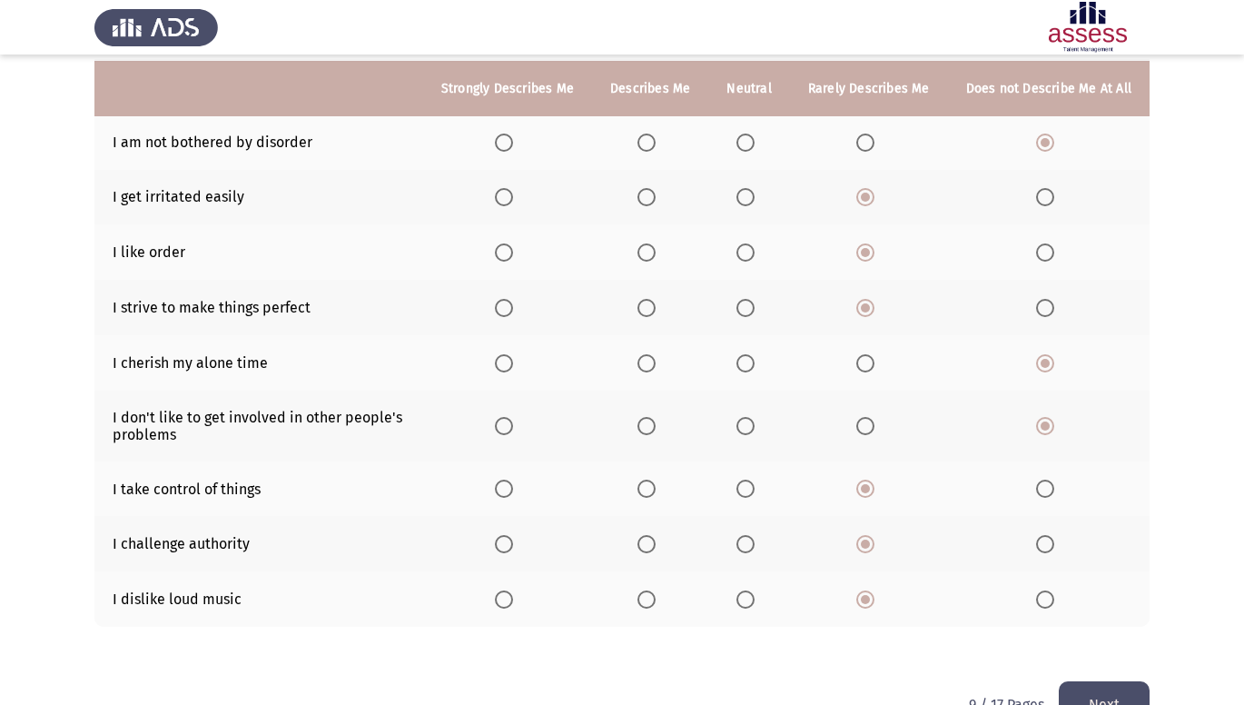
scroll to position [266, 0]
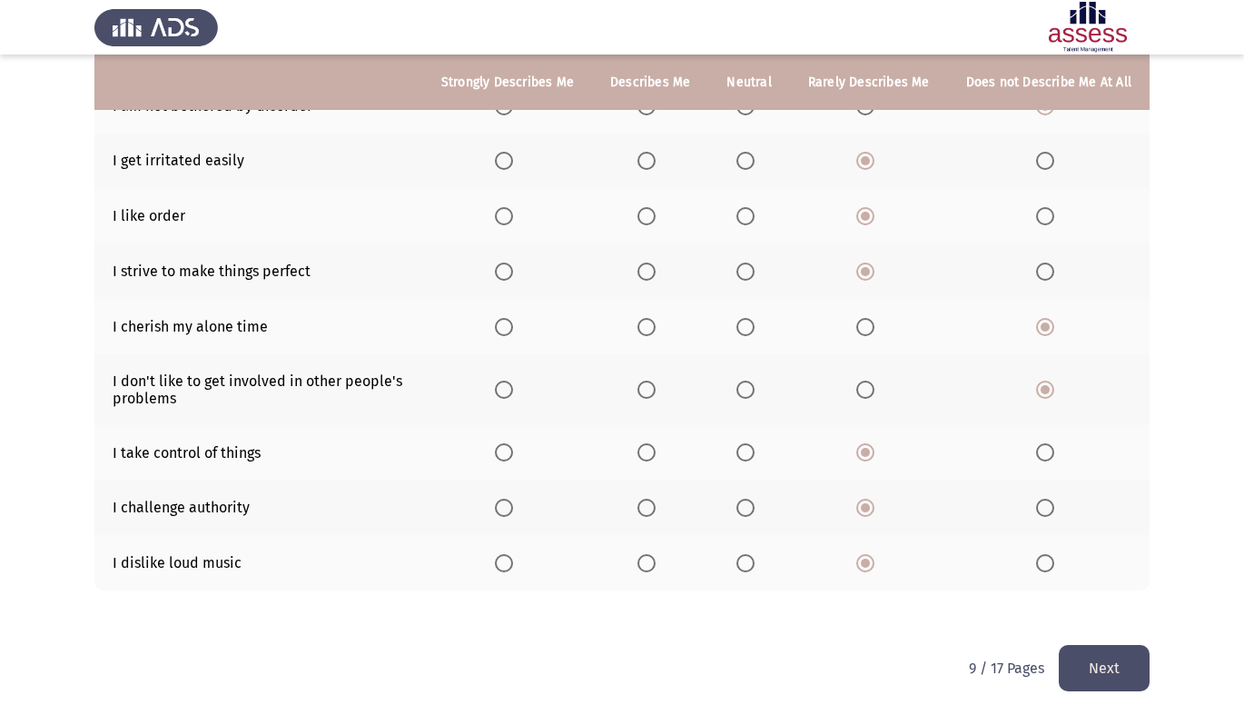
click at [1091, 673] on button "Next" at bounding box center [1104, 668] width 91 height 46
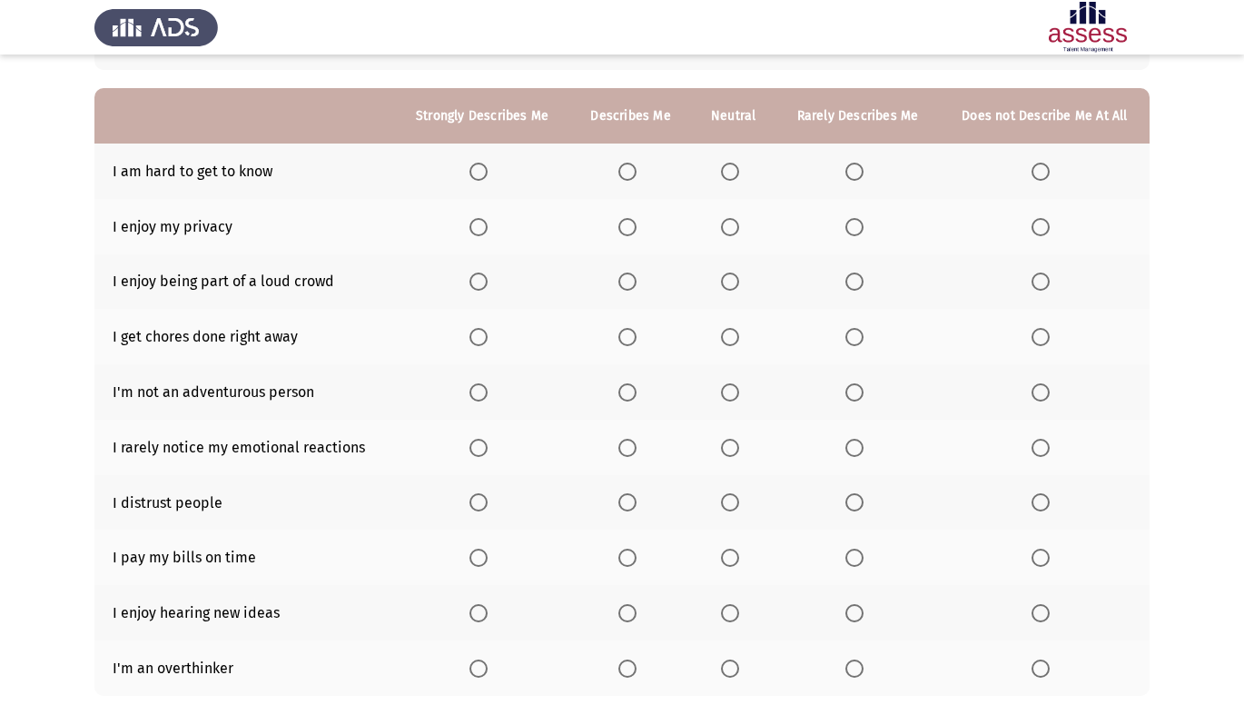
scroll to position [182, 0]
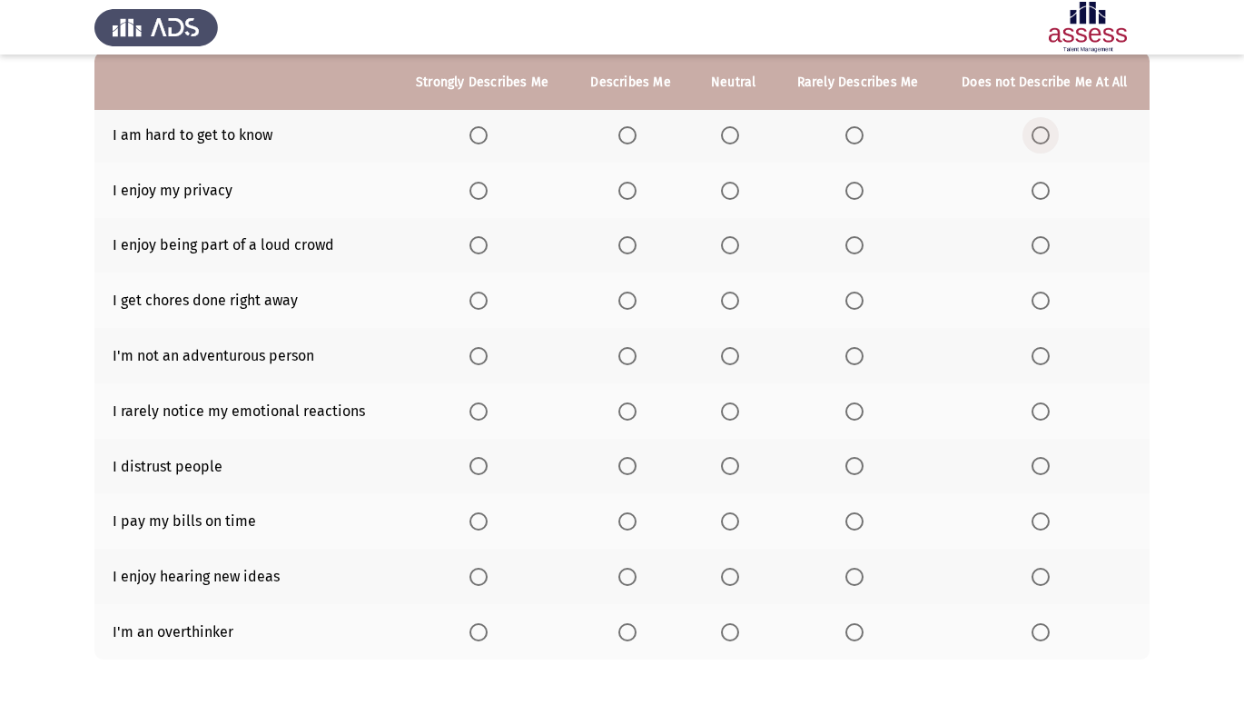
click at [1041, 130] on span "Select an option" at bounding box center [1041, 135] width 18 height 18
click at [1041, 130] on input "Select an option" at bounding box center [1041, 135] width 18 height 18
click at [848, 187] on span "Select an option" at bounding box center [854, 191] width 18 height 18
click at [848, 187] on input "Select an option" at bounding box center [854, 191] width 18 height 18
click at [862, 254] on span "Select an option" at bounding box center [854, 245] width 18 height 18
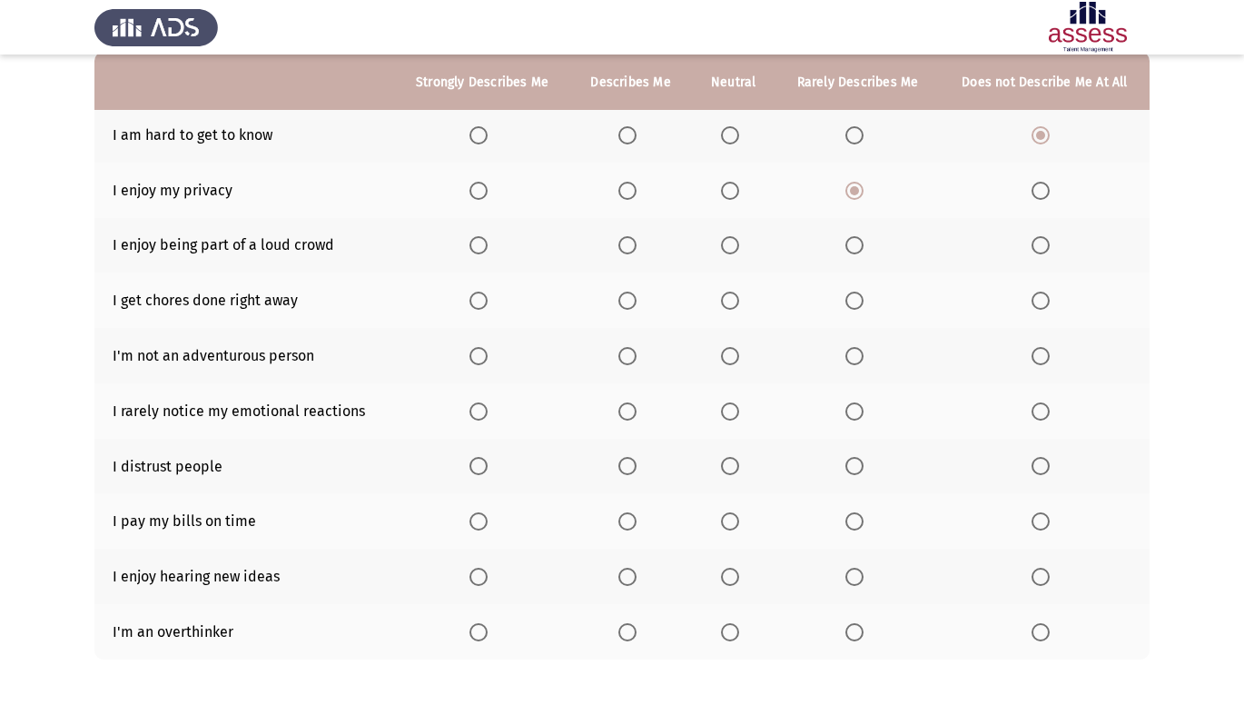
click at [862, 254] on input "Select an option" at bounding box center [854, 245] width 18 height 18
click at [848, 300] on span "Select an option" at bounding box center [854, 301] width 18 height 18
click at [848, 300] on input "Select an option" at bounding box center [854, 301] width 18 height 18
click at [1043, 357] on span "Select an option" at bounding box center [1041, 356] width 18 height 18
click at [1043, 357] on input "Select an option" at bounding box center [1041, 356] width 18 height 18
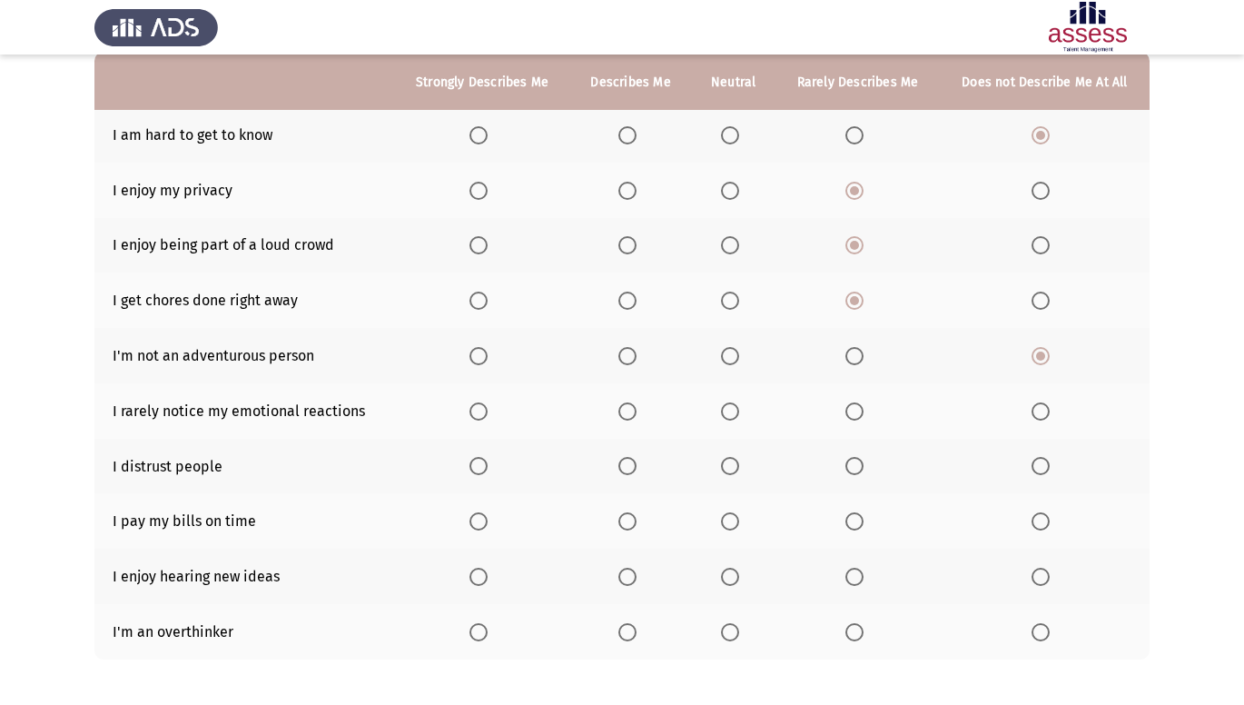
click at [842, 415] on th at bounding box center [858, 410] width 164 height 55
click at [855, 416] on span "Select an option" at bounding box center [854, 411] width 18 height 18
click at [855, 416] on input "Select an option" at bounding box center [854, 411] width 18 height 18
click at [863, 466] on span "Select an option" at bounding box center [854, 466] width 18 height 18
click at [863, 466] on input "Select an option" at bounding box center [854, 466] width 18 height 18
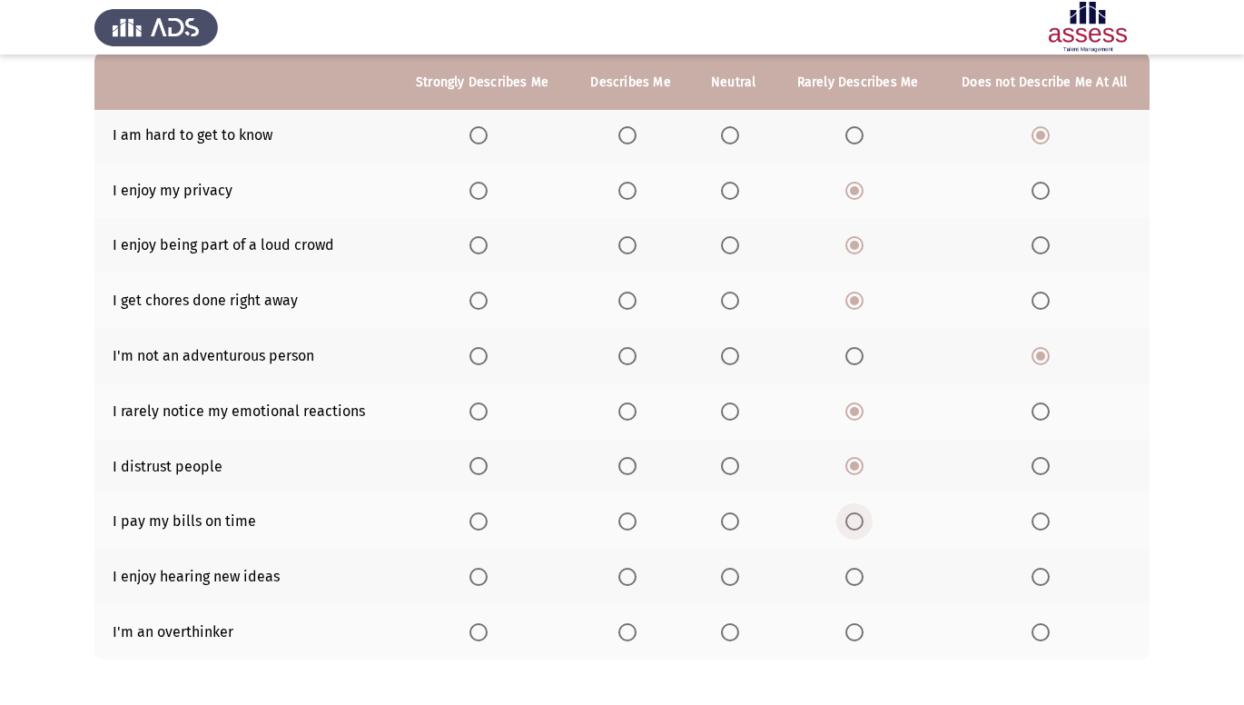
click at [849, 514] on span "Select an option" at bounding box center [854, 521] width 18 height 18
click at [849, 514] on input "Select an option" at bounding box center [854, 521] width 18 height 18
click at [854, 572] on span "Select an option" at bounding box center [854, 577] width 18 height 18
click at [854, 572] on input "Select an option" at bounding box center [854, 577] width 18 height 18
click at [862, 631] on span "Select an option" at bounding box center [854, 632] width 18 height 18
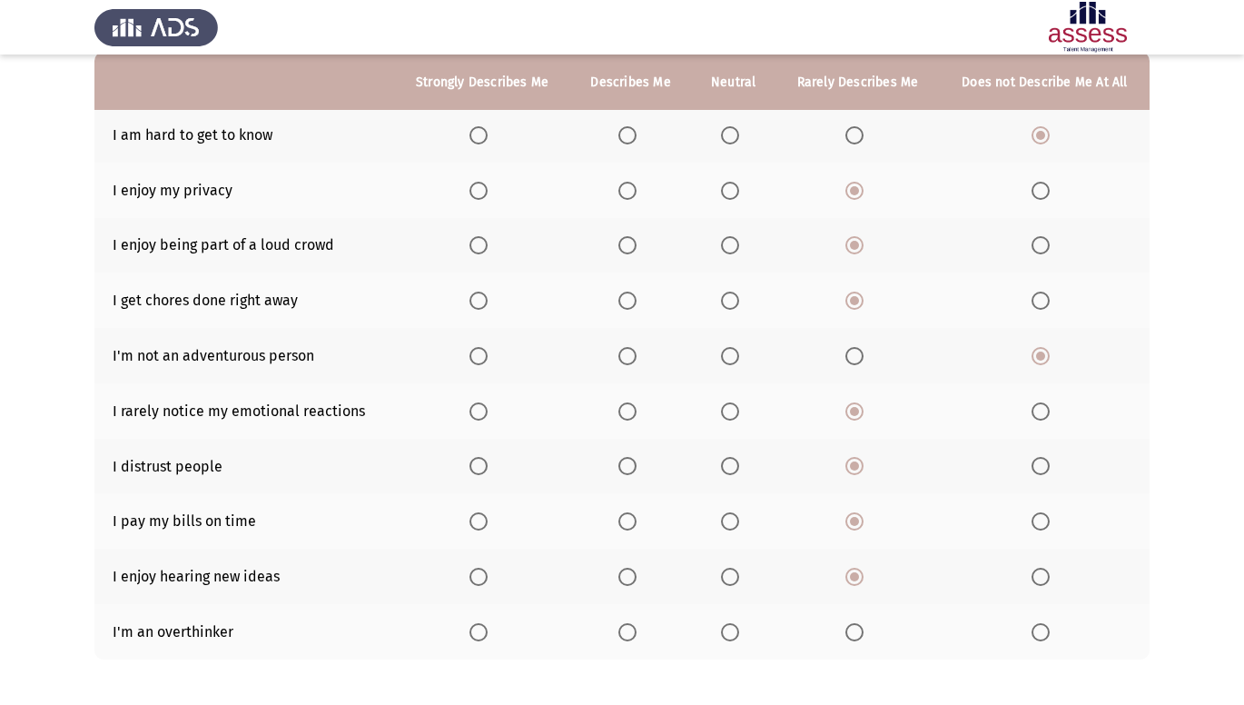
click at [862, 631] on input "Select an option" at bounding box center [854, 632] width 18 height 18
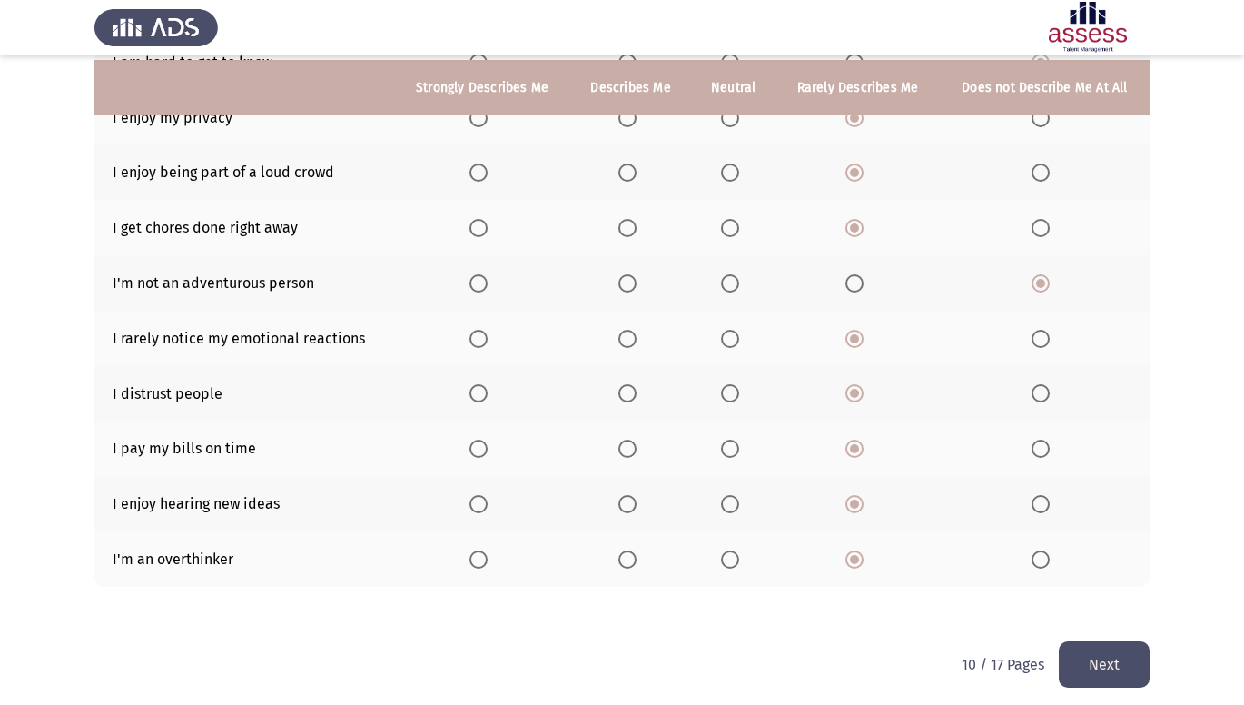
scroll to position [263, 0]
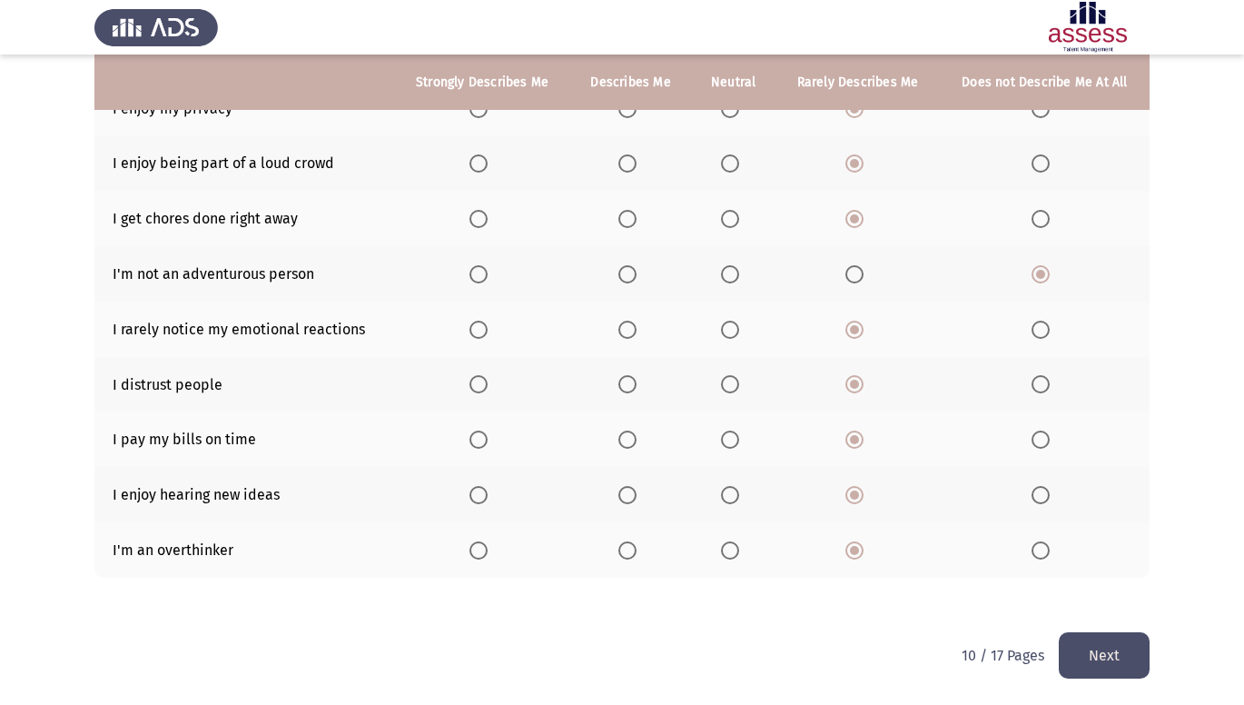
click at [1118, 657] on button "Next" at bounding box center [1104, 655] width 91 height 46
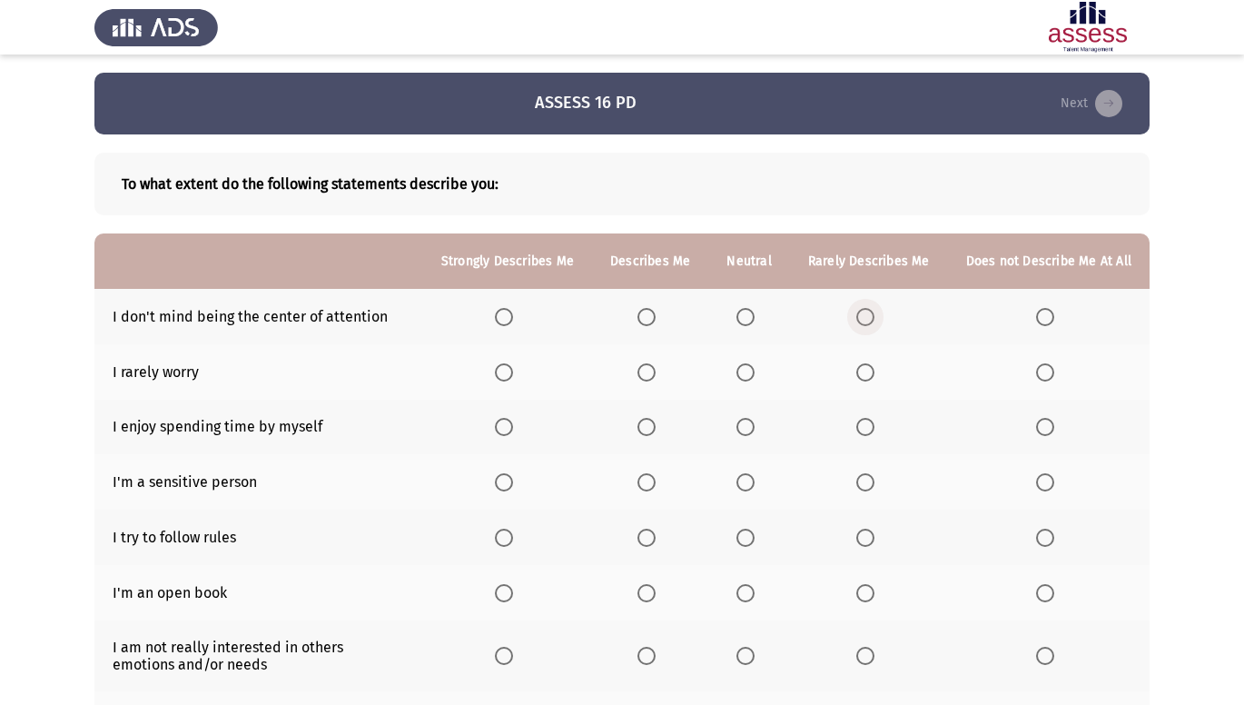
click at [872, 318] on span "Select an option" at bounding box center [865, 317] width 18 height 18
click at [872, 318] on input "Select an option" at bounding box center [865, 317] width 18 height 18
click at [867, 371] on span "Select an option" at bounding box center [865, 372] width 18 height 18
click at [867, 371] on input "Select an option" at bounding box center [865, 372] width 18 height 18
click at [868, 433] on span "Select an option" at bounding box center [865, 427] width 18 height 18
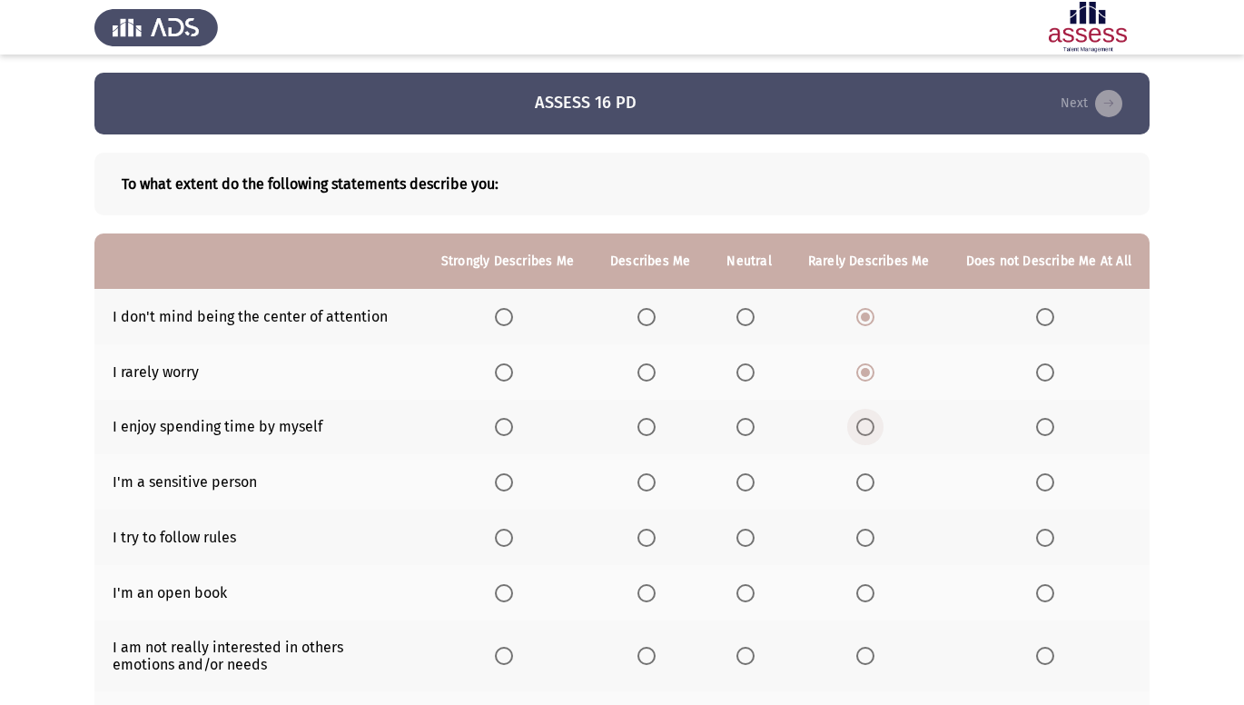
click at [868, 433] on input "Select an option" at bounding box center [865, 427] width 18 height 18
click at [870, 491] on span "Select an option" at bounding box center [865, 482] width 18 height 18
click at [870, 491] on input "Select an option" at bounding box center [865, 482] width 18 height 18
click at [1051, 541] on span "Select an option" at bounding box center [1045, 538] width 18 height 18
click at [1051, 541] on input "Select an option" at bounding box center [1045, 538] width 18 height 18
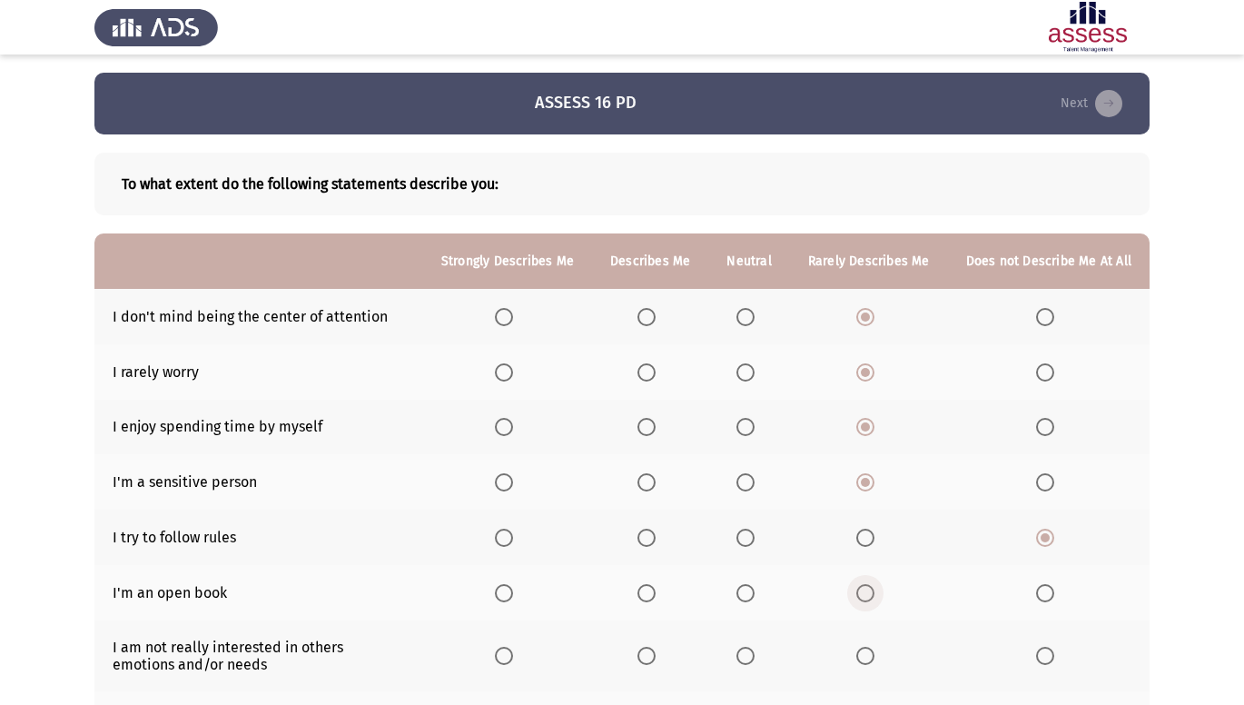
click at [875, 591] on span "Select an option" at bounding box center [865, 593] width 18 height 18
click at [875, 591] on input "Select an option" at bounding box center [865, 593] width 18 height 18
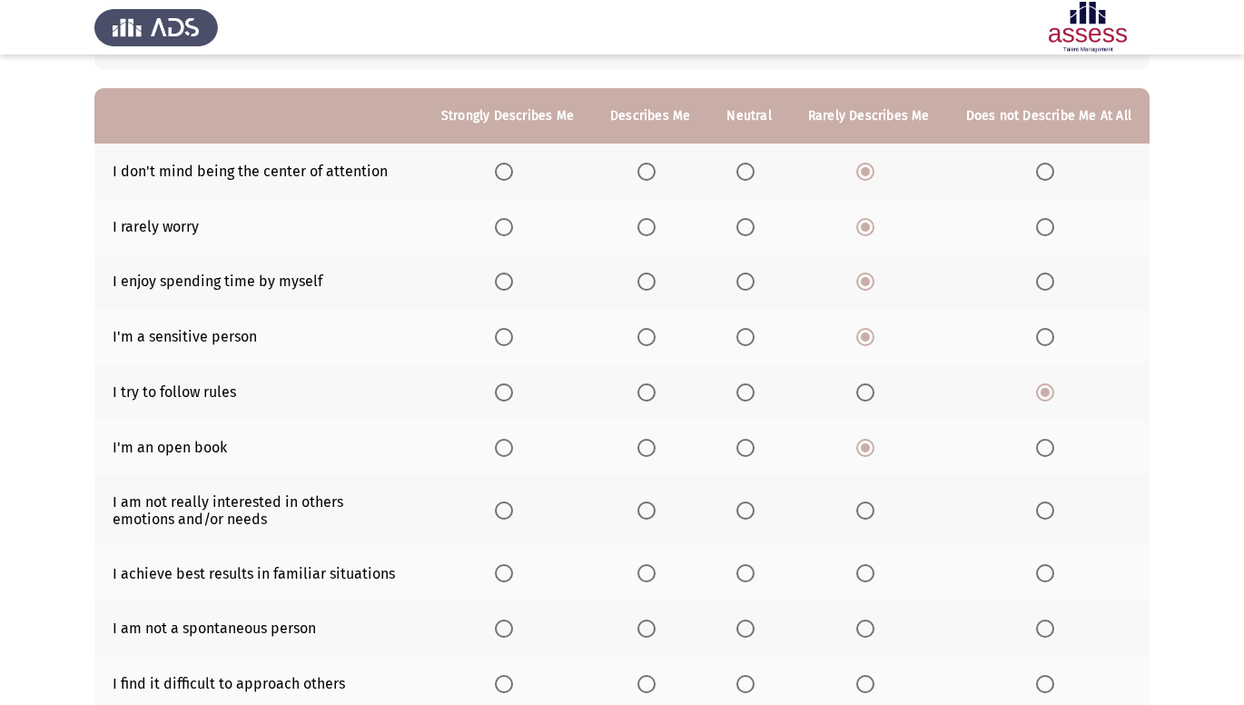
scroll to position [157, 0]
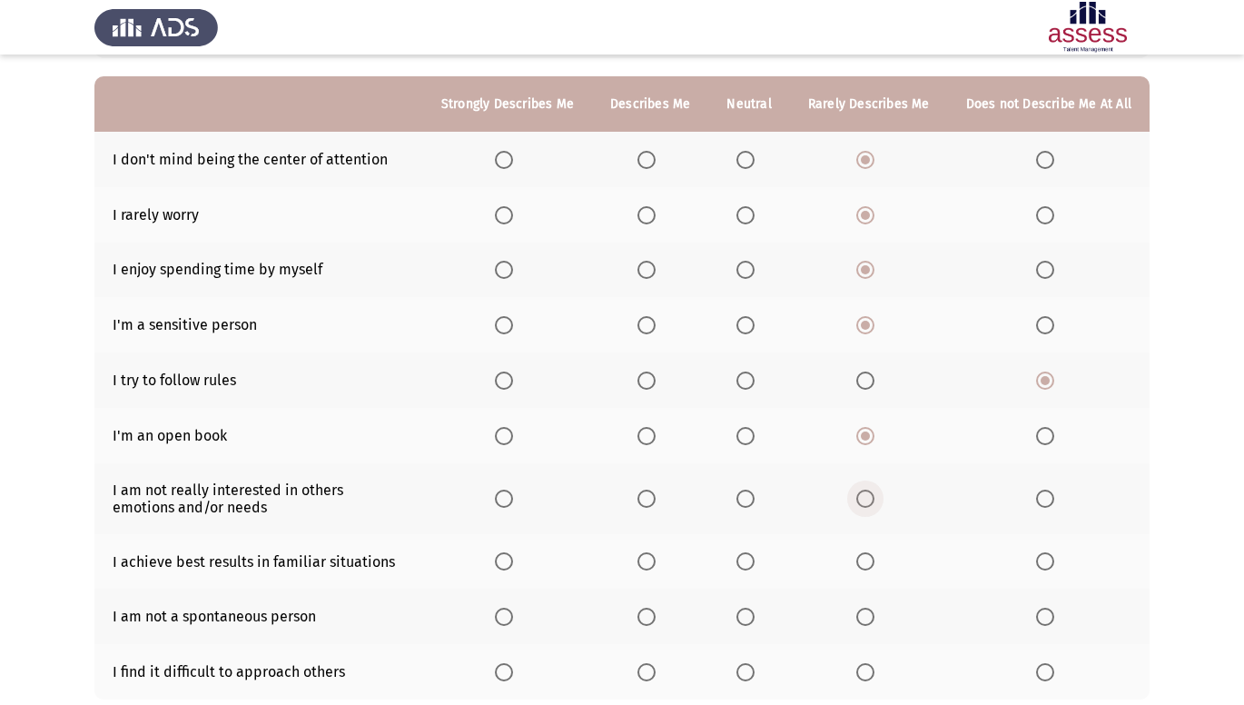
click at [870, 499] on span "Select an option" at bounding box center [865, 498] width 18 height 18
click at [870, 499] on input "Select an option" at bounding box center [865, 498] width 18 height 18
click at [873, 567] on span "Select an option" at bounding box center [865, 561] width 18 height 18
click at [873, 567] on input "Select an option" at bounding box center [865, 561] width 18 height 18
click at [865, 629] on th at bounding box center [869, 615] width 158 height 55
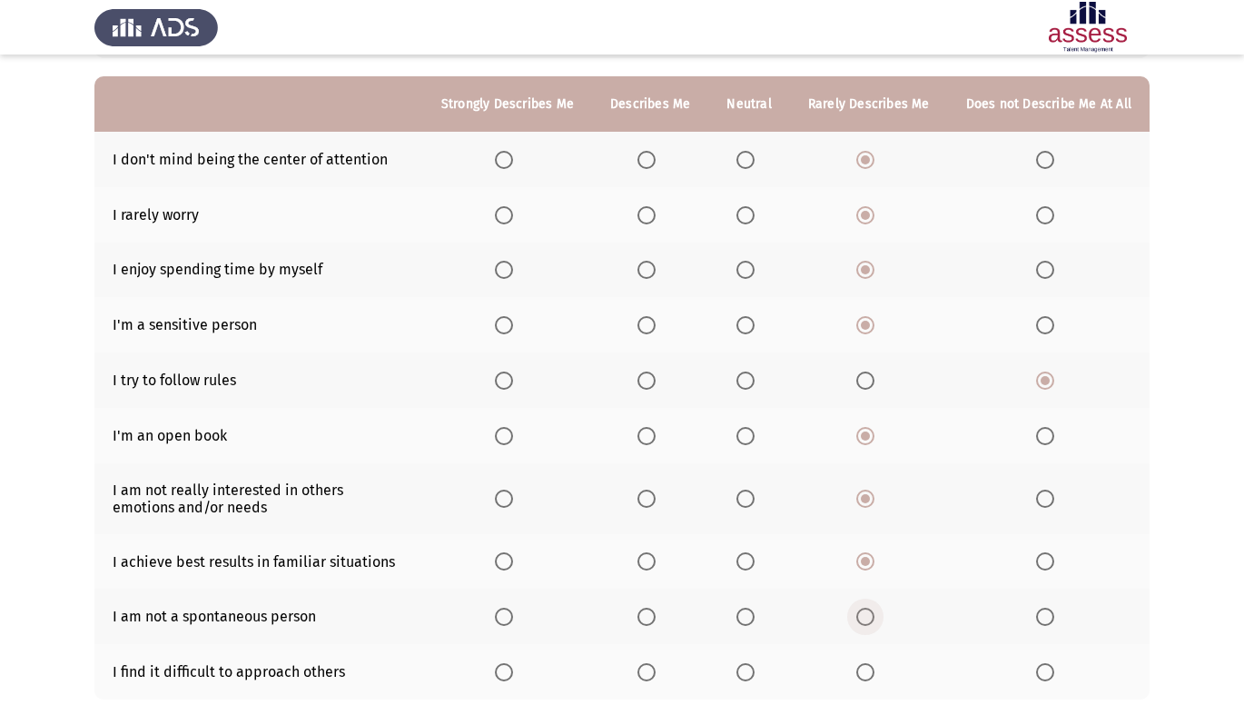
click at [861, 621] on span "Select an option" at bounding box center [865, 617] width 18 height 18
click at [861, 621] on input "Select an option" at bounding box center [865, 617] width 18 height 18
drag, startPoint x: 862, startPoint y: 665, endPoint x: 874, endPoint y: 668, distance: 12.4
click at [874, 668] on span "Select an option" at bounding box center [865, 672] width 18 height 18
click at [874, 668] on input "Select an option" at bounding box center [865, 672] width 18 height 18
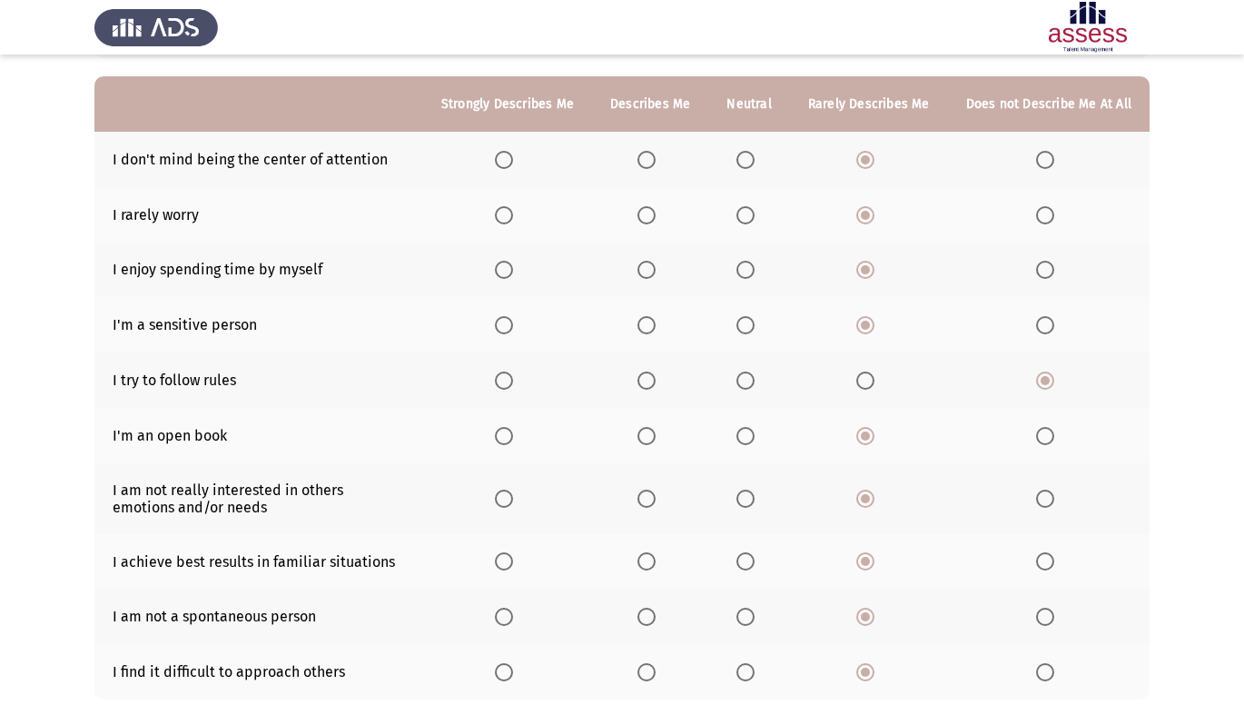
click at [1243, 696] on app-assessment-container "ASSESS 16 PD Next To what extent do the following statements describe you: Stro…" at bounding box center [622, 335] width 1244 height 838
click at [1243, 690] on html "ASSESS 16 PD Next To what extent do the following statements describe you: Stro…" at bounding box center [622, 334] width 1244 height 983
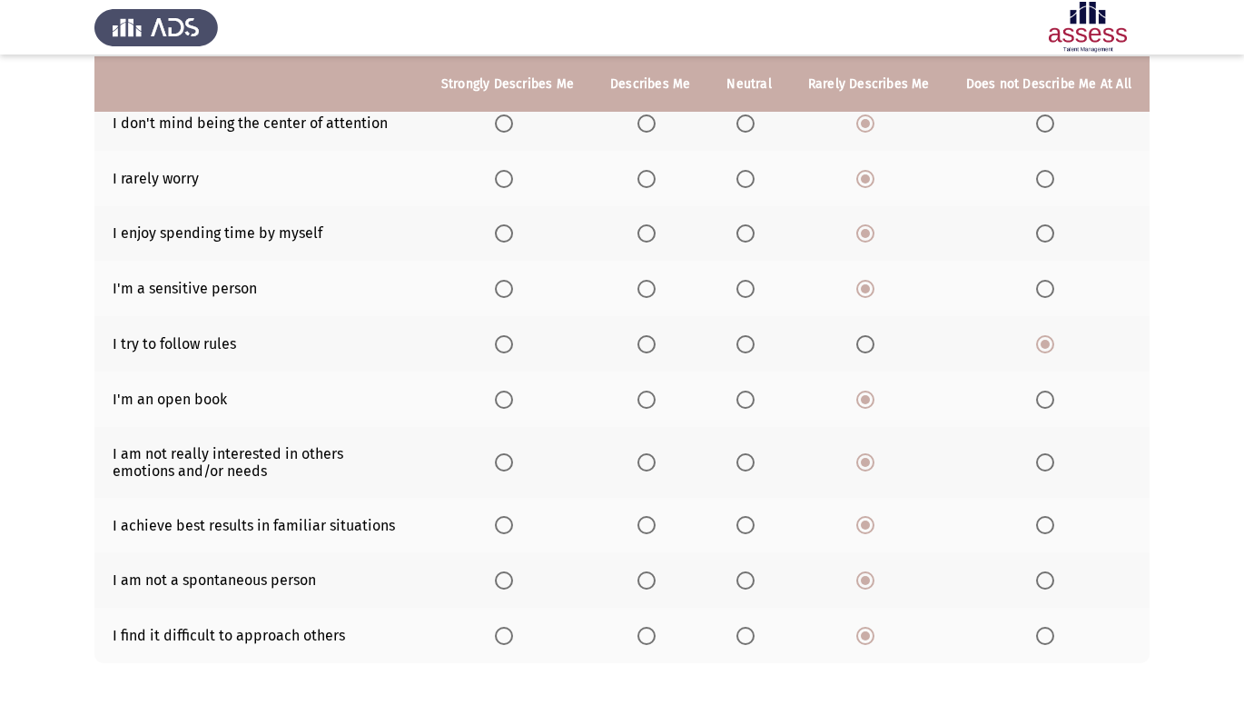
scroll to position [279, 0]
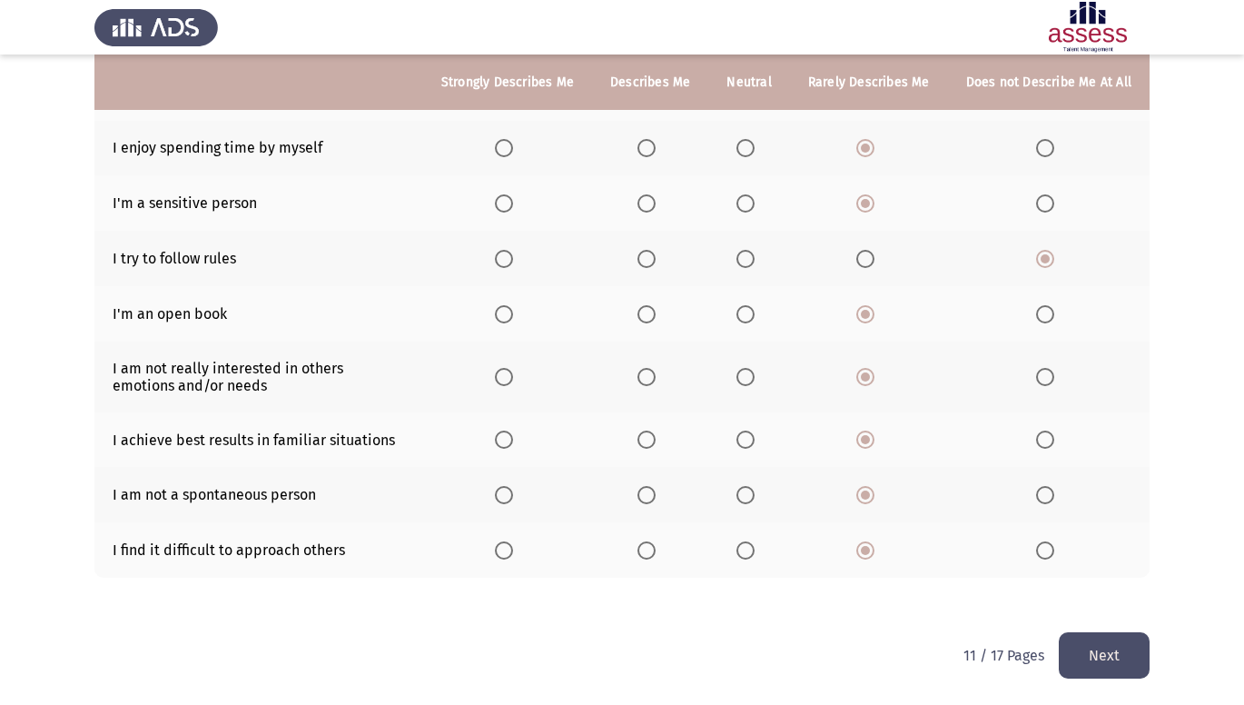
click at [1080, 648] on button "Next" at bounding box center [1104, 655] width 91 height 46
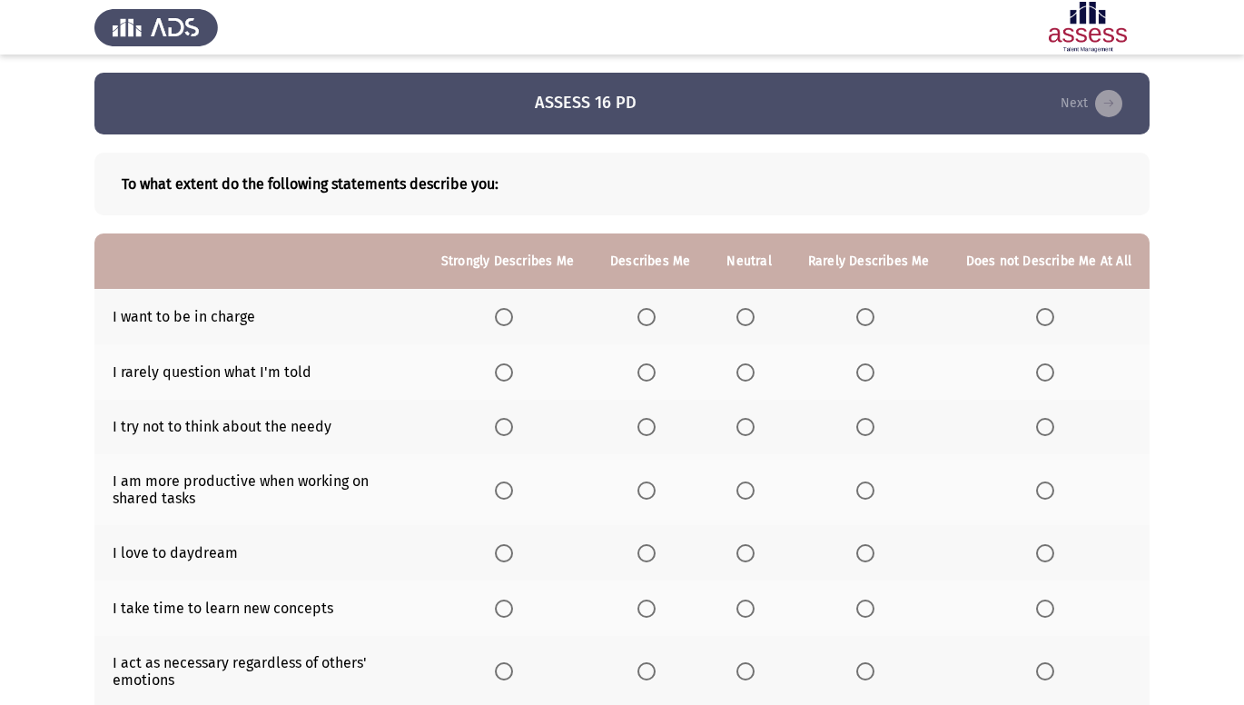
click at [1043, 331] on th at bounding box center [1049, 316] width 202 height 55
click at [872, 376] on span "Select an option" at bounding box center [865, 372] width 18 height 18
click at [872, 376] on input "Select an option" at bounding box center [865, 372] width 18 height 18
click at [1057, 316] on label "Select an option" at bounding box center [1048, 317] width 25 height 18
click at [1054, 316] on input "Select an option" at bounding box center [1045, 317] width 18 height 18
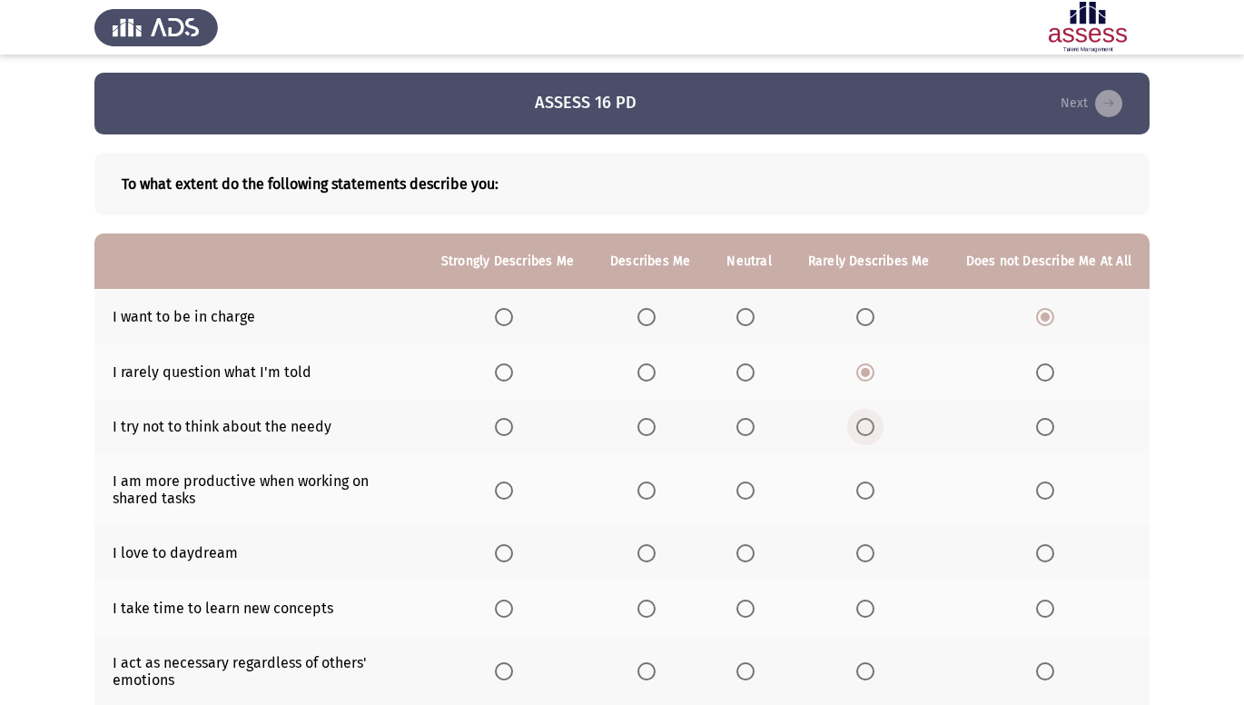
click at [875, 422] on span "Select an option" at bounding box center [865, 427] width 18 height 18
click at [875, 422] on input "Select an option" at bounding box center [865, 427] width 18 height 18
click at [869, 497] on span "Select an option" at bounding box center [865, 490] width 18 height 18
click at [869, 497] on input "Select an option" at bounding box center [865, 490] width 18 height 18
click at [872, 553] on span "Select an option" at bounding box center [865, 553] width 18 height 18
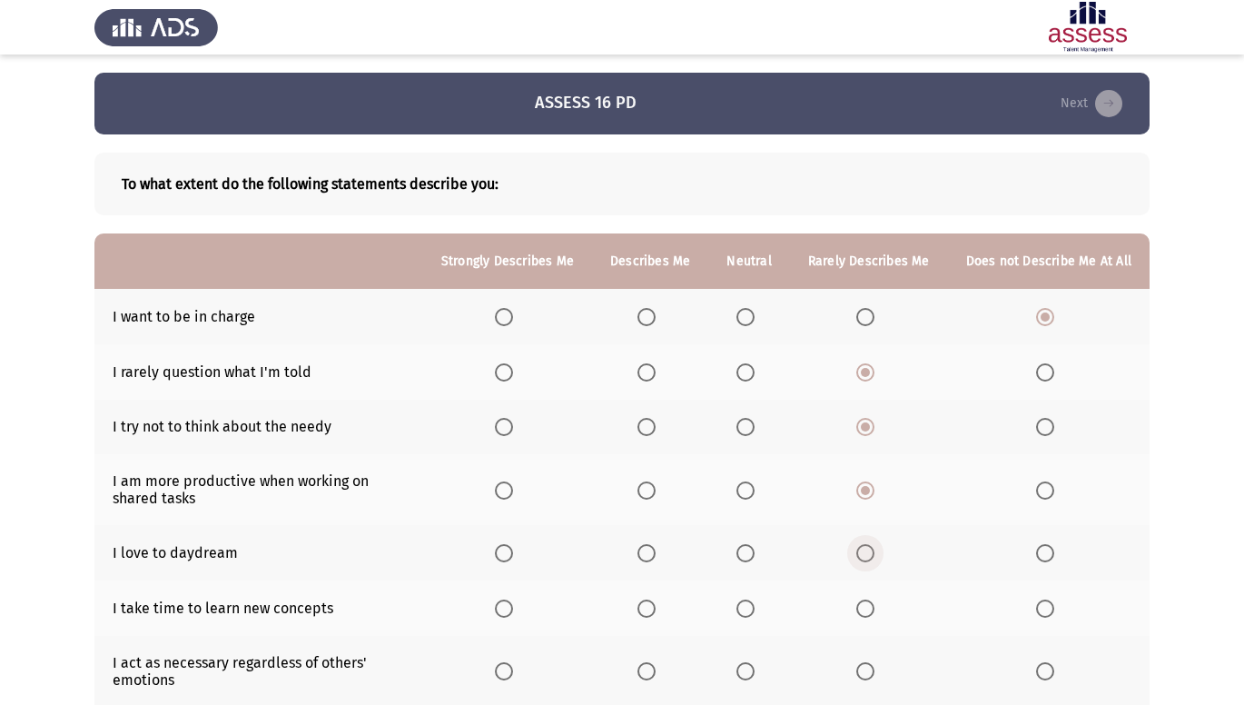
click at [872, 553] on input "Select an option" at bounding box center [865, 553] width 18 height 18
click at [865, 613] on span "Select an option" at bounding box center [865, 608] width 18 height 18
click at [865, 613] on input "Select an option" at bounding box center [865, 608] width 18 height 18
click at [873, 674] on th at bounding box center [869, 671] width 158 height 71
click at [875, 673] on span "Select an option" at bounding box center [865, 671] width 18 height 18
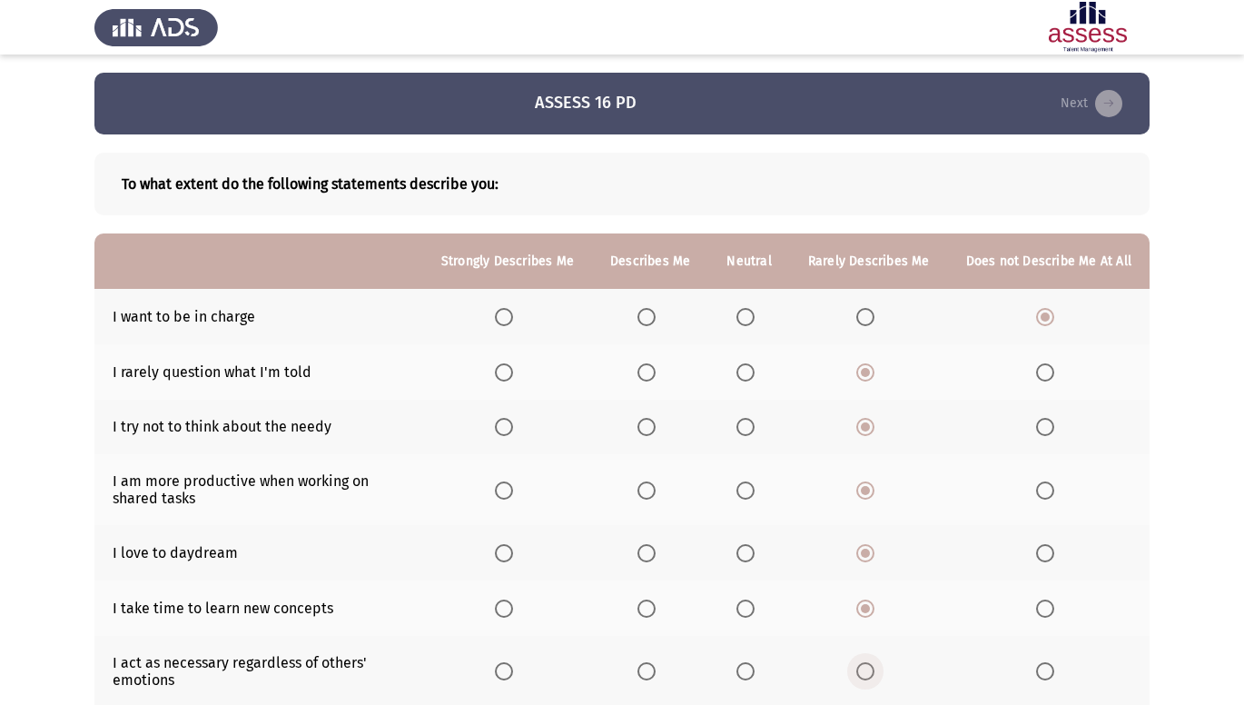
click at [875, 673] on input "Select an option" at bounding box center [865, 671] width 18 height 18
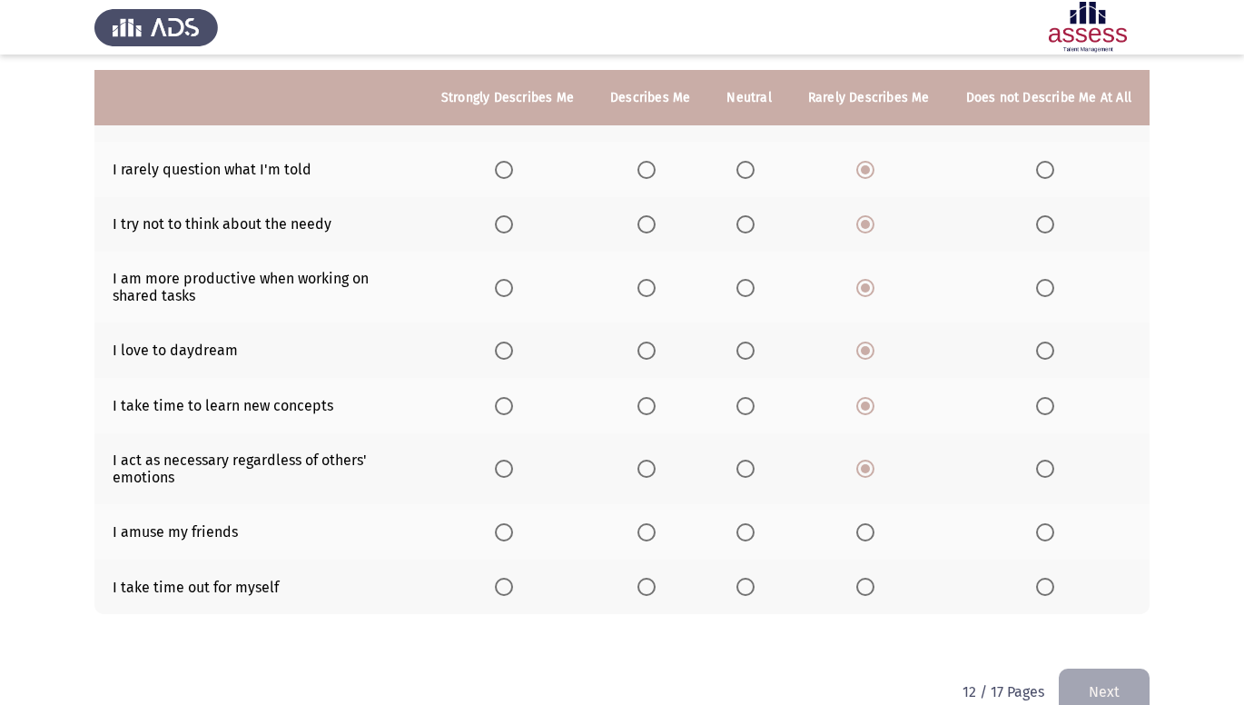
scroll to position [218, 0]
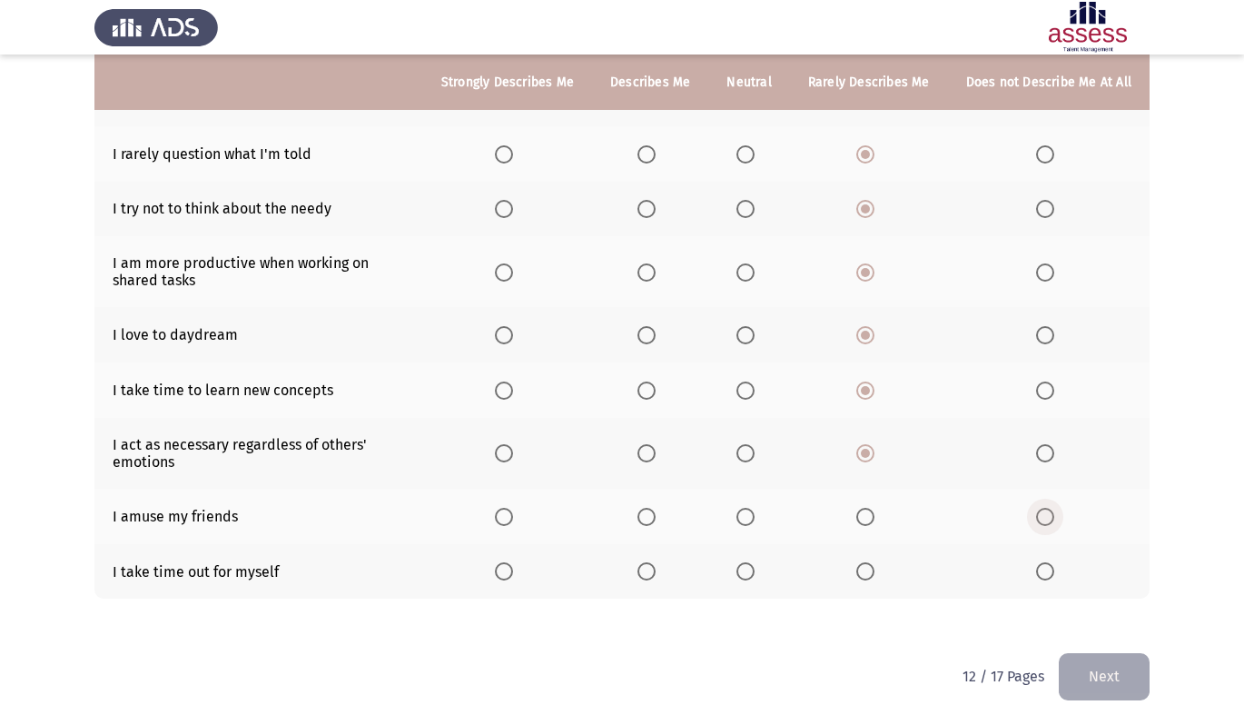
click at [1052, 525] on span "Select an option" at bounding box center [1045, 517] width 18 height 18
click at [1052, 525] on input "Select an option" at bounding box center [1045, 517] width 18 height 18
click at [1059, 567] on label "Select an option" at bounding box center [1048, 571] width 25 height 18
click at [1054, 567] on input "Select an option" at bounding box center [1045, 571] width 18 height 18
click at [1070, 672] on button "Next" at bounding box center [1104, 676] width 91 height 46
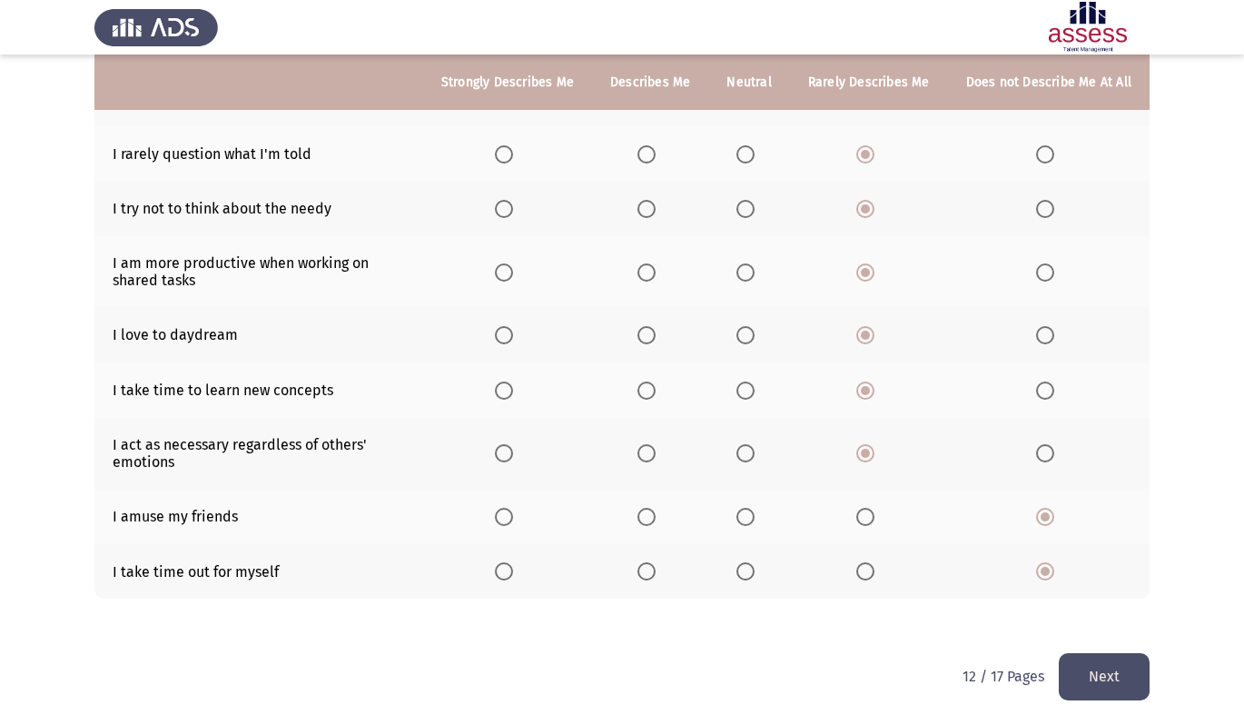
scroll to position [0, 0]
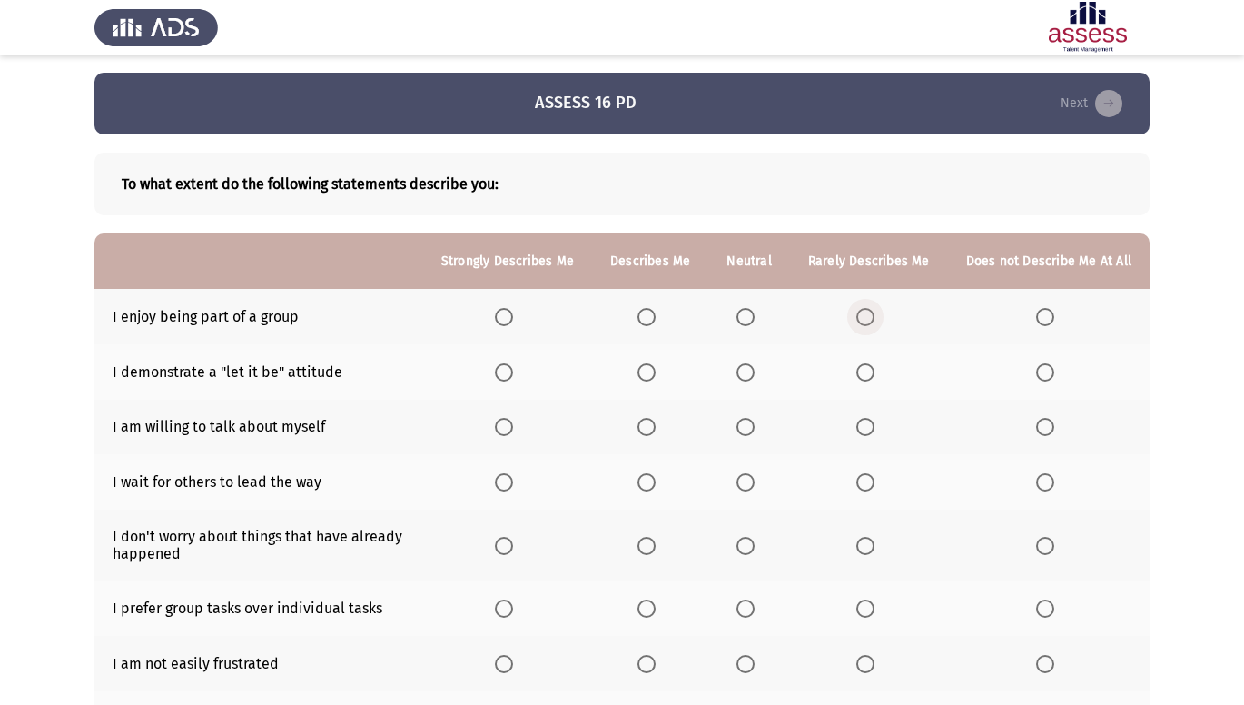
click at [869, 312] on span "Select an option" at bounding box center [865, 317] width 18 height 18
click at [869, 312] on input "Select an option" at bounding box center [865, 317] width 18 height 18
click at [873, 368] on span "Select an option" at bounding box center [865, 372] width 18 height 18
click at [873, 368] on input "Select an option" at bounding box center [865, 372] width 18 height 18
click at [1039, 428] on span "Select an option" at bounding box center [1045, 427] width 18 height 18
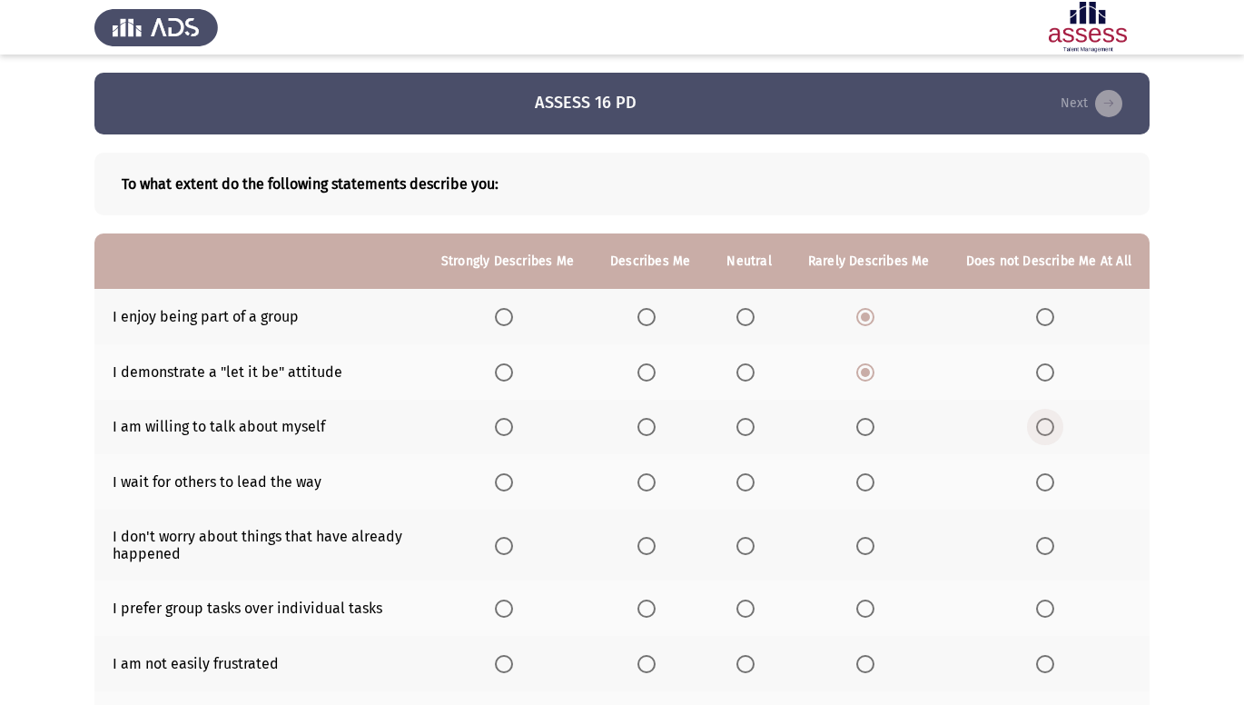
click at [1039, 428] on input "Select an option" at bounding box center [1045, 427] width 18 height 18
drag, startPoint x: 868, startPoint y: 491, endPoint x: 864, endPoint y: 539, distance: 47.4
click at [866, 493] on th at bounding box center [869, 481] width 158 height 55
click at [863, 546] on span "Select an option" at bounding box center [865, 546] width 18 height 18
click at [863, 546] on input "Select an option" at bounding box center [865, 546] width 18 height 18
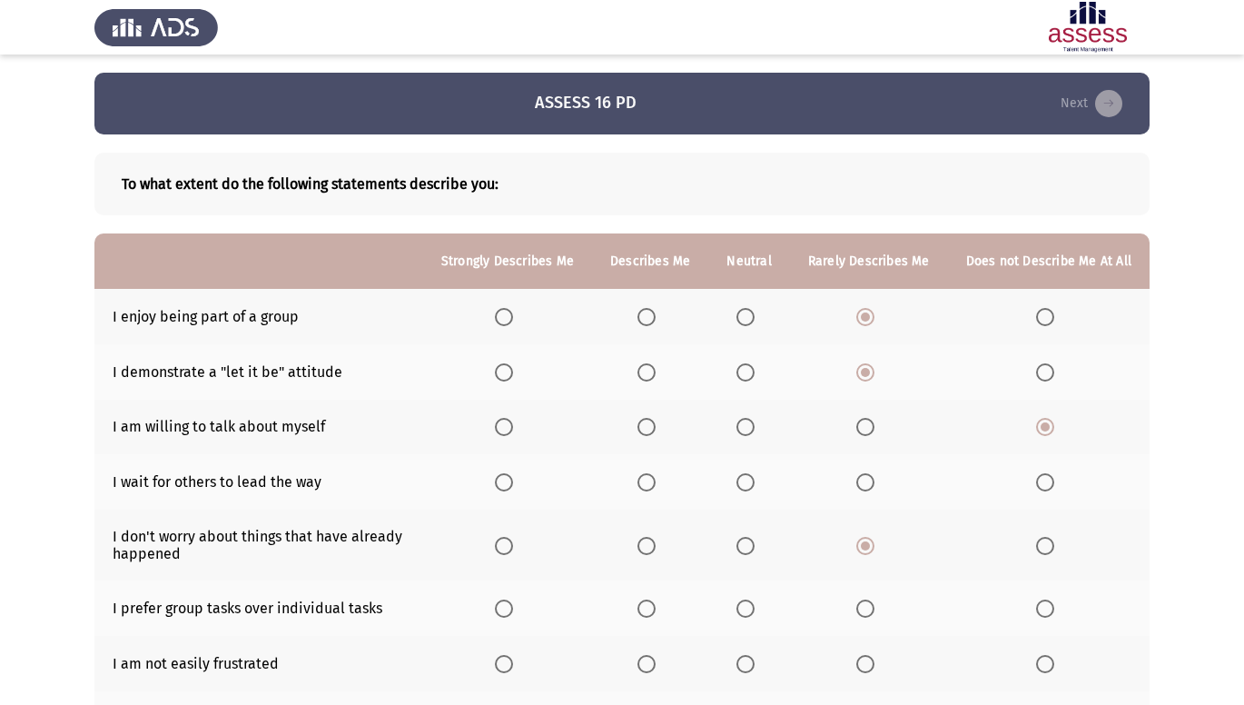
click at [874, 601] on span "Select an option" at bounding box center [865, 608] width 18 height 18
click at [874, 601] on input "Select an option" at bounding box center [865, 608] width 18 height 18
click at [875, 658] on span "Select an option" at bounding box center [865, 664] width 18 height 18
click at [875, 658] on input "Select an option" at bounding box center [865, 664] width 18 height 18
click at [875, 489] on span "Select an option" at bounding box center [865, 482] width 18 height 18
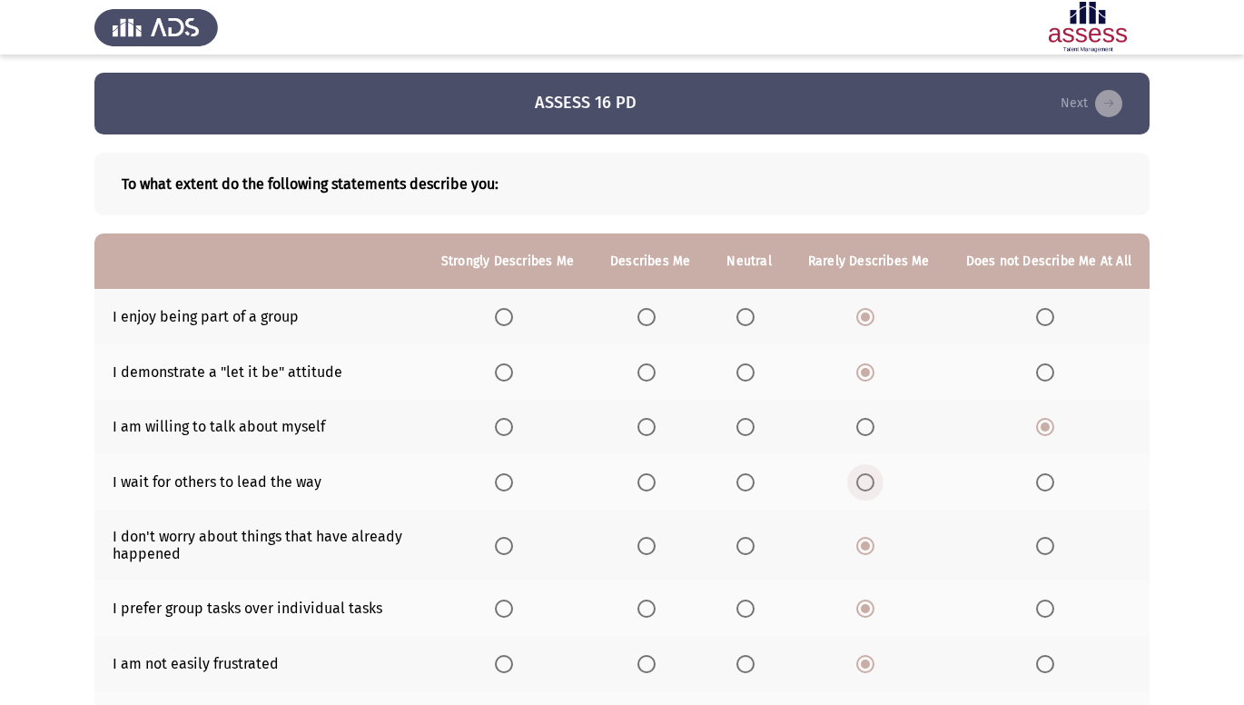
click at [875, 489] on input "Select an option" at bounding box center [865, 482] width 18 height 18
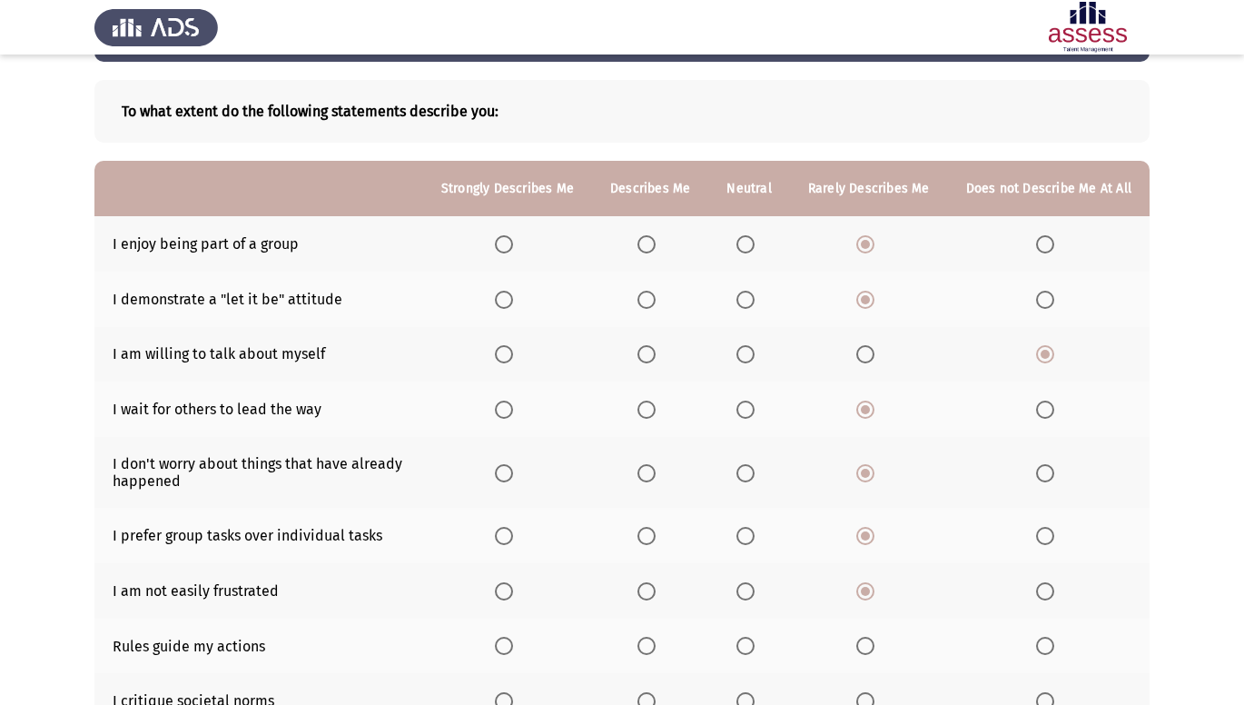
scroll to position [279, 0]
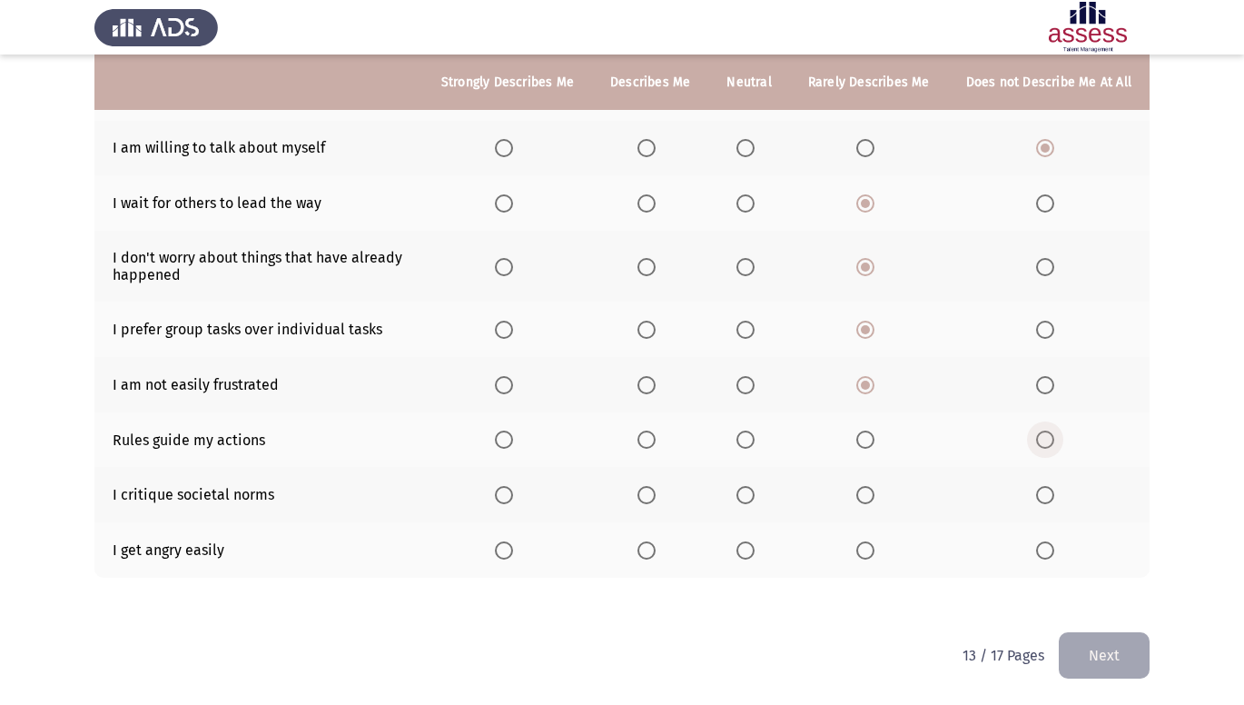
click at [1052, 443] on span "Select an option" at bounding box center [1045, 439] width 18 height 18
click at [1052, 443] on input "Select an option" at bounding box center [1045, 439] width 18 height 18
click at [875, 488] on span "Select an option" at bounding box center [865, 495] width 18 height 18
click at [875, 488] on input "Select an option" at bounding box center [865, 495] width 18 height 18
click at [865, 547] on span "Select an option" at bounding box center [865, 550] width 18 height 18
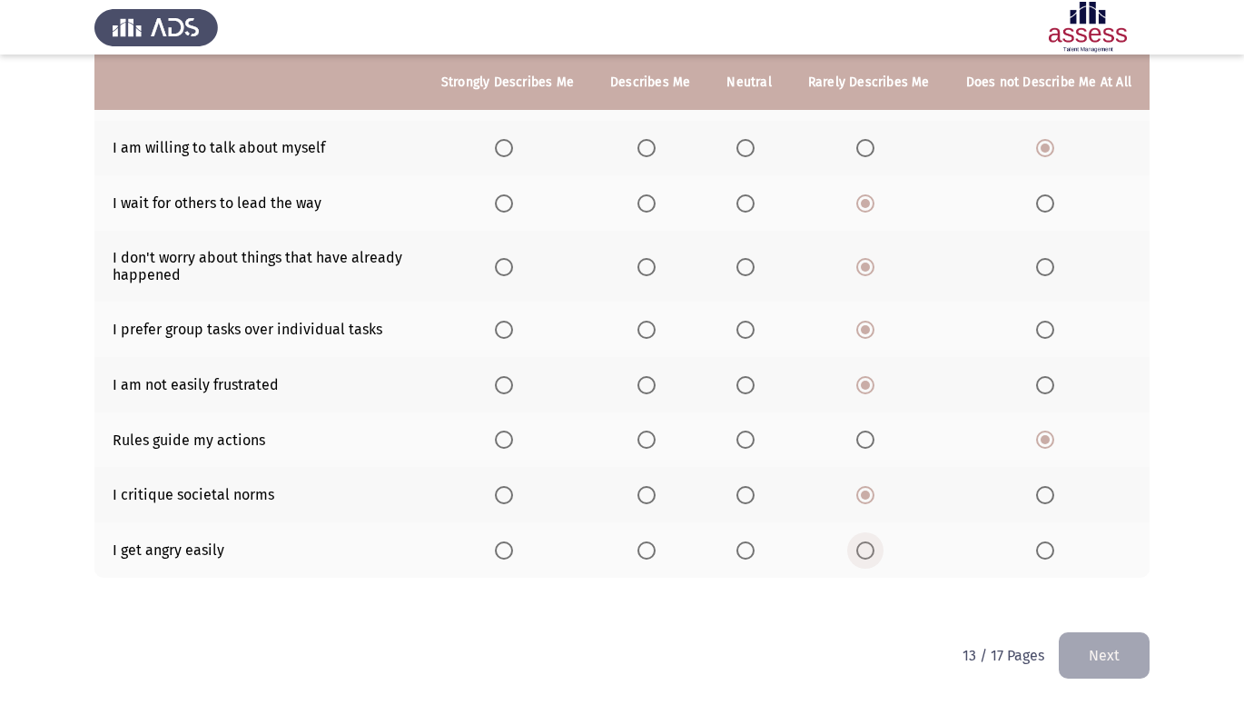
click at [865, 547] on input "Select an option" at bounding box center [865, 550] width 18 height 18
click at [1124, 667] on button "Next" at bounding box center [1104, 655] width 91 height 46
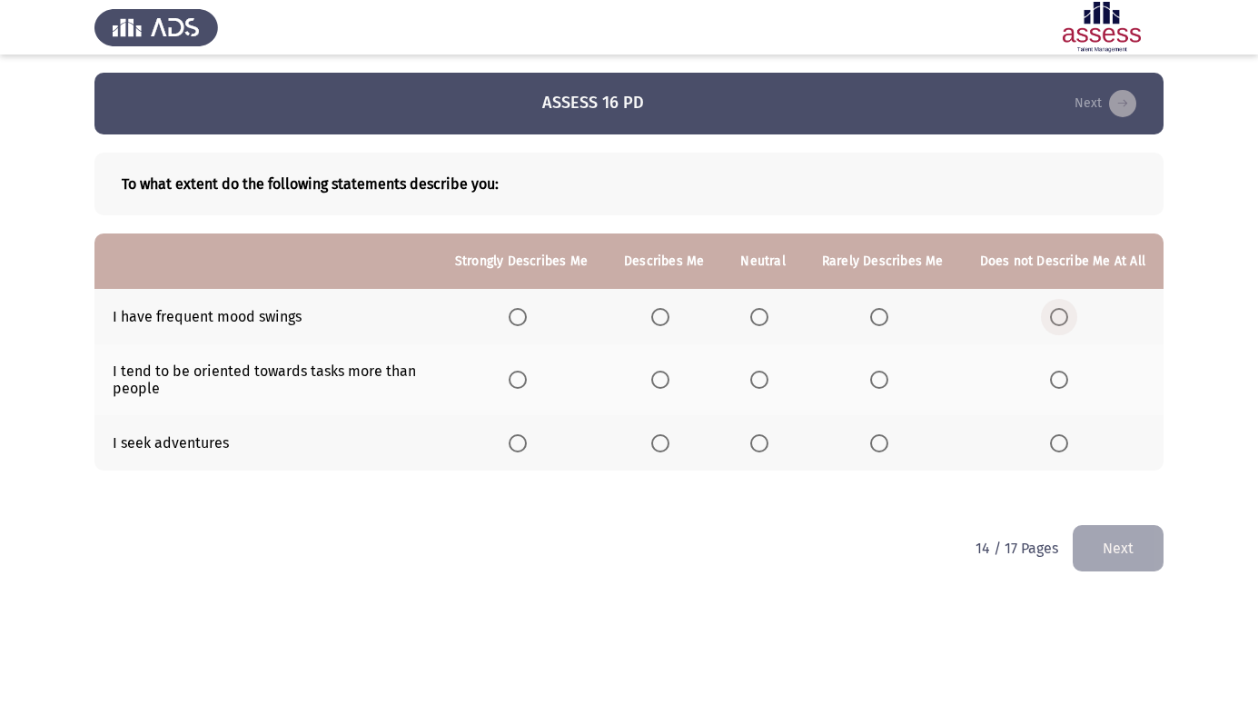
click at [1065, 315] on span "Select an option" at bounding box center [1059, 317] width 18 height 18
click at [1065, 315] on input "Select an option" at bounding box center [1059, 317] width 18 height 18
click at [882, 377] on span "Select an option" at bounding box center [879, 380] width 18 height 18
click at [882, 377] on input "Select an option" at bounding box center [879, 380] width 18 height 18
click at [886, 442] on span "Select an option" at bounding box center [879, 443] width 18 height 18
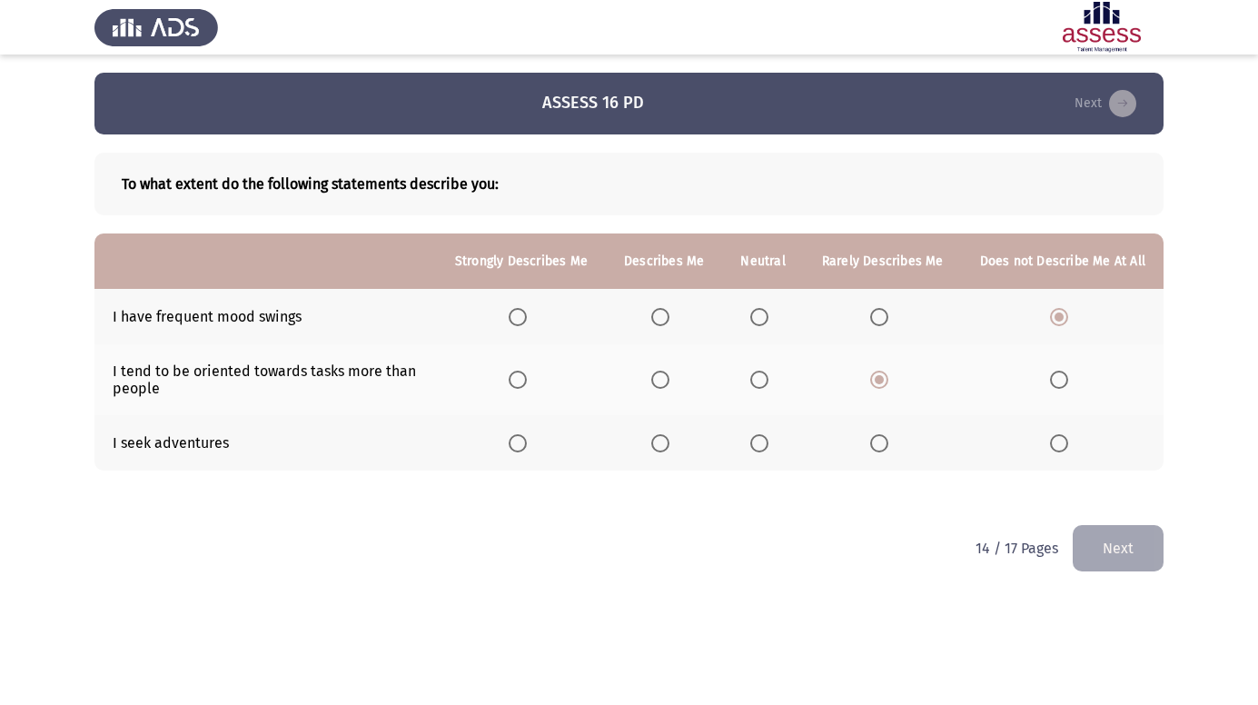
click at [886, 442] on input "Select an option" at bounding box center [879, 443] width 18 height 18
click at [1154, 539] on button "Next" at bounding box center [1117, 548] width 91 height 46
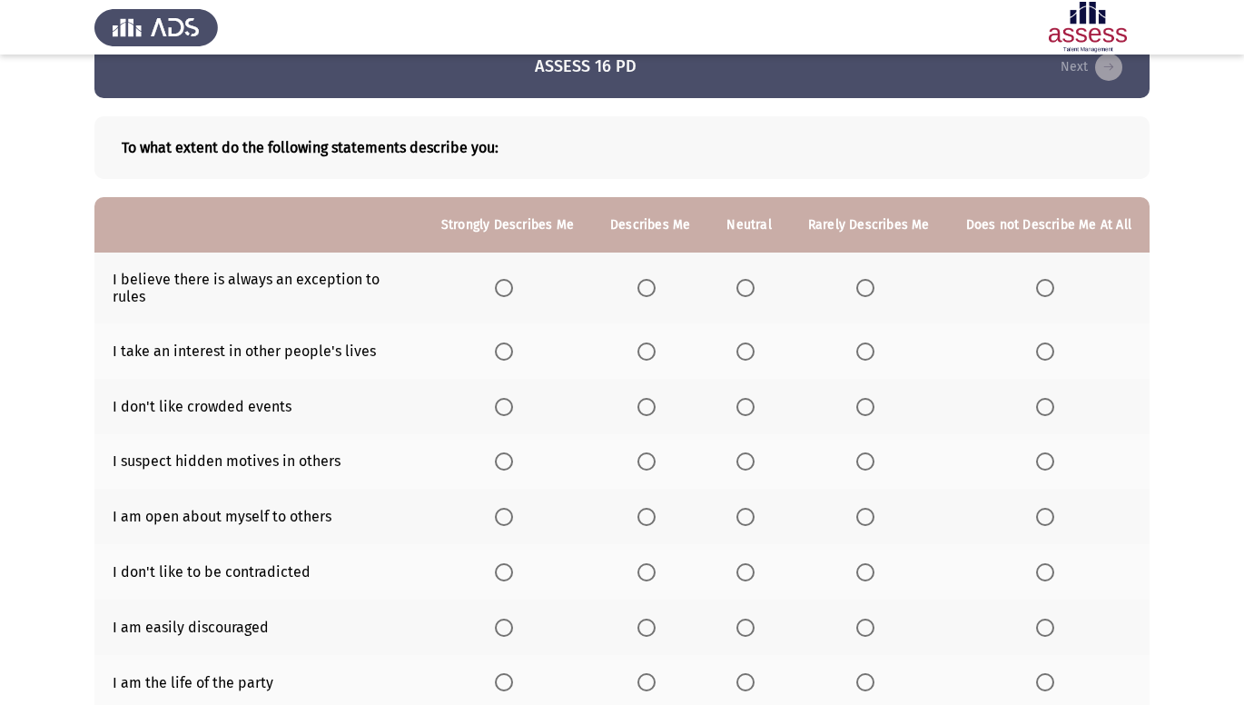
scroll to position [182, 0]
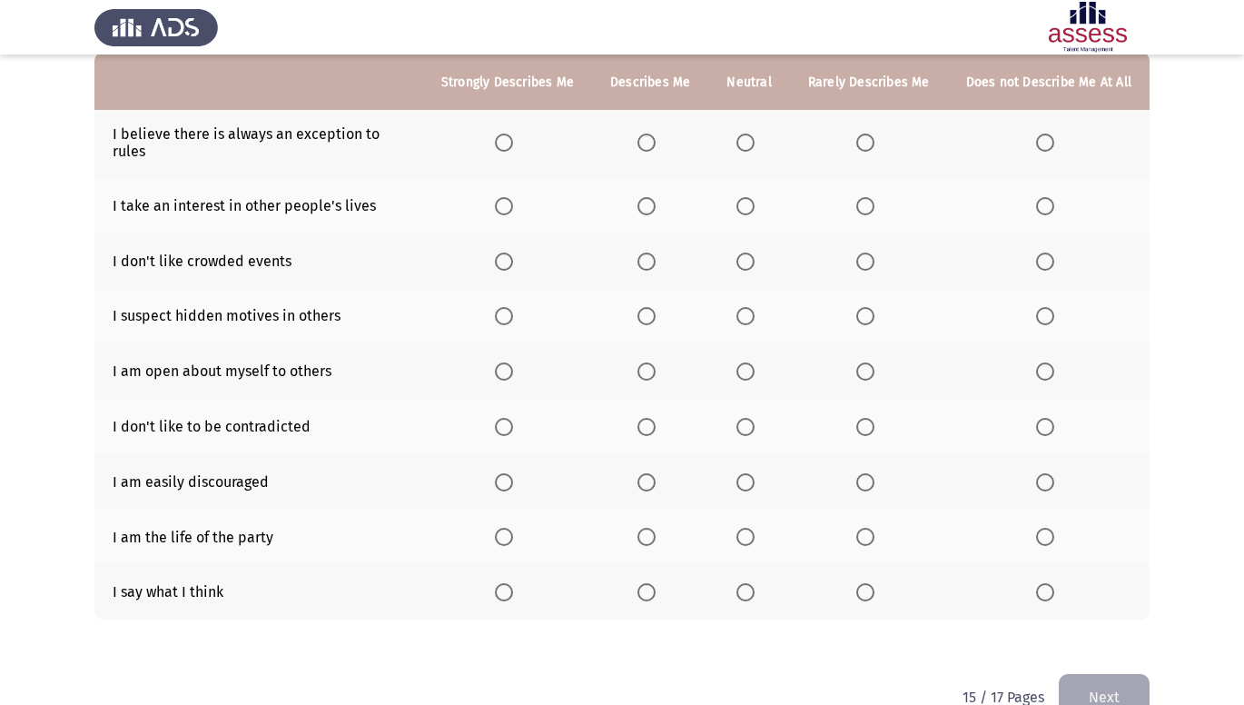
click at [867, 583] on span "Select an option" at bounding box center [865, 592] width 18 height 18
click at [867, 583] on input "Select an option" at bounding box center [865, 592] width 18 height 18
click at [865, 528] on span "Select an option" at bounding box center [865, 537] width 18 height 18
click at [865, 528] on input "Select an option" at bounding box center [865, 537] width 18 height 18
click at [875, 473] on span "Select an option" at bounding box center [865, 482] width 18 height 18
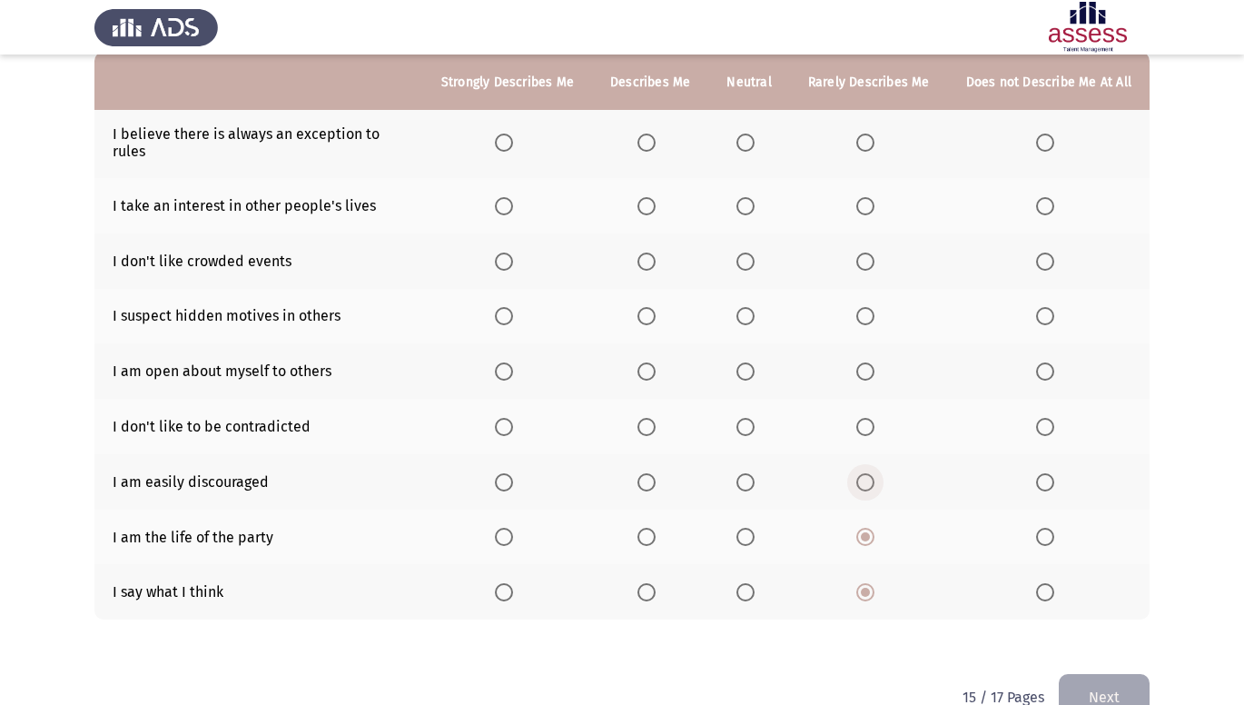
click at [875, 473] on input "Select an option" at bounding box center [865, 482] width 18 height 18
click at [1040, 417] on mat-radio-button "Select an option" at bounding box center [1048, 426] width 25 height 19
click at [1045, 418] on span "Select an option" at bounding box center [1045, 427] width 18 height 18
click at [1045, 418] on input "Select an option" at bounding box center [1045, 427] width 18 height 18
click at [868, 362] on span "Select an option" at bounding box center [865, 371] width 18 height 18
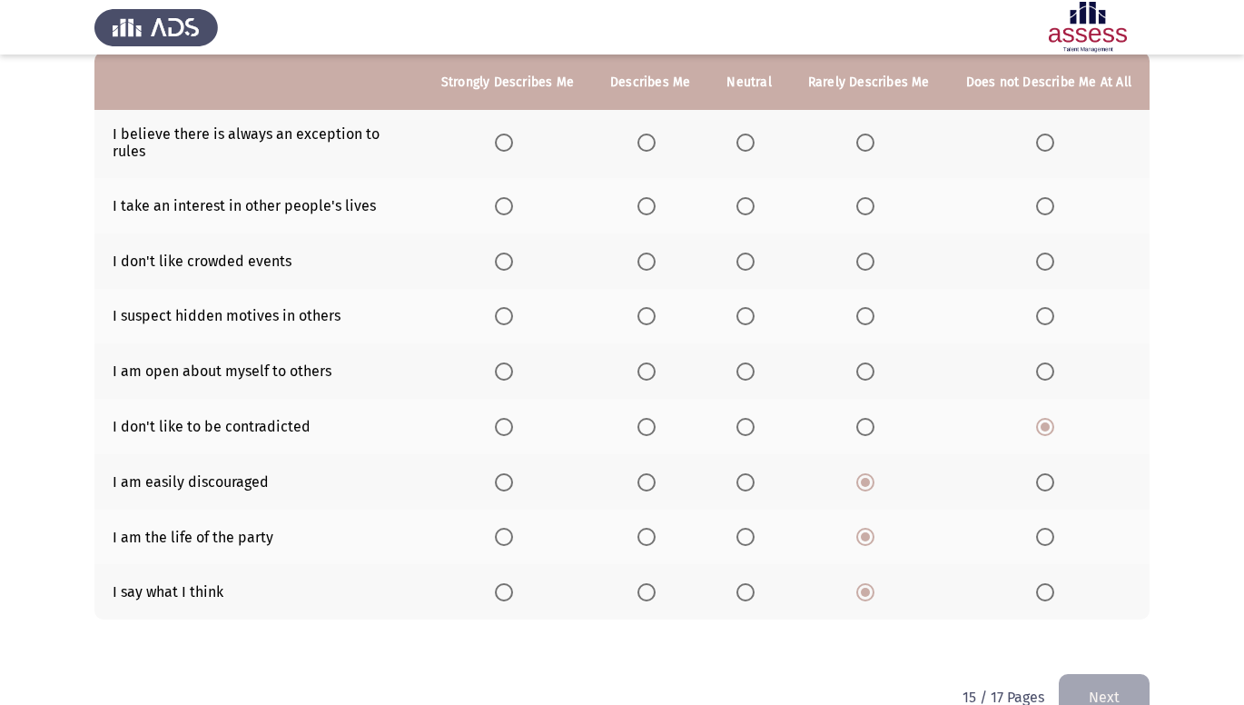
click at [868, 362] on input "Select an option" at bounding box center [865, 371] width 18 height 18
click at [865, 308] on span "Select an option" at bounding box center [865, 316] width 18 height 18
click at [865, 308] on input "Select an option" at bounding box center [865, 316] width 18 height 18
click at [861, 252] on span "Select an option" at bounding box center [865, 261] width 18 height 18
click at [861, 252] on input "Select an option" at bounding box center [865, 261] width 18 height 18
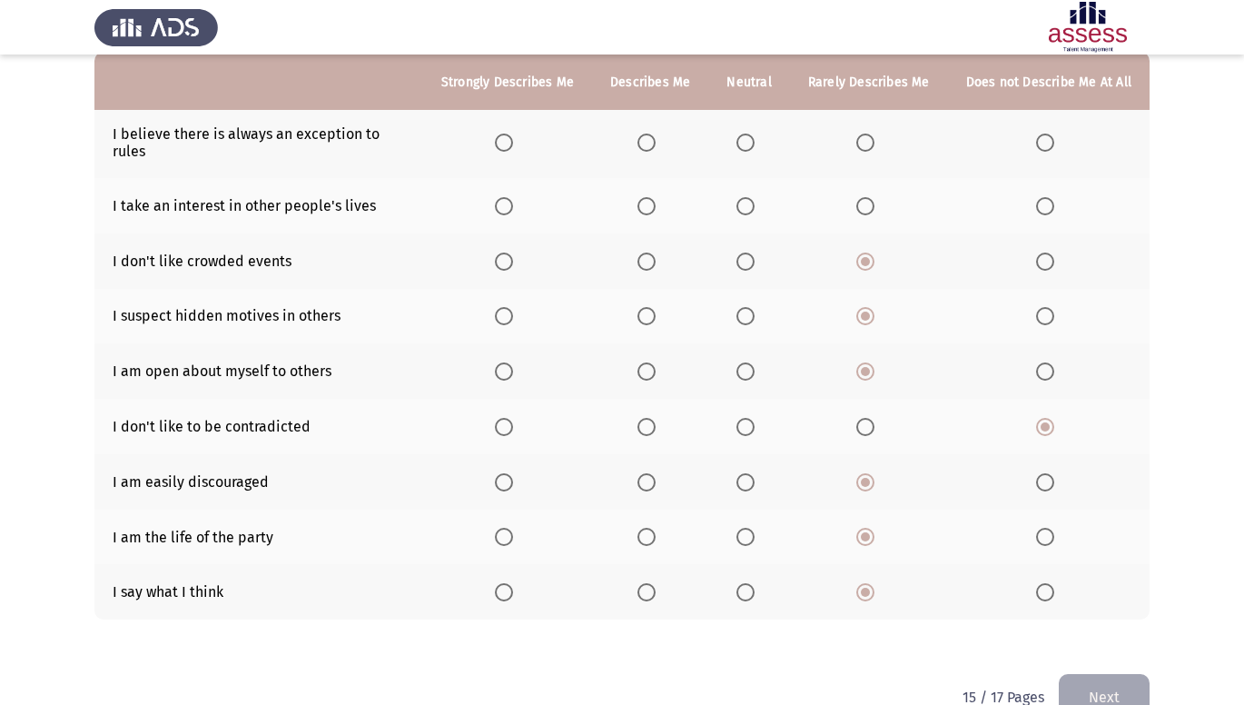
click at [1047, 197] on span "Select an option" at bounding box center [1045, 206] width 18 height 18
click at [1047, 197] on input "Select an option" at bounding box center [1045, 206] width 18 height 18
click at [869, 133] on span "Select an option" at bounding box center [865, 142] width 18 height 18
click at [869, 133] on input "Select an option" at bounding box center [865, 142] width 18 height 18
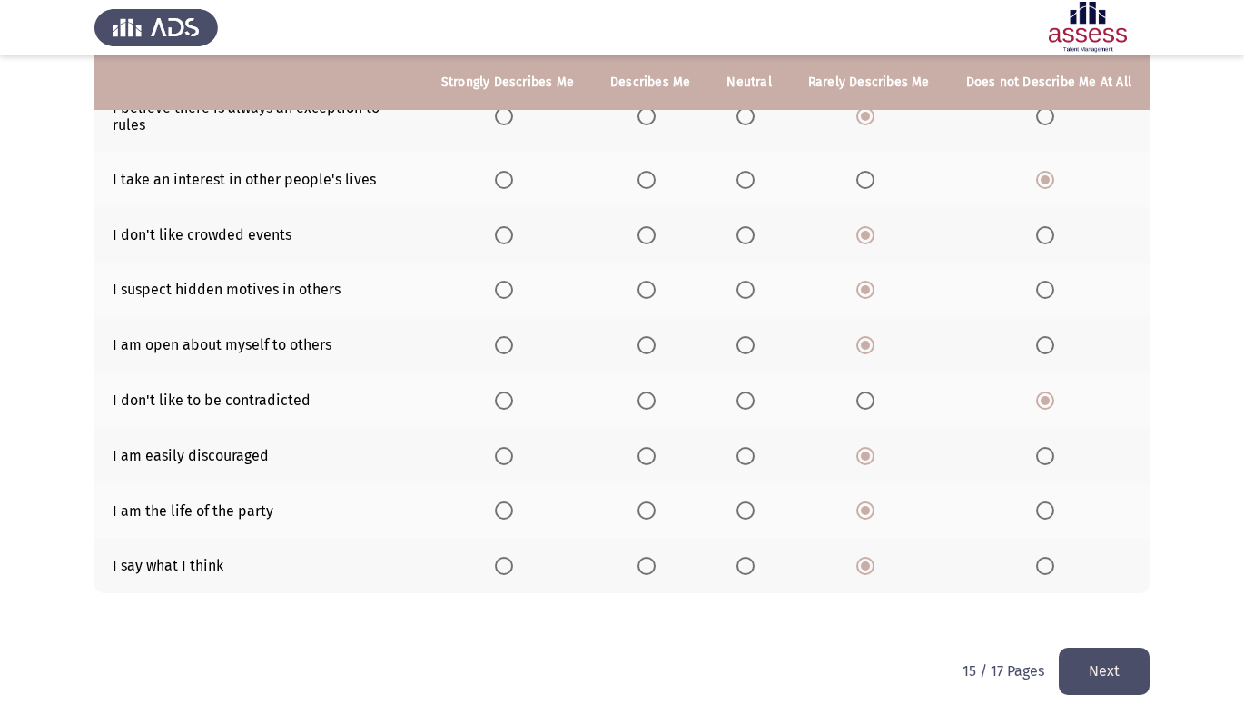
scroll to position [200, 0]
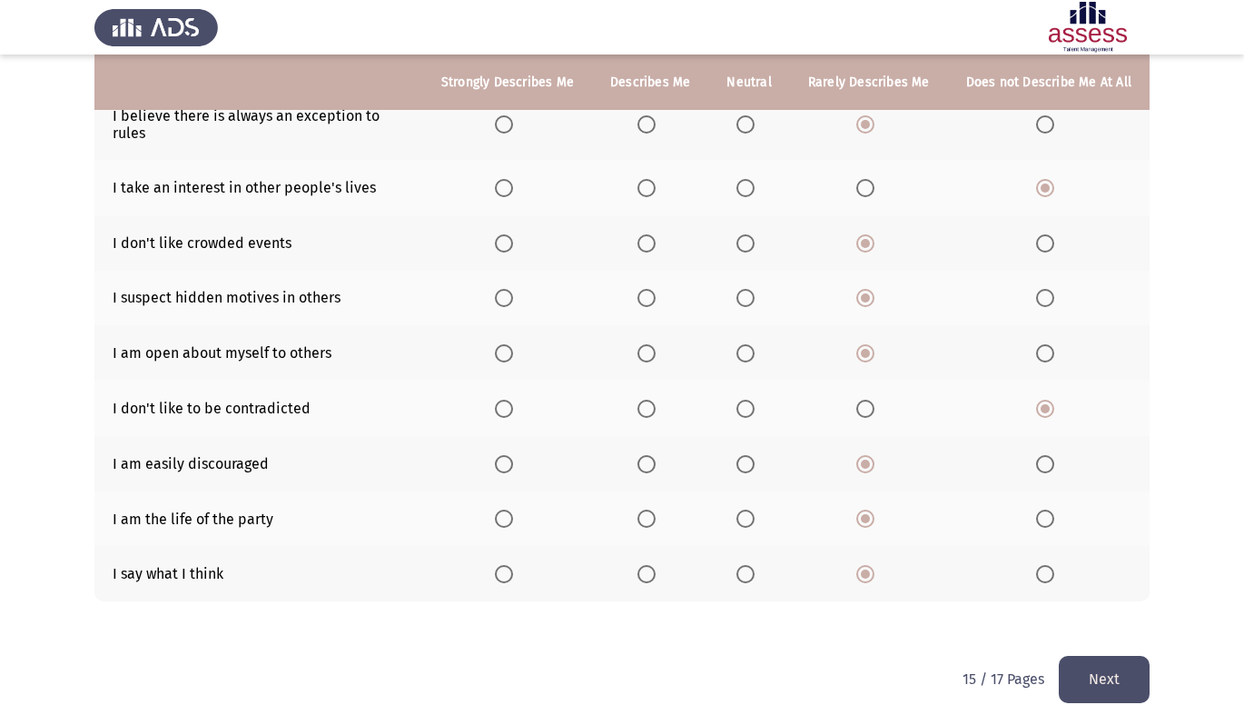
click at [1107, 658] on button "Next" at bounding box center [1104, 679] width 91 height 46
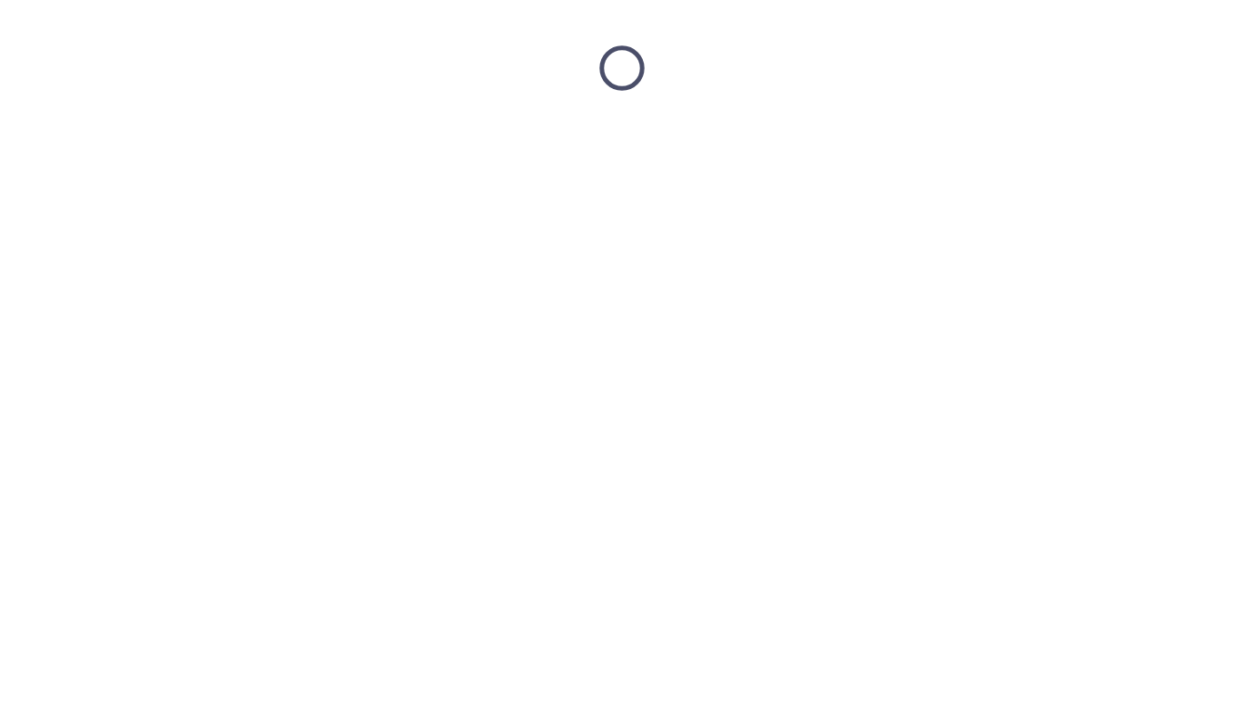
scroll to position [0, 0]
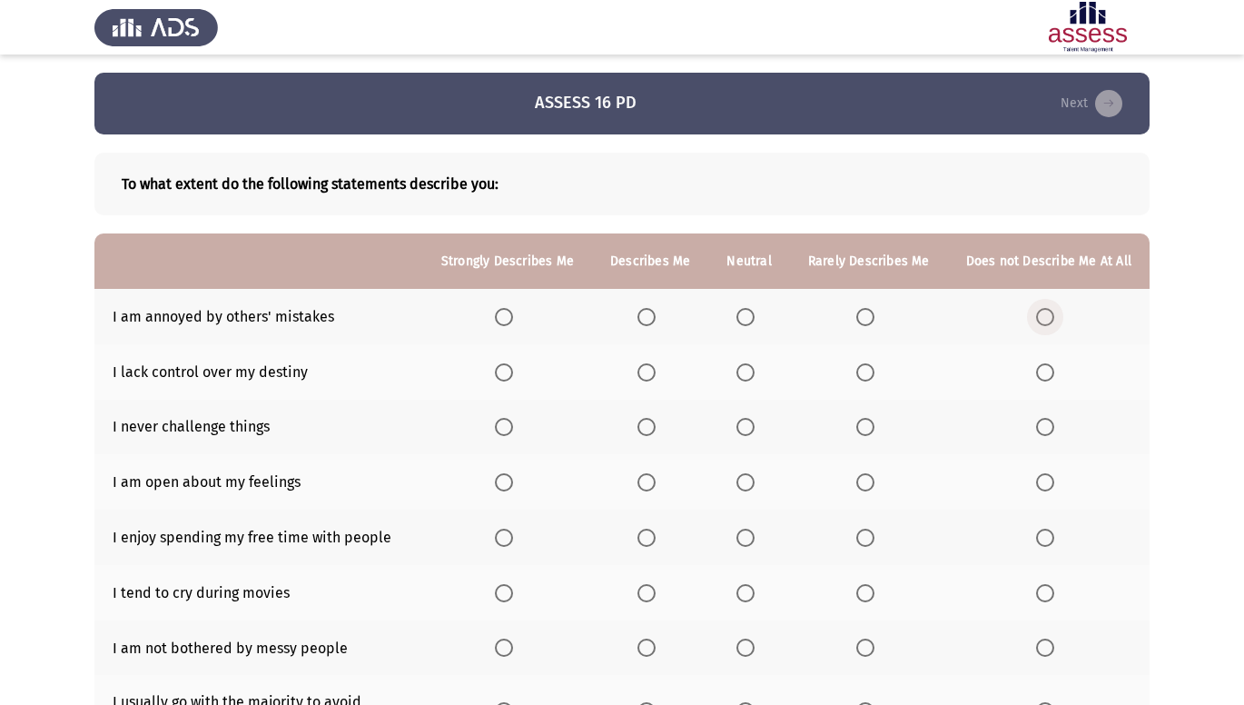
click at [1041, 312] on span "Select an option" at bounding box center [1045, 317] width 18 height 18
click at [1041, 312] on input "Select an option" at bounding box center [1045, 317] width 18 height 18
click at [875, 373] on span "Select an option" at bounding box center [865, 372] width 18 height 18
click at [875, 373] on input "Select an option" at bounding box center [865, 372] width 18 height 18
click at [869, 440] on th at bounding box center [869, 427] width 158 height 55
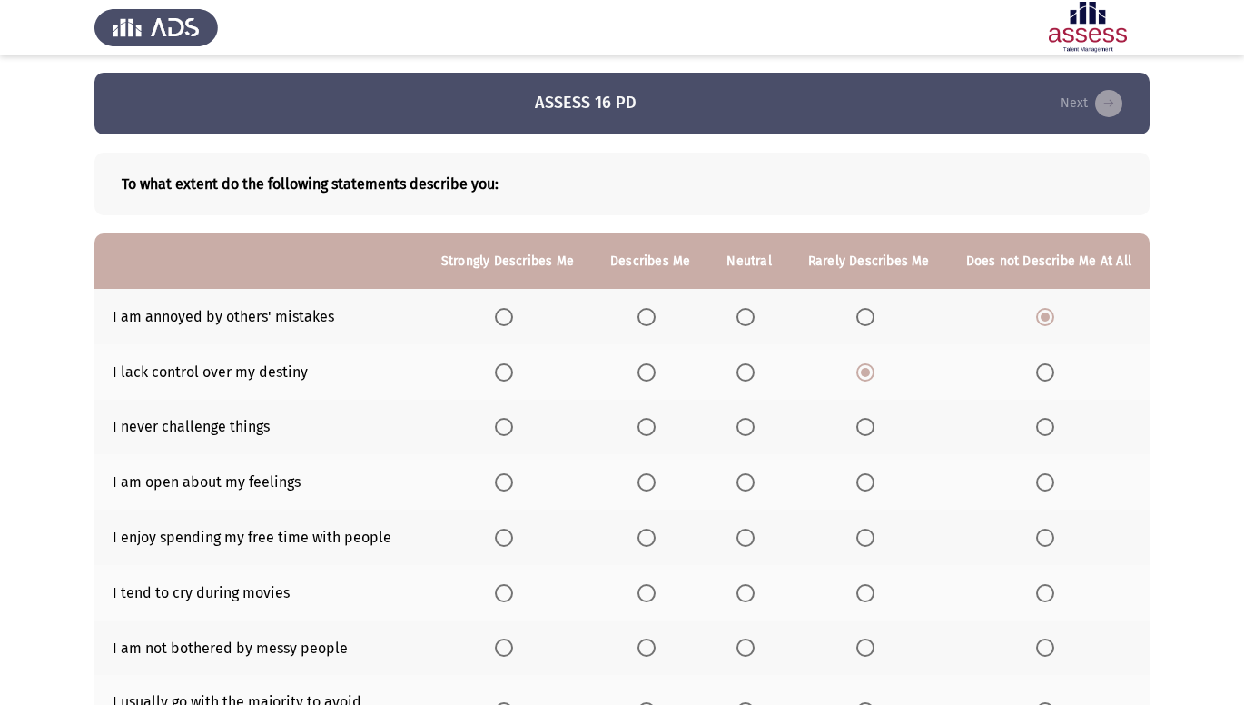
click at [868, 424] on span "Select an option" at bounding box center [865, 427] width 18 height 18
click at [868, 424] on input "Select an option" at bounding box center [865, 427] width 18 height 18
drag, startPoint x: 869, startPoint y: 452, endPoint x: 867, endPoint y: 475, distance: 22.8
click at [867, 474] on th at bounding box center [869, 481] width 158 height 55
click at [867, 475] on span "Select an option" at bounding box center [865, 482] width 18 height 18
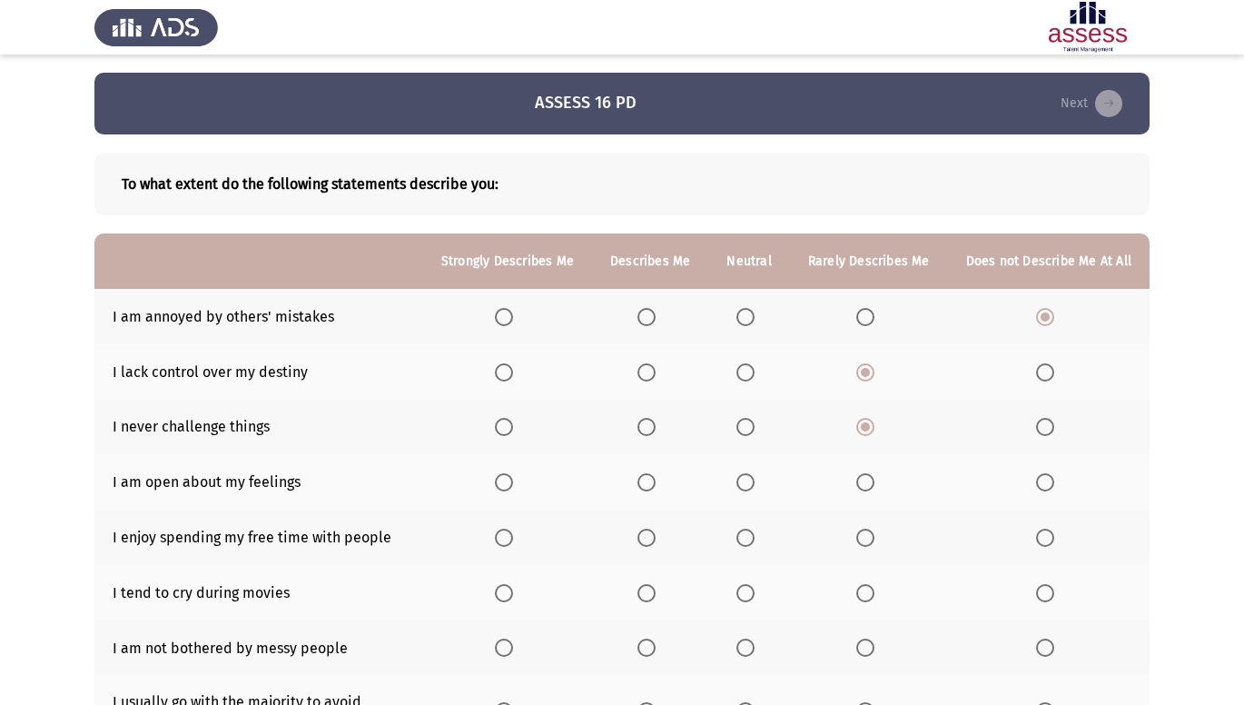
click at [867, 475] on input "Select an option" at bounding box center [865, 482] width 18 height 18
click at [860, 539] on span "Select an option" at bounding box center [865, 538] width 18 height 18
click at [860, 539] on input "Select an option" at bounding box center [865, 538] width 18 height 18
drag, startPoint x: 865, startPoint y: 576, endPoint x: 865, endPoint y: 602, distance: 26.3
click at [865, 596] on th at bounding box center [869, 592] width 158 height 55
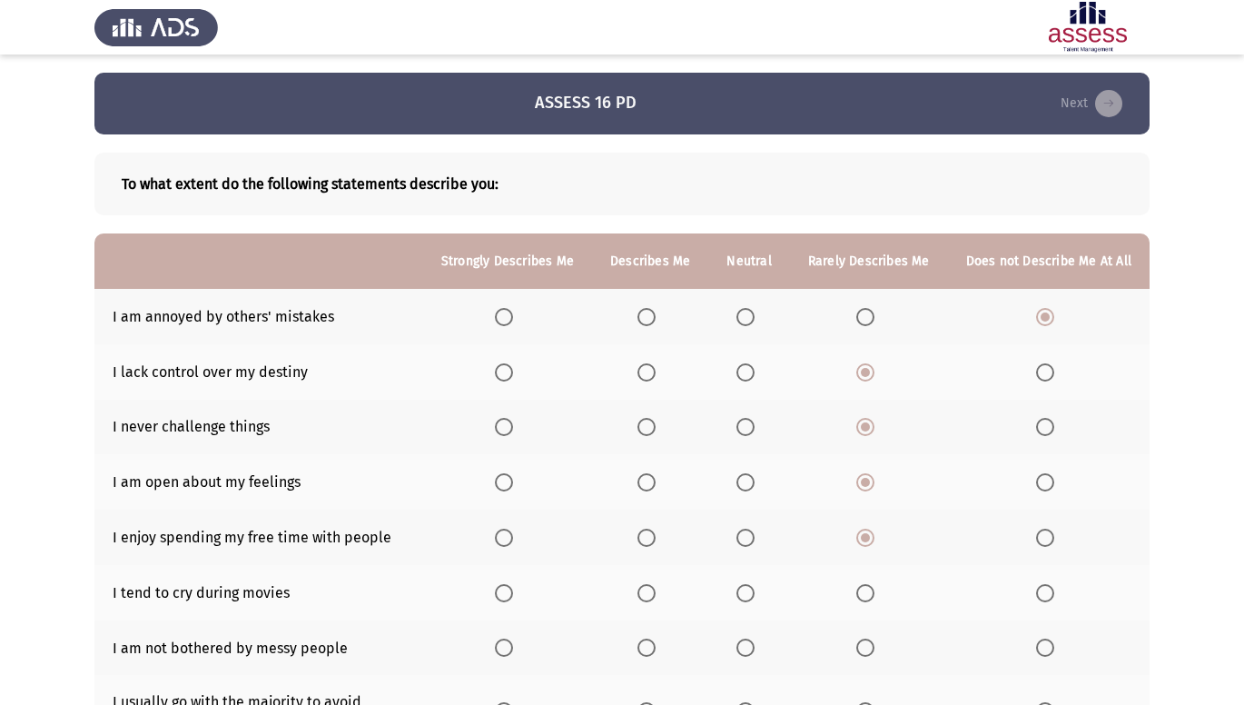
click at [867, 599] on span "Select an option" at bounding box center [865, 593] width 18 height 18
click at [867, 599] on input "Select an option" at bounding box center [865, 593] width 18 height 18
click at [1052, 641] on span "Select an option" at bounding box center [1045, 647] width 18 height 18
click at [1052, 641] on input "Select an option" at bounding box center [1045, 647] width 18 height 18
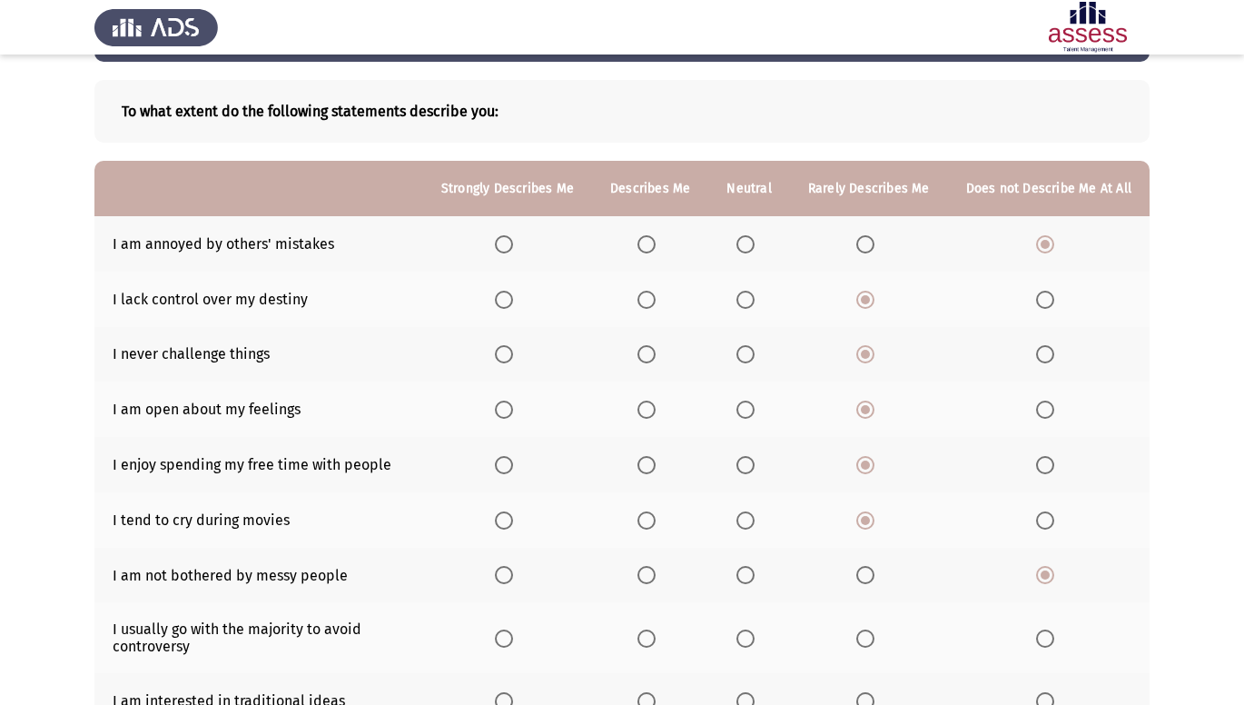
scroll to position [182, 0]
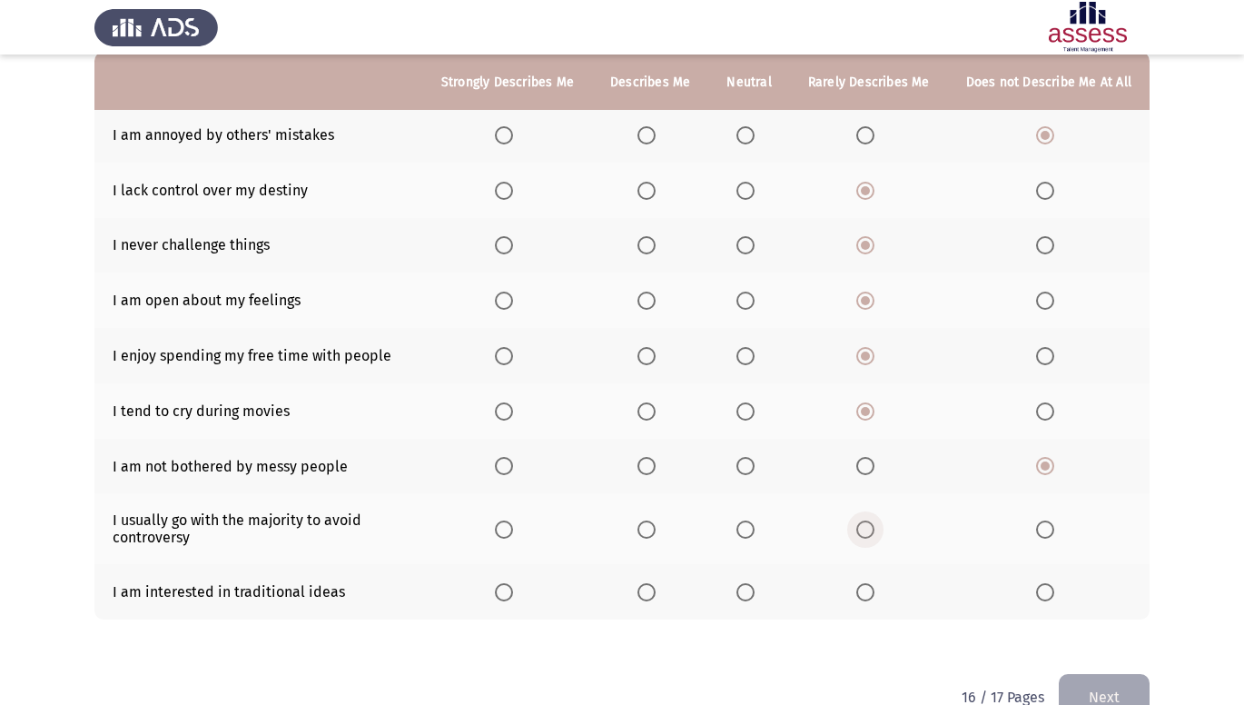
click at [875, 527] on span "Select an option" at bounding box center [865, 529] width 18 height 18
click at [875, 527] on input "Select an option" at bounding box center [865, 529] width 18 height 18
drag, startPoint x: 867, startPoint y: 593, endPoint x: 1075, endPoint y: 668, distance: 221.2
click at [870, 596] on span "Select an option" at bounding box center [865, 592] width 18 height 18
click at [870, 596] on input "Select an option" at bounding box center [865, 592] width 18 height 18
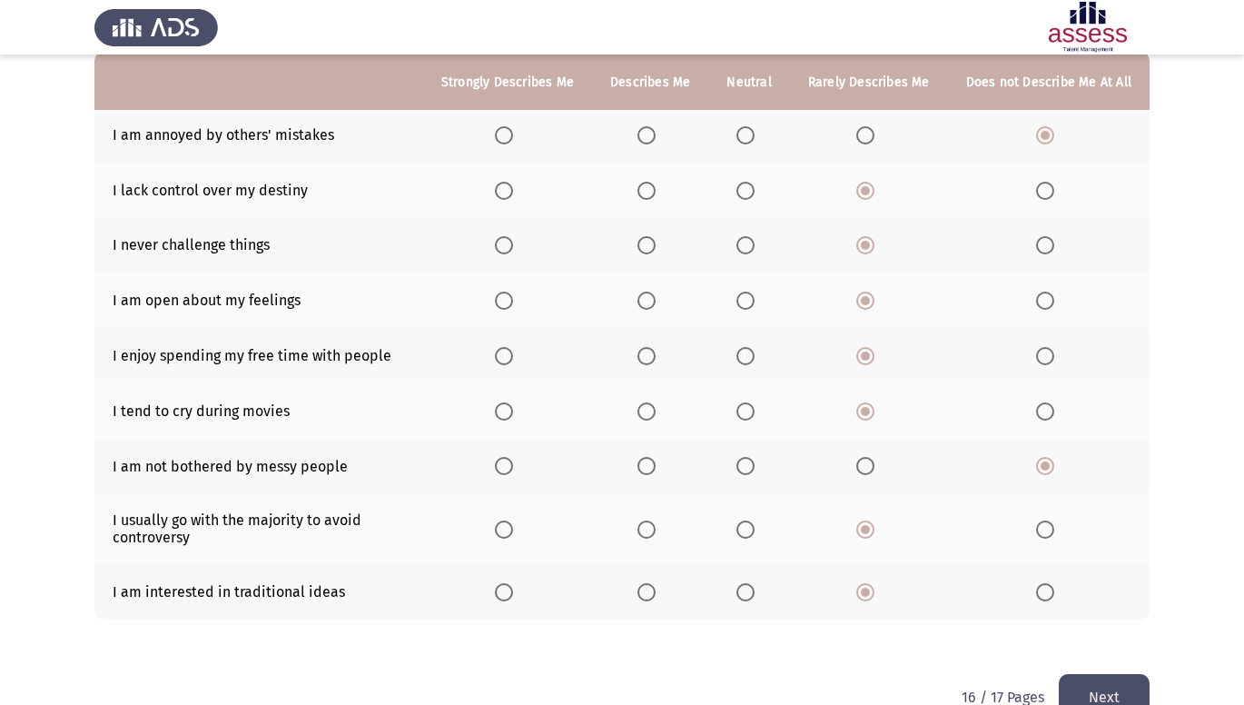
click at [1110, 697] on button "Next" at bounding box center [1104, 697] width 91 height 46
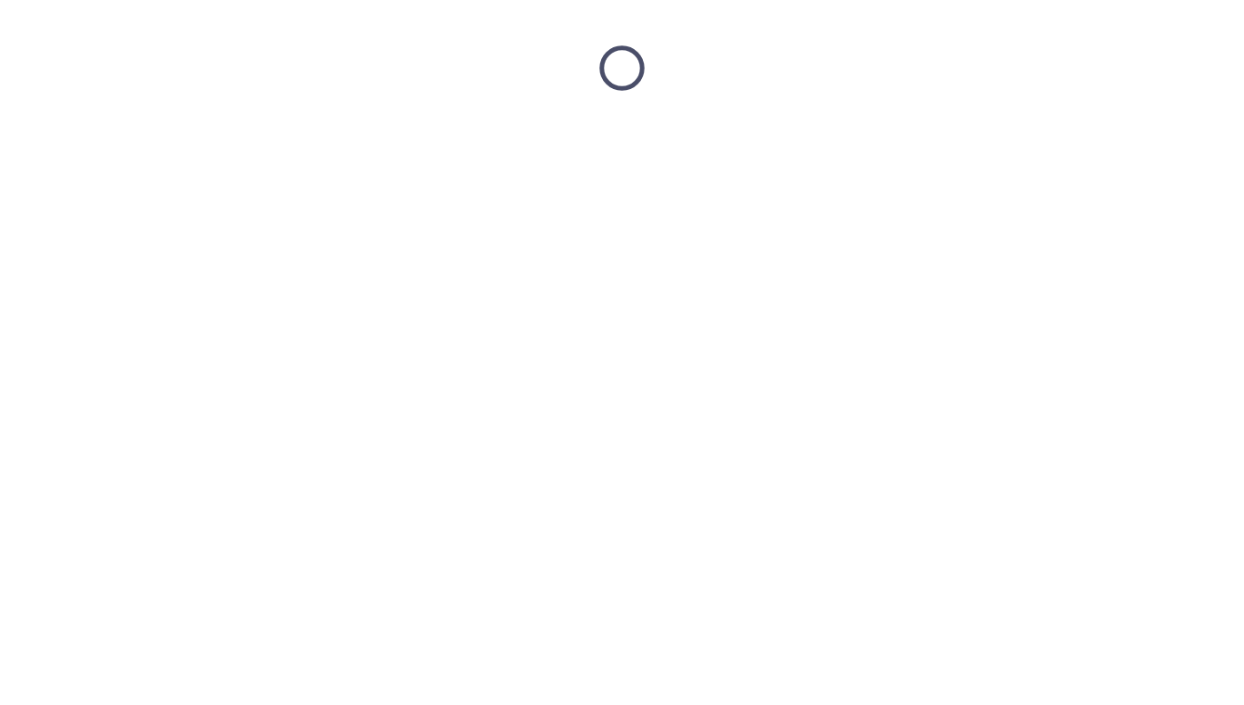
scroll to position [0, 0]
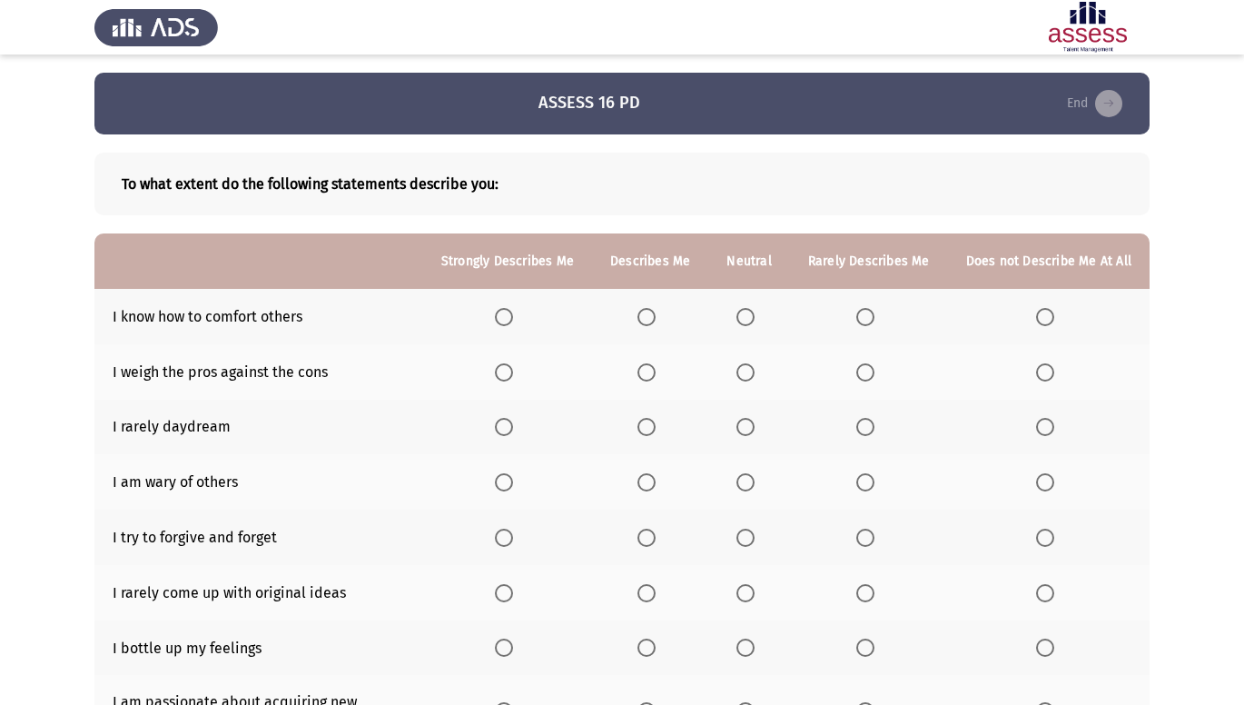
click at [870, 320] on span "Select an option" at bounding box center [865, 317] width 18 height 18
click at [870, 320] on input "Select an option" at bounding box center [865, 317] width 18 height 18
click at [871, 377] on span "Select an option" at bounding box center [865, 372] width 18 height 18
click at [871, 377] on input "Select an option" at bounding box center [865, 372] width 18 height 18
click at [872, 420] on span "Select an option" at bounding box center [865, 427] width 18 height 18
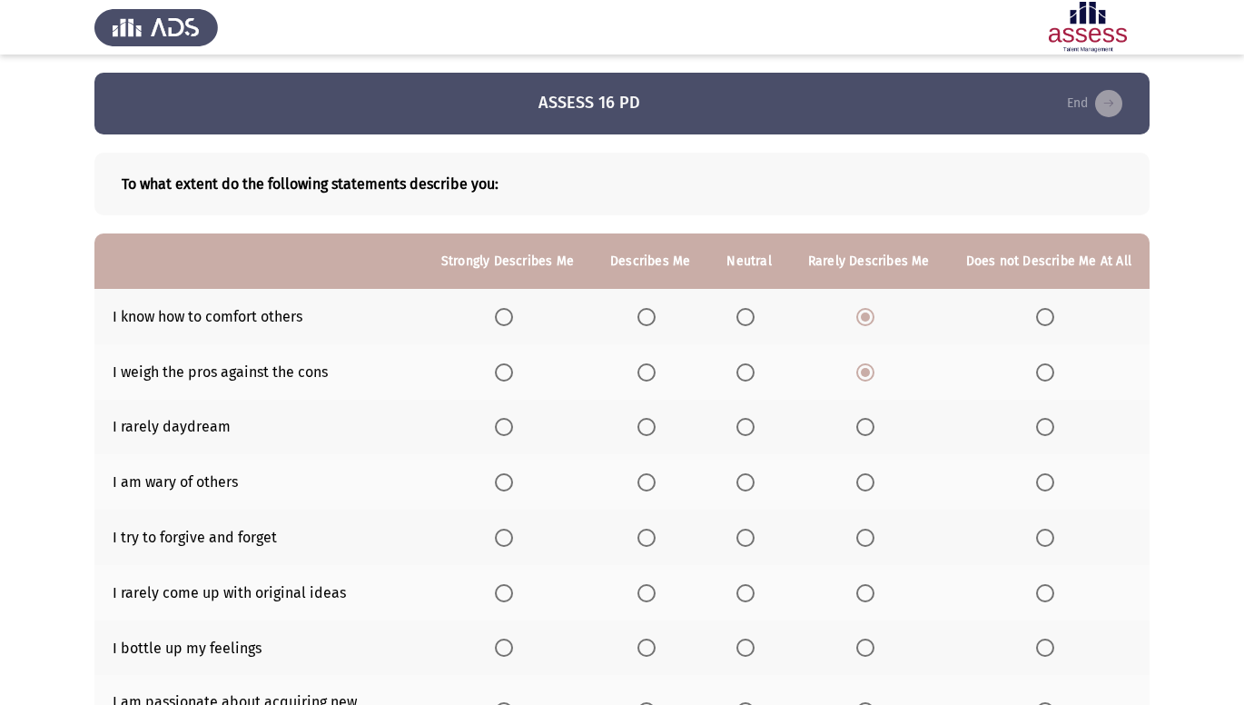
click at [872, 420] on input "Select an option" at bounding box center [865, 427] width 18 height 18
click at [1053, 480] on span "Select an option" at bounding box center [1045, 482] width 18 height 18
click at [1053, 480] on input "Select an option" at bounding box center [1045, 482] width 18 height 18
click at [868, 529] on span "Select an option" at bounding box center [865, 538] width 18 height 18
click at [868, 529] on input "Select an option" at bounding box center [865, 538] width 18 height 18
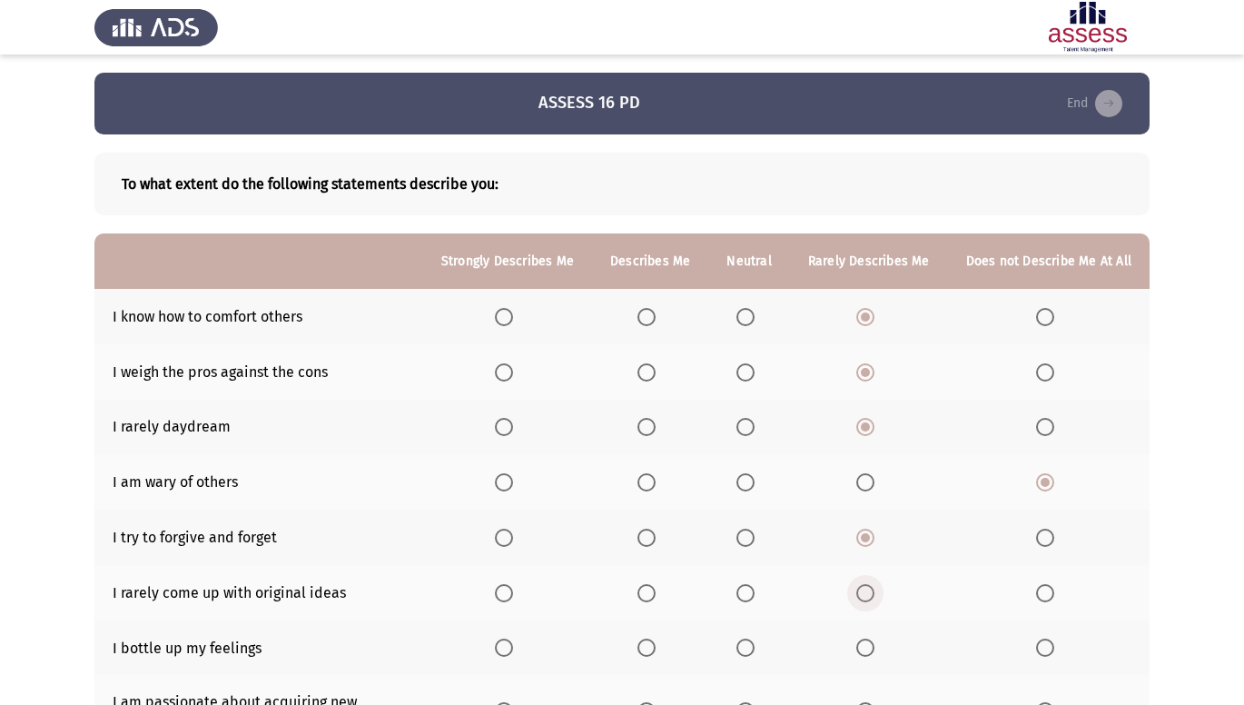
click at [874, 586] on span "Select an option" at bounding box center [865, 593] width 18 height 18
click at [874, 586] on input "Select an option" at bounding box center [865, 593] width 18 height 18
click at [875, 640] on span "Select an option" at bounding box center [865, 647] width 18 height 18
click at [875, 640] on input "Select an option" at bounding box center [865, 647] width 18 height 18
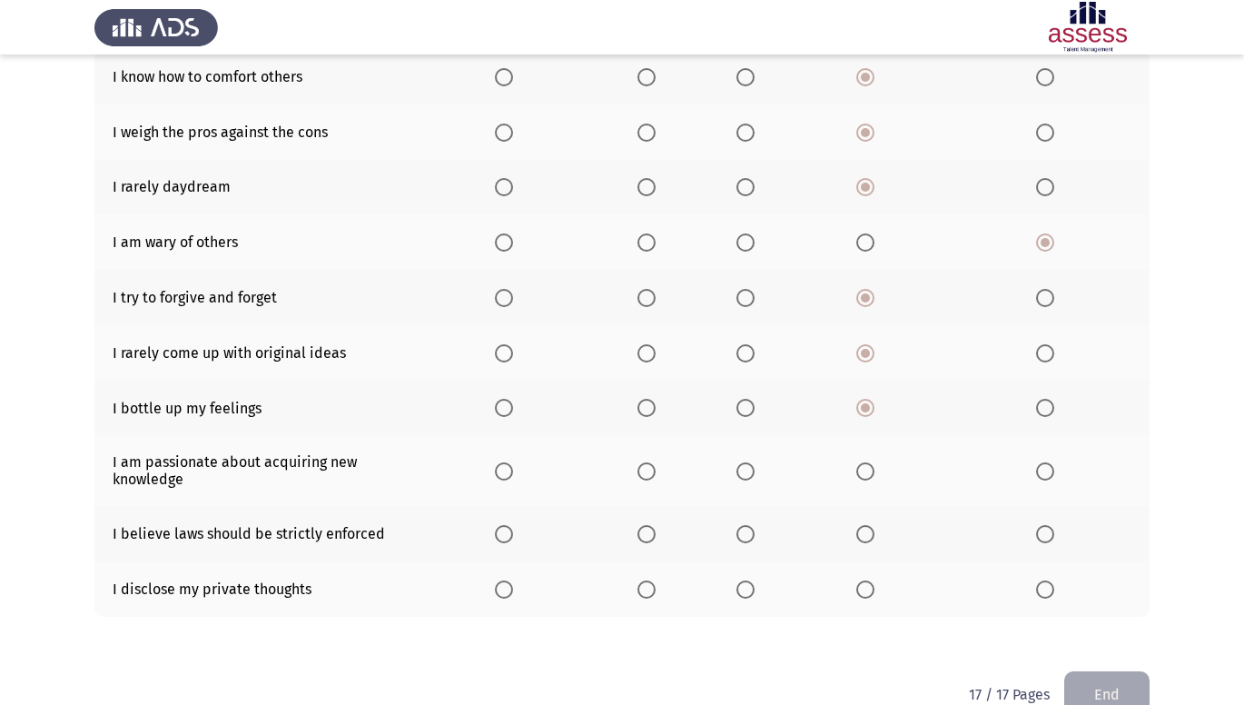
scroll to position [279, 0]
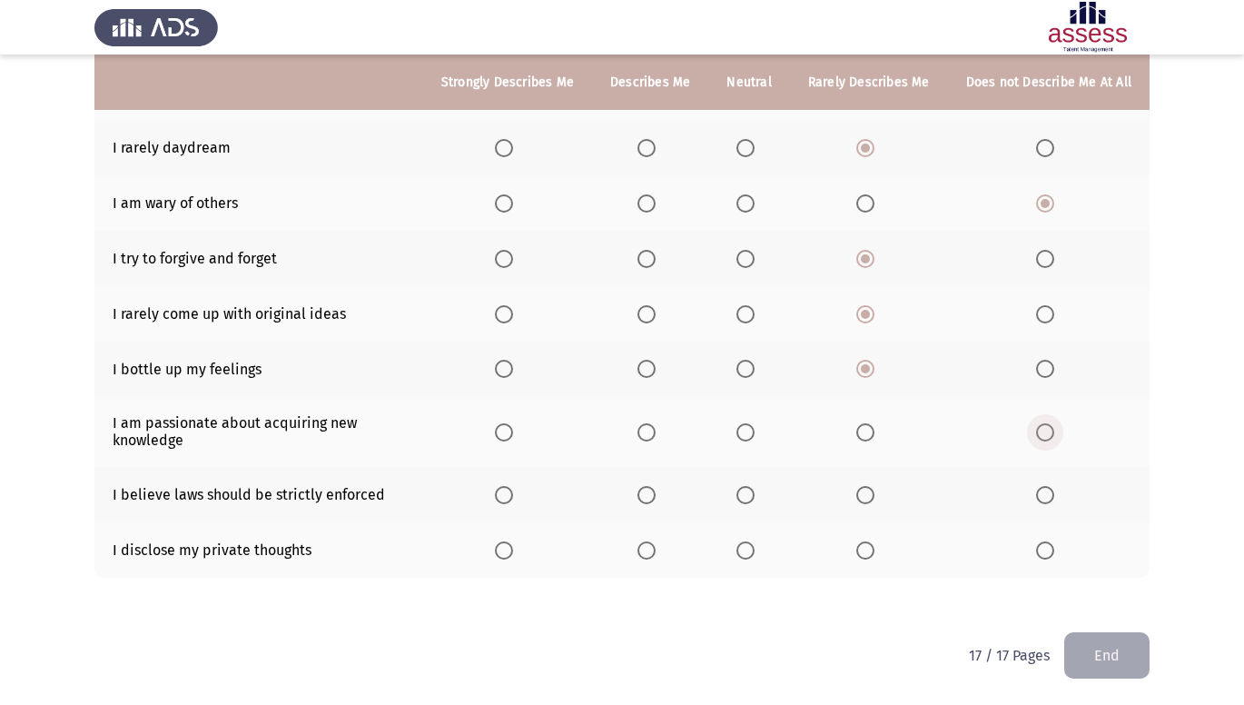
click at [1048, 434] on span "Select an option" at bounding box center [1045, 432] width 18 height 18
click at [1048, 434] on input "Select an option" at bounding box center [1045, 432] width 18 height 18
click at [864, 498] on span "Select an option" at bounding box center [865, 495] width 18 height 18
click at [864, 498] on input "Select an option" at bounding box center [865, 495] width 18 height 18
click at [873, 548] on span "Select an option" at bounding box center [865, 550] width 18 height 18
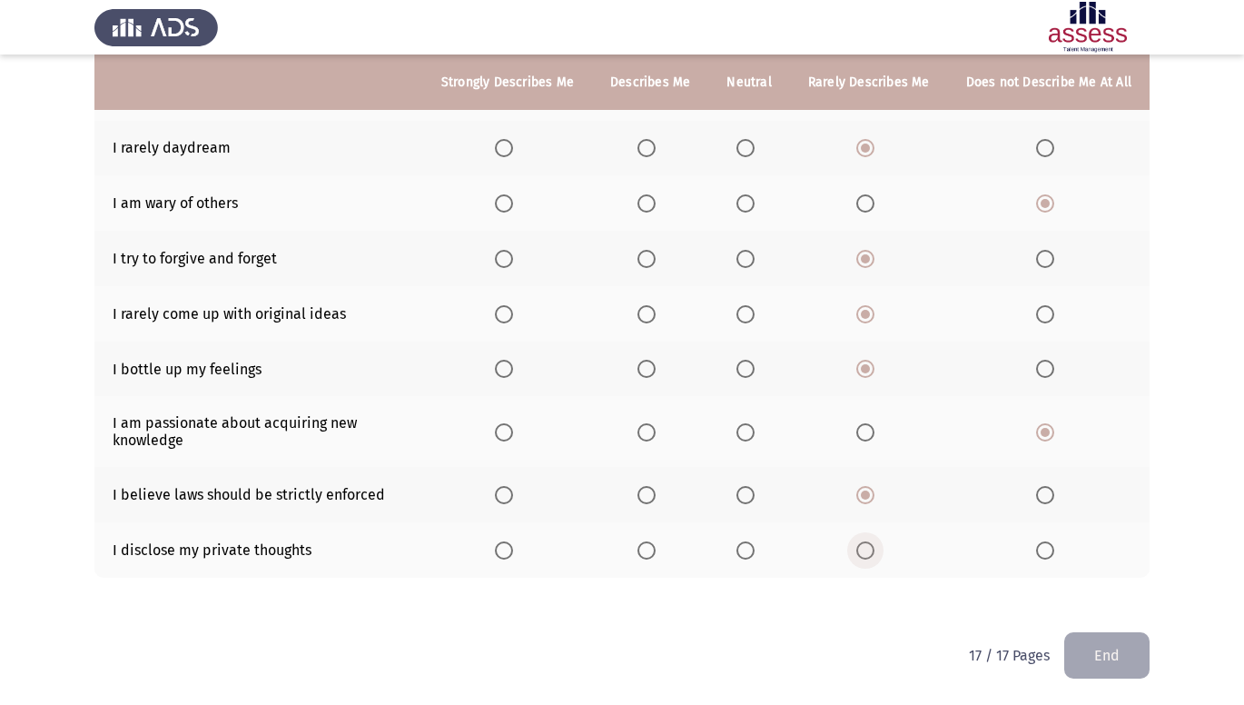
click at [873, 548] on input "Select an option" at bounding box center [865, 550] width 18 height 18
click at [1077, 657] on button "End" at bounding box center [1106, 655] width 85 height 46
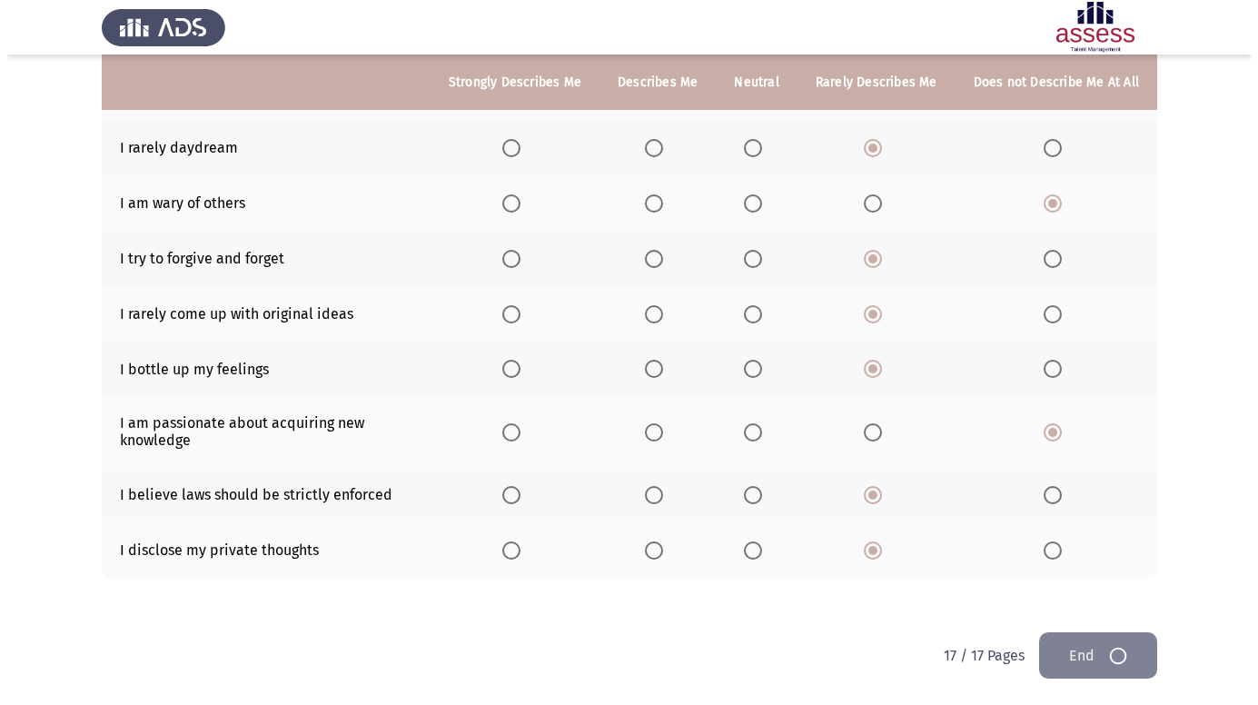
scroll to position [0, 0]
